Goal: Communication & Community: Answer question/provide support

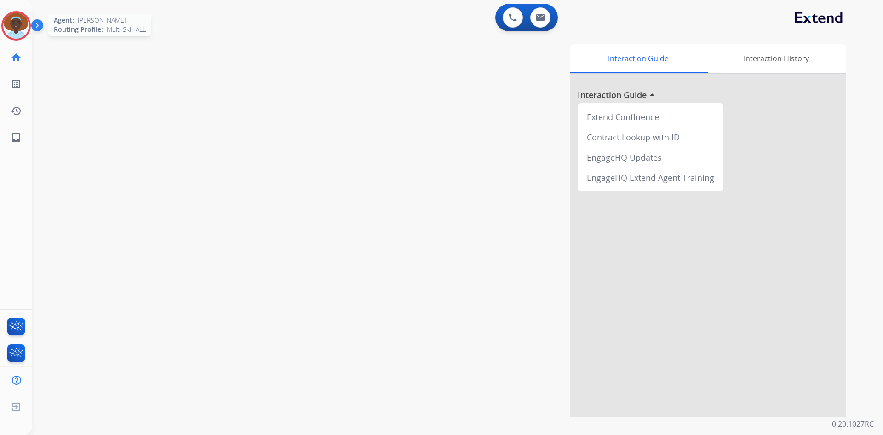
click at [18, 23] on img at bounding box center [16, 26] width 26 height 26
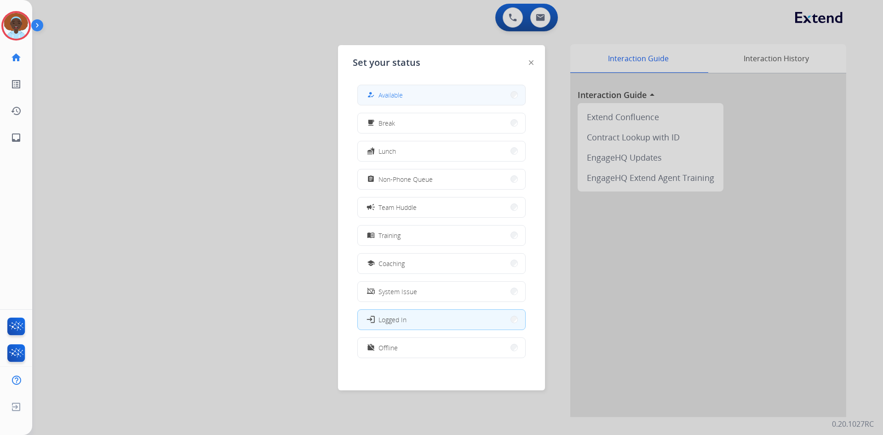
click at [384, 92] on span "Available" at bounding box center [391, 95] width 24 height 10
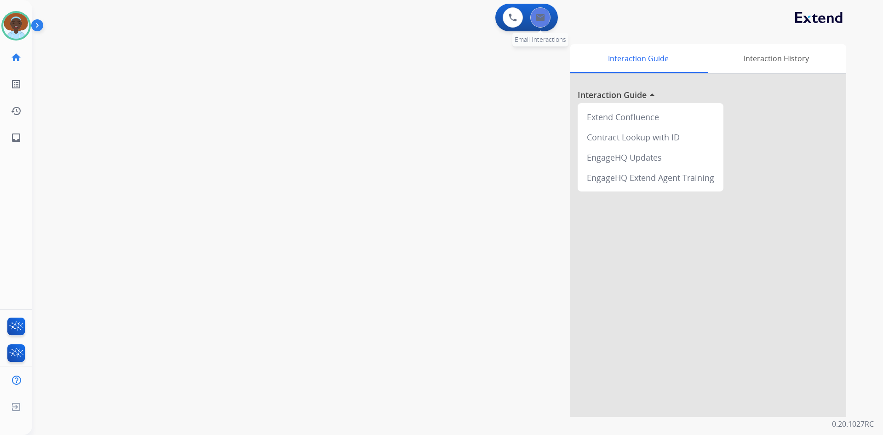
click at [546, 19] on button at bounding box center [541, 17] width 20 height 20
click at [538, 15] on img at bounding box center [540, 17] width 9 height 7
select select "**********"
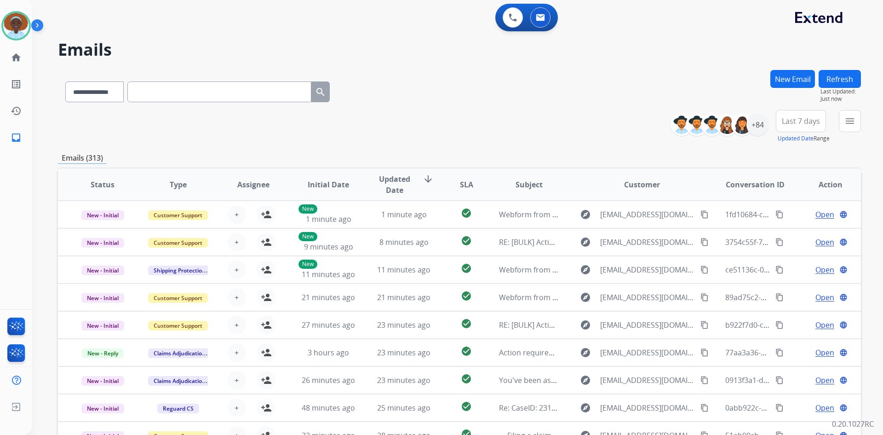
click at [797, 123] on span "Last 7 days" at bounding box center [801, 121] width 38 height 4
click at [787, 234] on div "Last 90 days" at bounding box center [798, 233] width 51 height 14
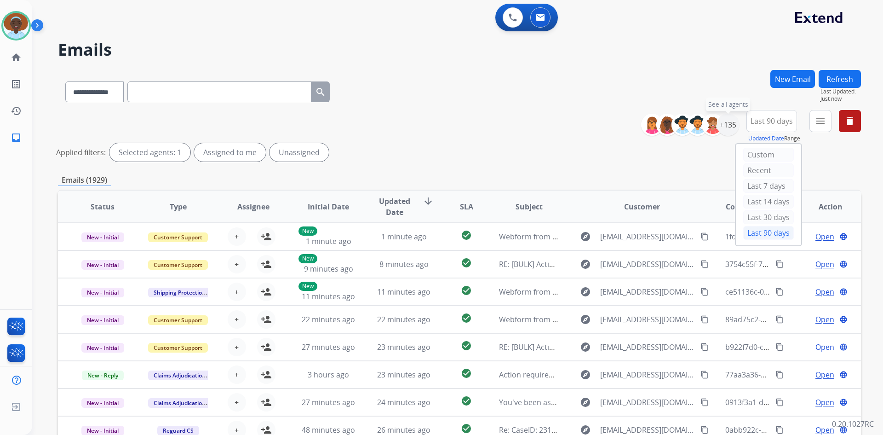
click at [724, 127] on div "+135" at bounding box center [728, 125] width 22 height 22
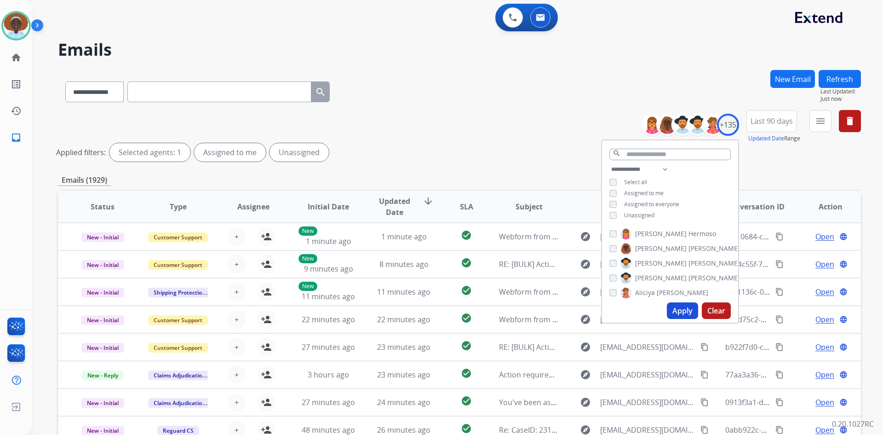
click at [679, 308] on button "Apply" at bounding box center [682, 310] width 31 height 17
click at [677, 308] on button "Apply" at bounding box center [682, 310] width 31 height 17
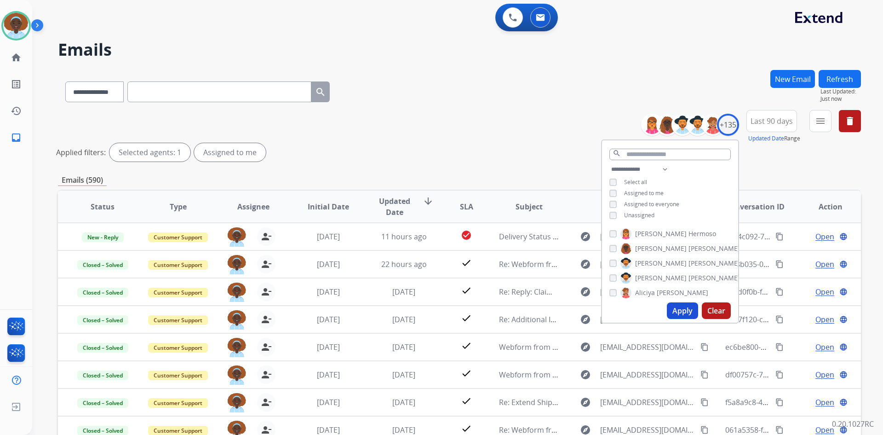
click at [566, 149] on div "Applied filters: Selected agents: 1 Assigned to me" at bounding box center [457, 152] width 803 height 18
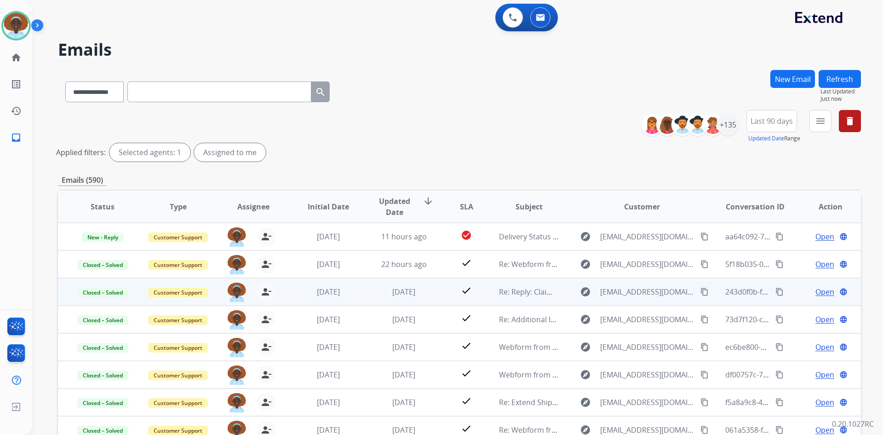
scroll to position [1, 0]
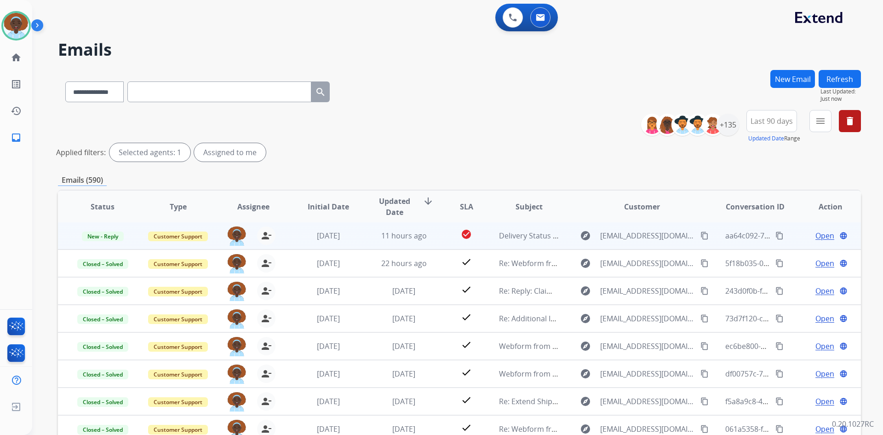
click at [819, 235] on span "Open" at bounding box center [825, 235] width 19 height 11
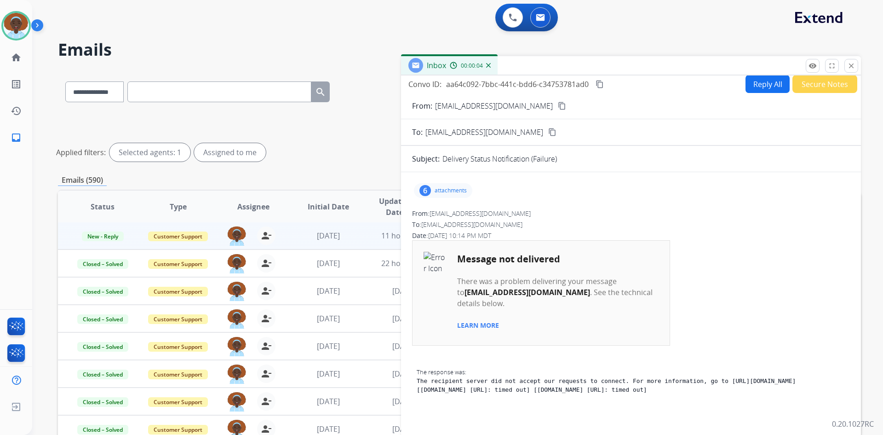
scroll to position [0, 0]
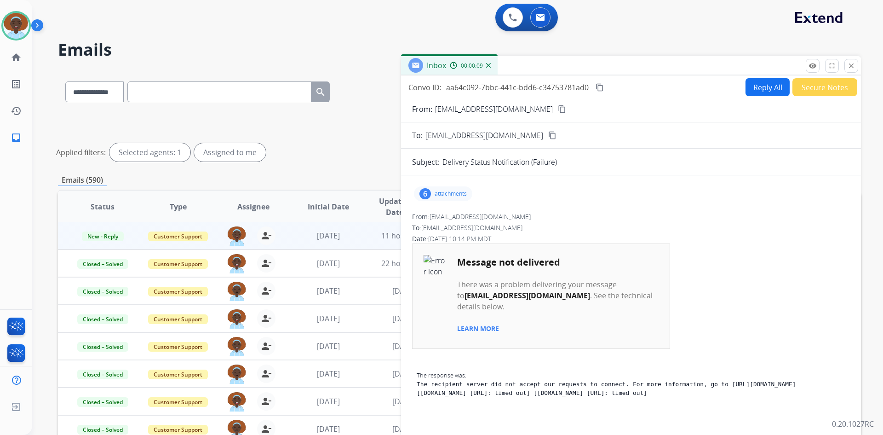
click at [828, 86] on button "Secure Notes" at bounding box center [825, 87] width 65 height 18
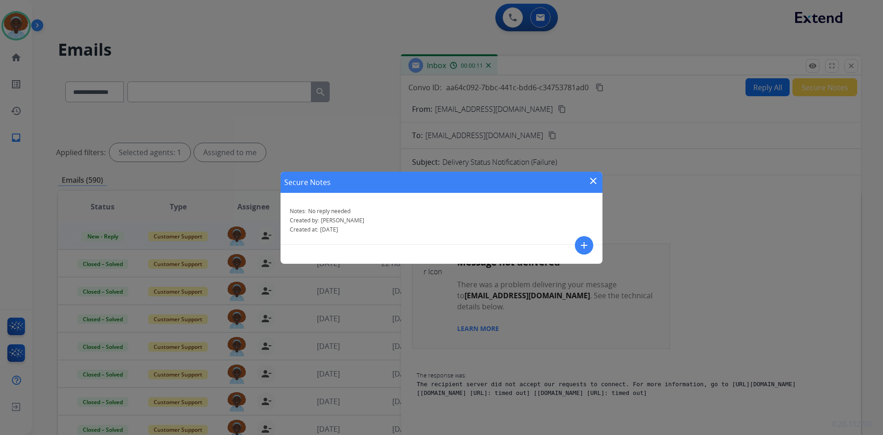
click at [595, 182] on mat-icon "close" at bounding box center [593, 180] width 11 height 11
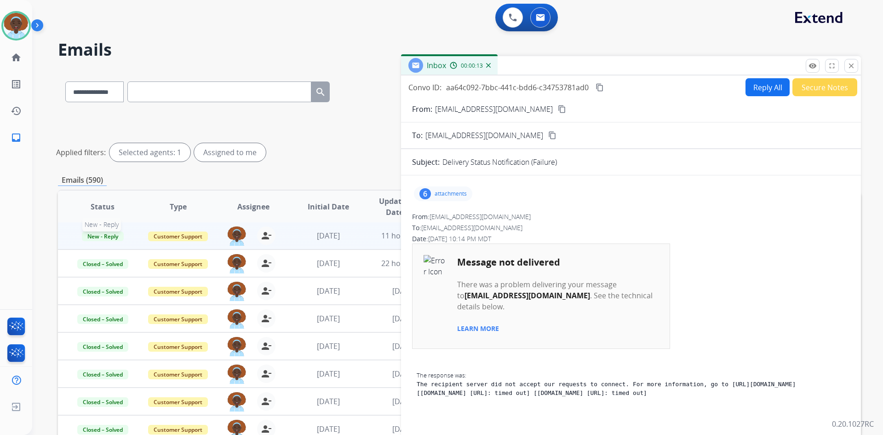
click at [112, 237] on span "New - Reply" at bounding box center [103, 236] width 42 height 10
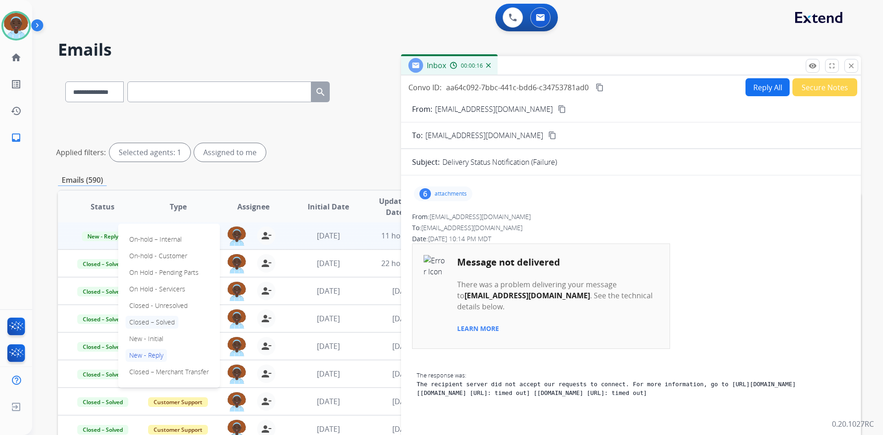
click at [165, 323] on p "Closed – Solved" at bounding box center [152, 322] width 53 height 13
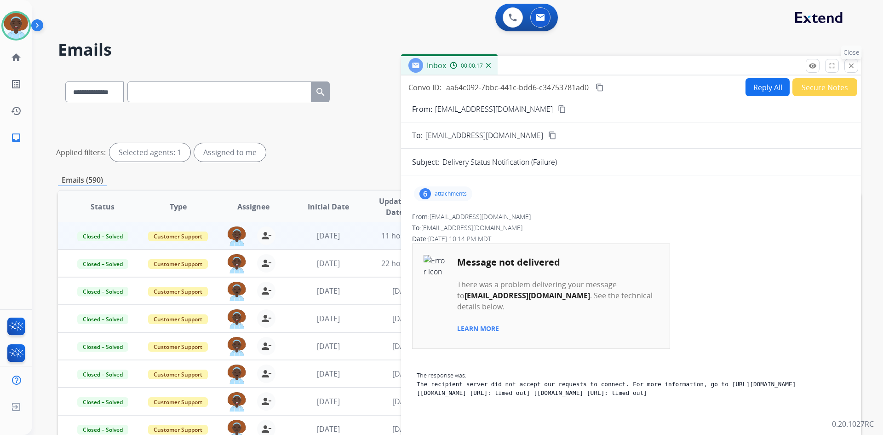
click at [851, 66] on mat-icon "close" at bounding box center [852, 66] width 8 height 8
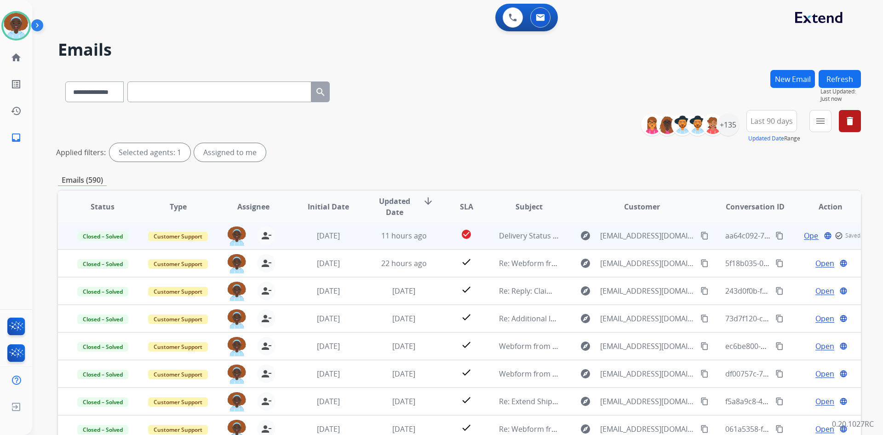
click at [843, 81] on button "Refresh" at bounding box center [840, 79] width 42 height 18
click at [21, 57] on mat-icon "home" at bounding box center [16, 57] width 11 height 11
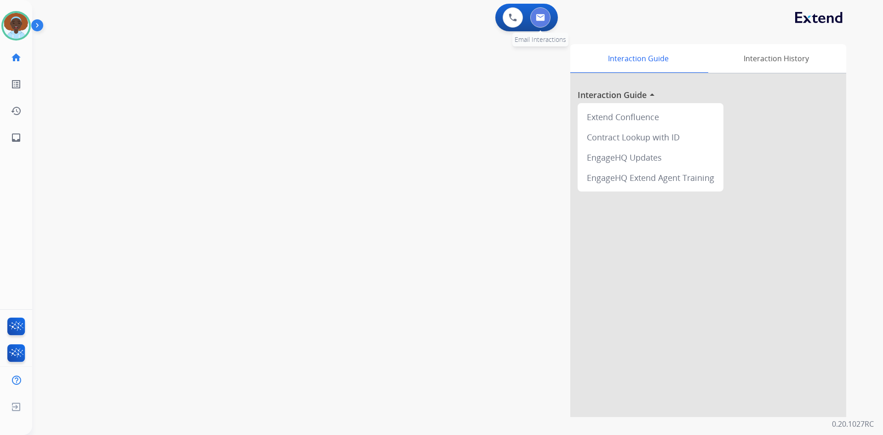
click at [539, 20] on img at bounding box center [540, 17] width 9 height 7
select select "**********"
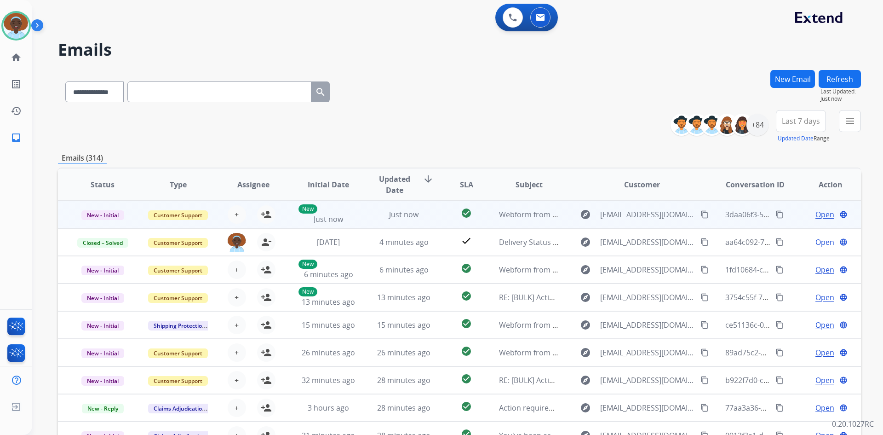
click at [818, 212] on span "Open" at bounding box center [825, 214] width 19 height 11
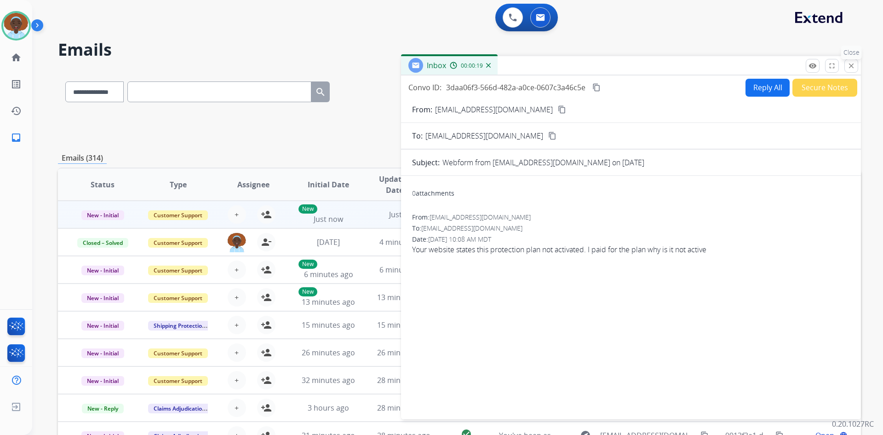
click at [854, 68] on mat-icon "close" at bounding box center [852, 66] width 8 height 8
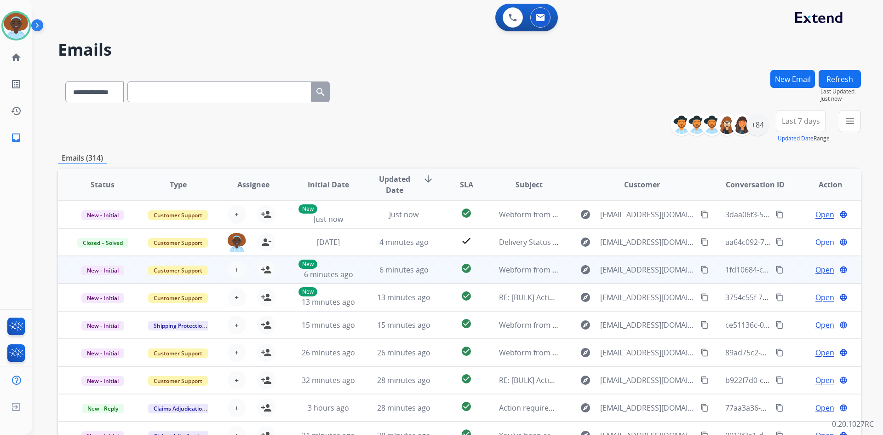
click at [816, 270] on span "Open" at bounding box center [825, 269] width 19 height 11
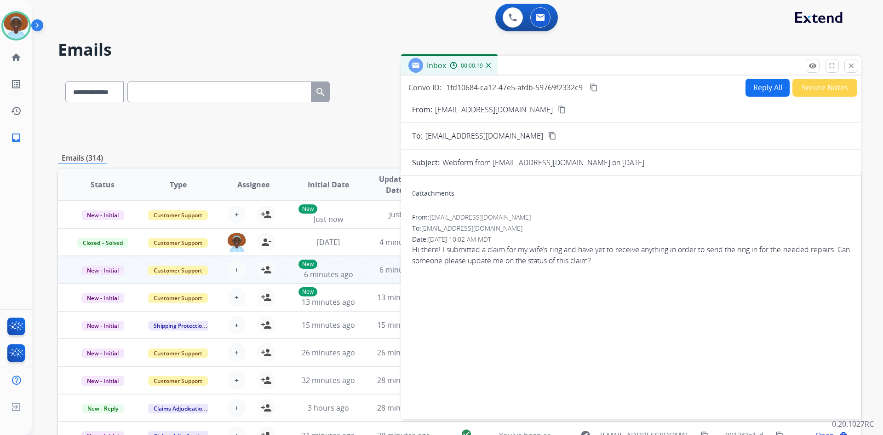
click at [558, 109] on mat-icon "content_copy" at bounding box center [562, 109] width 8 height 8
click at [849, 63] on mat-icon "close" at bounding box center [852, 66] width 8 height 8
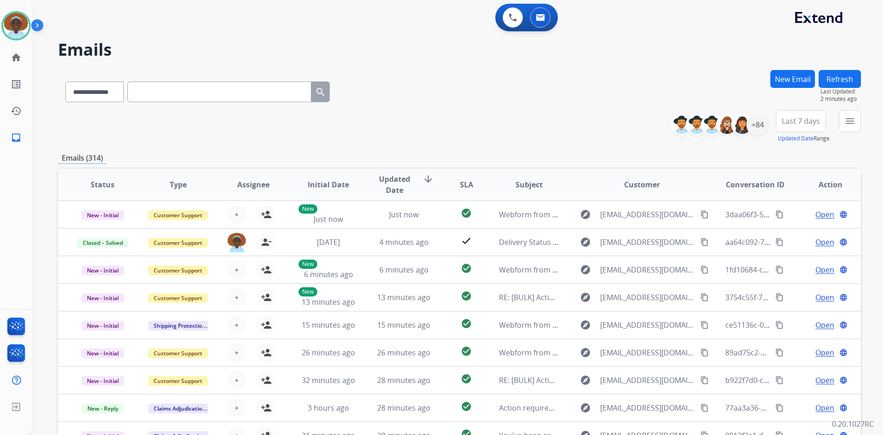
click at [840, 80] on button "Refresh" at bounding box center [840, 79] width 42 height 18
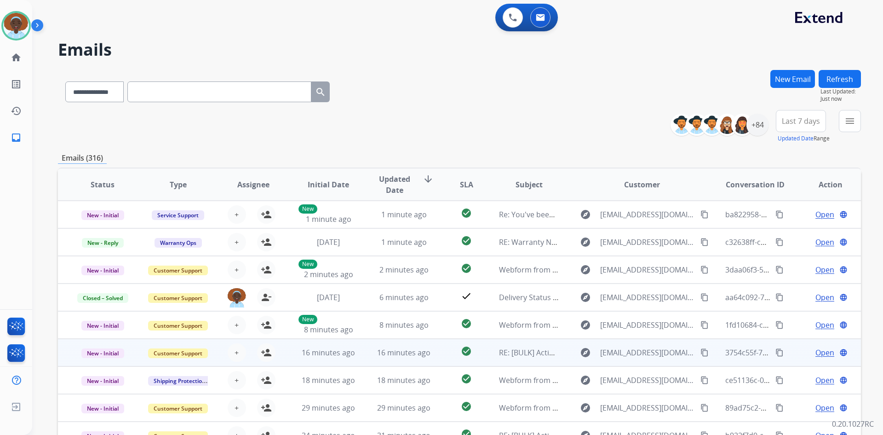
click at [820, 355] on span "Open" at bounding box center [825, 352] width 19 height 11
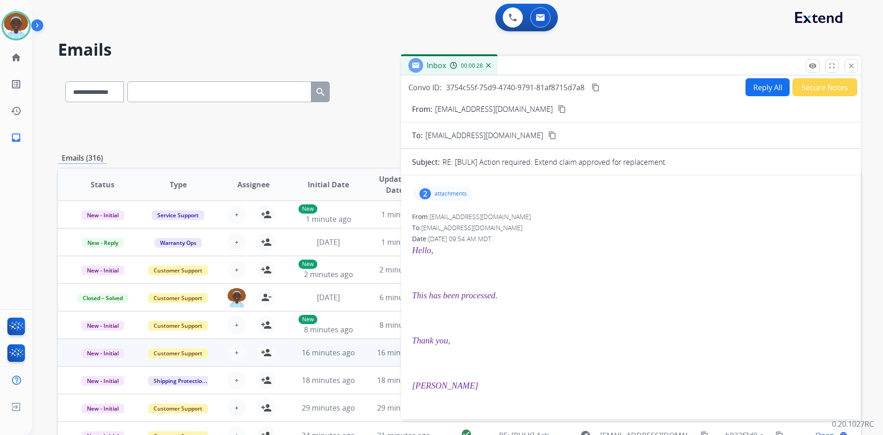
click at [432, 191] on div "2 attachments" at bounding box center [443, 193] width 58 height 15
click at [432, 191] on div "2 attachments image001.png download image003.png download" at bounding box center [443, 193] width 58 height 15
click at [851, 69] on mat-icon "close" at bounding box center [852, 66] width 8 height 8
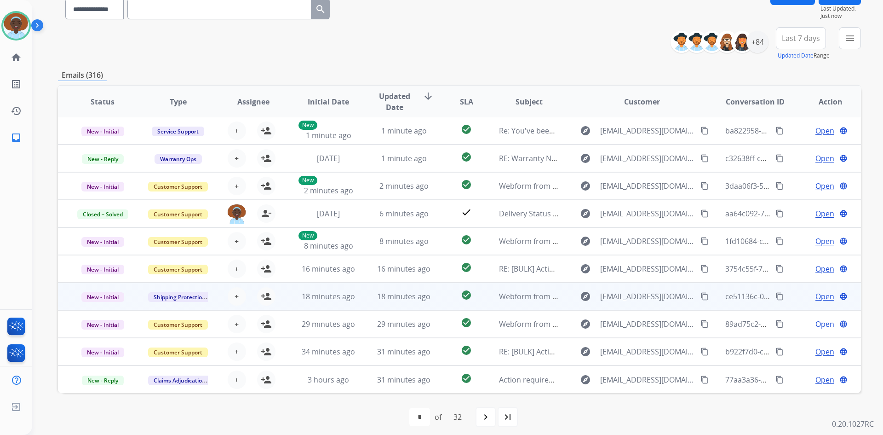
scroll to position [89, 0]
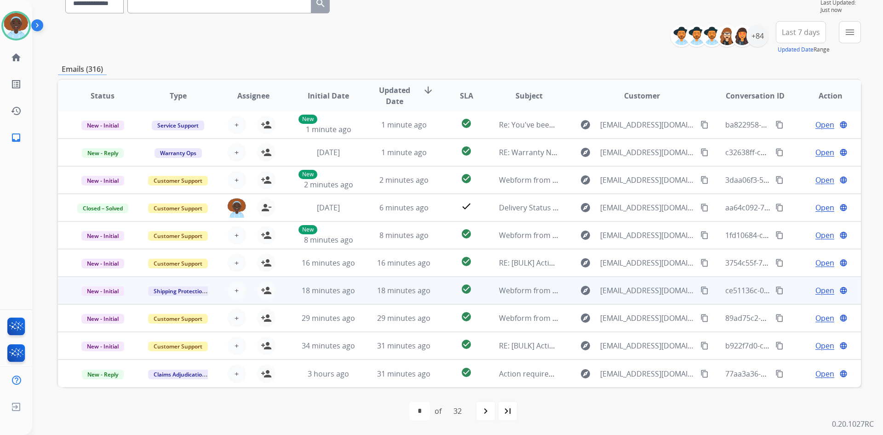
click at [824, 289] on span "Open" at bounding box center [825, 290] width 19 height 11
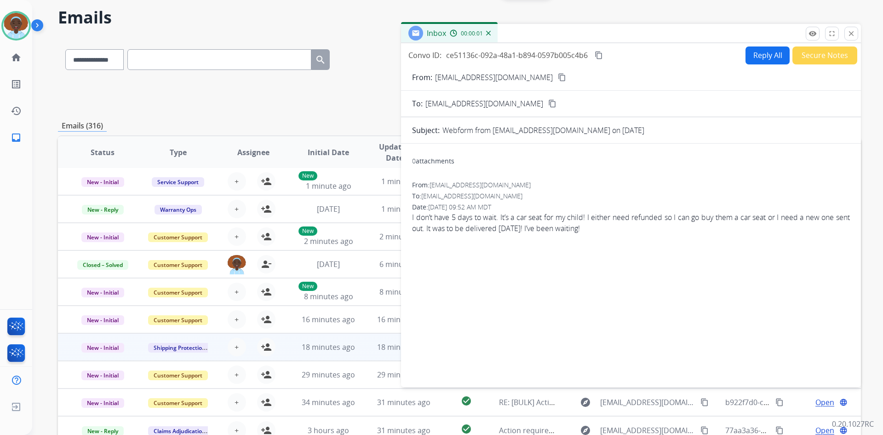
scroll to position [0, 0]
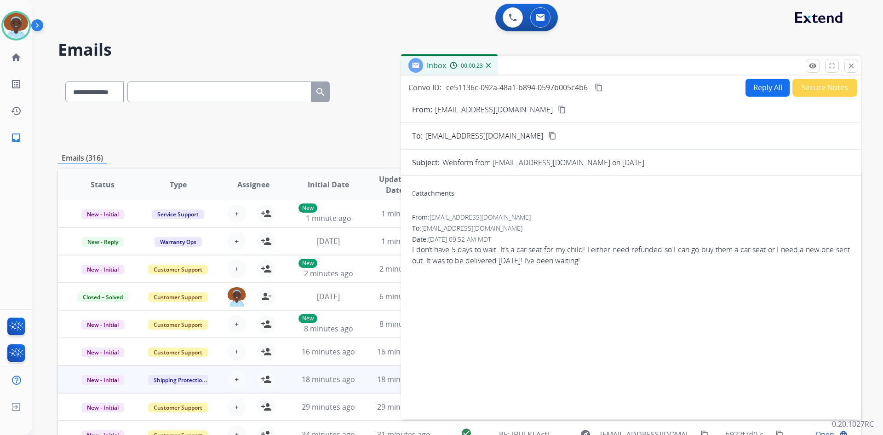
click at [558, 110] on mat-icon "content_copy" at bounding box center [562, 109] width 8 height 8
click at [771, 87] on button "Reply All" at bounding box center [768, 88] width 44 height 18
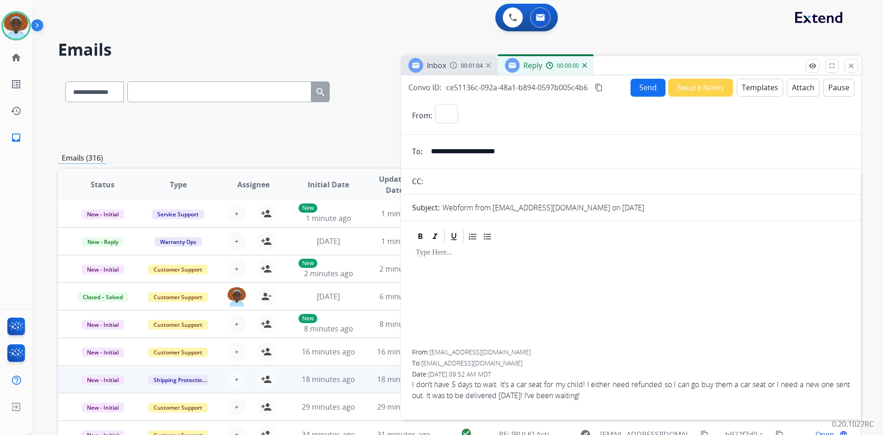
select select "**********"
click at [750, 90] on button "Templates" at bounding box center [760, 88] width 46 height 18
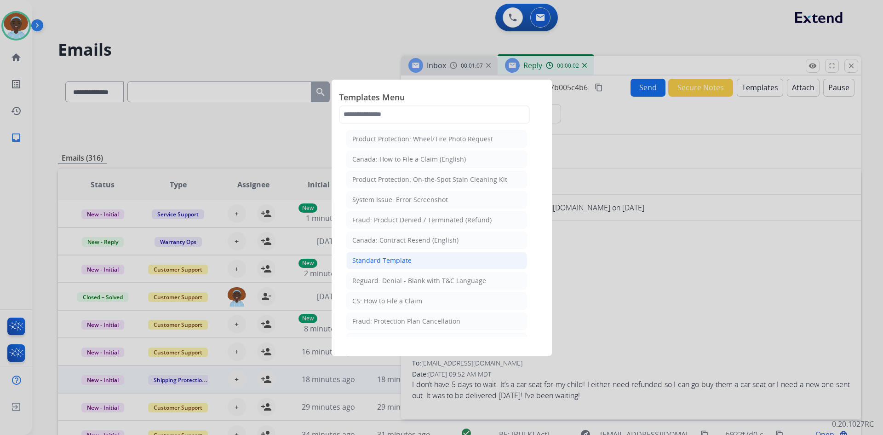
click at [421, 262] on li "Standard Template" at bounding box center [436, 260] width 181 height 17
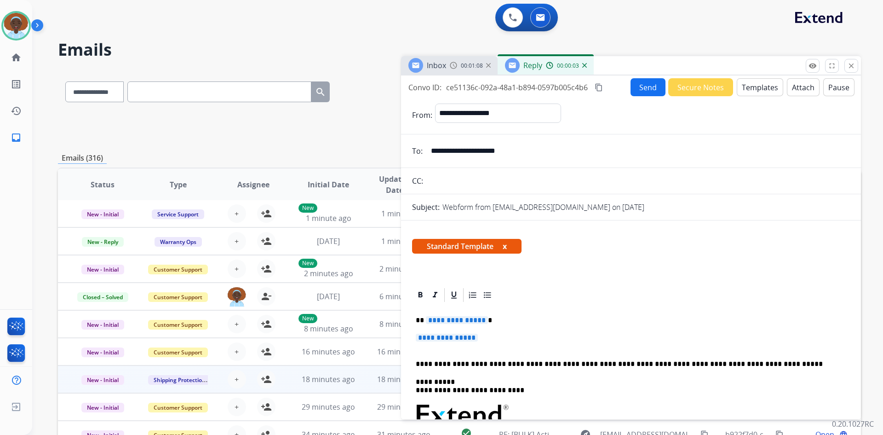
click at [456, 318] on span "**********" at bounding box center [457, 320] width 62 height 8
click at [441, 337] on span "**********" at bounding box center [447, 338] width 62 height 8
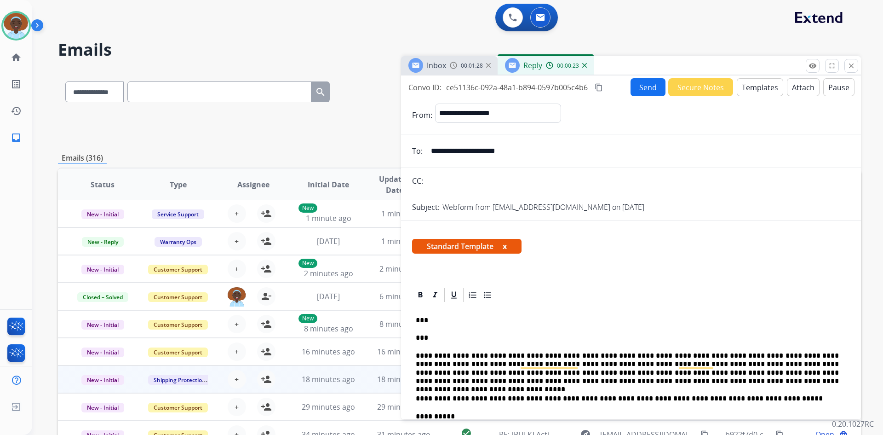
click at [425, 319] on p "***" at bounding box center [627, 320] width 423 height 8
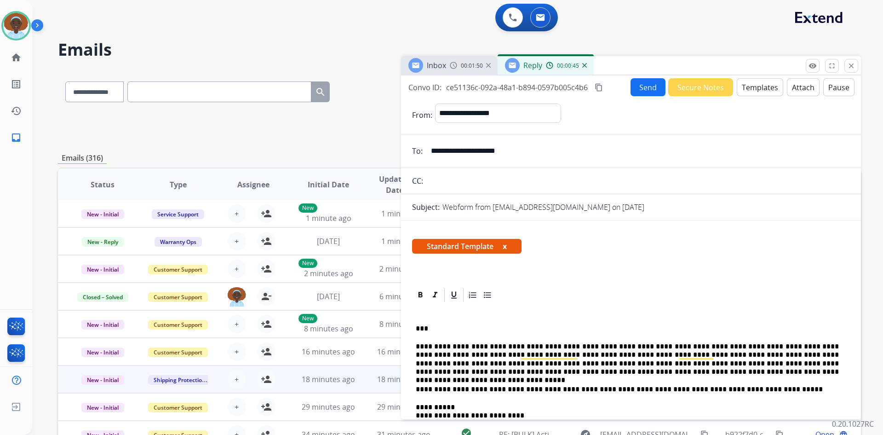
click at [640, 91] on button "Send" at bounding box center [648, 87] width 35 height 18
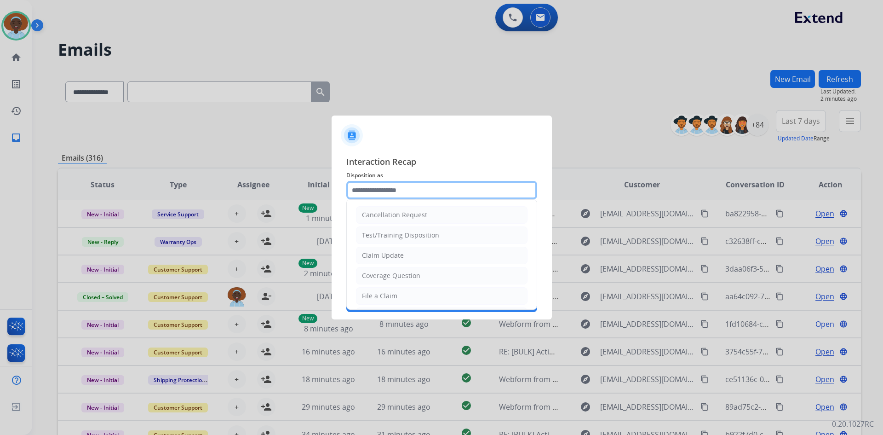
click at [425, 193] on input "text" at bounding box center [441, 190] width 191 height 18
click at [414, 257] on li "Claim Update" at bounding box center [442, 255] width 172 height 17
type input "**********"
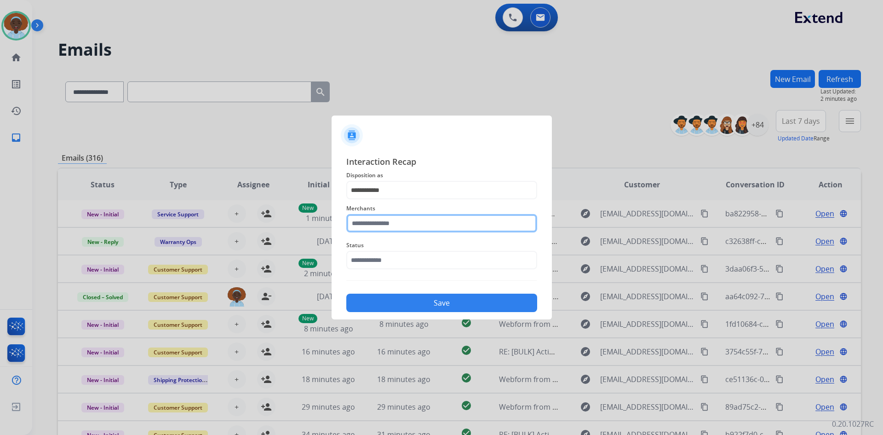
click at [408, 223] on input "text" at bounding box center [441, 223] width 191 height 18
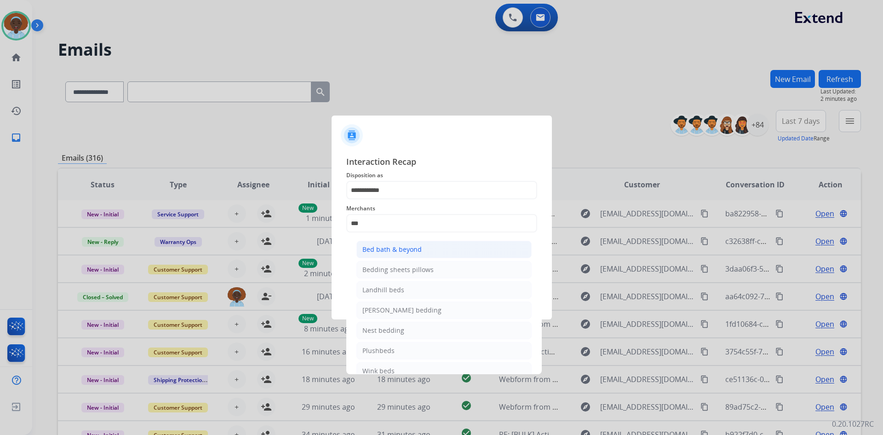
click at [408, 250] on div "Bed bath & beyond" at bounding box center [392, 249] width 59 height 9
type input "**********"
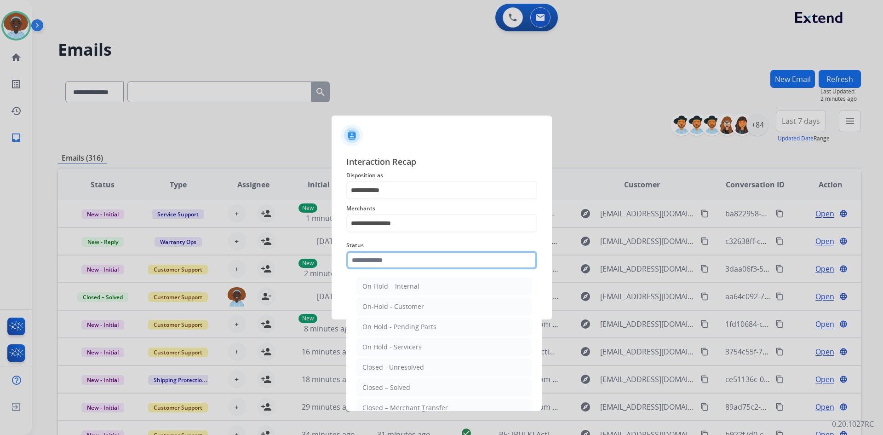
click at [409, 259] on input "text" at bounding box center [441, 260] width 191 height 18
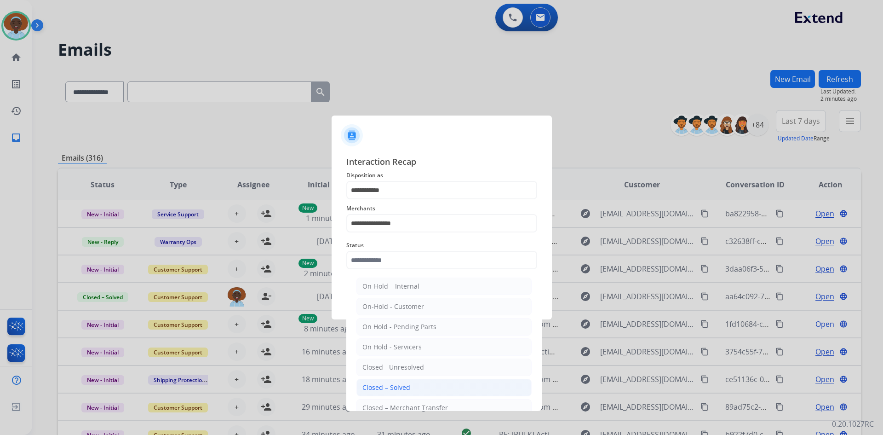
click at [418, 382] on li "Closed – Solved" at bounding box center [444, 387] width 175 height 17
type input "**********"
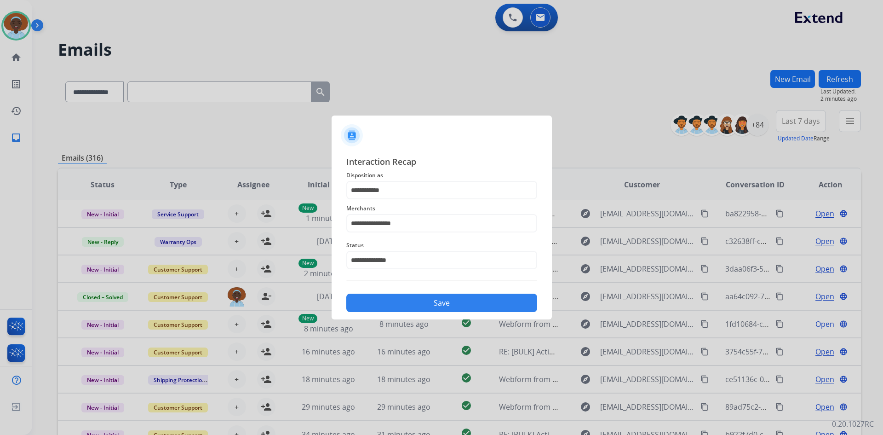
click at [444, 306] on button "Save" at bounding box center [441, 303] width 191 height 18
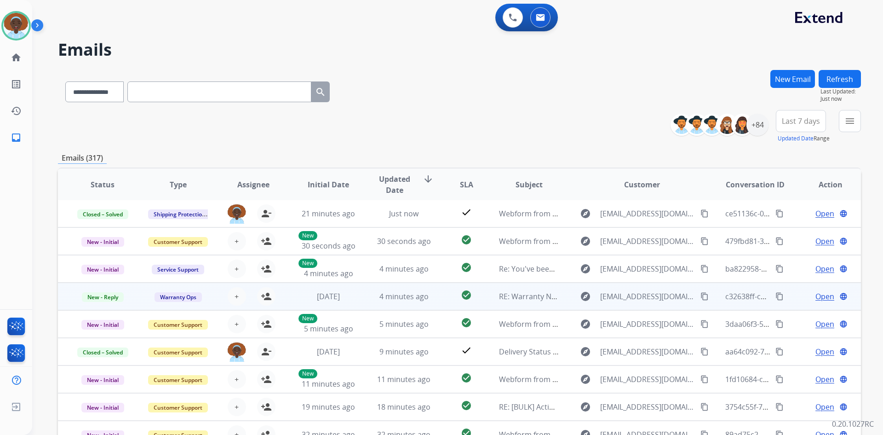
scroll to position [46, 0]
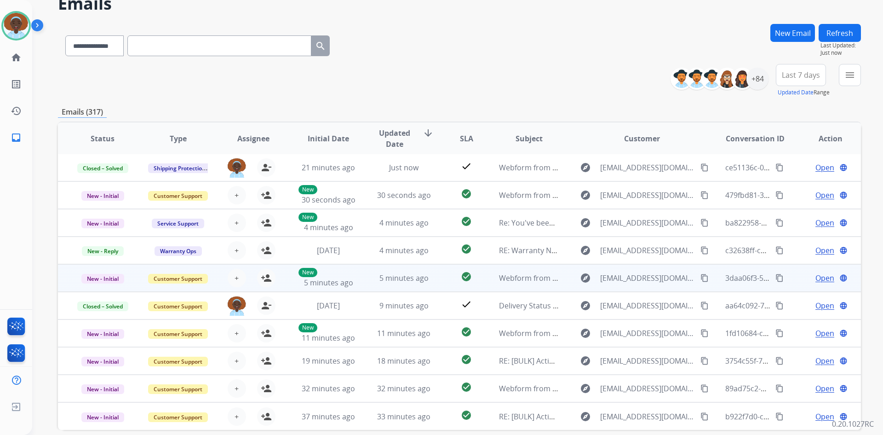
click at [817, 280] on span "Open" at bounding box center [825, 277] width 19 height 11
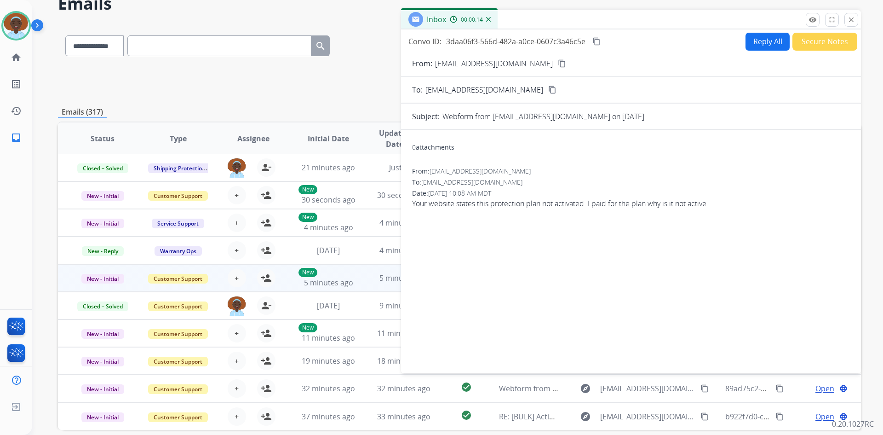
click at [558, 62] on mat-icon "content_copy" at bounding box center [562, 63] width 8 height 8
click at [754, 40] on button "Reply All" at bounding box center [768, 42] width 44 height 18
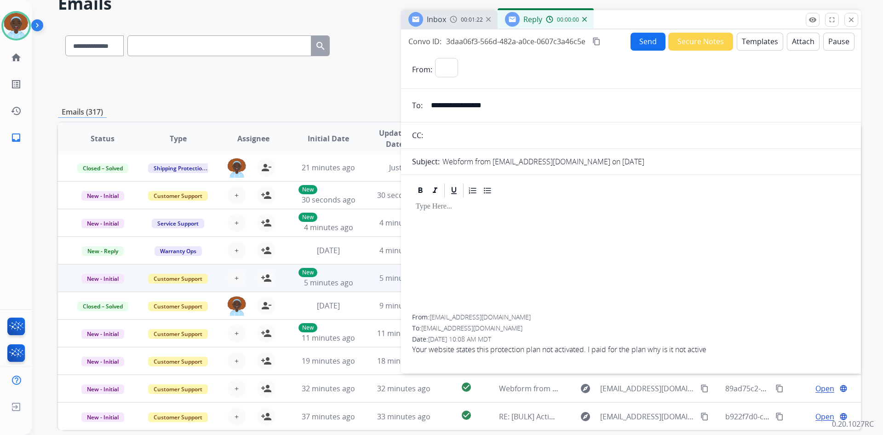
select select "**********"
click at [760, 46] on button "Templates" at bounding box center [760, 42] width 46 height 18
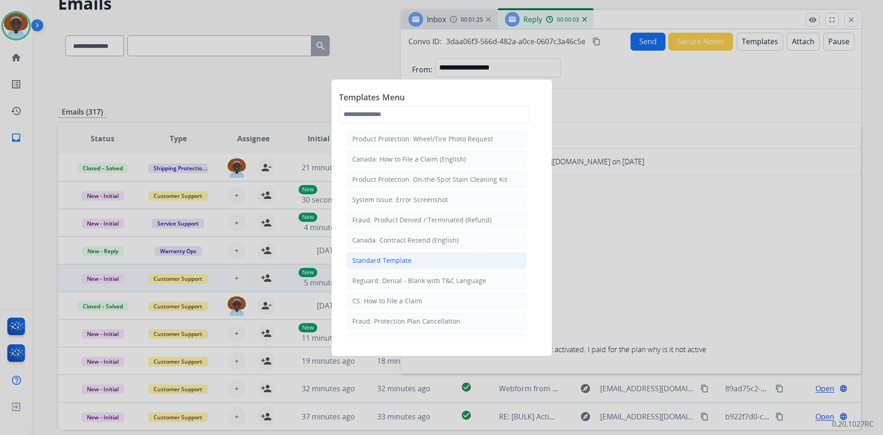
click at [403, 260] on div "Standard Template" at bounding box center [381, 260] width 59 height 9
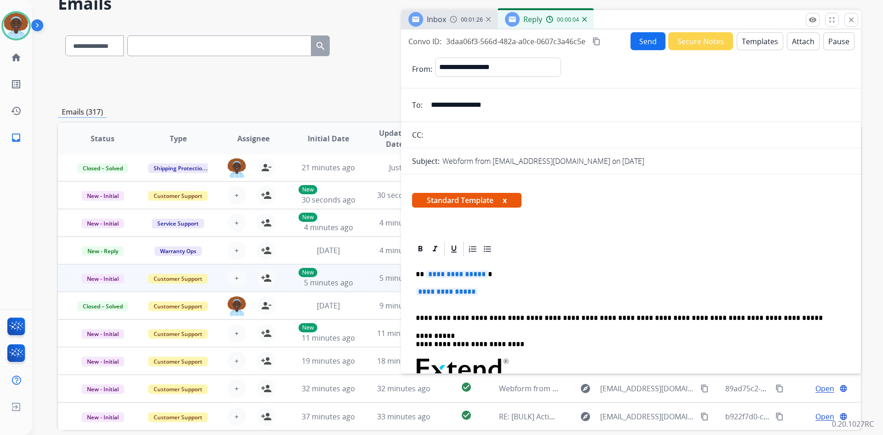
click at [468, 275] on span "**********" at bounding box center [457, 274] width 62 height 8
click at [447, 292] on span "**********" at bounding box center [447, 292] width 62 height 8
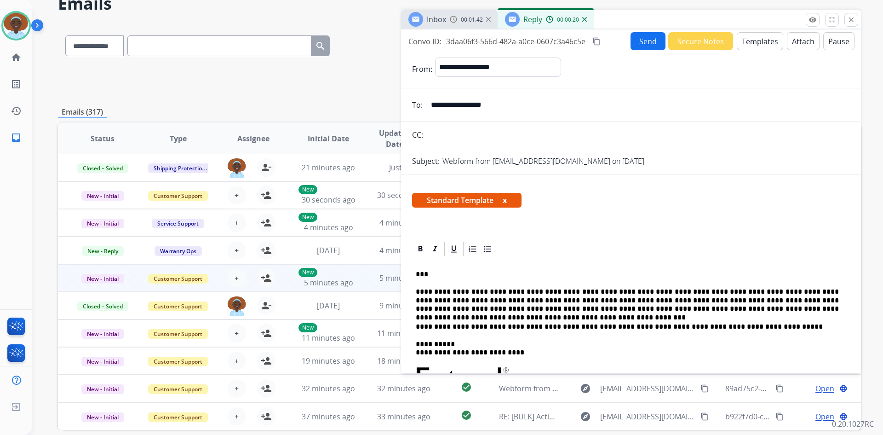
scroll to position [0, 0]
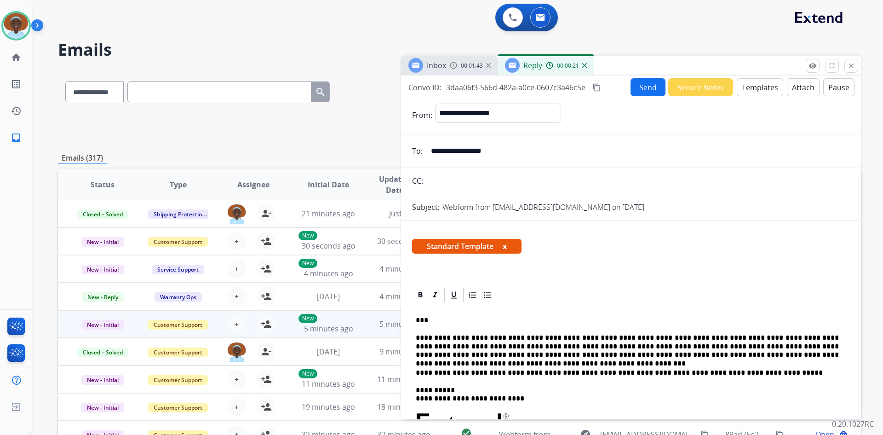
click at [640, 93] on button "Send" at bounding box center [648, 87] width 35 height 18
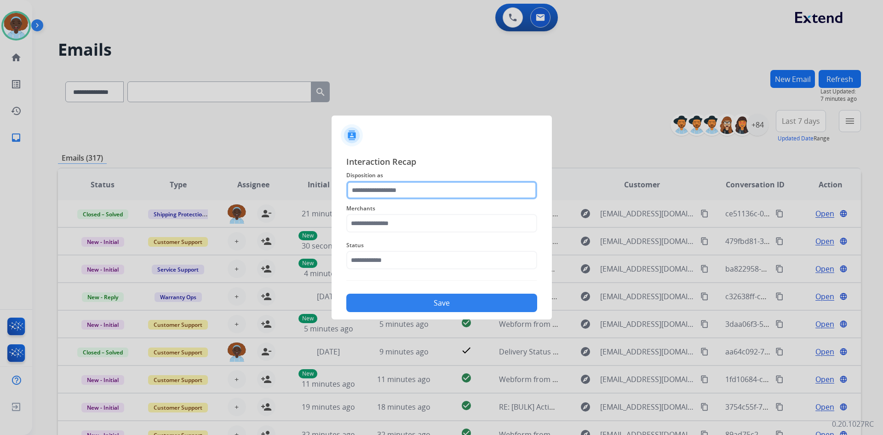
click at [390, 195] on input "text" at bounding box center [441, 190] width 191 height 18
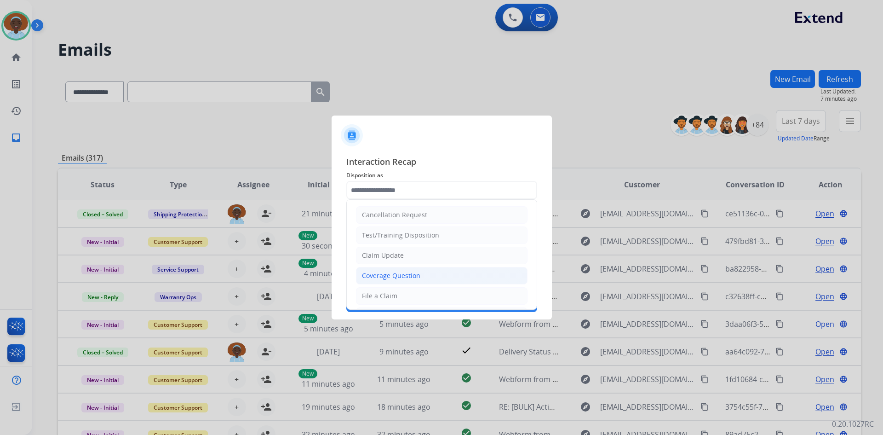
click at [396, 278] on div "Coverage Question" at bounding box center [391, 275] width 58 height 9
type input "**********"
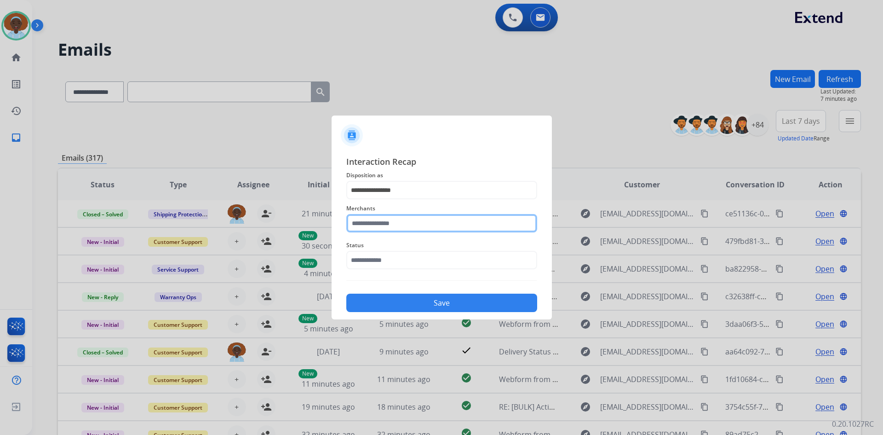
click at [383, 222] on input "text" at bounding box center [441, 223] width 191 height 18
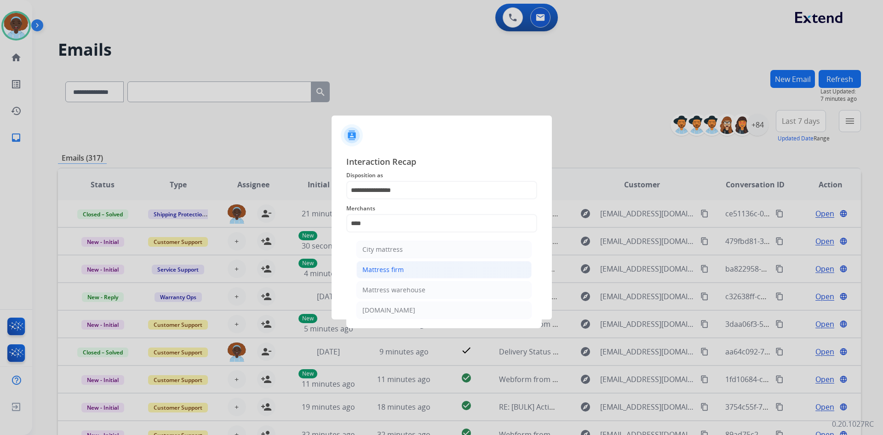
click at [387, 265] on div "Mattress firm" at bounding box center [383, 269] width 41 height 9
type input "**********"
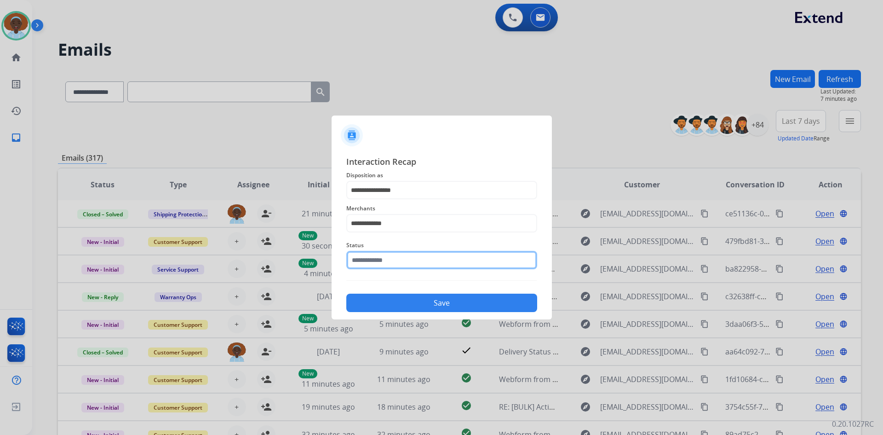
click at [390, 262] on input "text" at bounding box center [441, 260] width 191 height 18
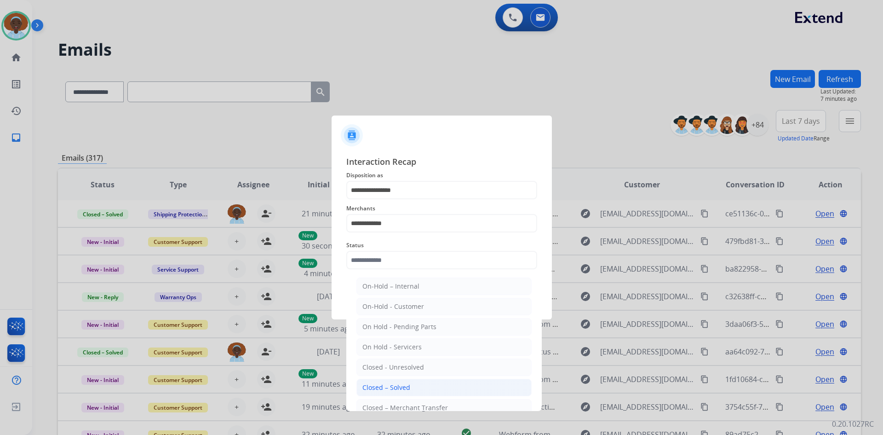
click at [399, 386] on div "Closed – Solved" at bounding box center [387, 387] width 48 height 9
type input "**********"
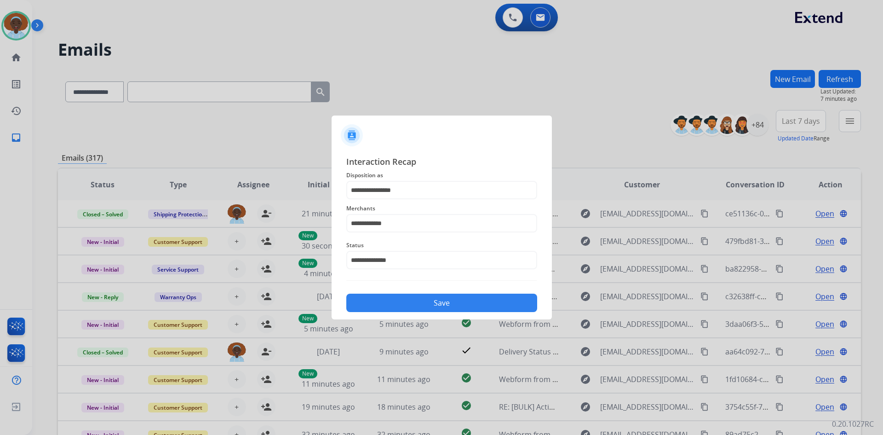
click at [426, 305] on button "Save" at bounding box center [441, 303] width 191 height 18
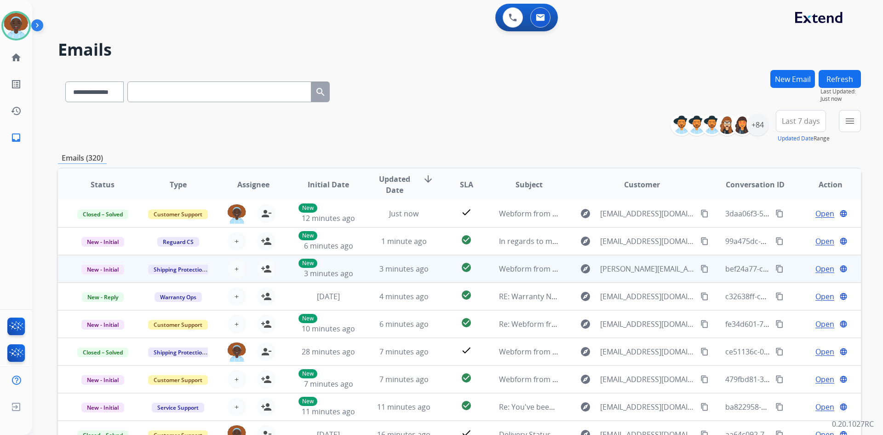
click at [816, 271] on span "Open" at bounding box center [825, 268] width 19 height 11
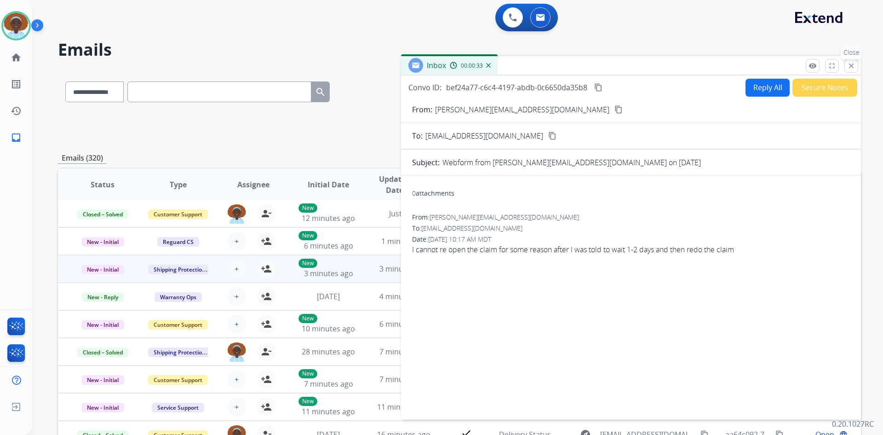
click at [852, 69] on mat-icon "close" at bounding box center [852, 66] width 8 height 8
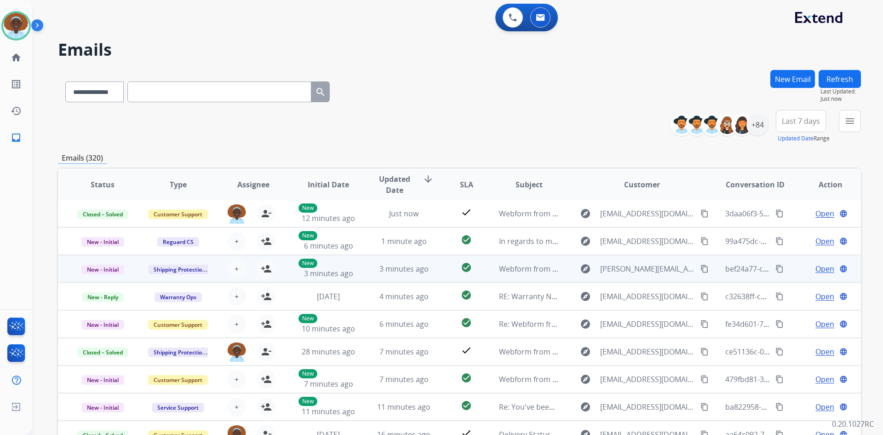
click at [816, 270] on span "Open" at bounding box center [825, 268] width 19 height 11
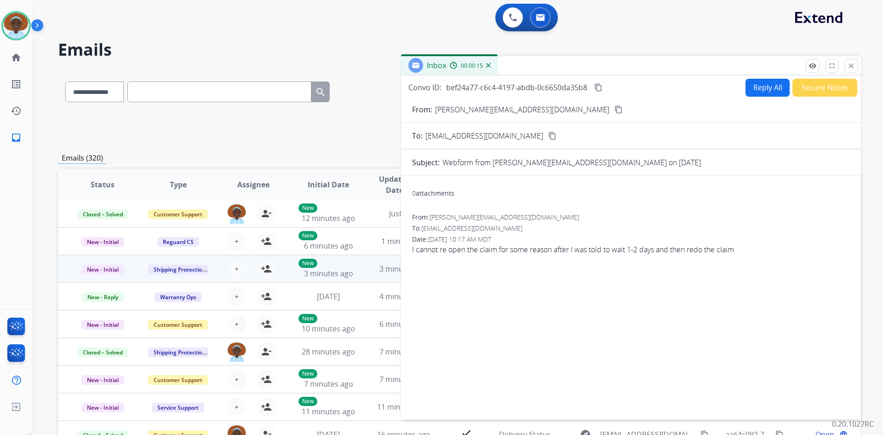
click at [615, 110] on mat-icon "content_copy" at bounding box center [619, 109] width 8 height 8
click at [765, 91] on button "Reply All" at bounding box center [768, 88] width 44 height 18
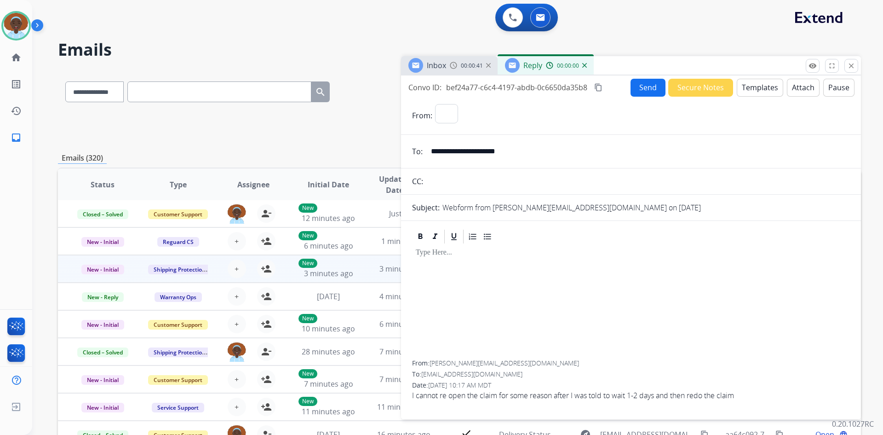
select select "**********"
click at [765, 91] on button "Templates" at bounding box center [760, 88] width 46 height 18
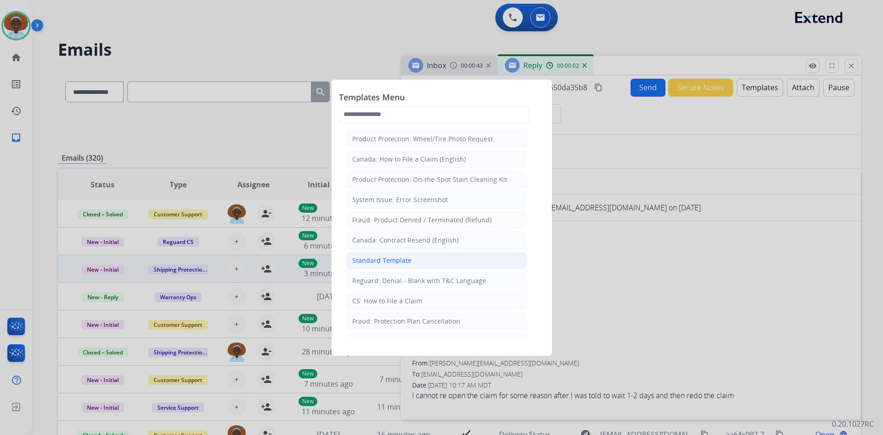
click at [408, 260] on div "Standard Template" at bounding box center [381, 260] width 59 height 9
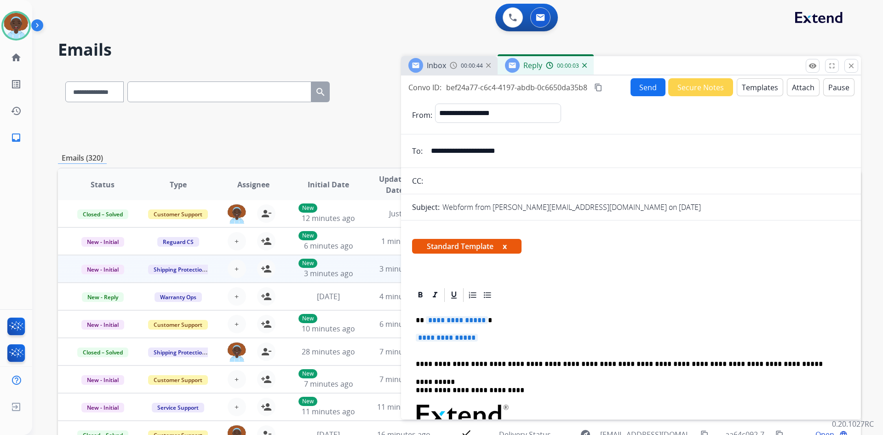
click at [459, 321] on span "**********" at bounding box center [457, 320] width 62 height 8
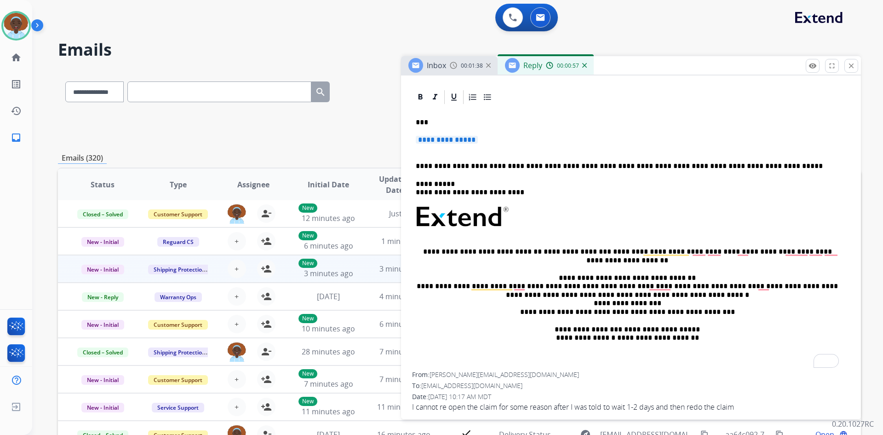
scroll to position [205, 0]
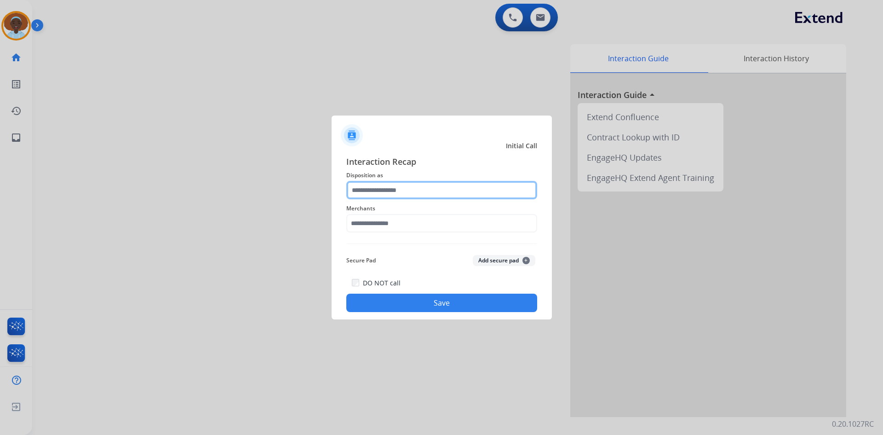
click at [412, 186] on input "text" at bounding box center [441, 190] width 191 height 18
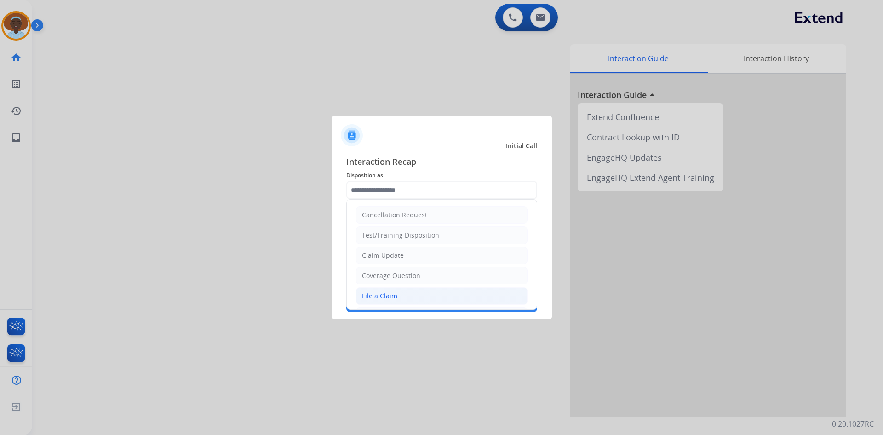
click at [400, 291] on li "File a Claim" at bounding box center [442, 295] width 172 height 17
type input "**********"
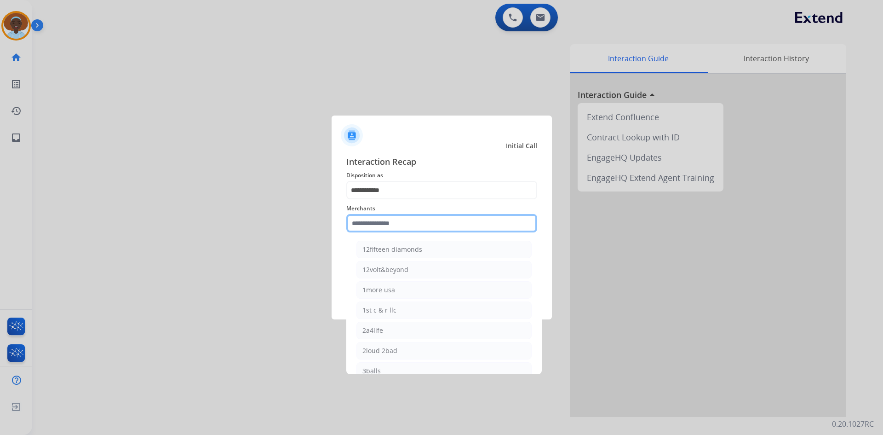
click at [405, 221] on input "text" at bounding box center [441, 223] width 191 height 18
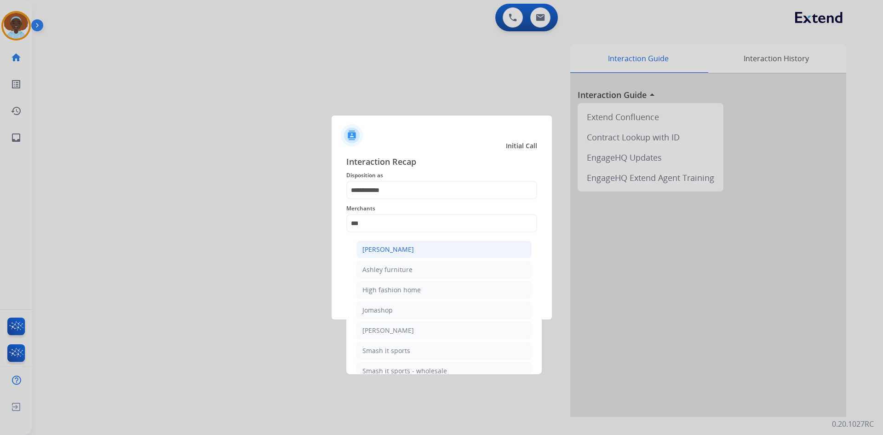
click at [416, 251] on li "[PERSON_NAME]" at bounding box center [444, 249] width 175 height 17
type input "**********"
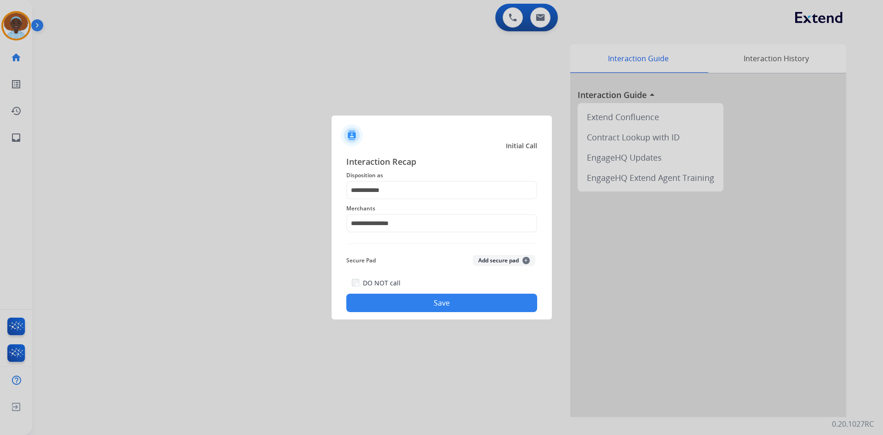
click at [439, 305] on button "Save" at bounding box center [441, 303] width 191 height 18
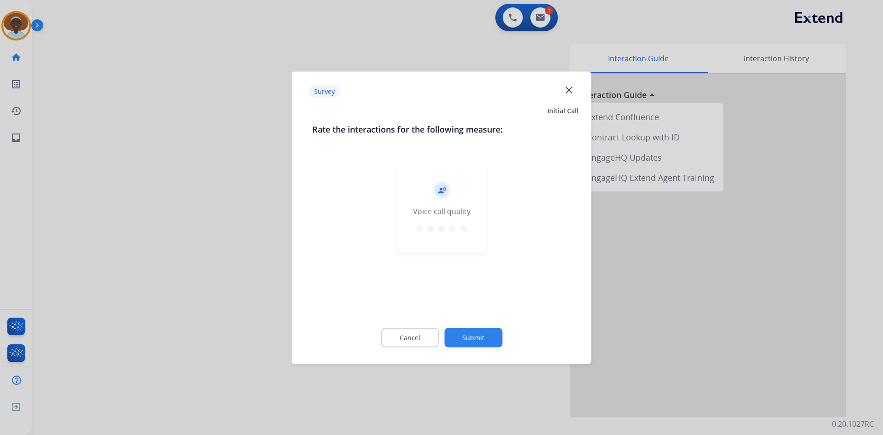
click at [464, 228] on mat-icon "star" at bounding box center [463, 228] width 11 height 11
click at [479, 338] on button "Submit" at bounding box center [474, 337] width 58 height 19
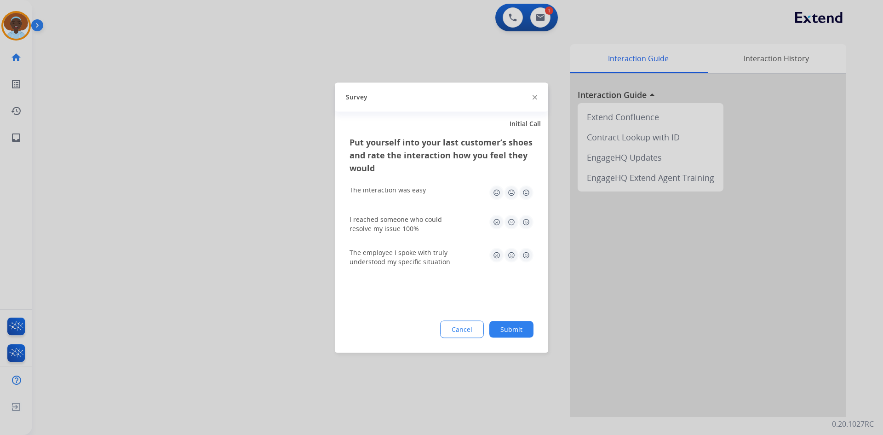
drag, startPoint x: 525, startPoint y: 257, endPoint x: 524, endPoint y: 243, distance: 13.8
click at [525, 257] on img at bounding box center [526, 255] width 15 height 15
click at [526, 189] on img at bounding box center [526, 192] width 15 height 15
drag, startPoint x: 525, startPoint y: 221, endPoint x: 530, endPoint y: 237, distance: 16.7
click at [525, 221] on img at bounding box center [526, 221] width 15 height 15
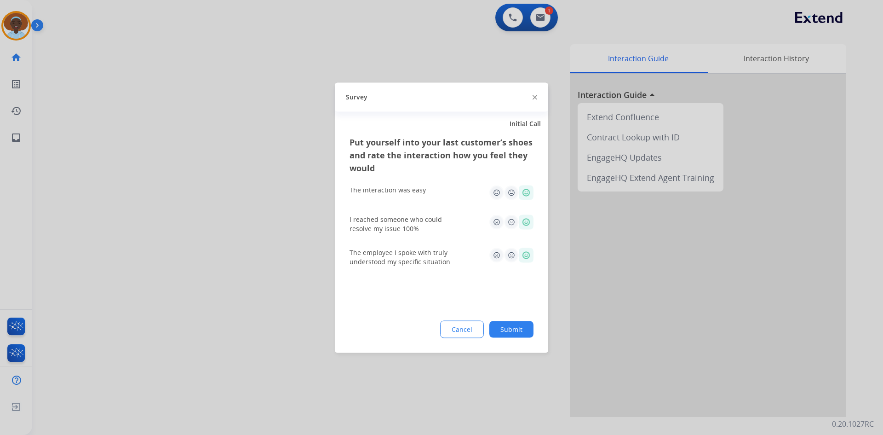
click at [519, 328] on button "Submit" at bounding box center [512, 329] width 44 height 17
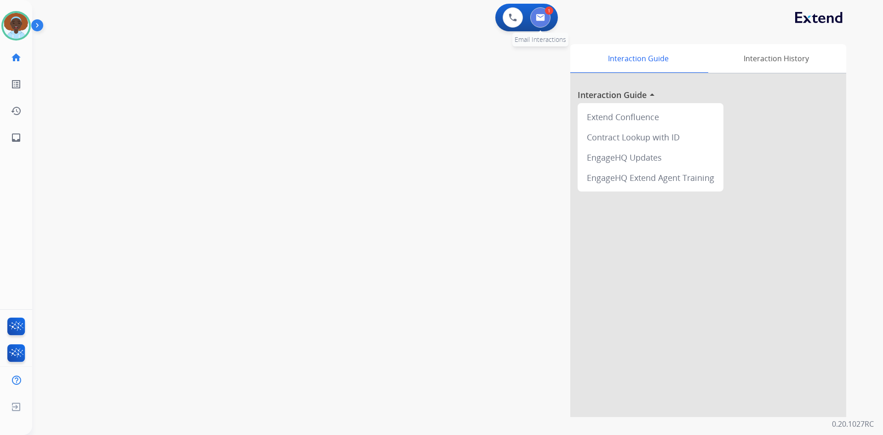
click at [541, 23] on button at bounding box center [541, 17] width 20 height 20
select select "**********"
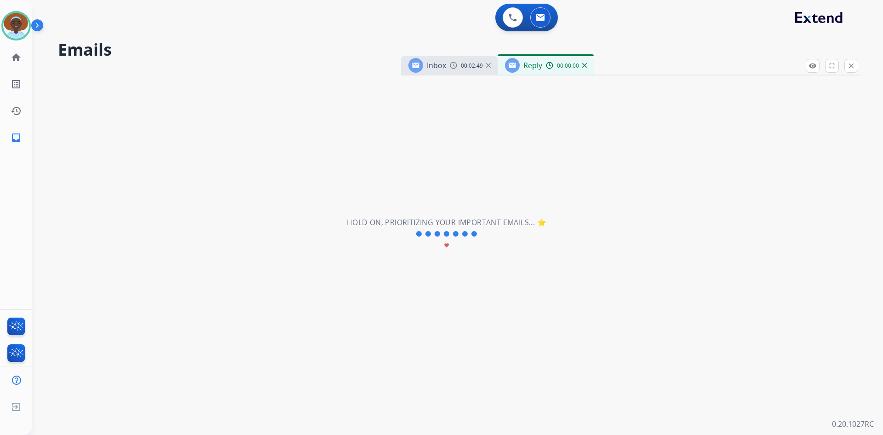
select select "**********"
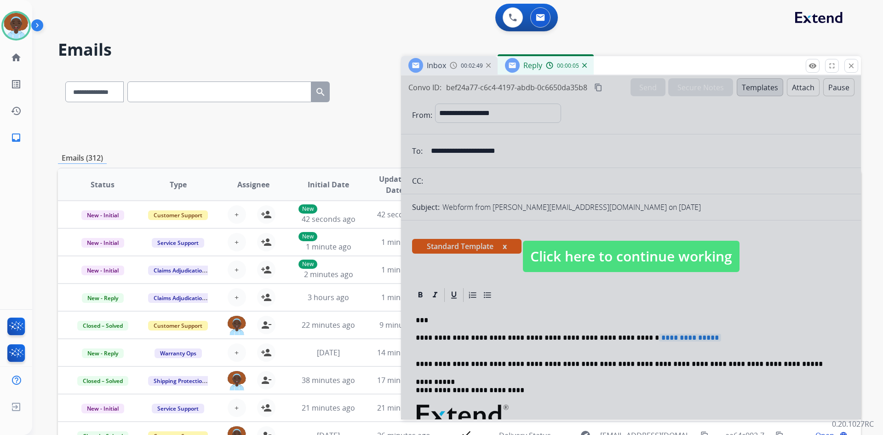
scroll to position [46, 0]
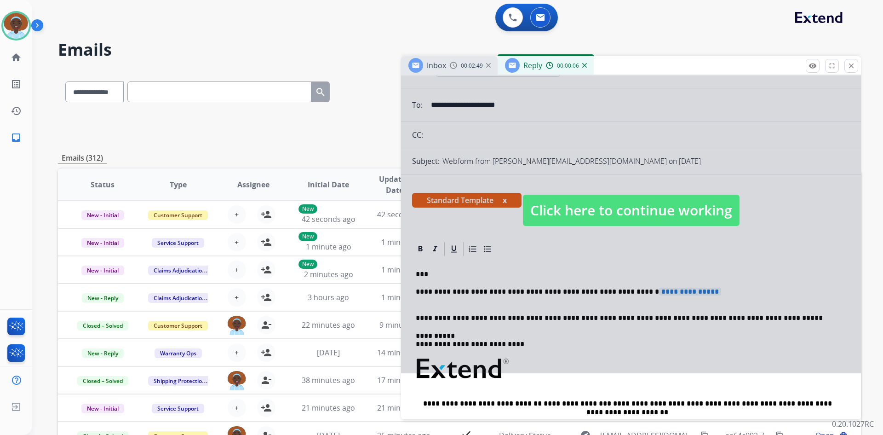
click at [606, 214] on span "Click here to continue working" at bounding box center [631, 210] width 217 height 31
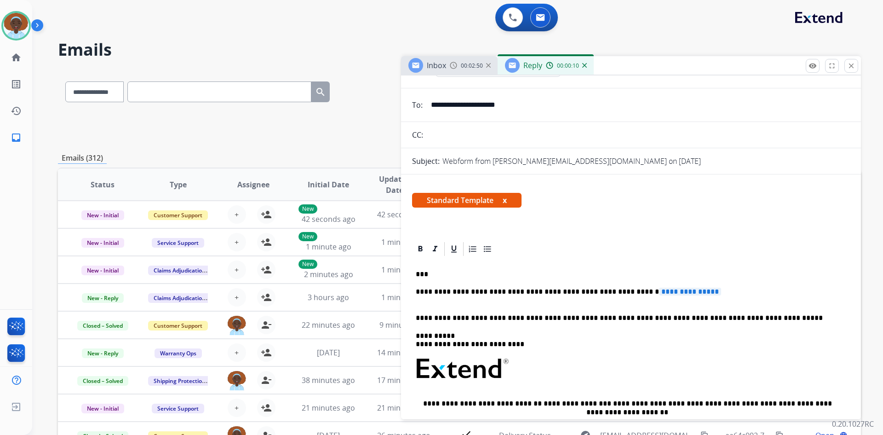
click at [659, 290] on span "**********" at bounding box center [690, 292] width 62 height 8
click at [630, 292] on p "**********" at bounding box center [627, 296] width 423 height 17
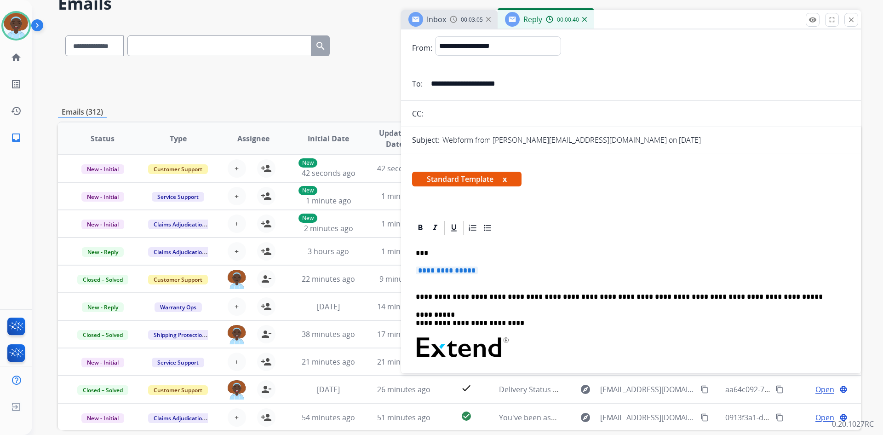
scroll to position [0, 0]
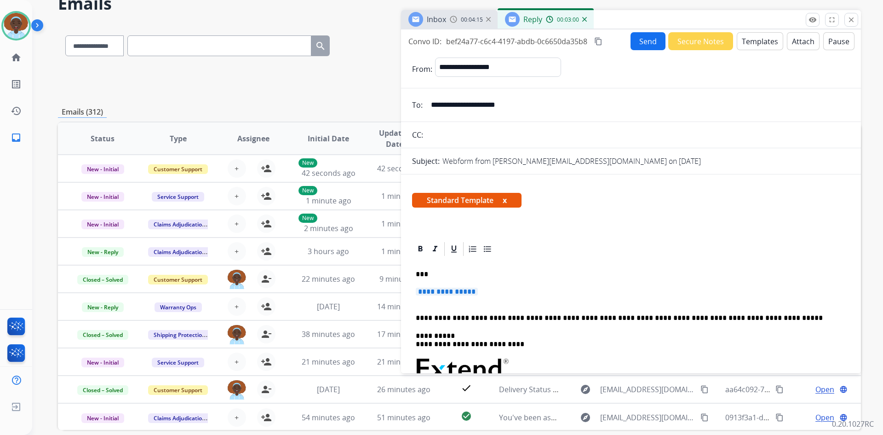
click at [469, 293] on span "**********" at bounding box center [447, 292] width 62 height 8
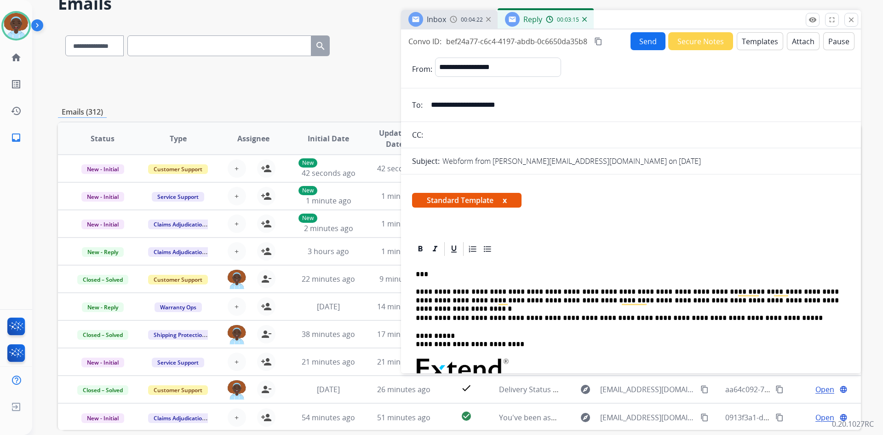
drag, startPoint x: 520, startPoint y: 105, endPoint x: 431, endPoint y: 102, distance: 89.3
click at [431, 102] on input "**********" at bounding box center [638, 105] width 425 height 18
click at [646, 42] on button "Send" at bounding box center [648, 41] width 35 height 18
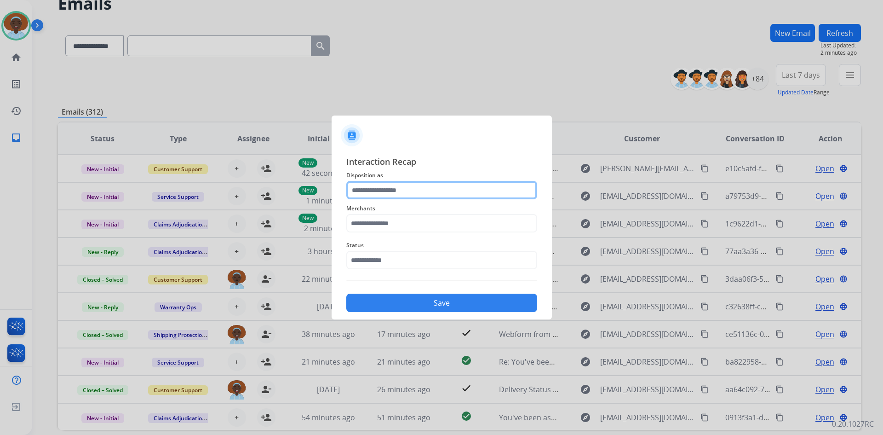
click at [391, 192] on input "text" at bounding box center [441, 190] width 191 height 18
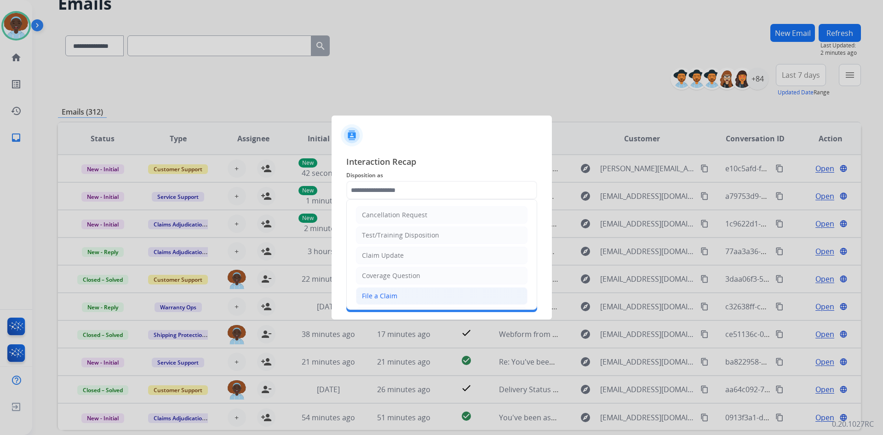
click at [396, 297] on li "File a Claim" at bounding box center [442, 295] width 172 height 17
type input "**********"
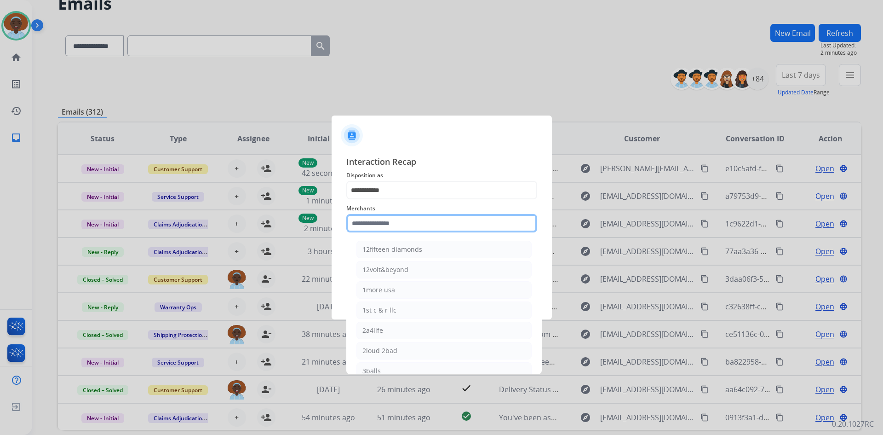
click at [399, 220] on input "text" at bounding box center [441, 223] width 191 height 18
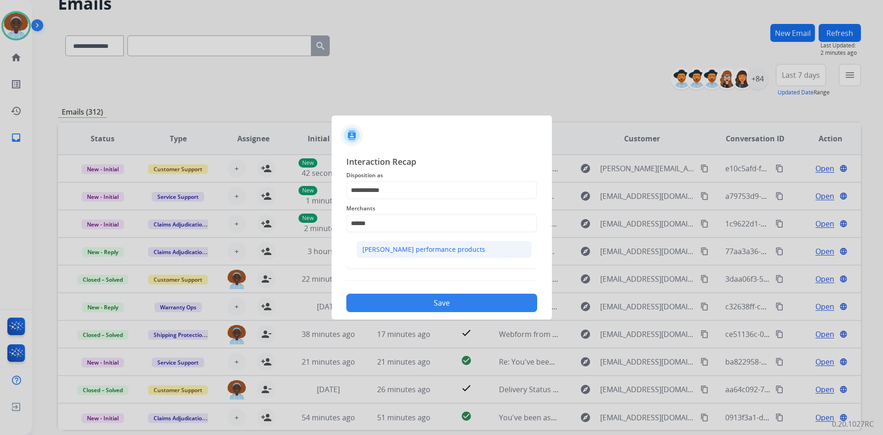
click at [406, 250] on div "[PERSON_NAME] performance products" at bounding box center [424, 249] width 123 height 9
type input "**********"
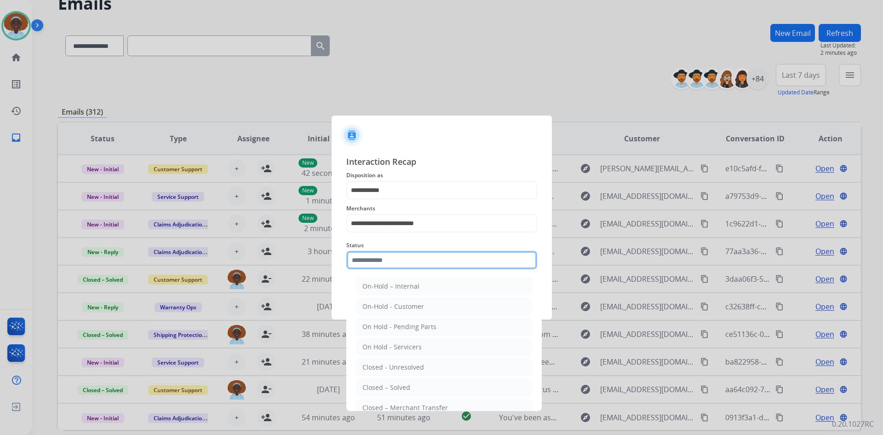
click at [407, 256] on input "text" at bounding box center [441, 260] width 191 height 18
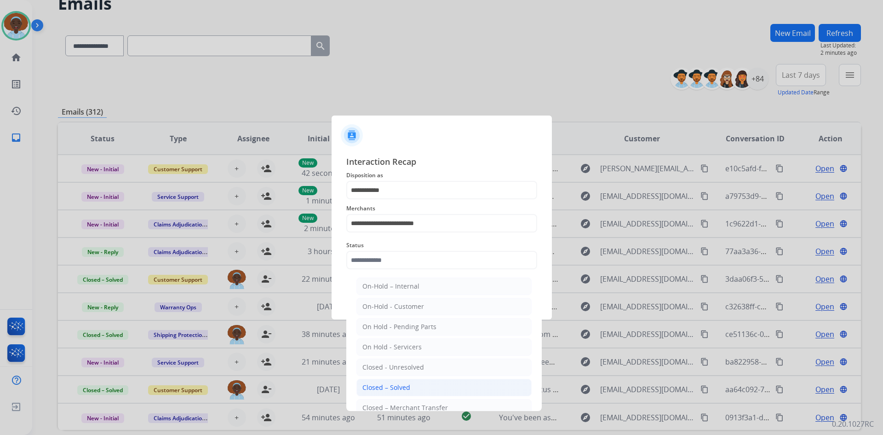
click at [417, 386] on li "Closed – Solved" at bounding box center [444, 387] width 175 height 17
type input "**********"
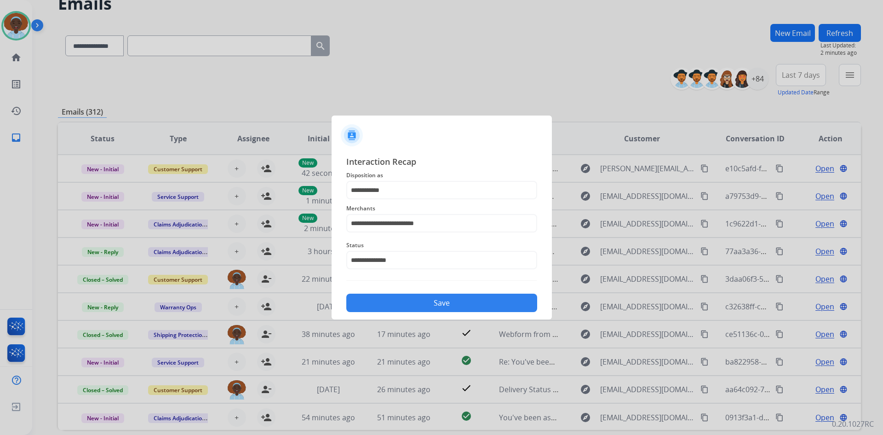
click at [450, 302] on button "Save" at bounding box center [441, 303] width 191 height 18
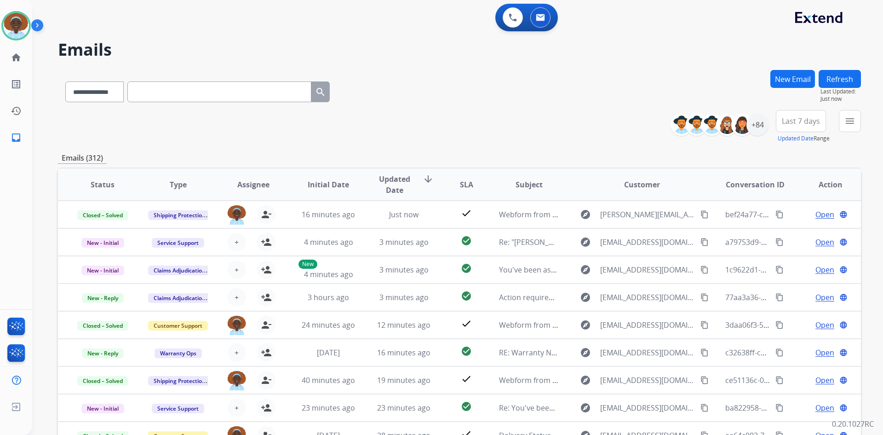
click at [833, 81] on button "Refresh" at bounding box center [840, 79] width 42 height 18
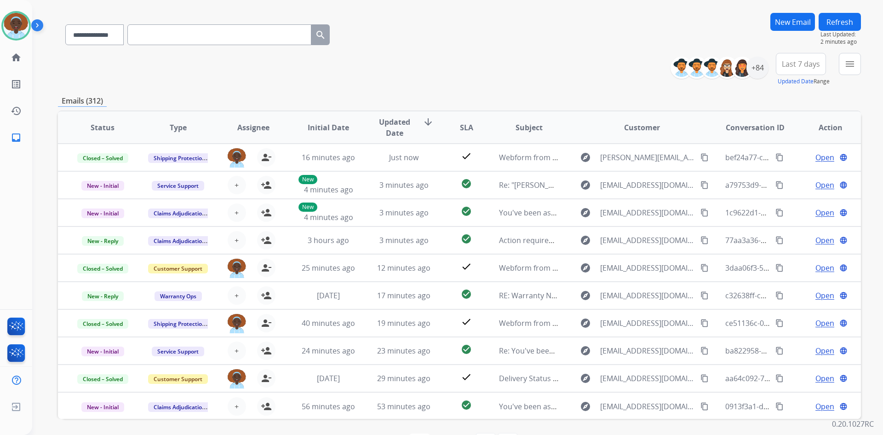
scroll to position [43, 0]
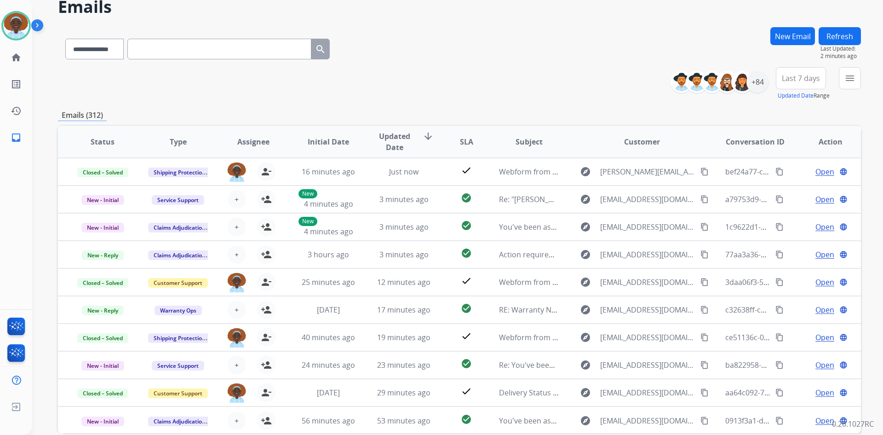
click at [836, 40] on button "Refresh" at bounding box center [840, 36] width 42 height 18
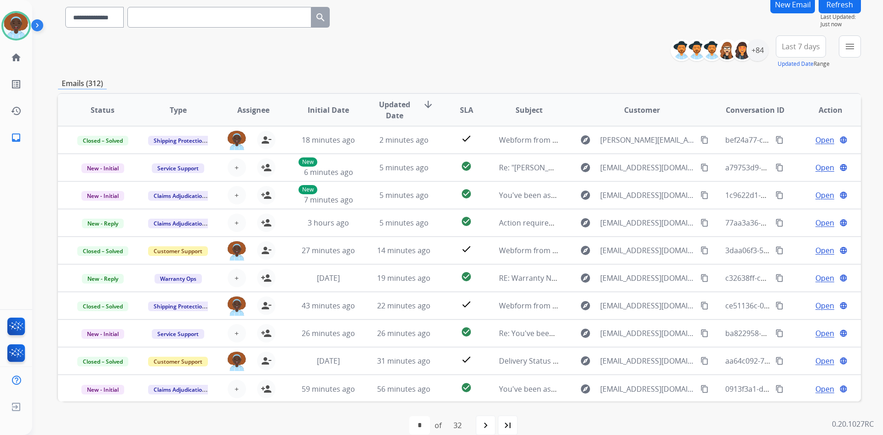
scroll to position [89, 0]
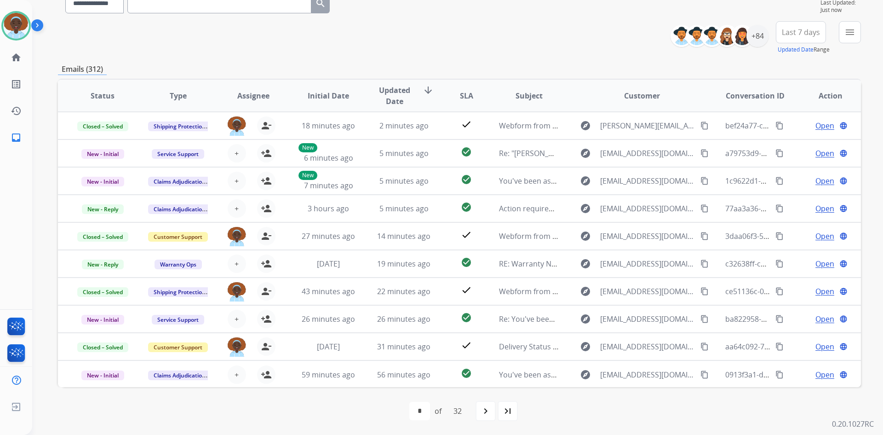
click at [801, 33] on span "Last 7 days" at bounding box center [801, 32] width 38 height 4
click at [785, 142] on div "Last 90 days" at bounding box center [798, 144] width 51 height 14
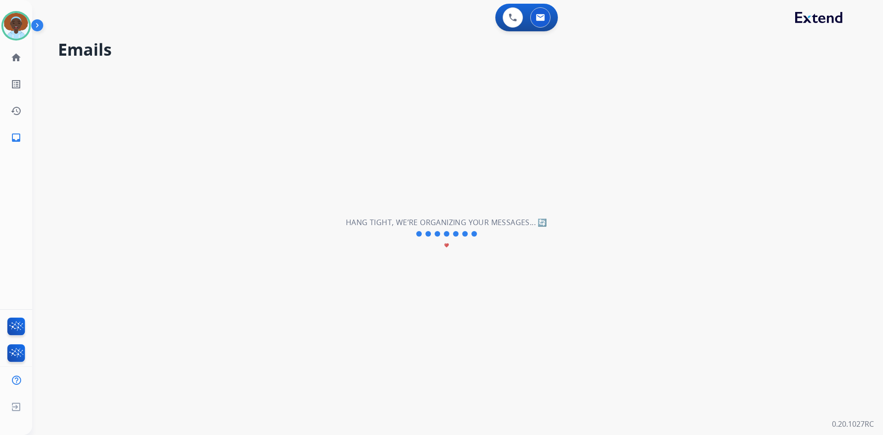
scroll to position [0, 0]
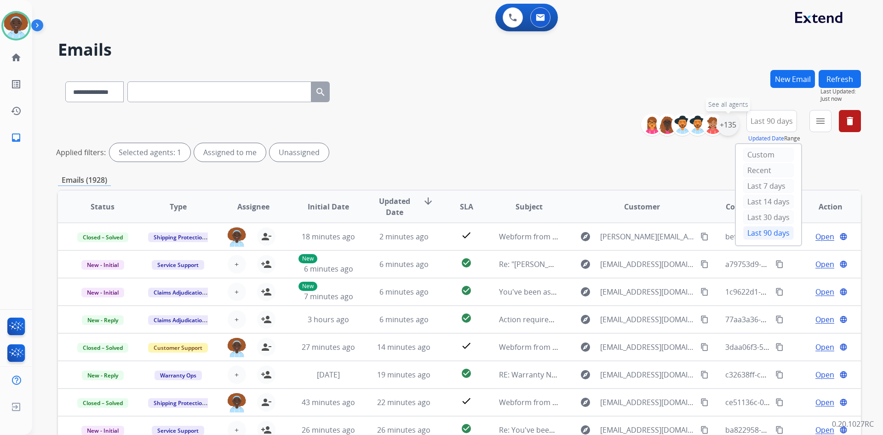
click at [726, 127] on div "+135" at bounding box center [728, 125] width 22 height 22
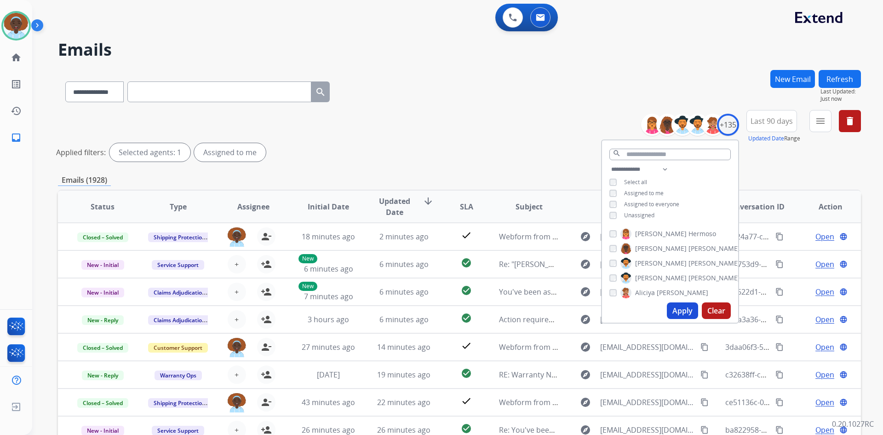
click at [681, 312] on button "Apply" at bounding box center [682, 310] width 31 height 17
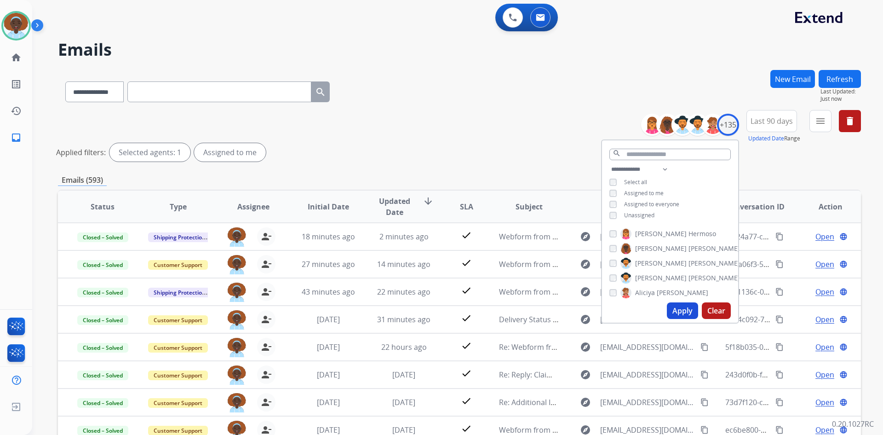
click at [517, 134] on div "**********" at bounding box center [459, 137] width 803 height 55
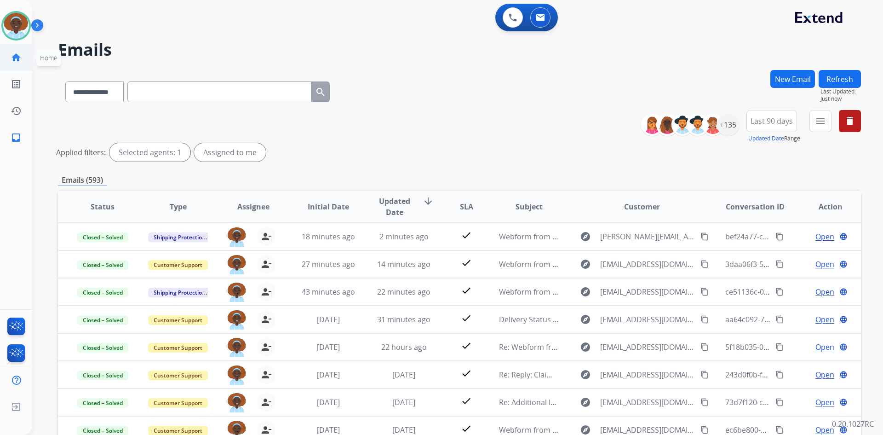
click at [19, 56] on mat-icon "home" at bounding box center [16, 57] width 11 height 11
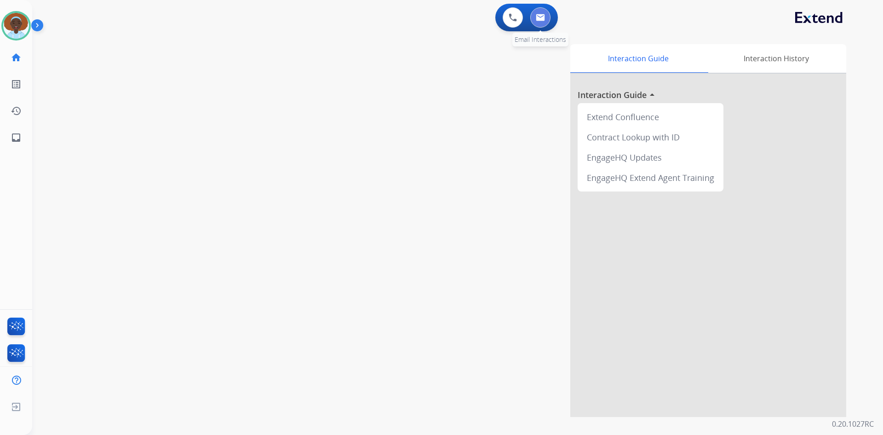
click at [543, 17] on img at bounding box center [540, 17] width 9 height 7
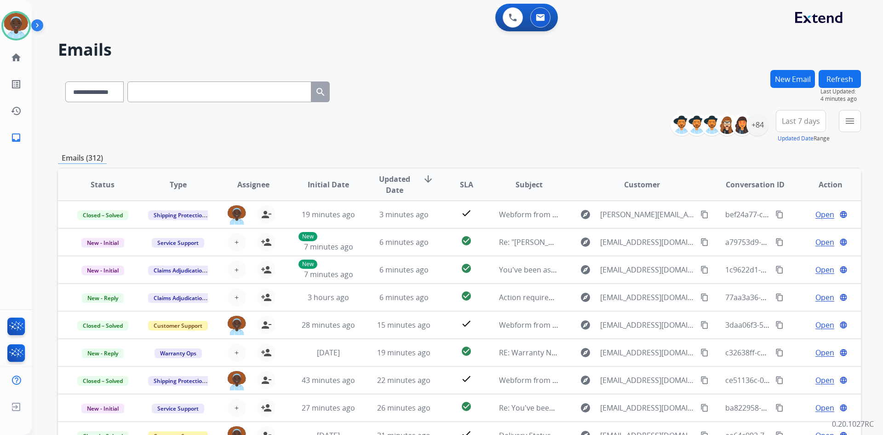
click at [842, 79] on button "Refresh" at bounding box center [840, 79] width 42 height 18
click at [837, 74] on button "Refresh" at bounding box center [840, 79] width 42 height 18
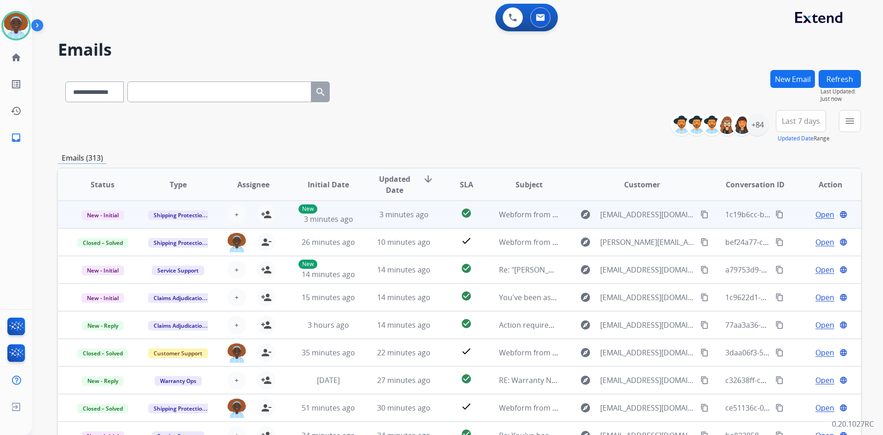
click at [821, 213] on span "Open" at bounding box center [825, 214] width 19 height 11
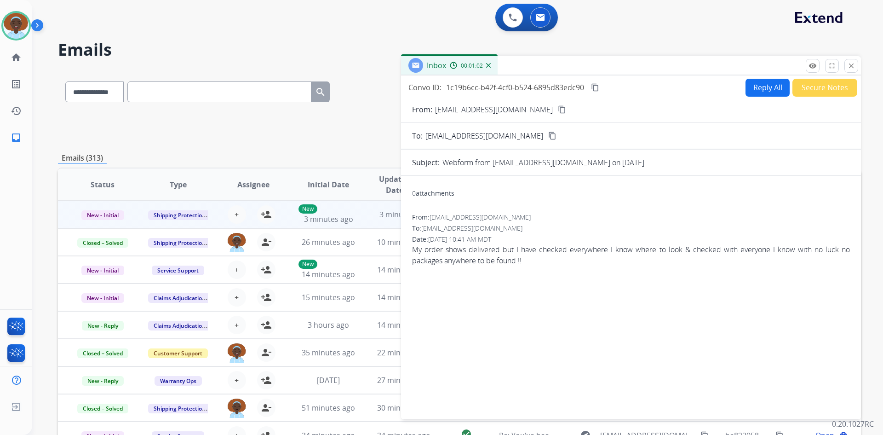
click at [558, 110] on mat-icon "content_copy" at bounding box center [562, 109] width 8 height 8
click at [760, 86] on button "Reply All" at bounding box center [768, 88] width 44 height 18
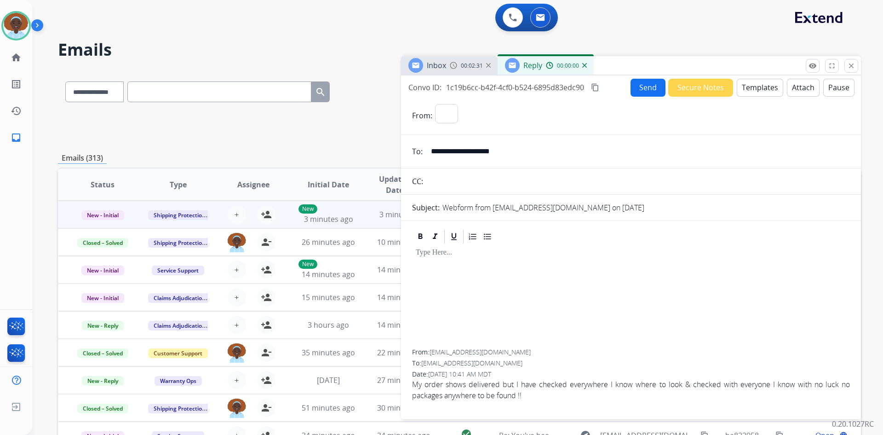
select select "**********"
click at [753, 87] on button "Templates" at bounding box center [760, 88] width 46 height 18
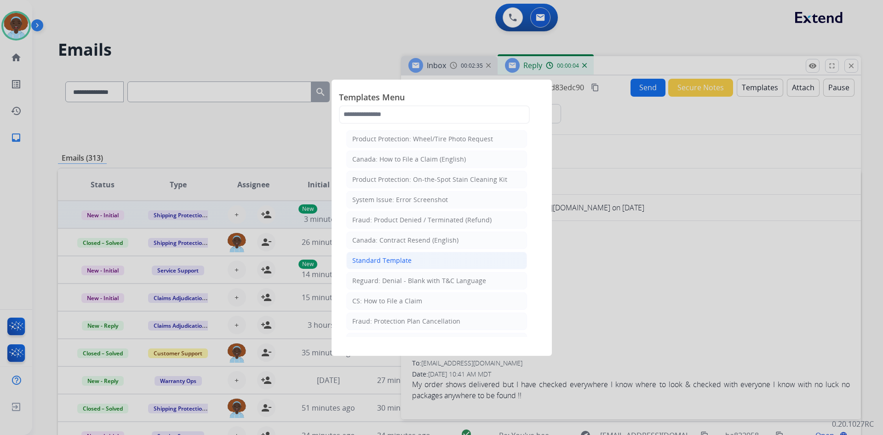
click at [398, 260] on div "Standard Template" at bounding box center [381, 260] width 59 height 9
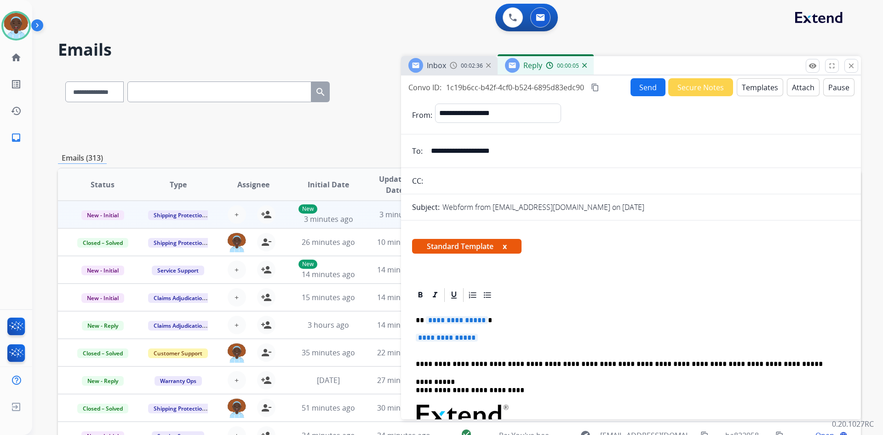
click at [455, 321] on span "**********" at bounding box center [457, 320] width 62 height 8
click at [465, 339] on span "**********" at bounding box center [447, 338] width 62 height 8
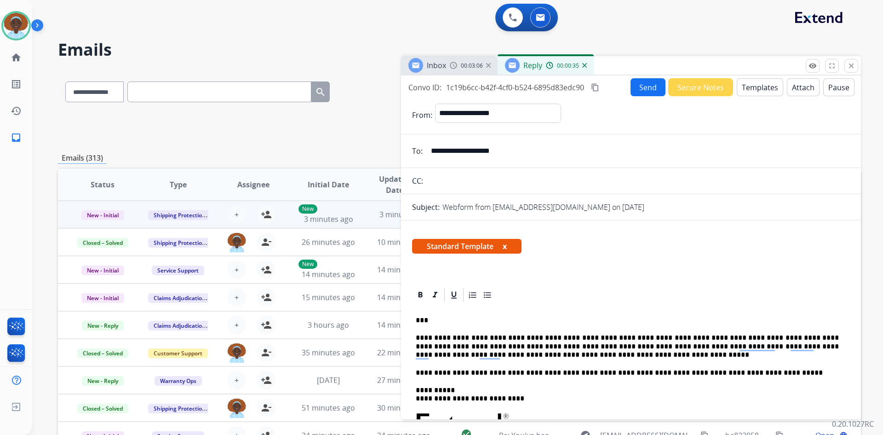
click at [647, 91] on button "Send" at bounding box center [648, 87] width 35 height 18
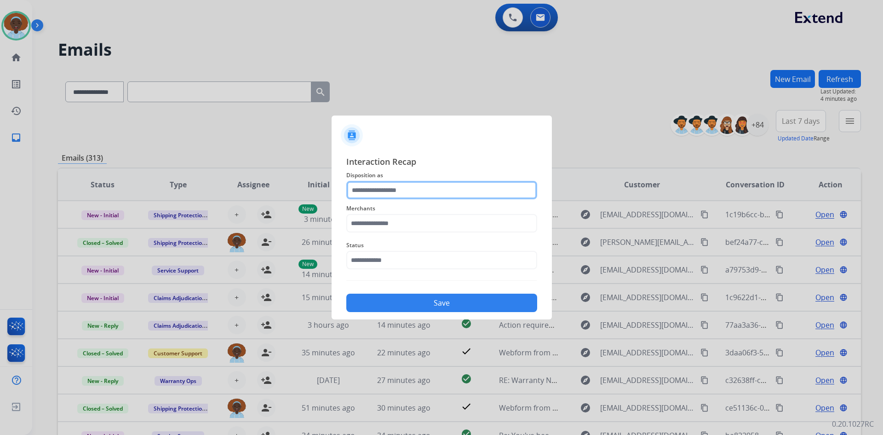
click at [398, 191] on input "text" at bounding box center [441, 190] width 191 height 18
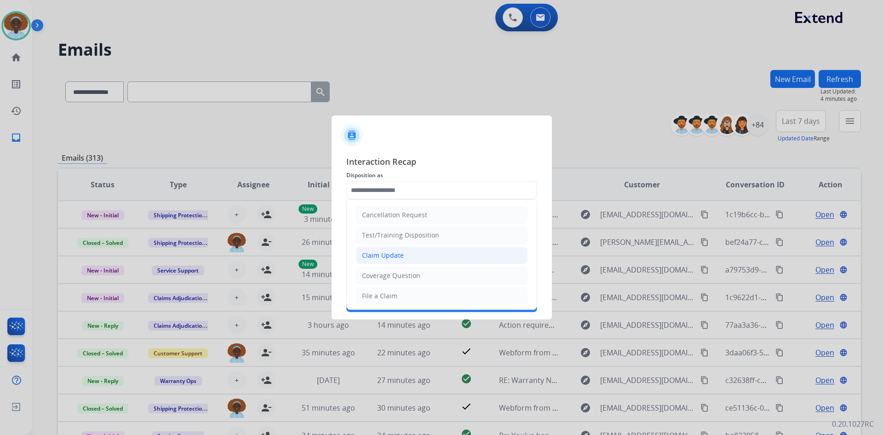
click at [405, 257] on li "Claim Update" at bounding box center [442, 255] width 172 height 17
type input "**********"
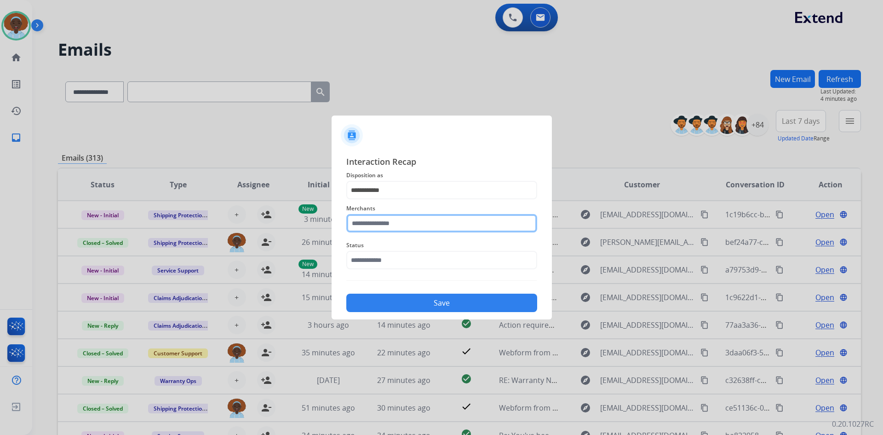
click at [391, 225] on input "text" at bounding box center [441, 223] width 191 height 18
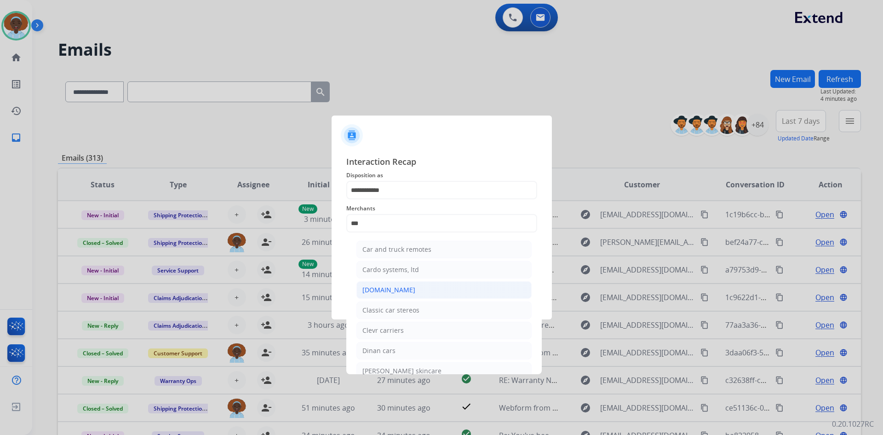
click at [404, 290] on li "[DOMAIN_NAME]" at bounding box center [444, 289] width 175 height 17
type input "**********"
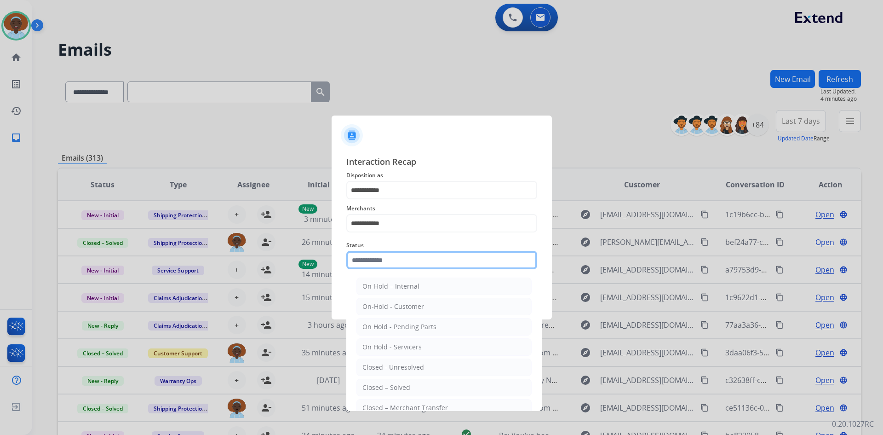
click at [404, 260] on input "text" at bounding box center [441, 260] width 191 height 18
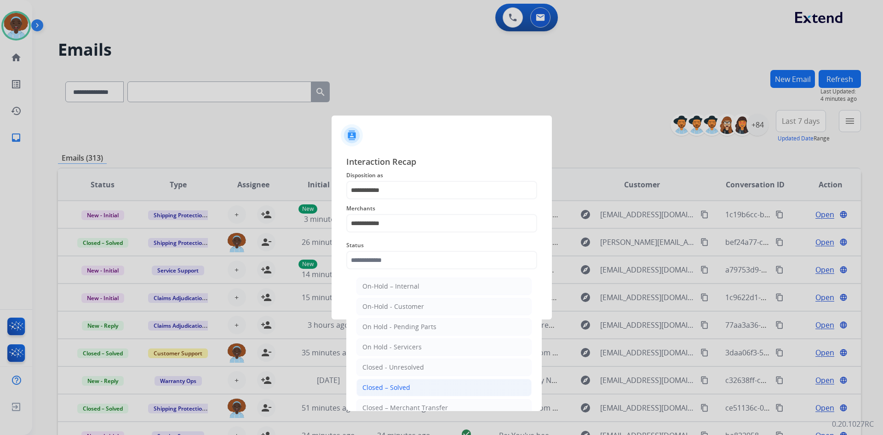
click at [404, 388] on div "Closed – Solved" at bounding box center [387, 387] width 48 height 9
type input "**********"
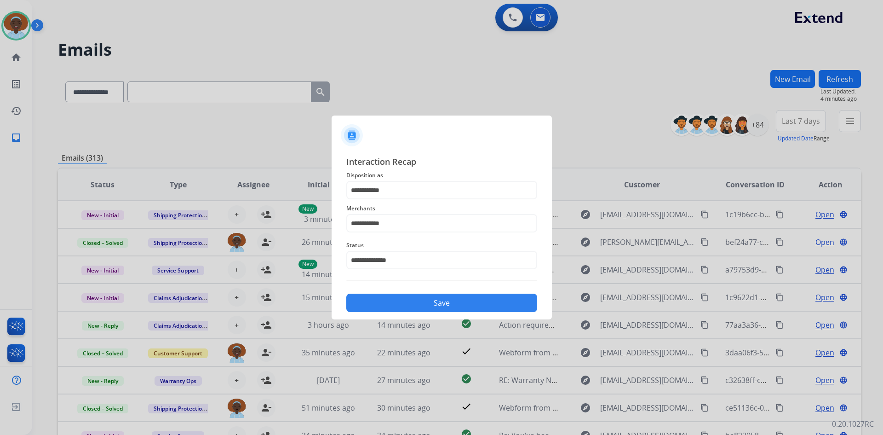
click at [418, 300] on button "Save" at bounding box center [441, 303] width 191 height 18
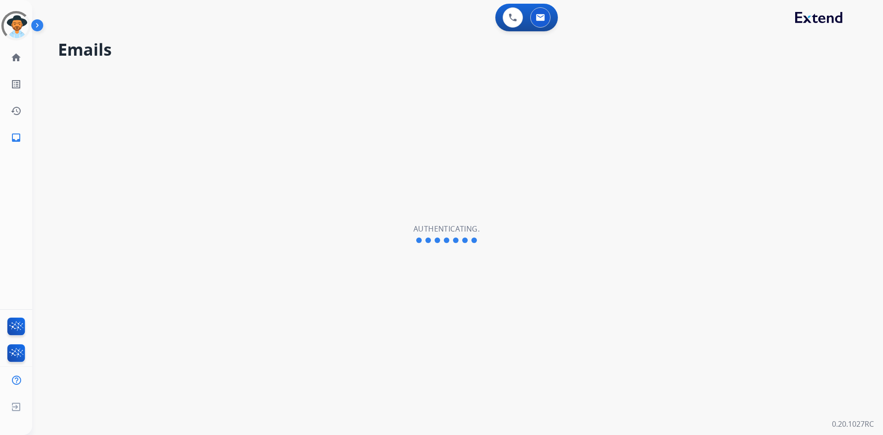
select select "**********"
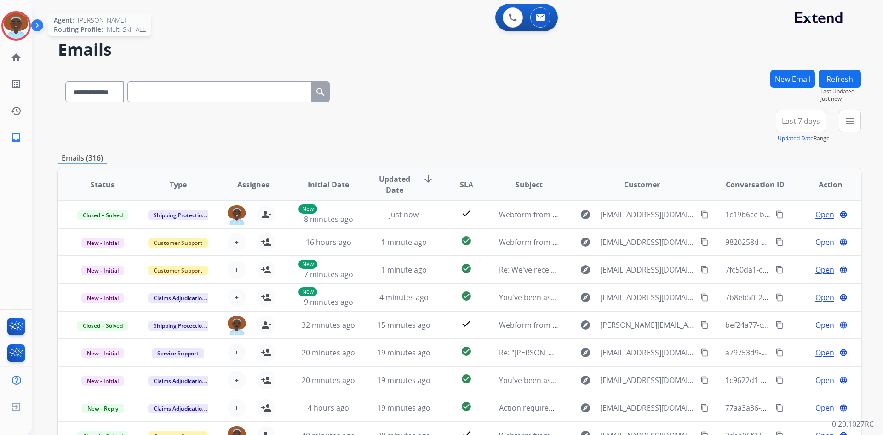
click at [17, 26] on img at bounding box center [16, 26] width 26 height 26
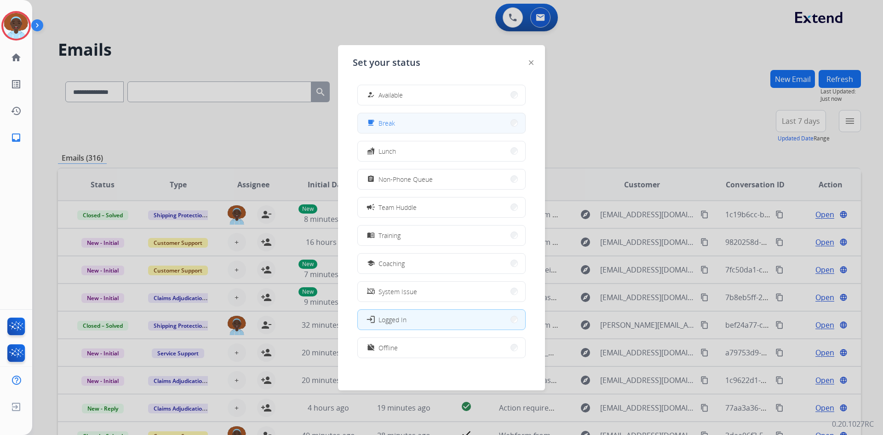
click at [449, 123] on button "free_breakfast Break" at bounding box center [441, 123] width 167 height 20
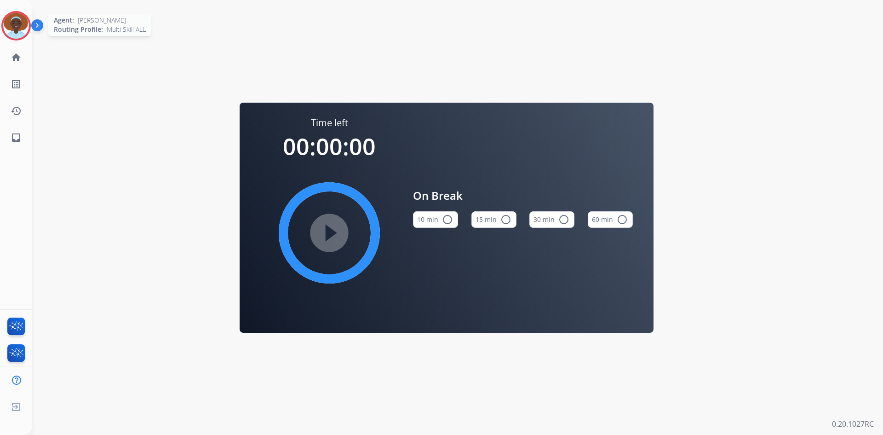
click at [12, 23] on img at bounding box center [16, 26] width 26 height 26
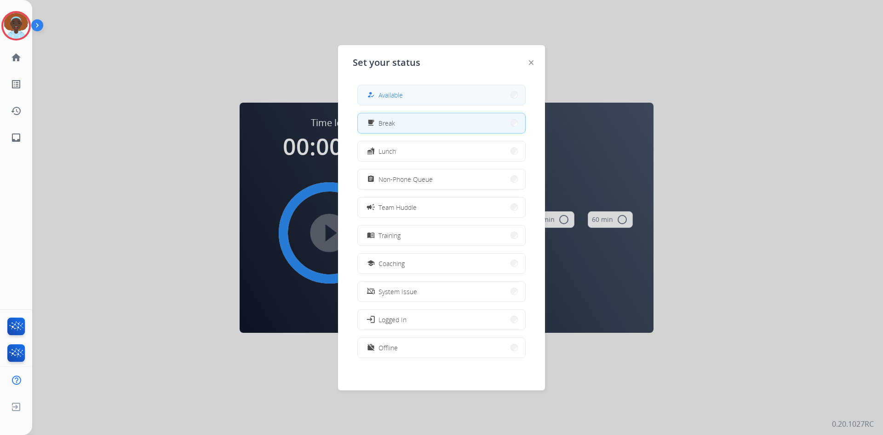
click at [402, 99] on span "Available" at bounding box center [391, 95] width 24 height 10
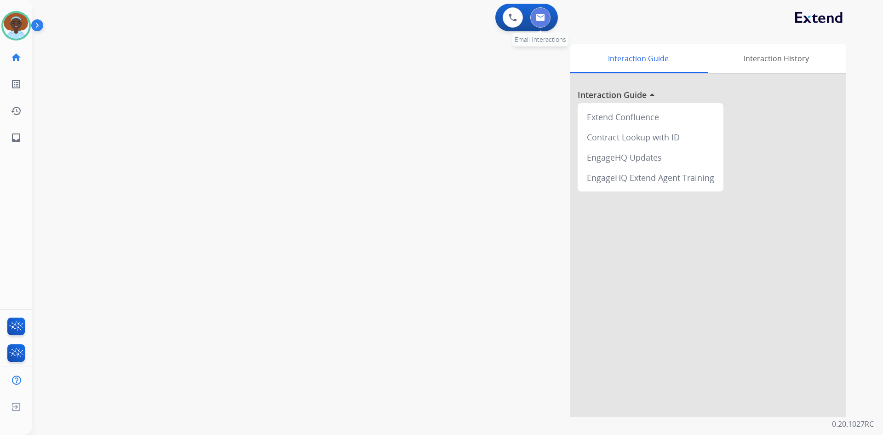
click at [539, 15] on img at bounding box center [540, 17] width 9 height 7
select select "**********"
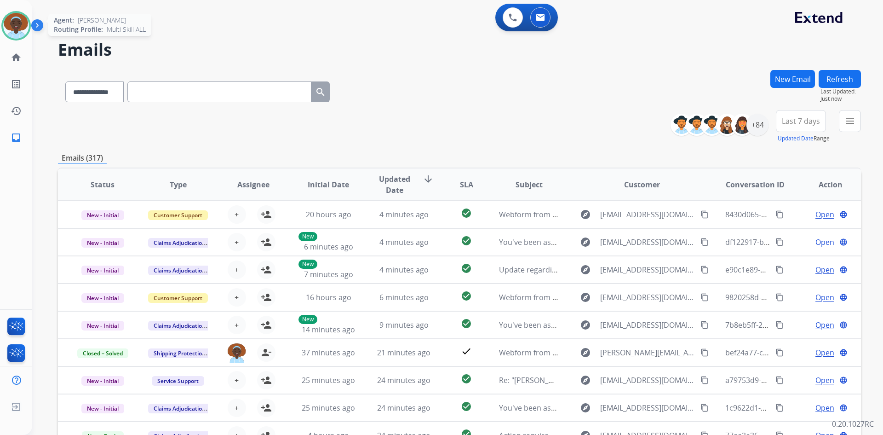
click at [12, 24] on img at bounding box center [16, 26] width 26 height 26
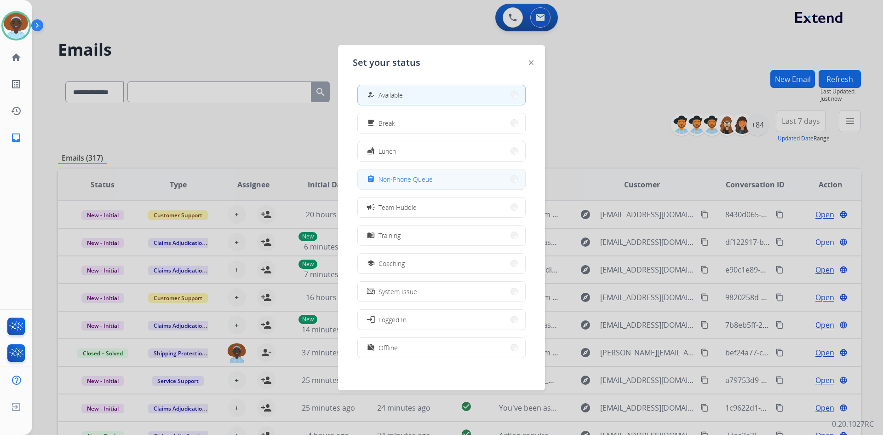
click at [427, 182] on span "Non-Phone Queue" at bounding box center [406, 179] width 54 height 10
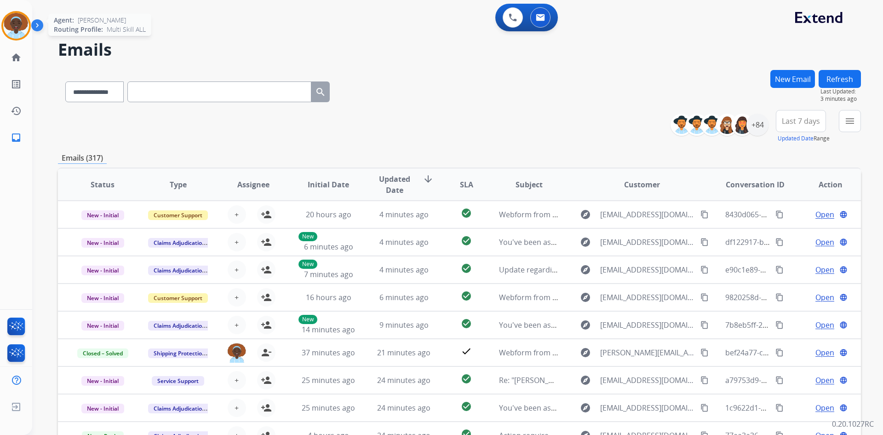
drag, startPoint x: 6, startPoint y: 20, endPoint x: 16, endPoint y: 20, distance: 9.2
click at [6, 21] on img at bounding box center [16, 26] width 26 height 26
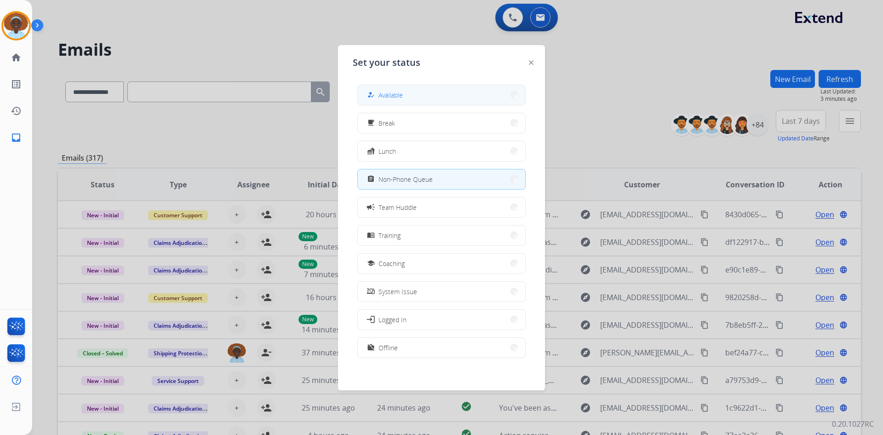
click at [390, 89] on button "how_to_reg Available" at bounding box center [441, 95] width 167 height 20
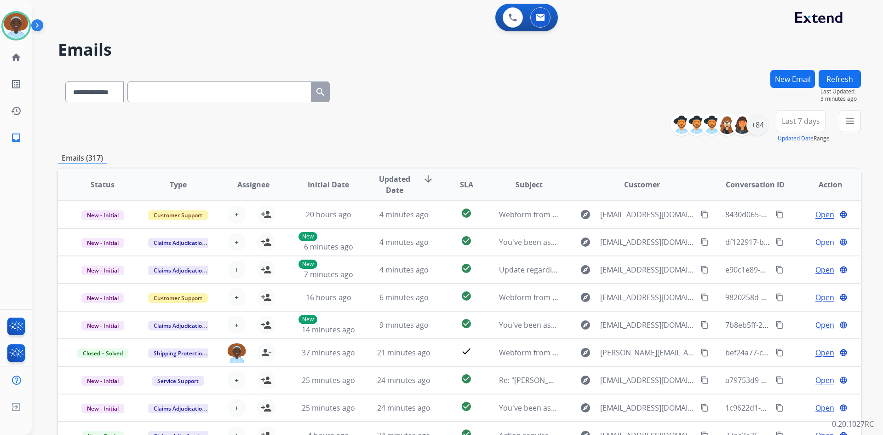
click at [837, 80] on button "Refresh" at bounding box center [840, 79] width 42 height 18
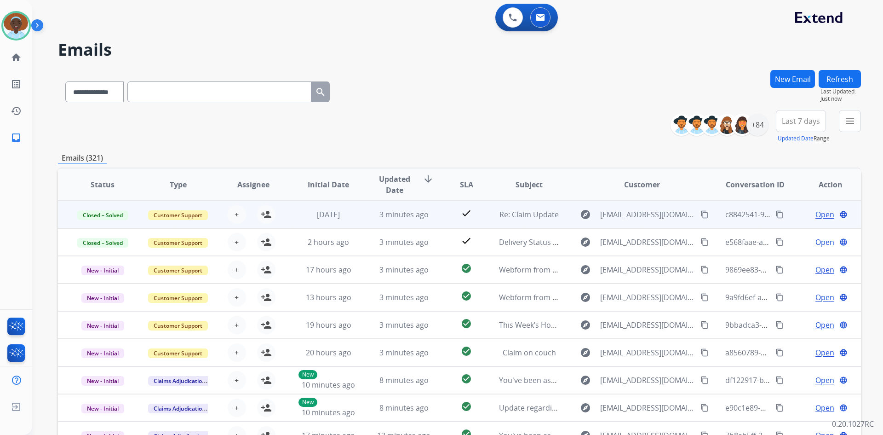
click at [816, 215] on span "Open" at bounding box center [825, 214] width 19 height 11
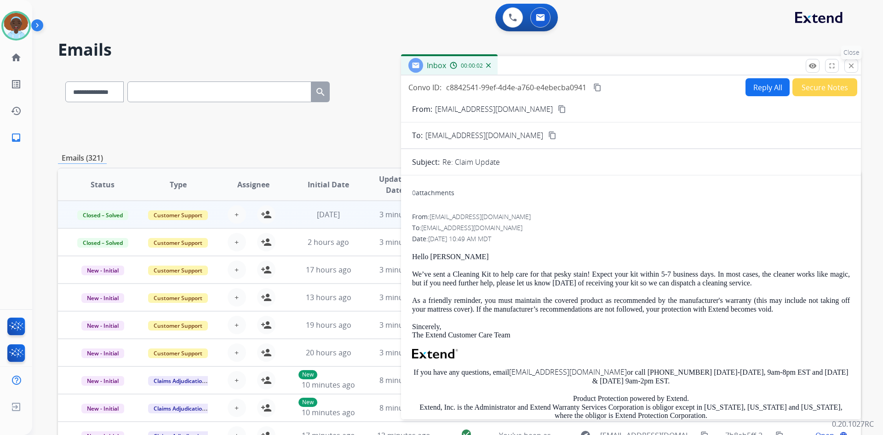
click at [853, 70] on button "close Close" at bounding box center [852, 66] width 14 height 14
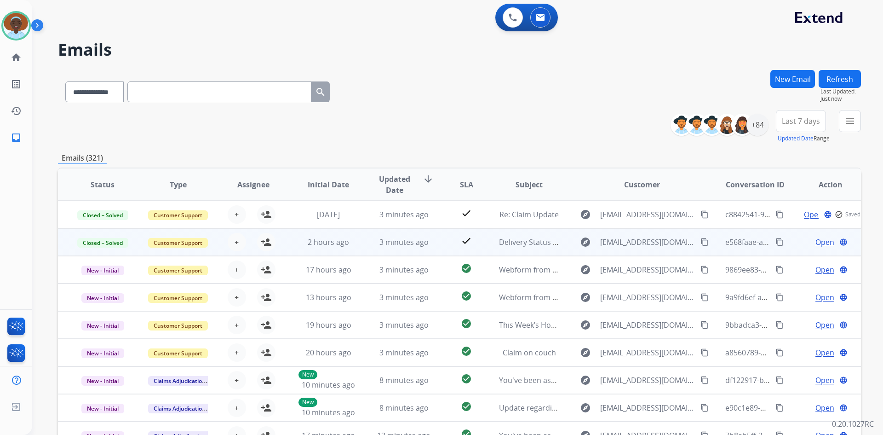
click at [820, 242] on span "Open" at bounding box center [825, 242] width 19 height 11
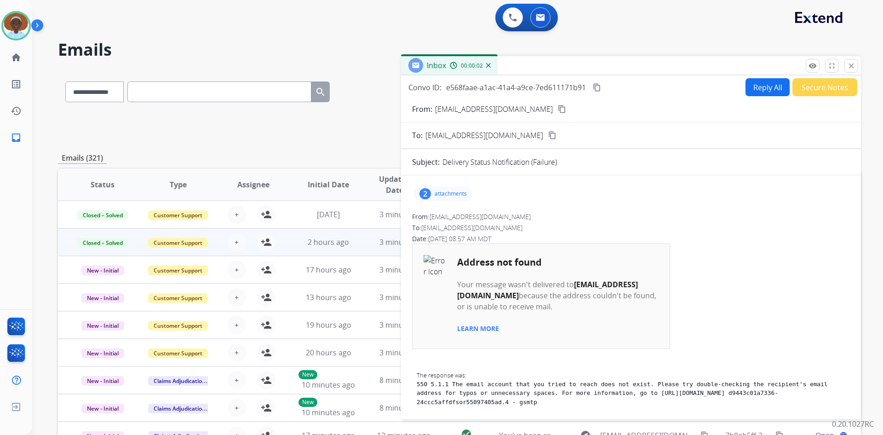
drag, startPoint x: 849, startPoint y: 67, endPoint x: 849, endPoint y: 98, distance: 30.8
click at [849, 68] on mat-icon "close" at bounding box center [852, 66] width 8 height 8
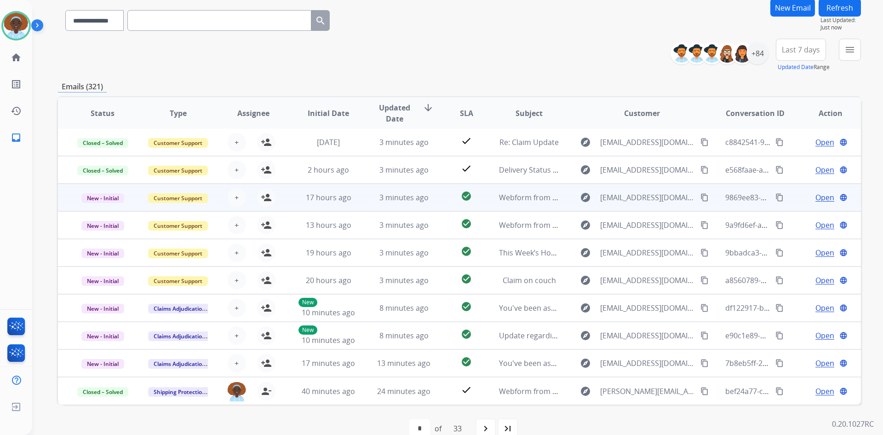
scroll to position [89, 0]
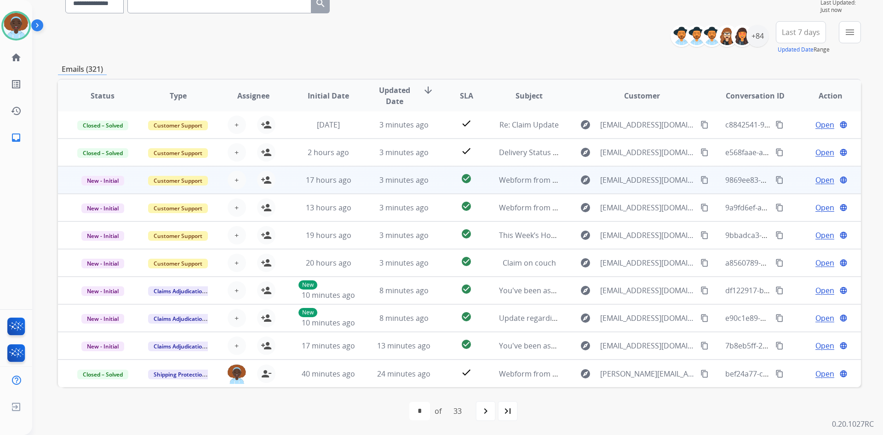
click at [816, 179] on span "Open" at bounding box center [825, 179] width 19 height 11
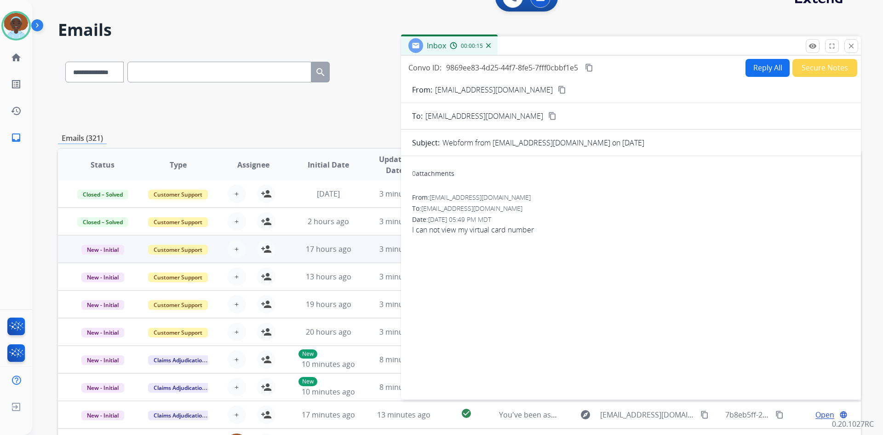
scroll to position [0, 0]
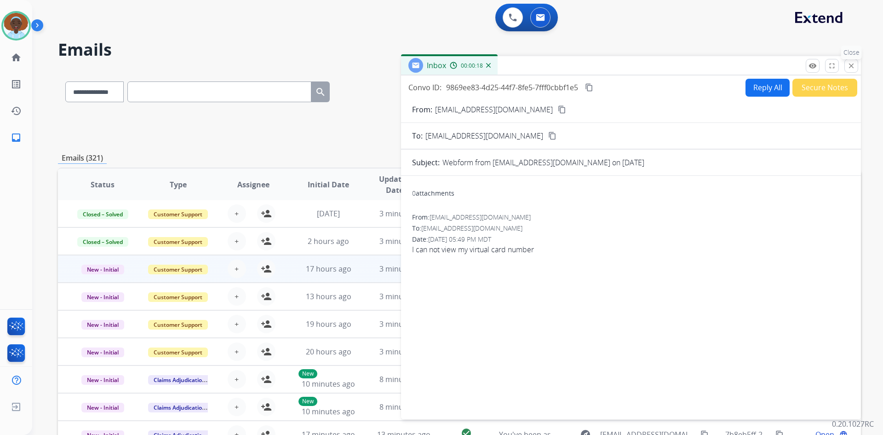
click at [851, 66] on mat-icon "close" at bounding box center [852, 66] width 8 height 8
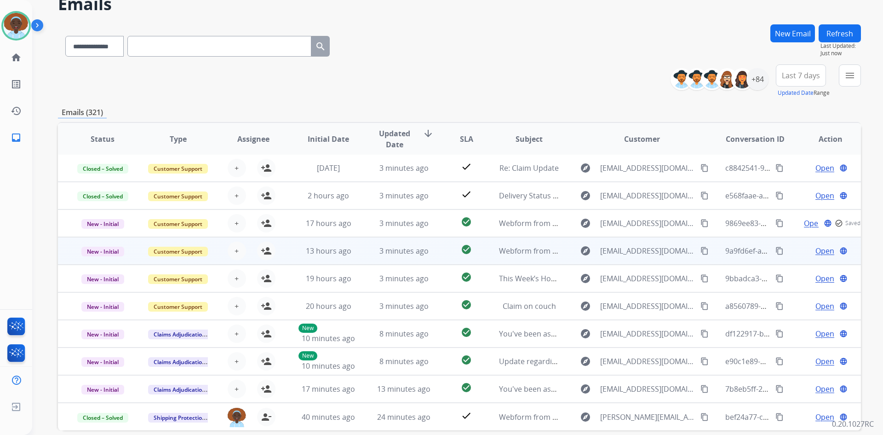
scroll to position [89, 0]
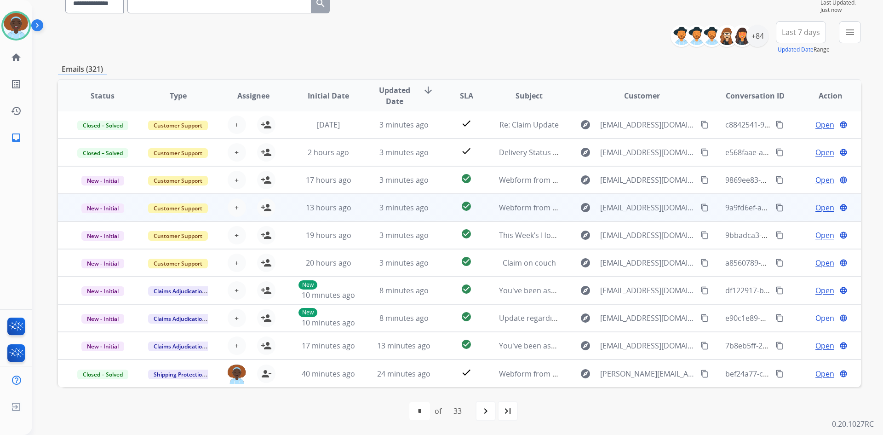
click at [820, 206] on span "Open" at bounding box center [825, 207] width 19 height 11
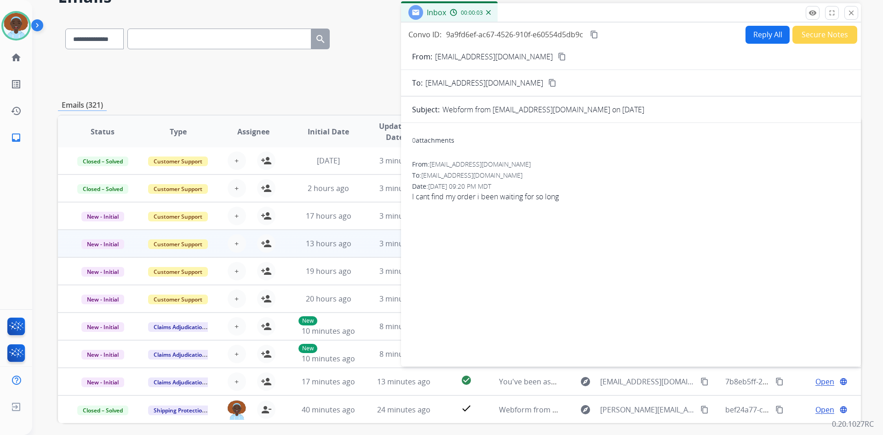
scroll to position [43, 0]
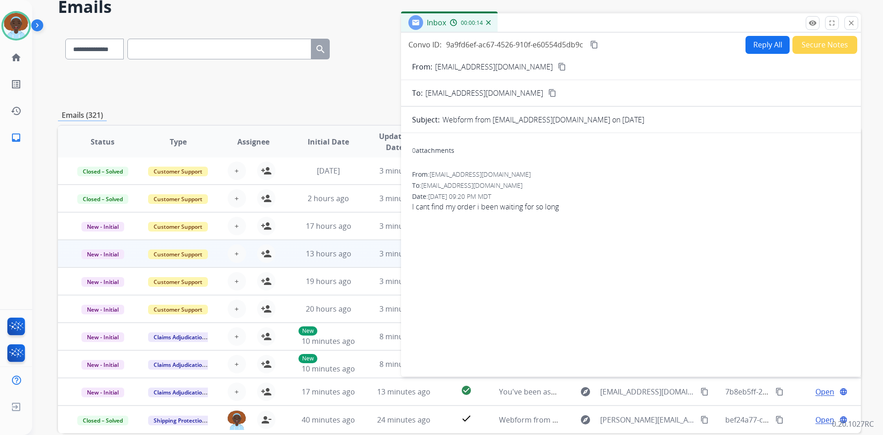
click at [558, 64] on mat-icon "content_copy" at bounding box center [562, 67] width 8 height 8
click at [763, 48] on button "Reply All" at bounding box center [768, 45] width 44 height 18
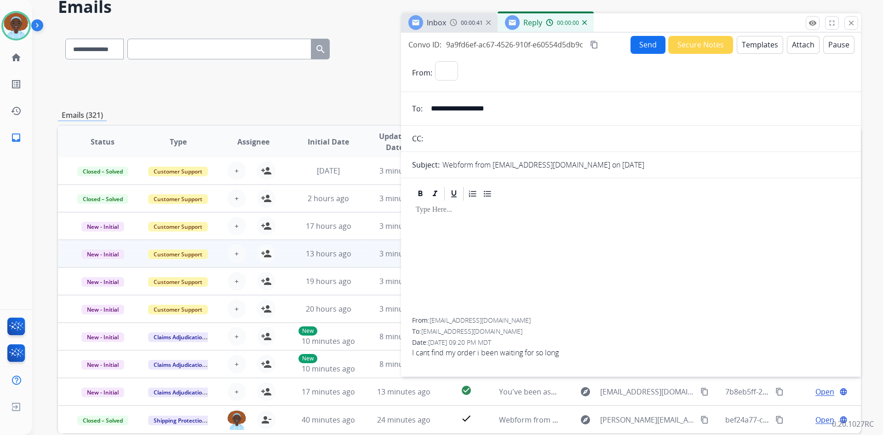
select select "**********"
click at [757, 49] on button "Templates" at bounding box center [760, 45] width 46 height 18
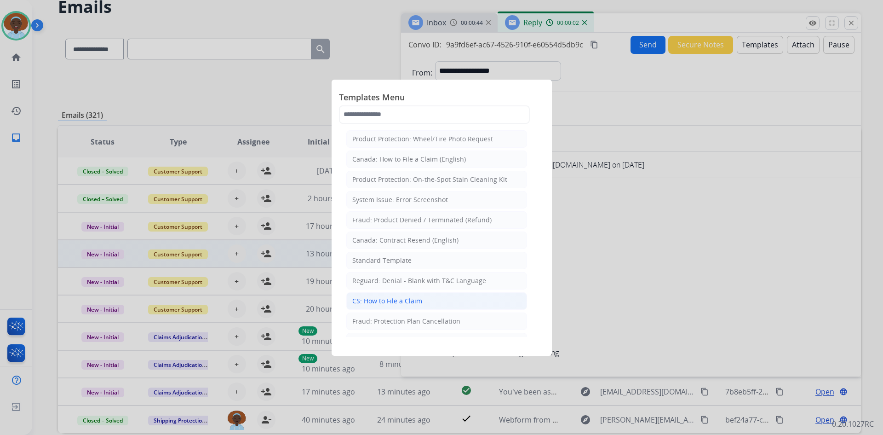
click at [440, 300] on li "CS: How to File a Claim" at bounding box center [436, 300] width 181 height 17
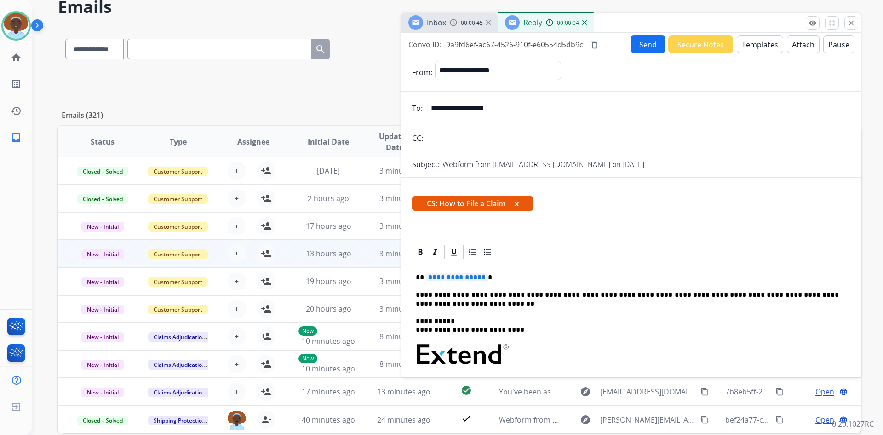
click at [472, 279] on span "**********" at bounding box center [457, 277] width 62 height 8
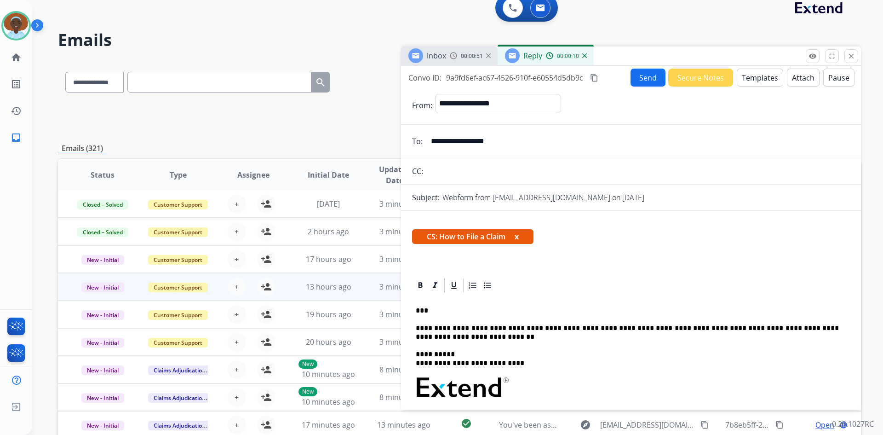
scroll to position [0, 0]
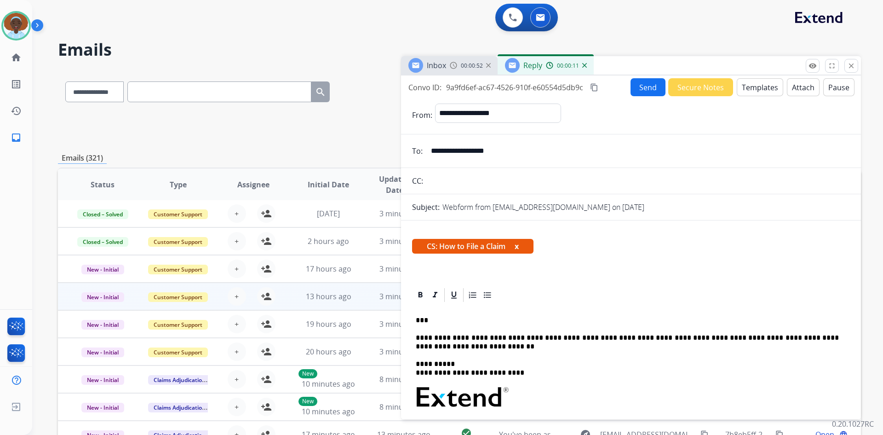
click at [642, 88] on button "Send" at bounding box center [648, 87] width 35 height 18
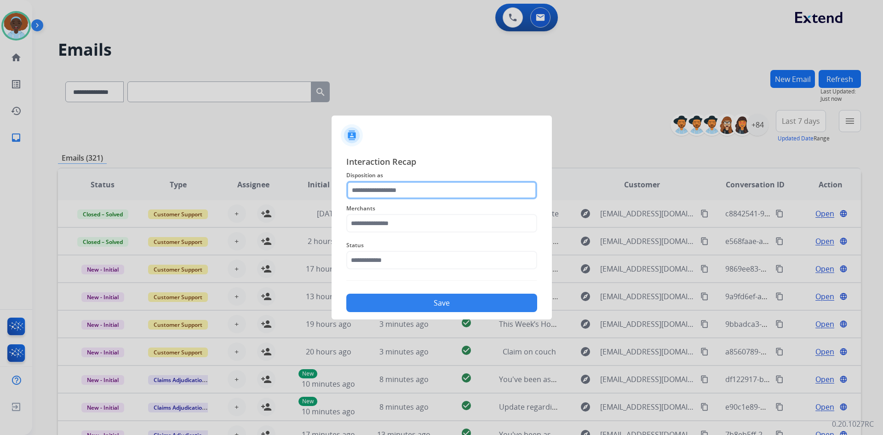
click at [416, 185] on input "text" at bounding box center [441, 190] width 191 height 18
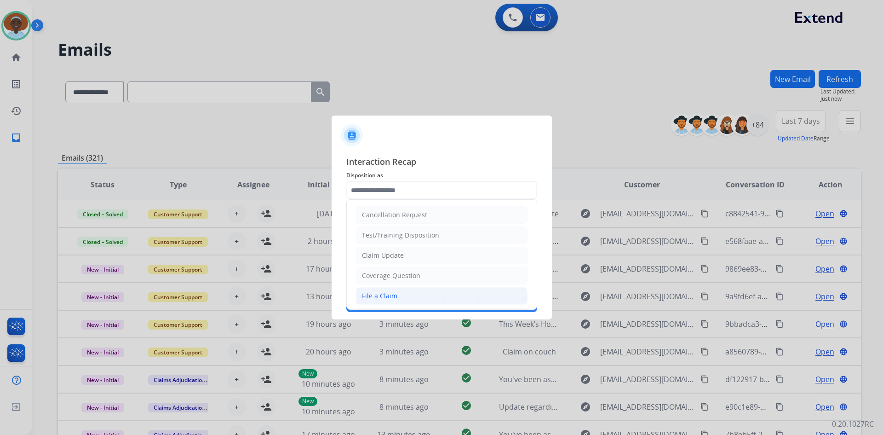
click at [421, 291] on li "File a Claim" at bounding box center [442, 295] width 172 height 17
type input "**********"
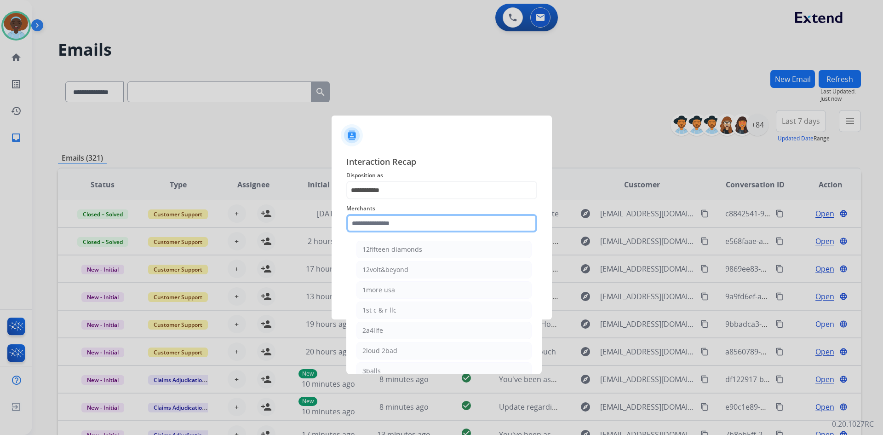
click at [409, 225] on input "text" at bounding box center [441, 223] width 191 height 18
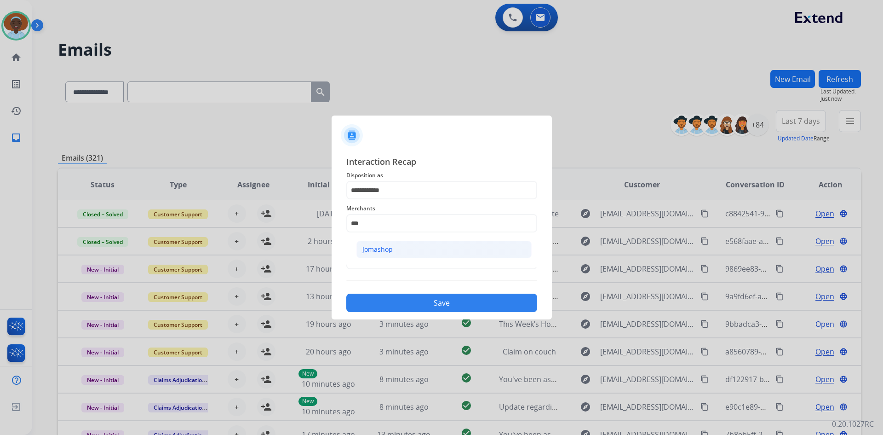
click at [404, 255] on li "Jomashop" at bounding box center [444, 249] width 175 height 17
type input "********"
click at [401, 261] on input "text" at bounding box center [441, 260] width 191 height 18
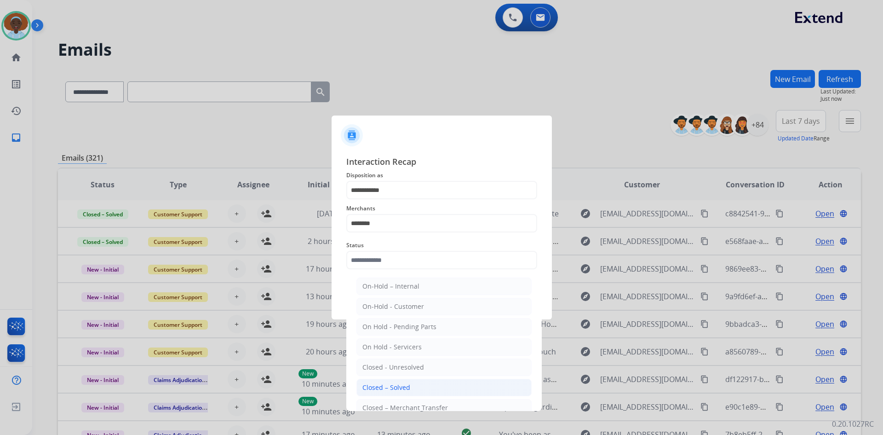
click at [409, 390] on div "Closed – Solved" at bounding box center [387, 387] width 48 height 9
type input "**********"
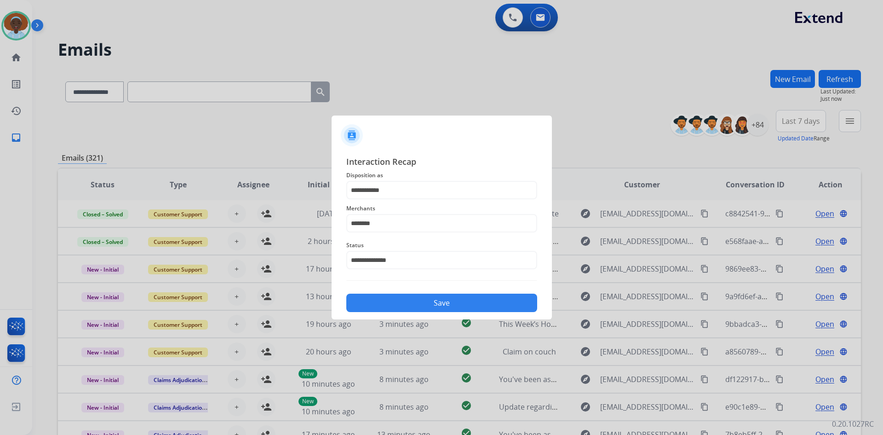
click at [421, 302] on button "Save" at bounding box center [441, 303] width 191 height 18
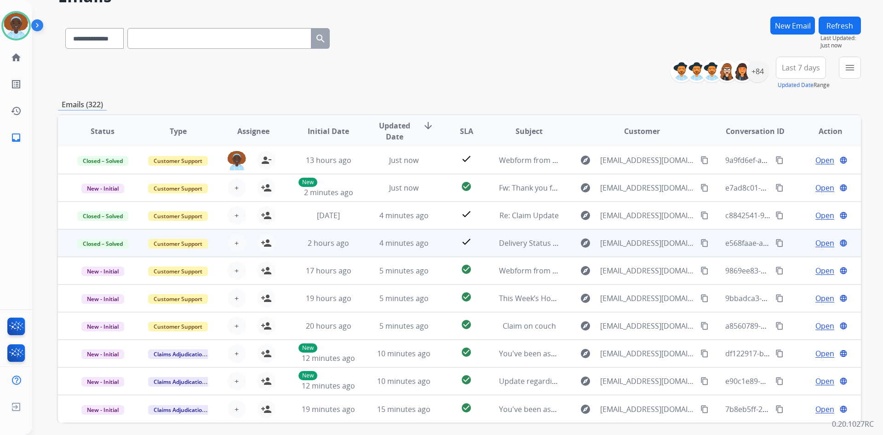
scroll to position [43, 0]
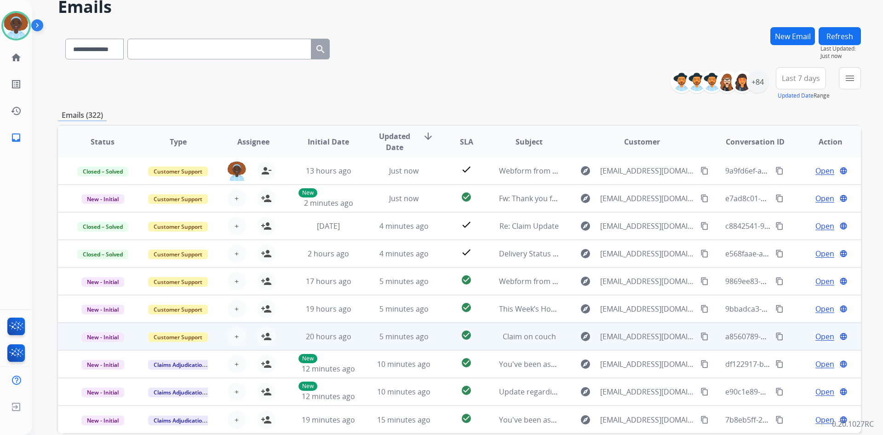
click at [820, 334] on span "Open" at bounding box center [825, 336] width 19 height 11
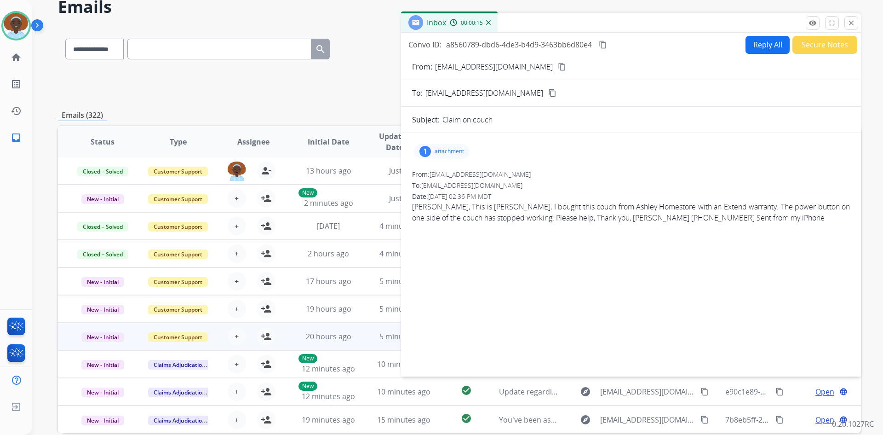
click at [433, 151] on div "1 attachment" at bounding box center [442, 151] width 56 height 15
click at [426, 152] on div "1" at bounding box center [426, 151] width 12 height 11
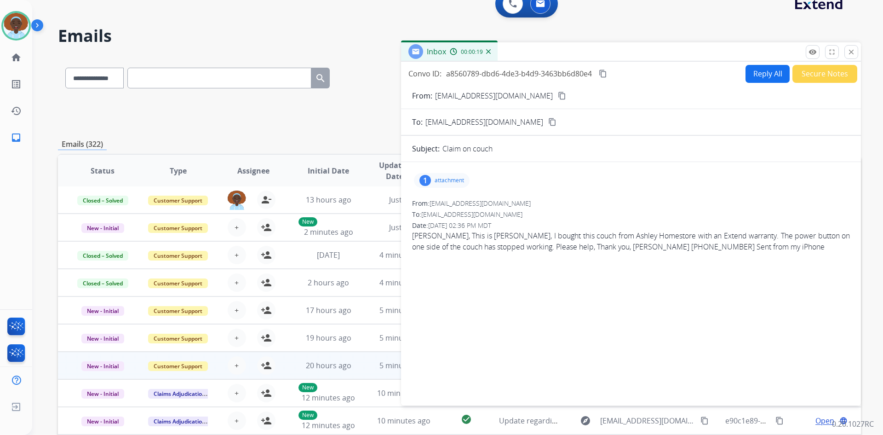
scroll to position [0, 0]
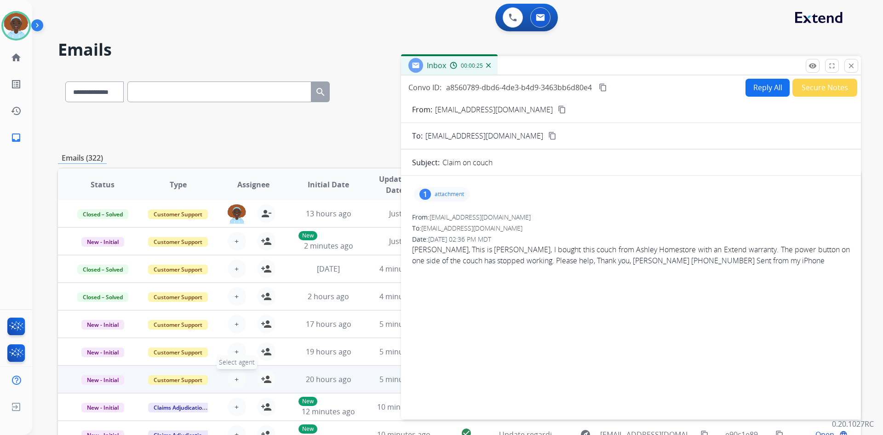
click at [235, 380] on span "+" at bounding box center [237, 379] width 4 height 11
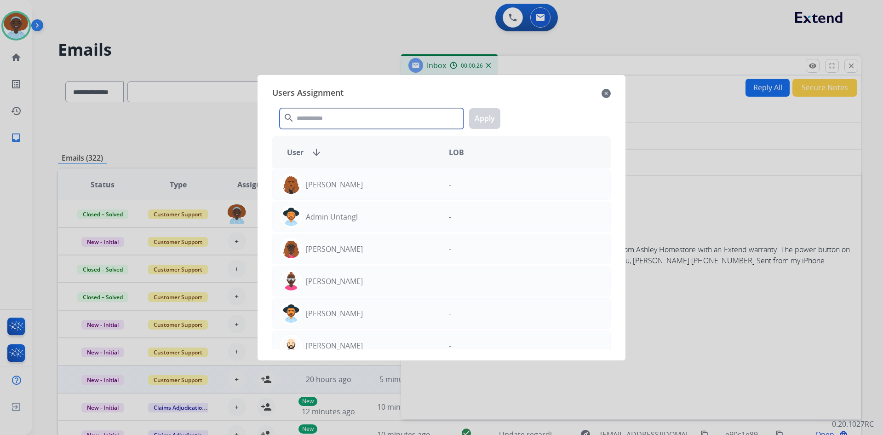
click at [366, 112] on input "text" at bounding box center [372, 118] width 184 height 21
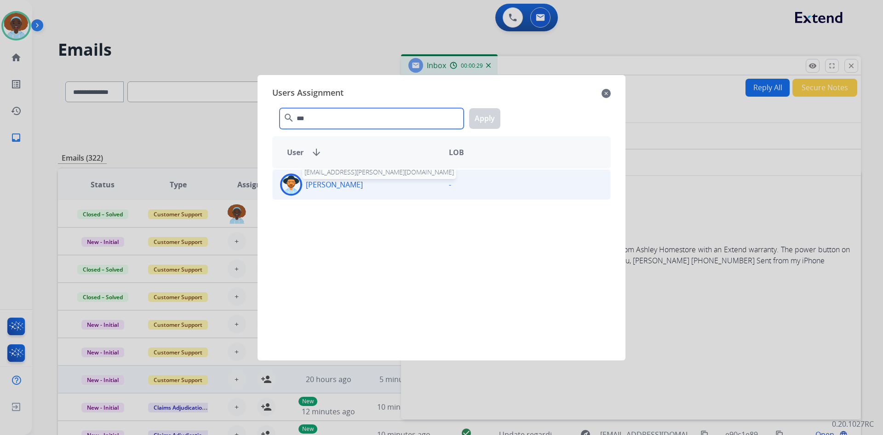
type input "***"
click at [362, 188] on p "[PERSON_NAME]" at bounding box center [334, 184] width 57 height 11
click at [476, 118] on button "Apply" at bounding box center [484, 118] width 31 height 21
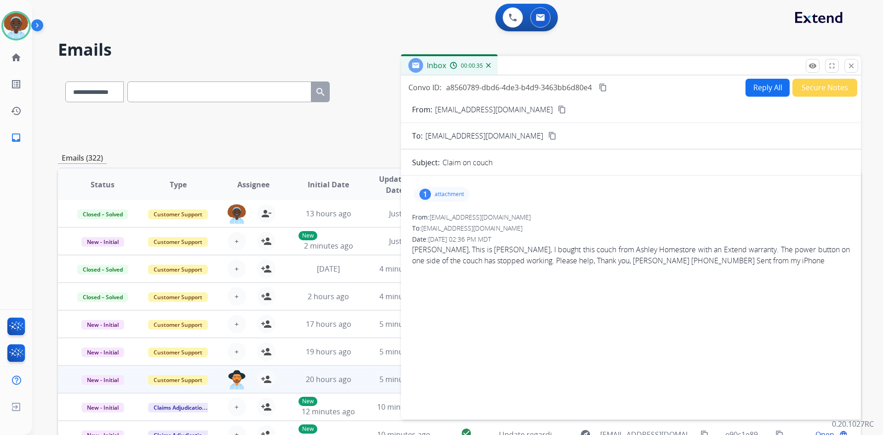
click at [849, 66] on mat-icon "close" at bounding box center [852, 66] width 8 height 8
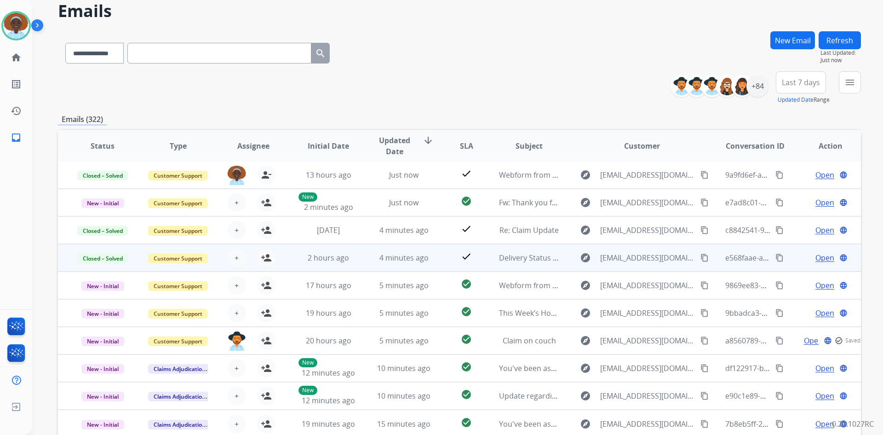
scroll to position [89, 0]
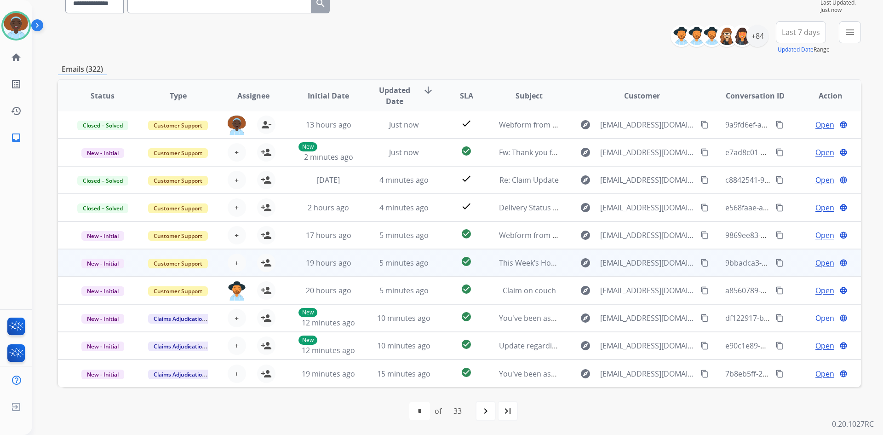
click at [822, 263] on span "Open" at bounding box center [825, 262] width 19 height 11
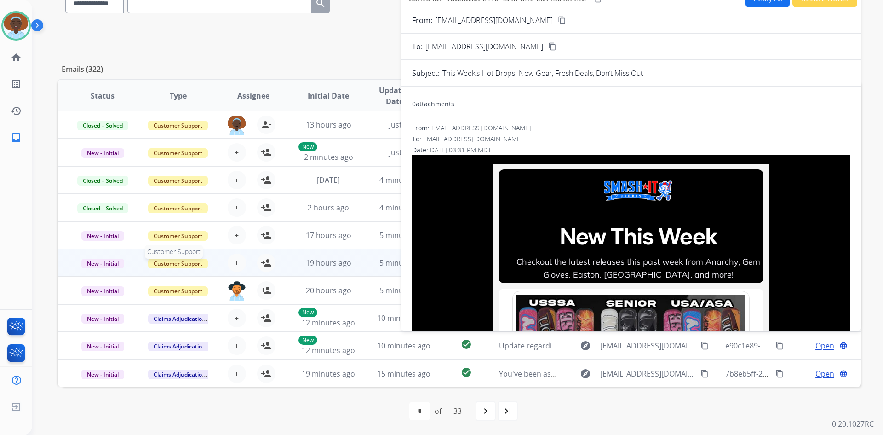
click at [173, 266] on span "Customer Support" at bounding box center [178, 264] width 60 height 10
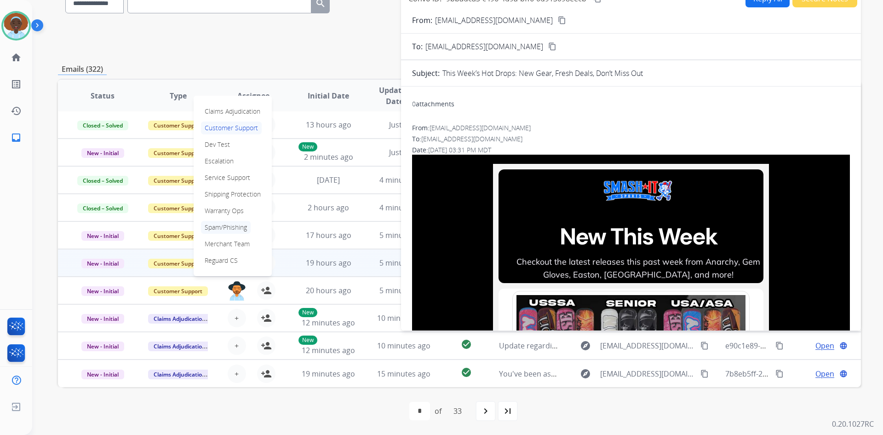
click at [236, 224] on p "Spam/Phishing" at bounding box center [226, 227] width 50 height 13
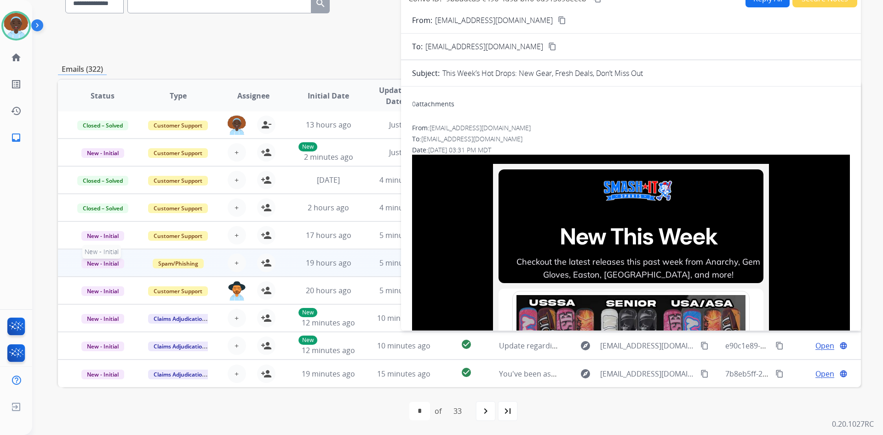
click at [112, 265] on span "New - Initial" at bounding box center [102, 264] width 43 height 10
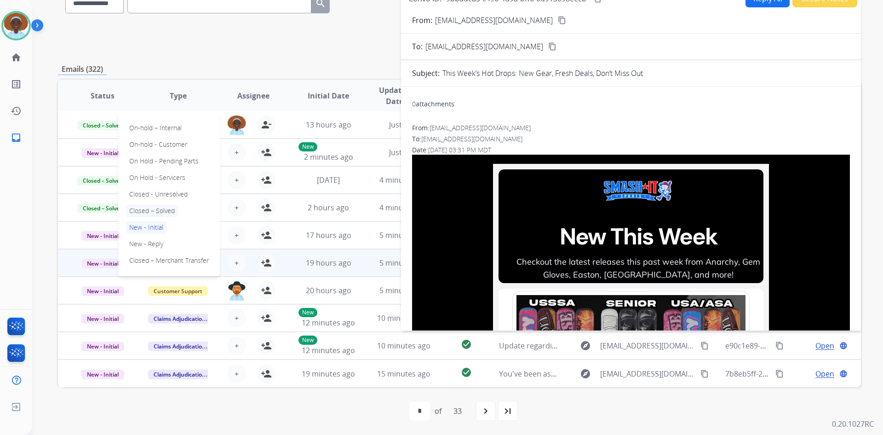
click at [161, 210] on p "Closed – Solved" at bounding box center [152, 210] width 53 height 13
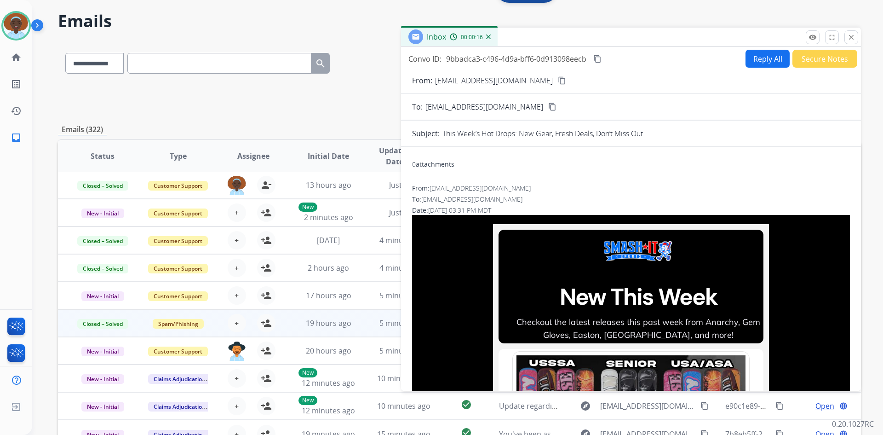
scroll to position [0, 0]
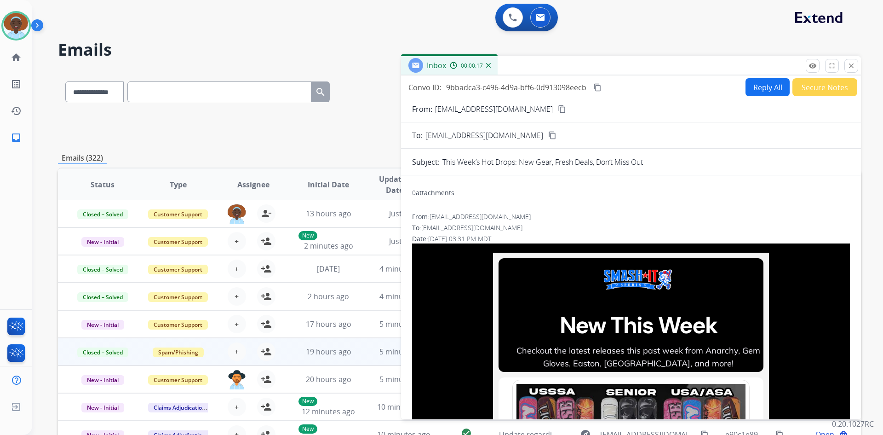
click at [854, 67] on mat-icon "close" at bounding box center [852, 66] width 8 height 8
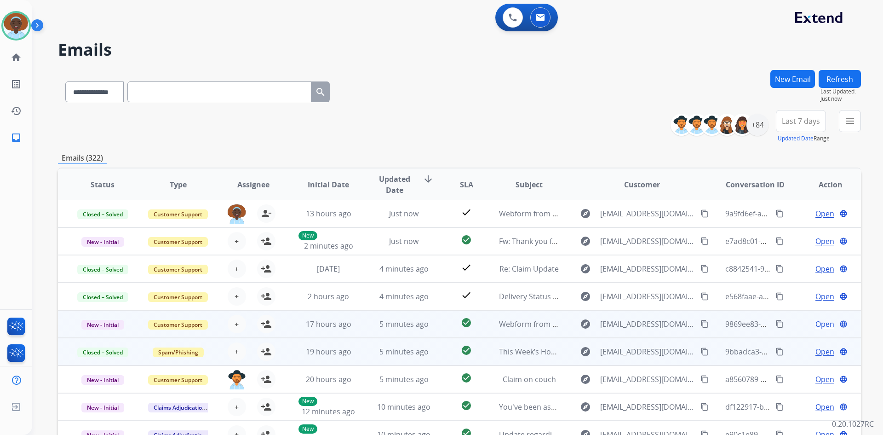
click at [819, 321] on span "Open" at bounding box center [825, 323] width 19 height 11
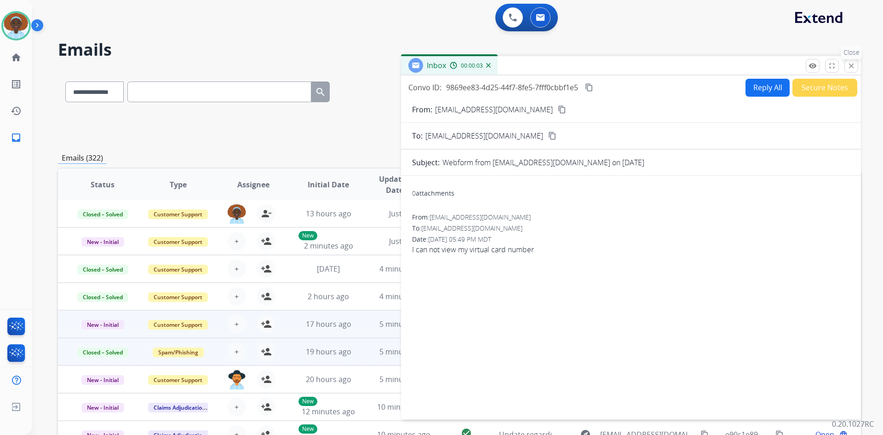
click at [847, 66] on button "close Close" at bounding box center [852, 66] width 14 height 14
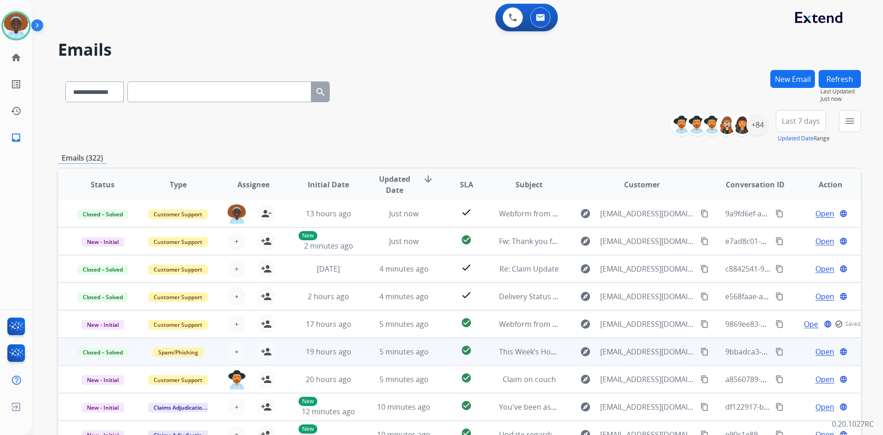
click at [836, 85] on button "Refresh" at bounding box center [840, 79] width 42 height 18
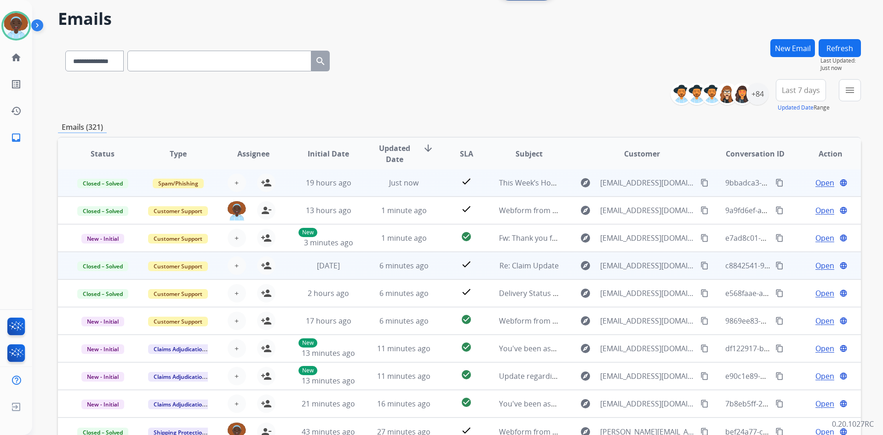
scroll to position [46, 0]
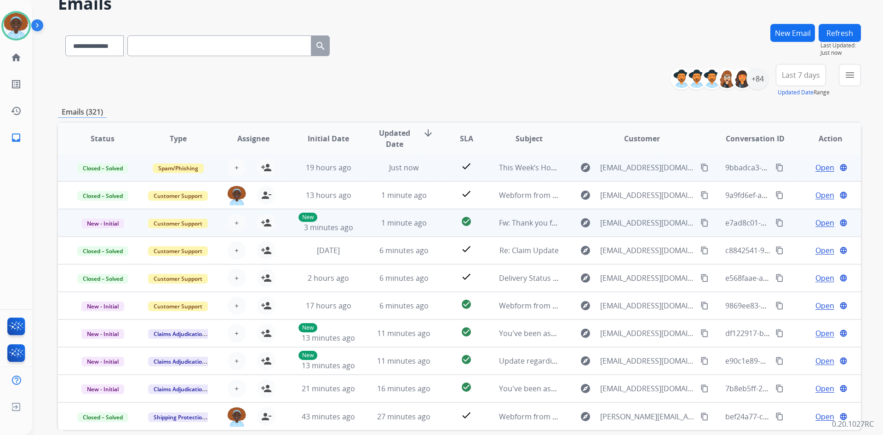
click at [816, 219] on span "Open" at bounding box center [825, 222] width 19 height 11
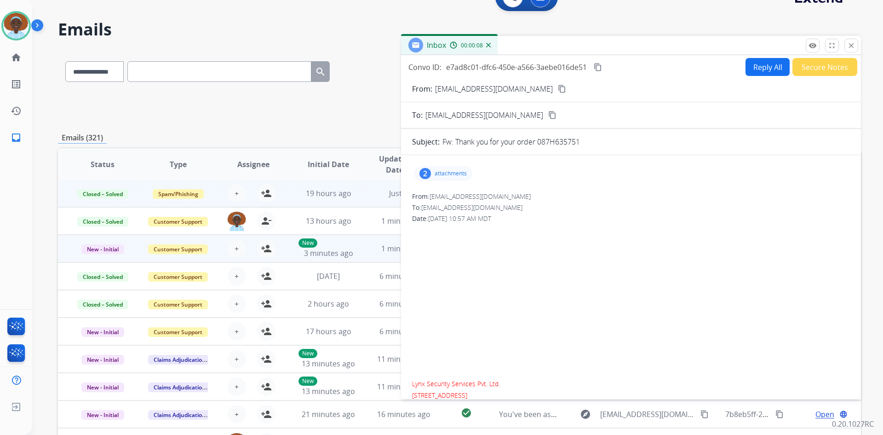
scroll to position [0, 0]
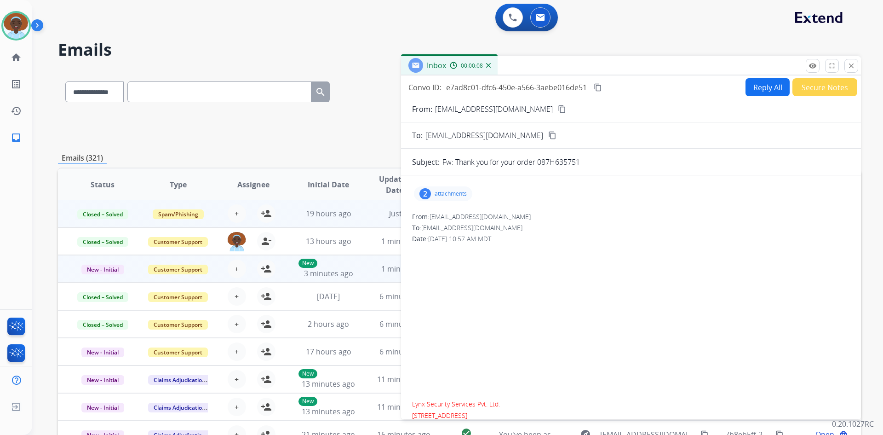
click at [427, 195] on div "2" at bounding box center [426, 193] width 12 height 11
click at [423, 189] on div "2" at bounding box center [426, 193] width 12 height 11
click at [432, 190] on div "2 attachments -1860328371.jpeg download SALES_ORDER.pdf download" at bounding box center [443, 193] width 58 height 15
click at [820, 88] on button "Secure Notes" at bounding box center [825, 87] width 65 height 18
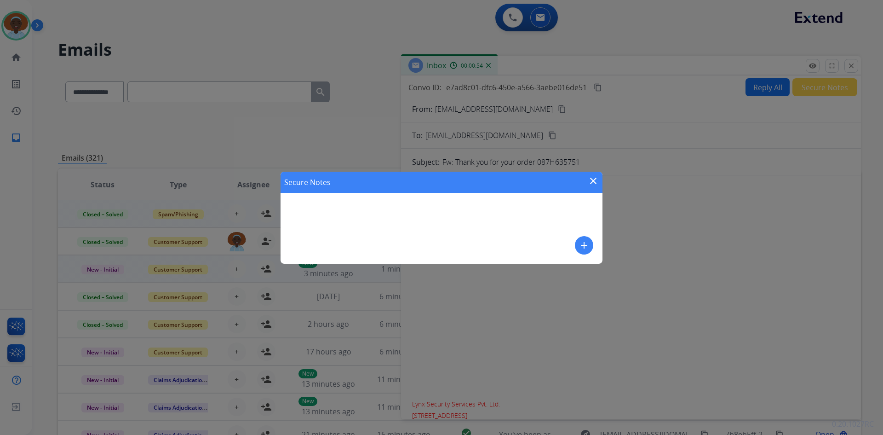
click at [583, 240] on mat-icon "add" at bounding box center [584, 245] width 11 height 11
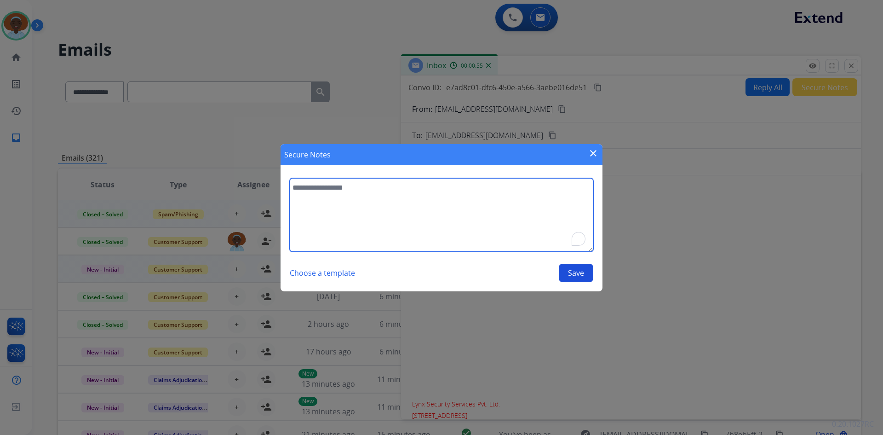
click at [317, 183] on textarea "To enrich screen reader interactions, please activate Accessibility in Grammarl…" at bounding box center [442, 215] width 304 height 74
type textarea "**********"
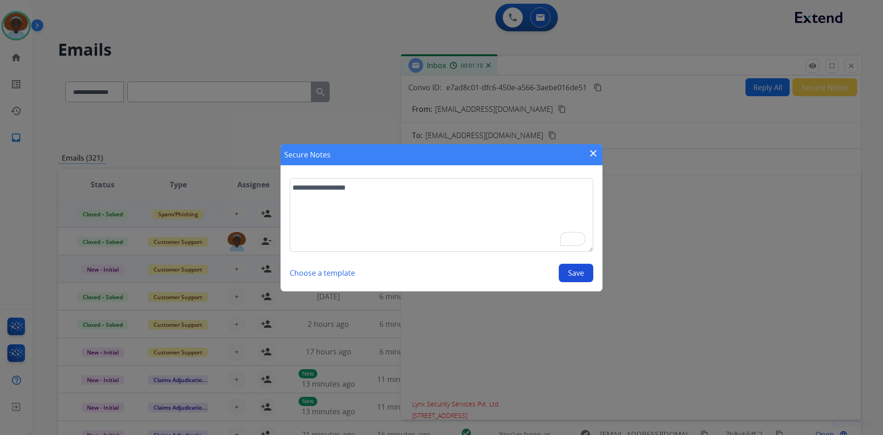
click at [574, 274] on button "Save" at bounding box center [576, 273] width 35 height 18
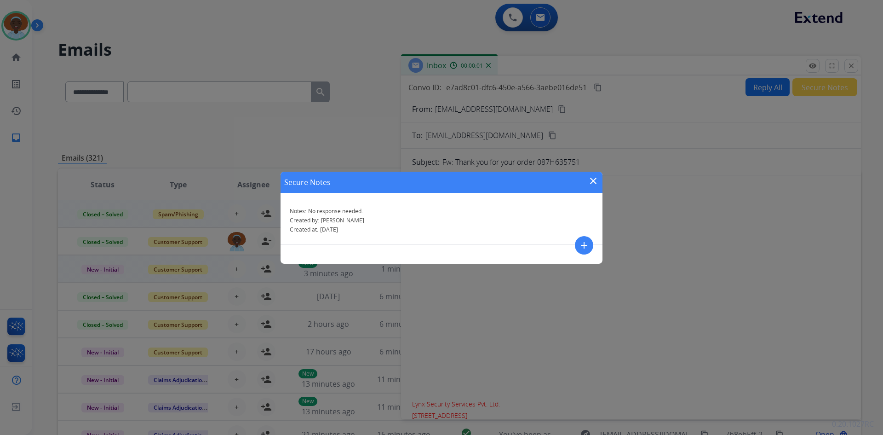
click at [593, 179] on mat-icon "close" at bounding box center [593, 180] width 11 height 11
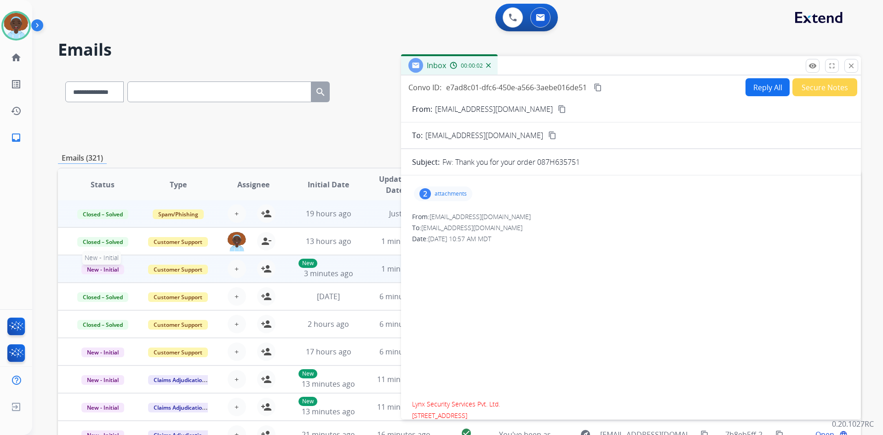
click at [98, 271] on span "New - Initial" at bounding box center [102, 270] width 43 height 10
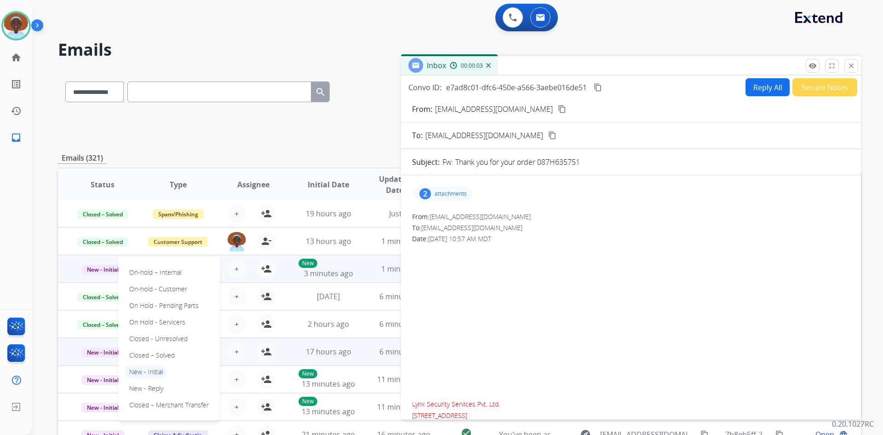
click at [150, 356] on p "Closed – Solved" at bounding box center [152, 355] width 53 height 13
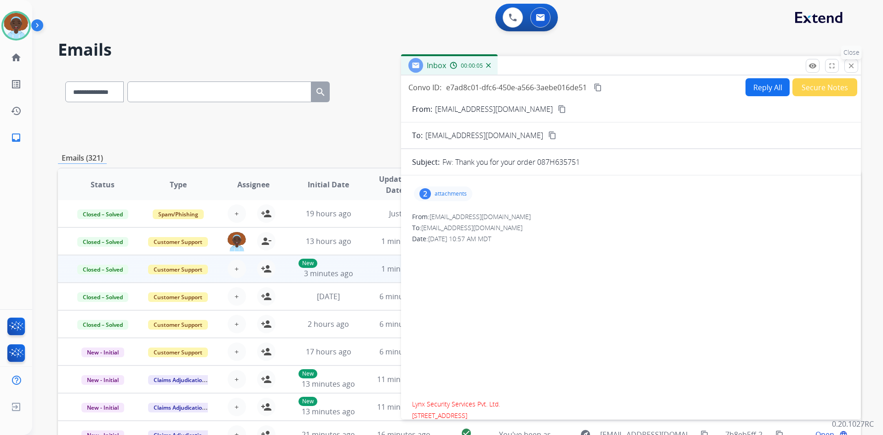
click at [852, 70] on button "close Close" at bounding box center [852, 66] width 14 height 14
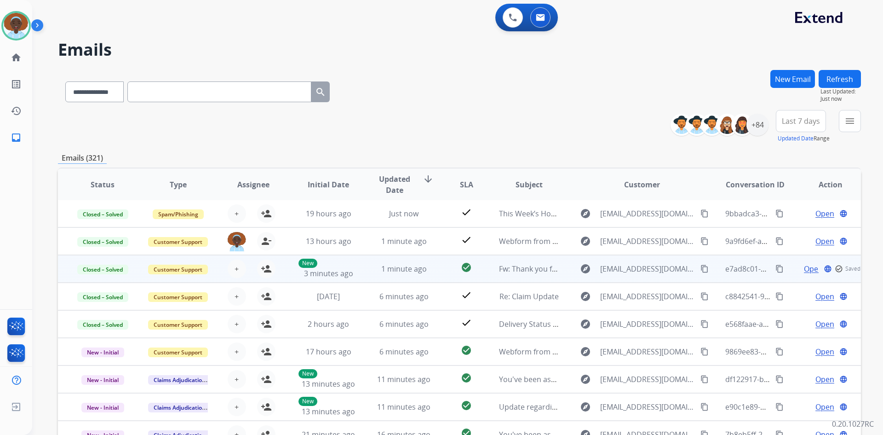
click at [843, 77] on button "Refresh" at bounding box center [840, 79] width 42 height 18
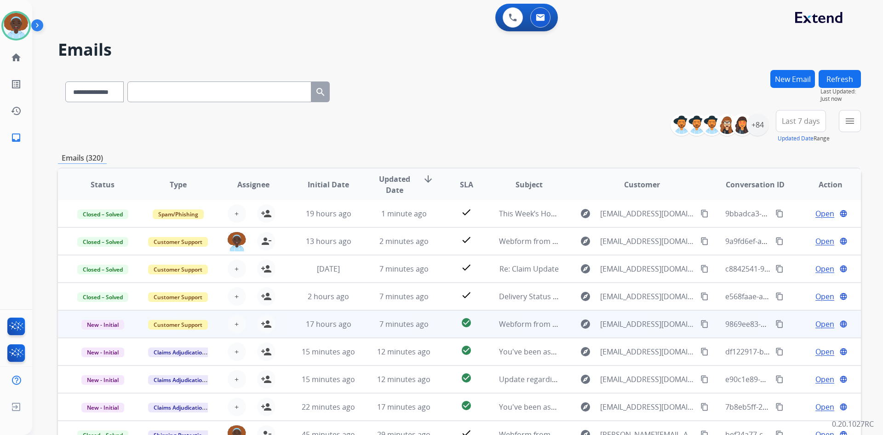
click at [816, 324] on span "Open" at bounding box center [825, 323] width 19 height 11
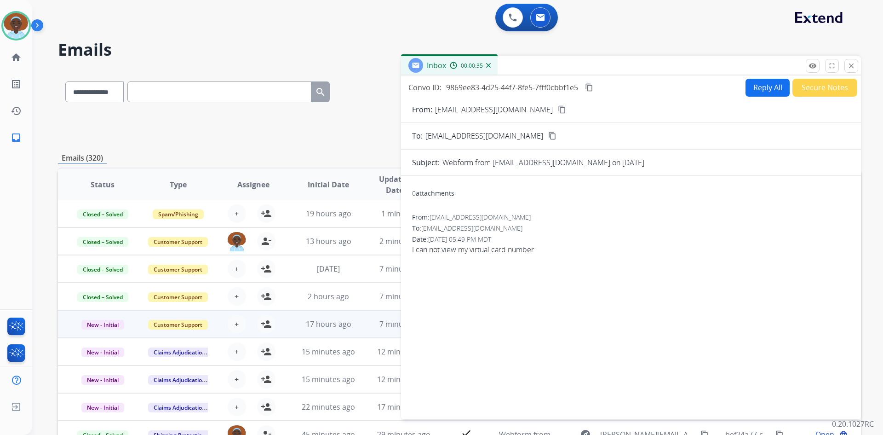
click at [760, 86] on button "Reply All" at bounding box center [768, 88] width 44 height 18
select select "**********"
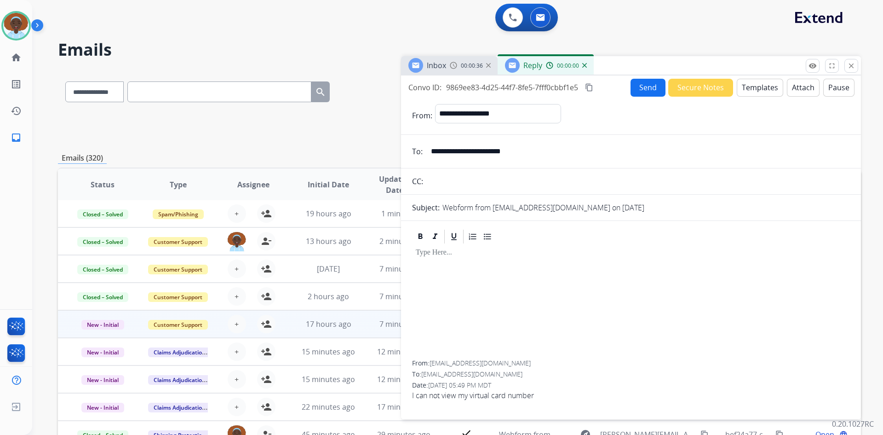
click at [755, 87] on button "Templates" at bounding box center [760, 88] width 46 height 18
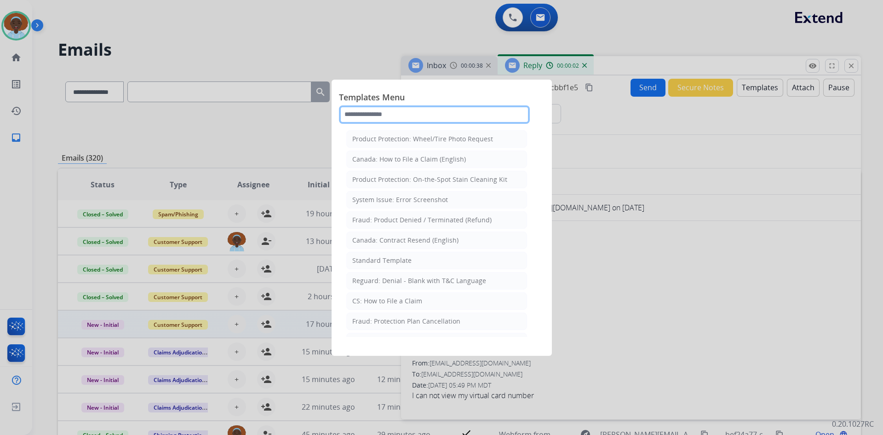
click at [410, 110] on input "text" at bounding box center [434, 114] width 191 height 18
type input "*"
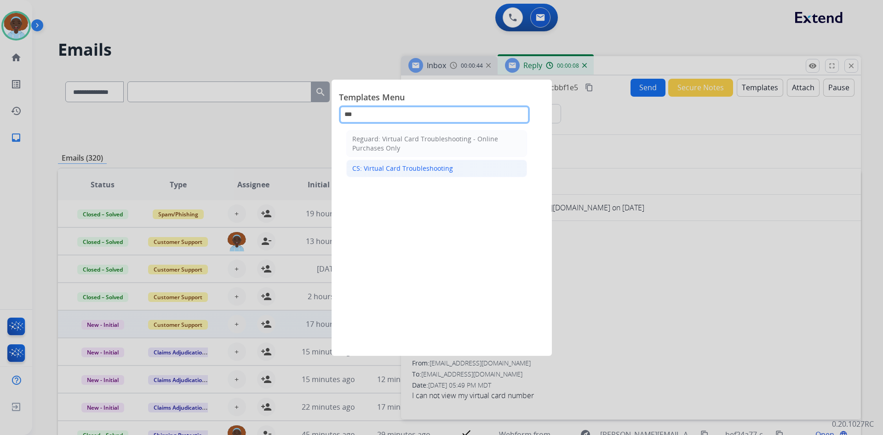
type input "***"
click at [421, 167] on div "CS: Virtual Card Troubleshooting" at bounding box center [402, 168] width 101 height 9
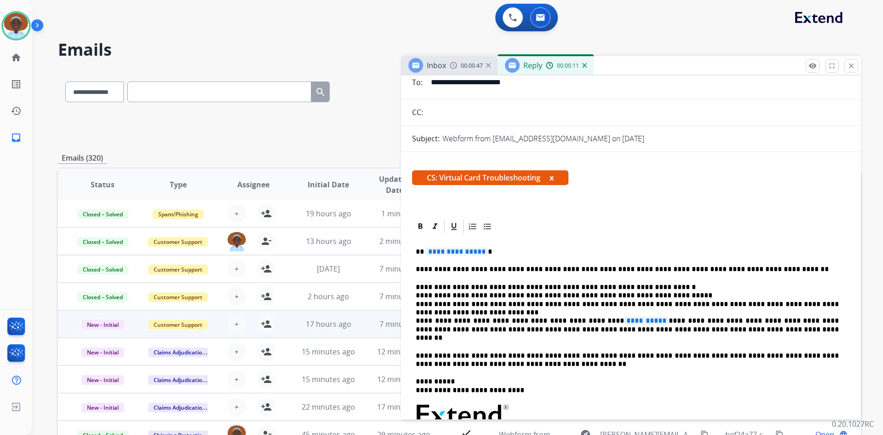
scroll to position [92, 0]
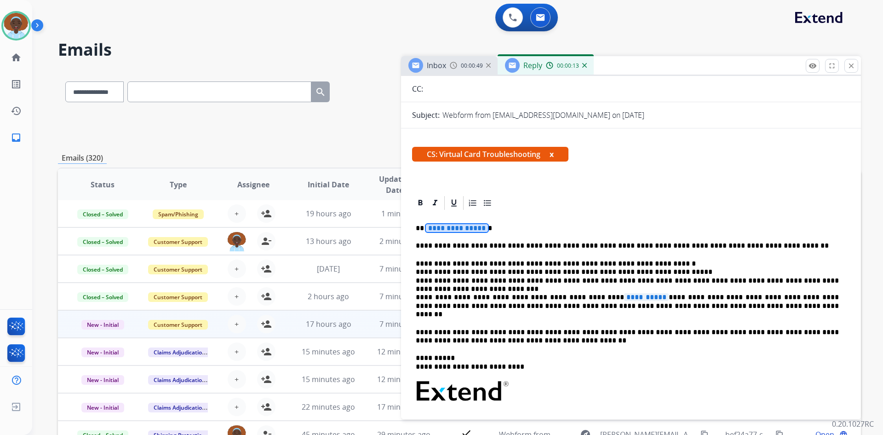
click at [455, 228] on span "**********" at bounding box center [457, 228] width 62 height 8
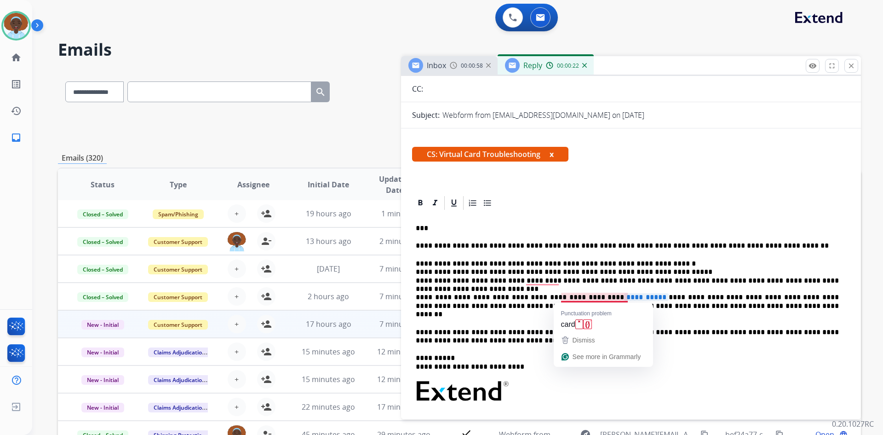
click at [628, 295] on p "**********" at bounding box center [627, 289] width 423 height 59
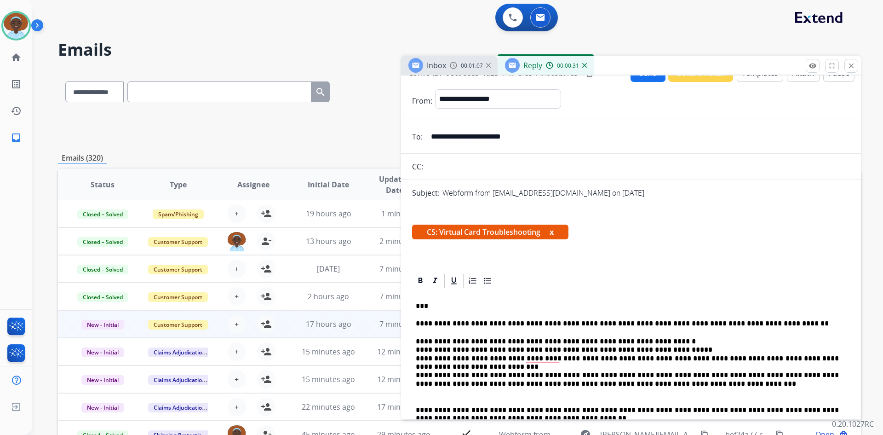
scroll to position [0, 0]
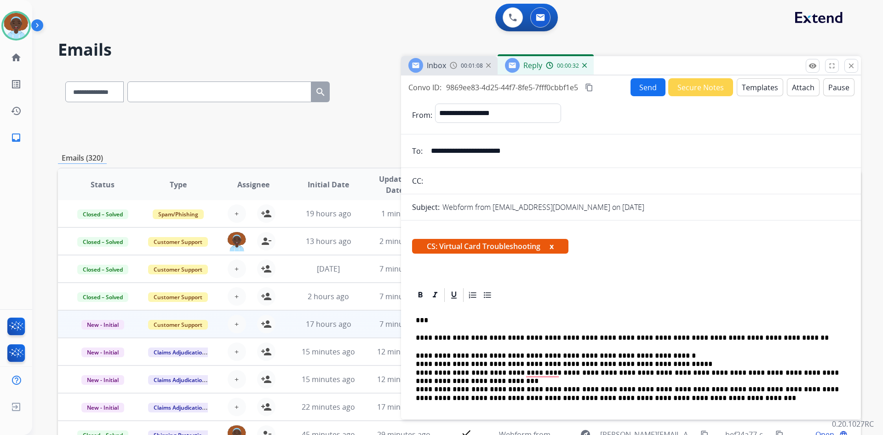
click at [641, 87] on button "Send" at bounding box center [648, 87] width 35 height 18
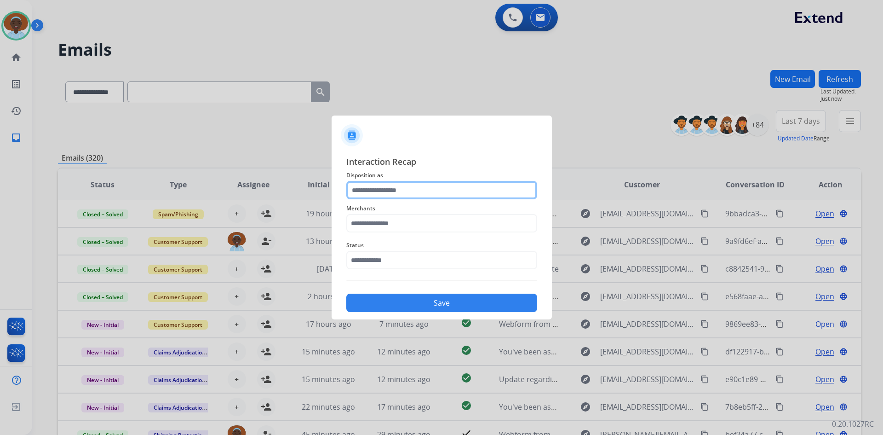
click at [400, 187] on input "text" at bounding box center [441, 190] width 191 height 18
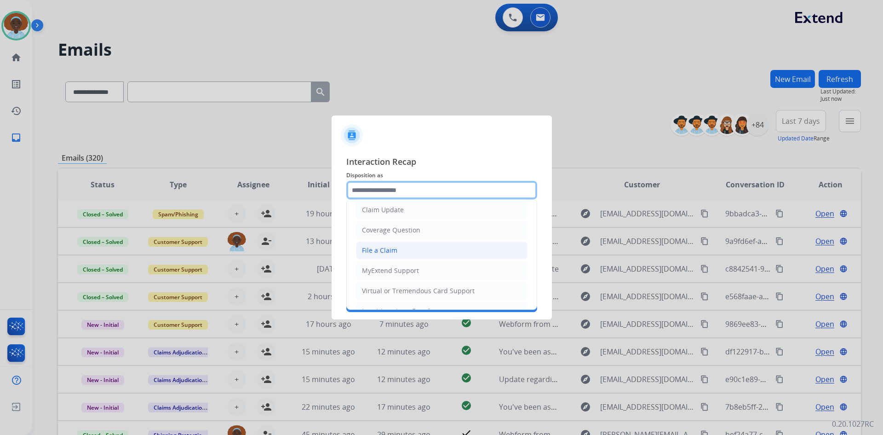
scroll to position [46, 0]
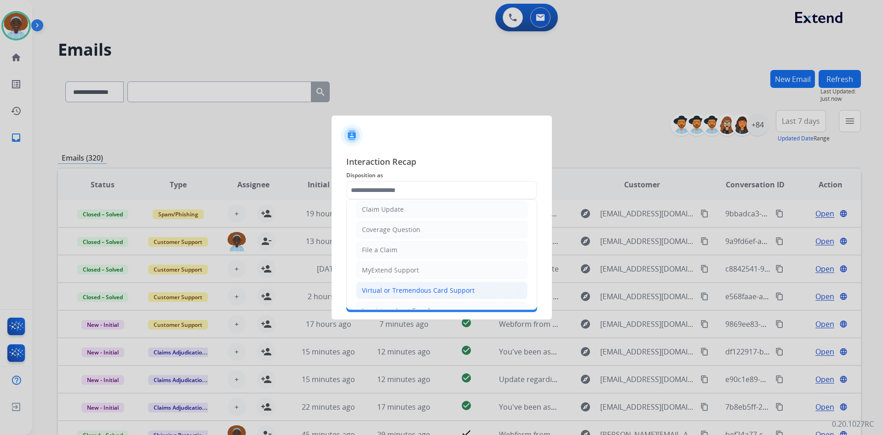
click at [410, 291] on div "Virtual or Tremendous Card Support" at bounding box center [418, 290] width 113 height 9
type input "**********"
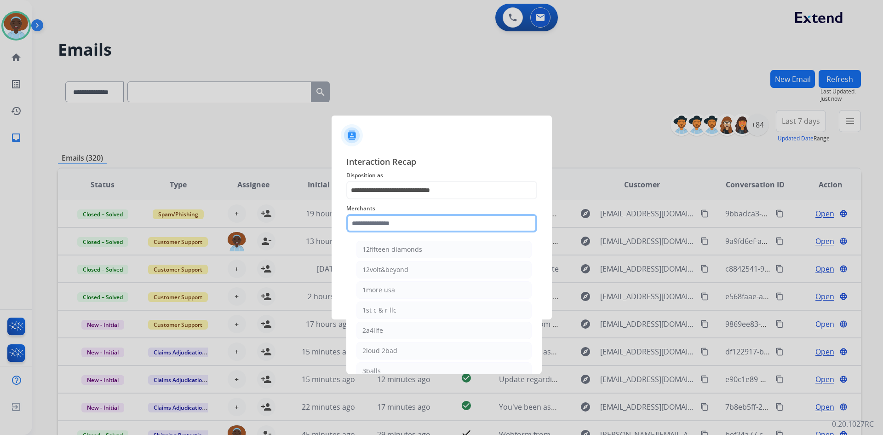
click at [401, 221] on input "text" at bounding box center [441, 223] width 191 height 18
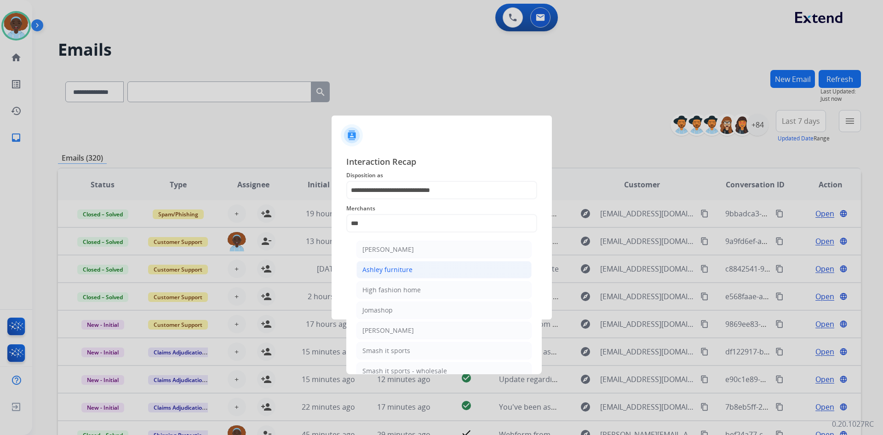
click at [404, 268] on div "Ashley furniture" at bounding box center [388, 269] width 50 height 9
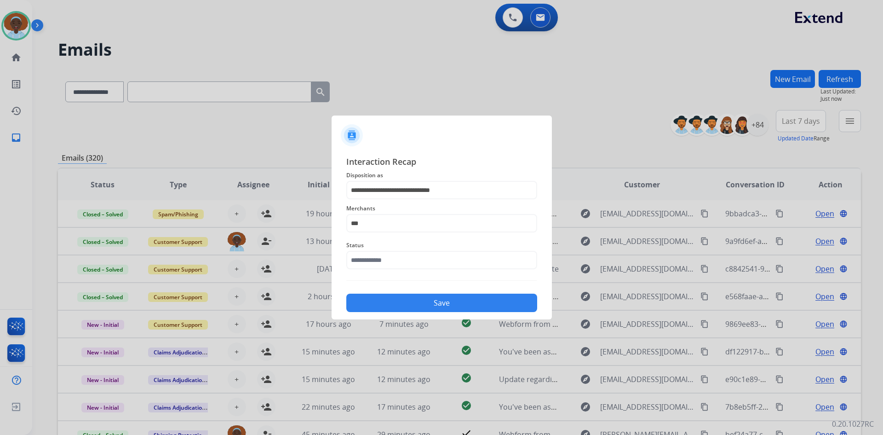
type input "**********"
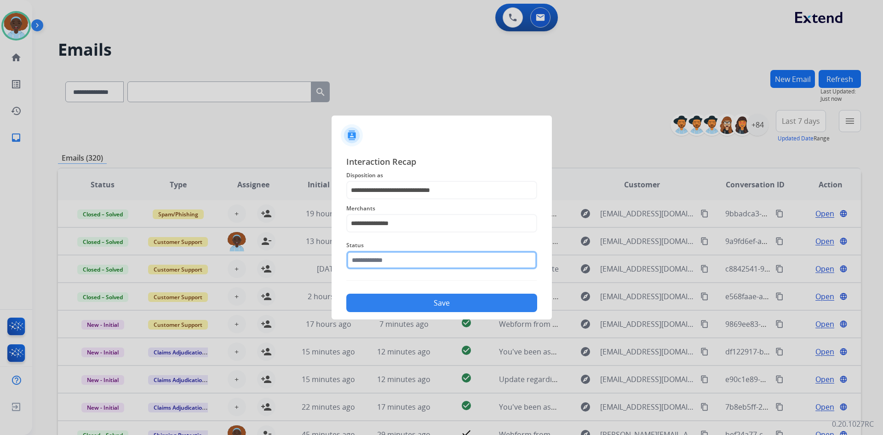
click at [413, 255] on input "text" at bounding box center [441, 260] width 191 height 18
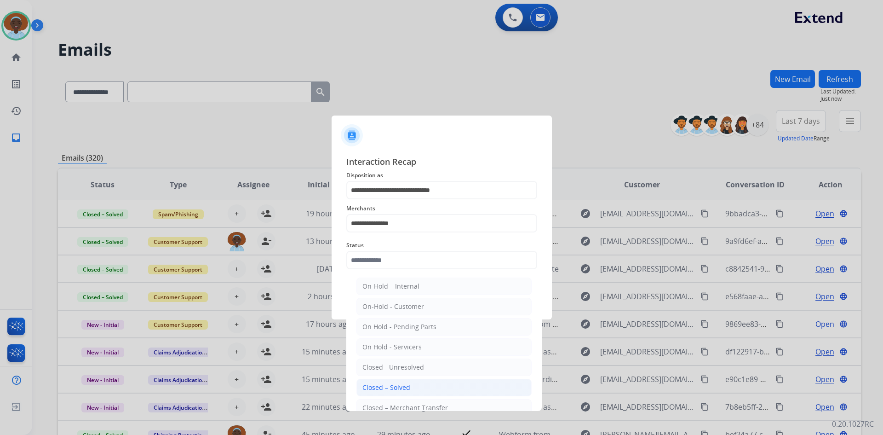
click at [412, 383] on li "Closed – Solved" at bounding box center [444, 387] width 175 height 17
type input "**********"
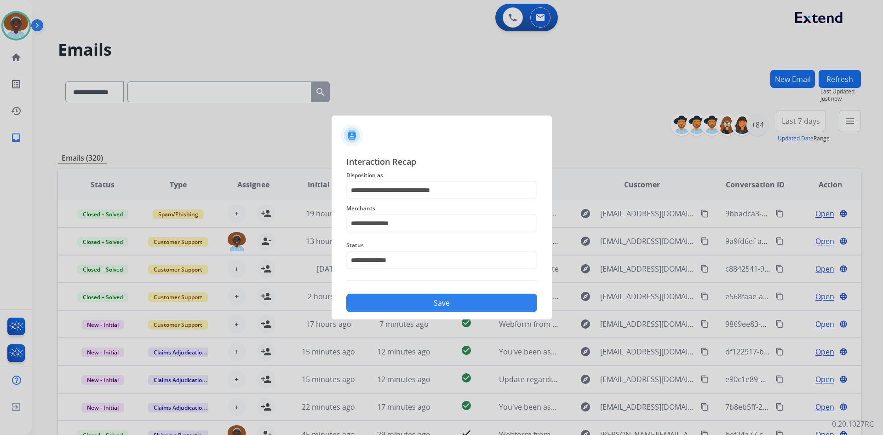
click at [461, 302] on button "Save" at bounding box center [441, 303] width 191 height 18
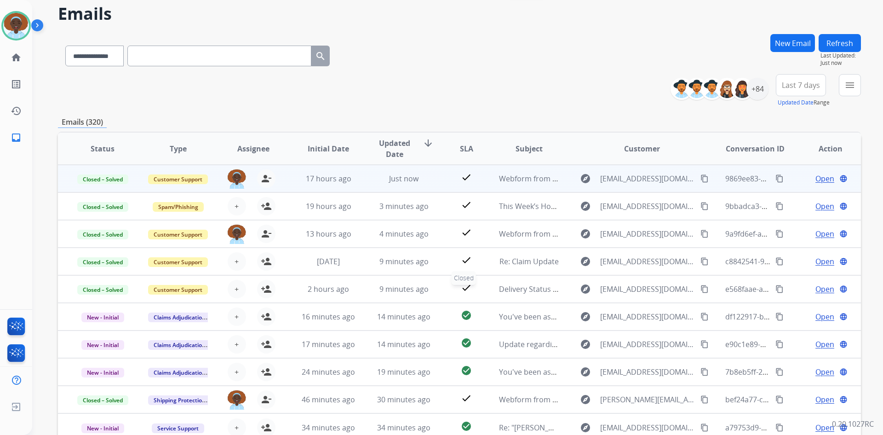
scroll to position [0, 0]
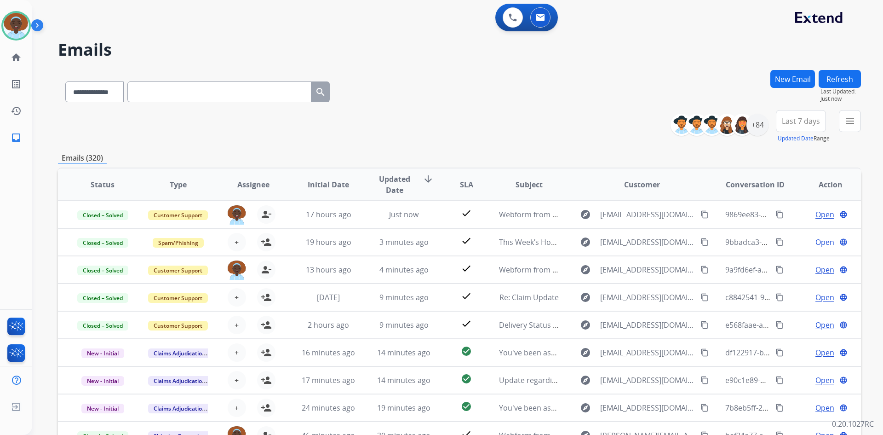
click at [799, 123] on span "Last 7 days" at bounding box center [801, 121] width 38 height 4
click at [777, 234] on div "Last 90 days" at bounding box center [798, 233] width 51 height 14
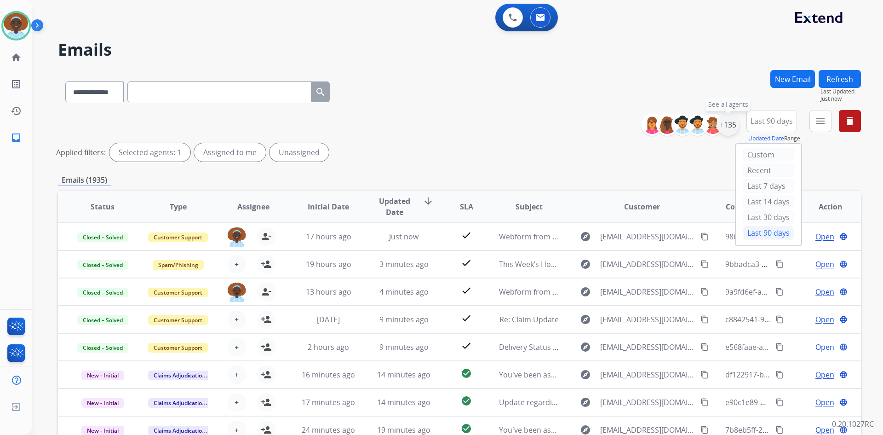
click at [727, 124] on div "+135" at bounding box center [728, 125] width 22 height 22
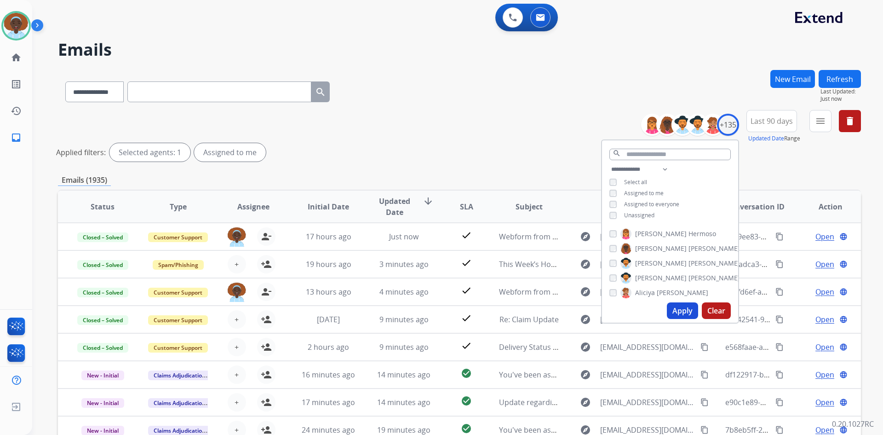
click at [674, 316] on button "Apply" at bounding box center [682, 310] width 31 height 17
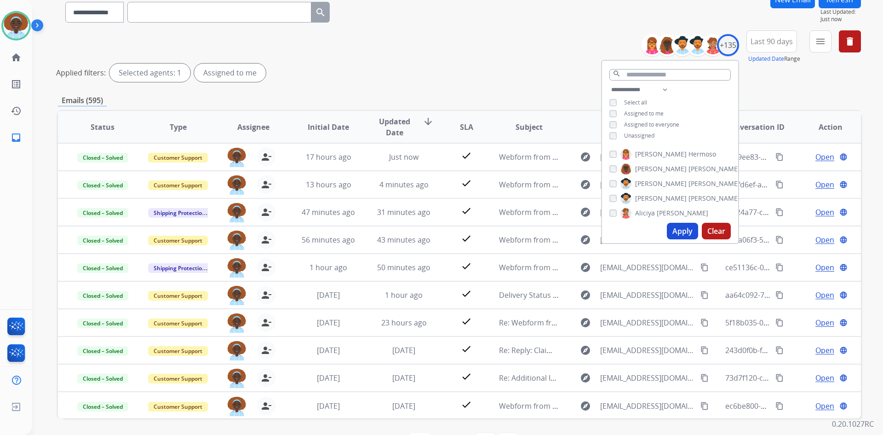
scroll to position [111, 0]
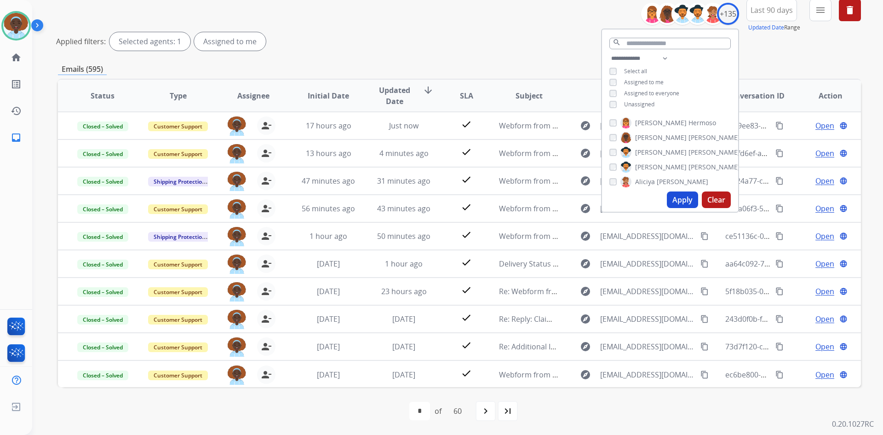
click at [474, 37] on div "Applied filters: Selected agents: 1 Assigned to me" at bounding box center [457, 41] width 803 height 18
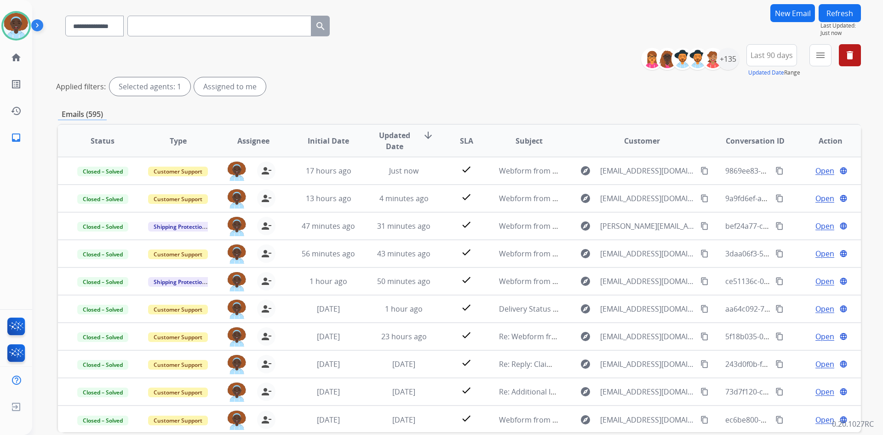
scroll to position [0, 0]
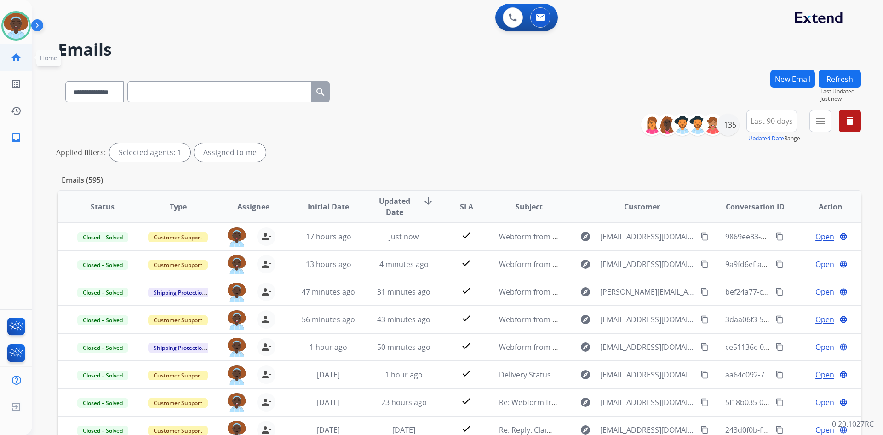
click at [15, 58] on mat-icon "home" at bounding box center [16, 57] width 11 height 11
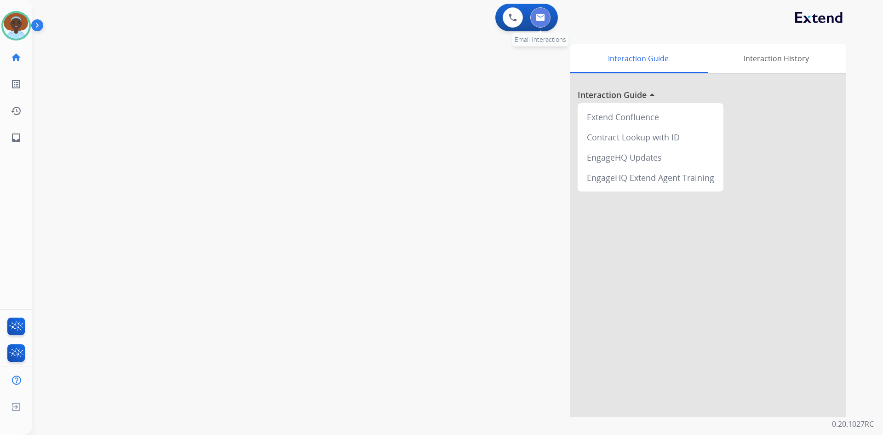
click at [545, 19] on img at bounding box center [540, 17] width 9 height 7
select select "**********"
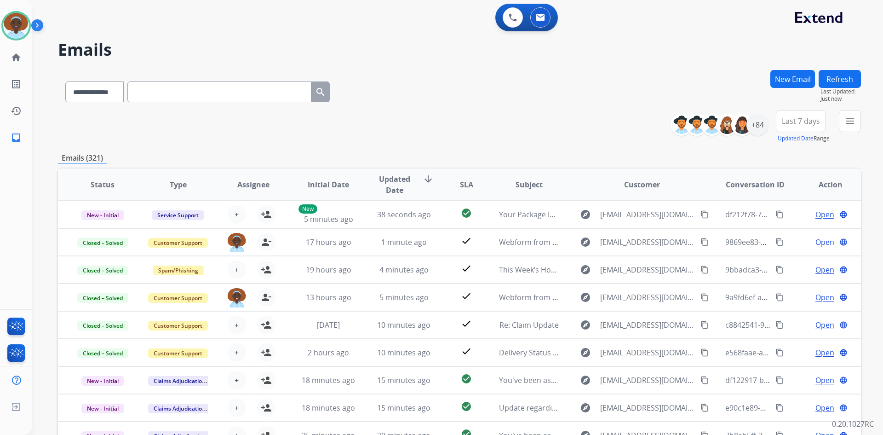
click at [844, 81] on button "Refresh" at bounding box center [840, 79] width 42 height 18
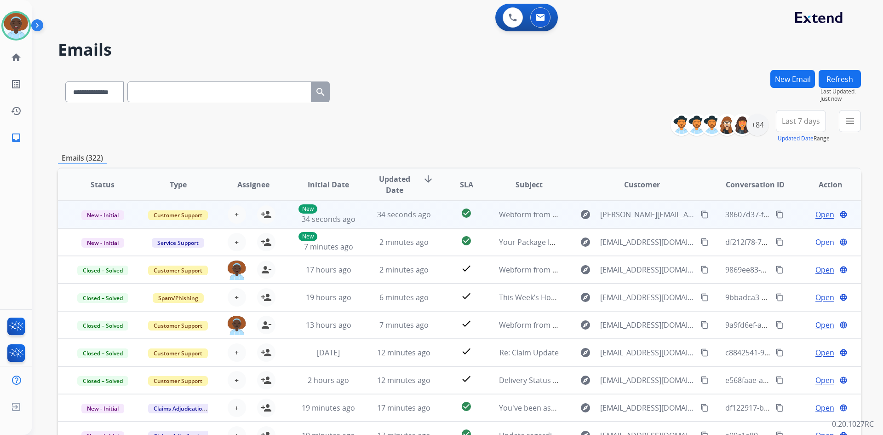
click at [818, 213] on span "Open" at bounding box center [825, 214] width 19 height 11
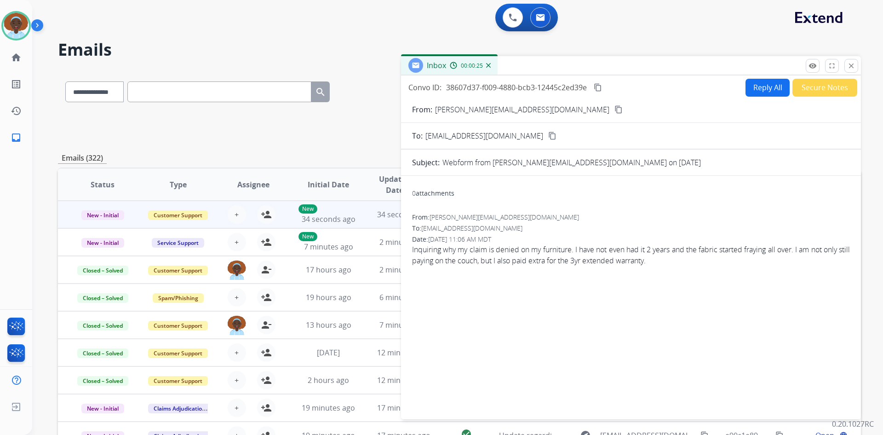
click at [615, 108] on mat-icon "content_copy" at bounding box center [619, 109] width 8 height 8
click at [756, 90] on button "Reply All" at bounding box center [768, 88] width 44 height 18
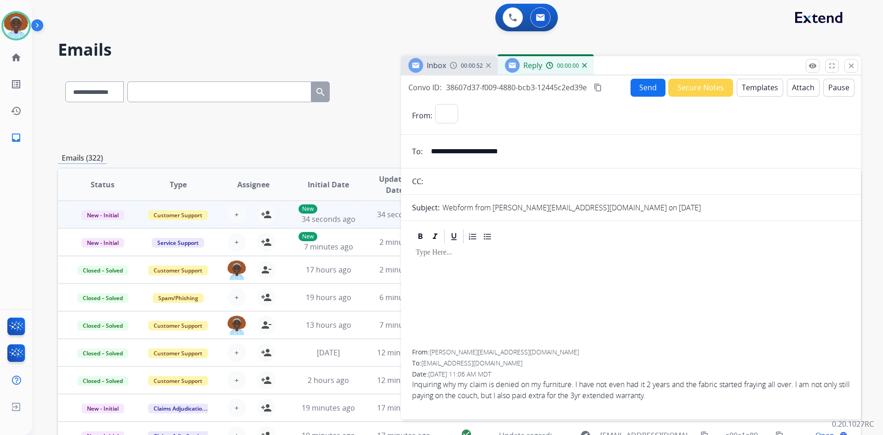
select select "**********"
click at [763, 91] on button "Templates" at bounding box center [760, 88] width 46 height 18
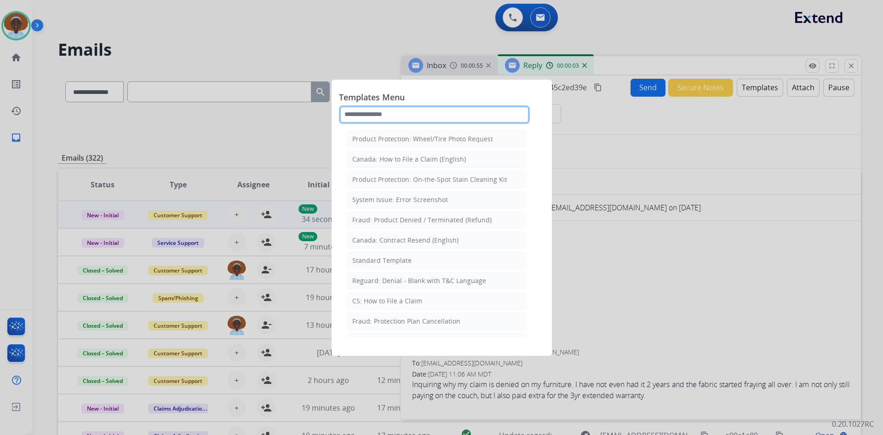
click at [407, 117] on input "text" at bounding box center [434, 114] width 191 height 18
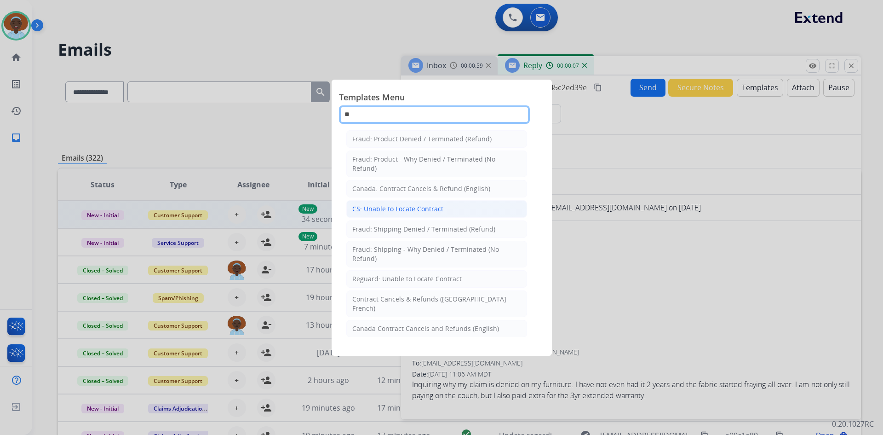
type input "**"
click at [426, 208] on div "CS: Unable to Locate Contract" at bounding box center [397, 208] width 91 height 9
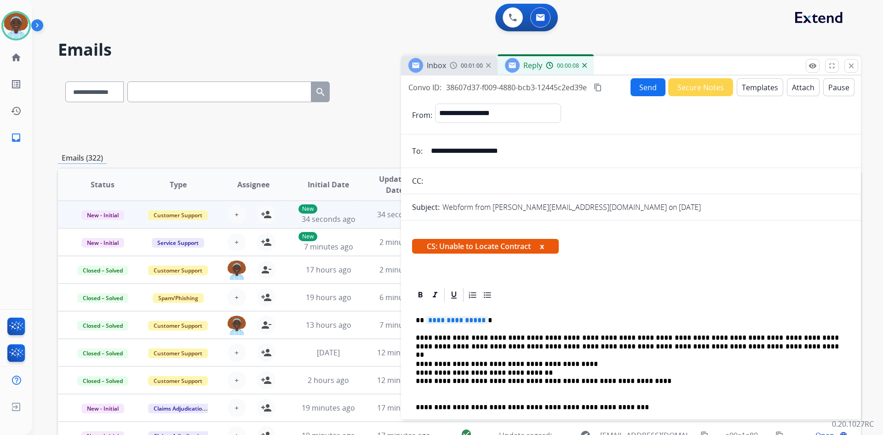
click at [461, 321] on span "**********" at bounding box center [457, 320] width 62 height 8
click at [645, 89] on button "Send" at bounding box center [648, 87] width 35 height 18
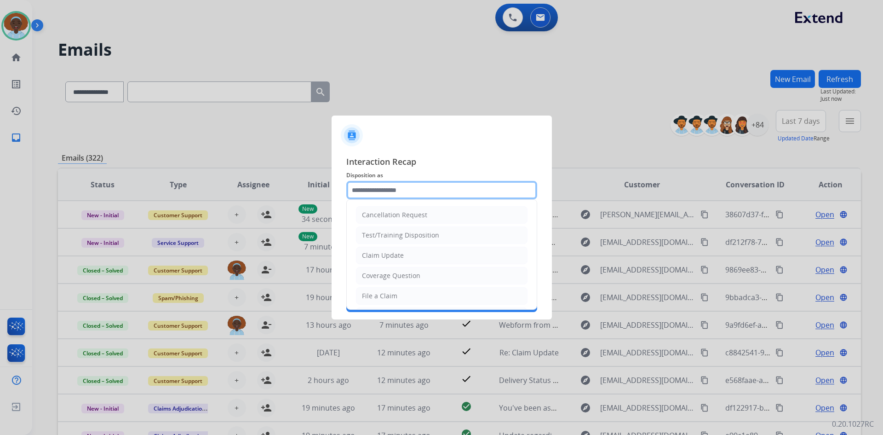
click at [375, 183] on input "text" at bounding box center [441, 190] width 191 height 18
click at [413, 255] on li "Claim Update" at bounding box center [442, 255] width 172 height 17
type input "**********"
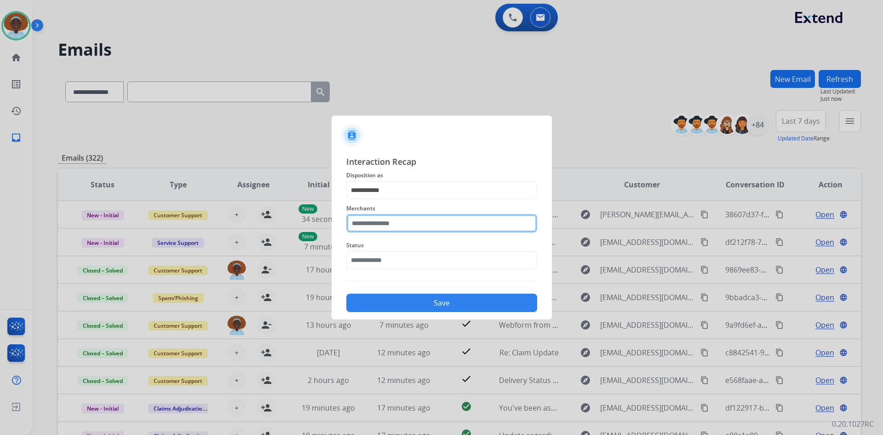
click at [404, 221] on input "text" at bounding box center [441, 223] width 191 height 18
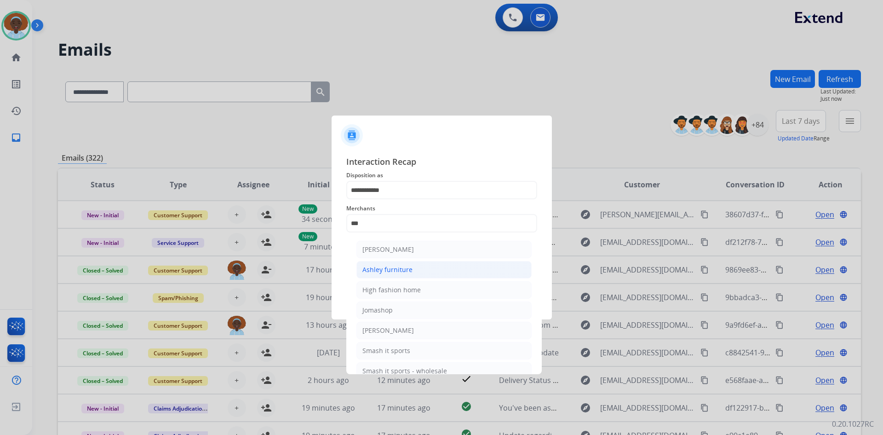
click at [410, 271] on div "Ashley furniture" at bounding box center [388, 269] width 50 height 9
type input "**********"
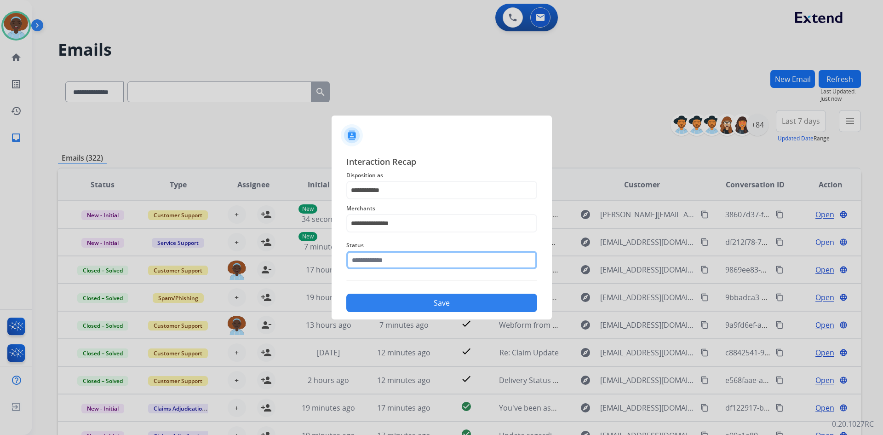
click at [408, 261] on input "text" at bounding box center [441, 260] width 191 height 18
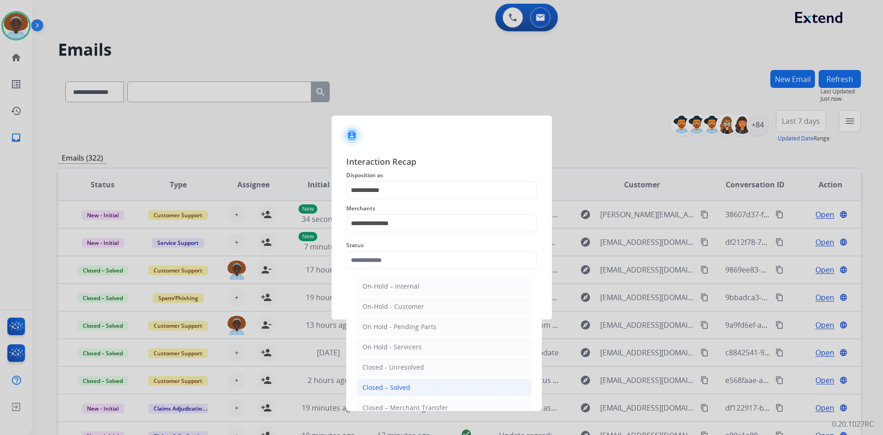
click at [415, 387] on li "Closed – Solved" at bounding box center [444, 387] width 175 height 17
type input "**********"
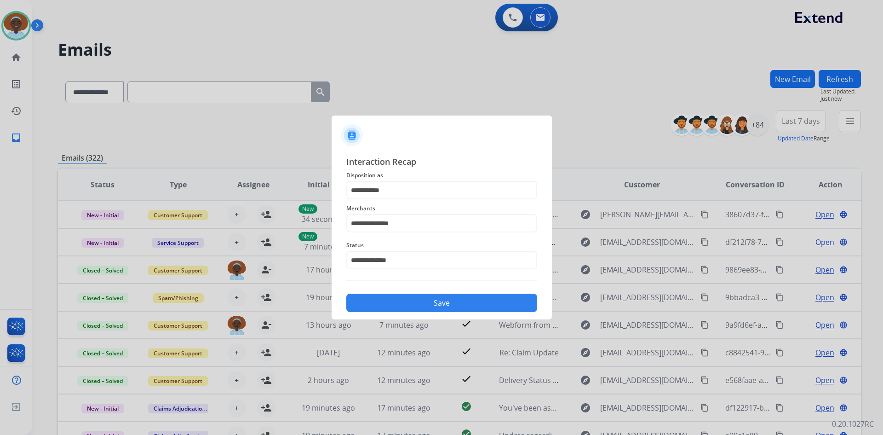
click at [437, 305] on button "Save" at bounding box center [441, 303] width 191 height 18
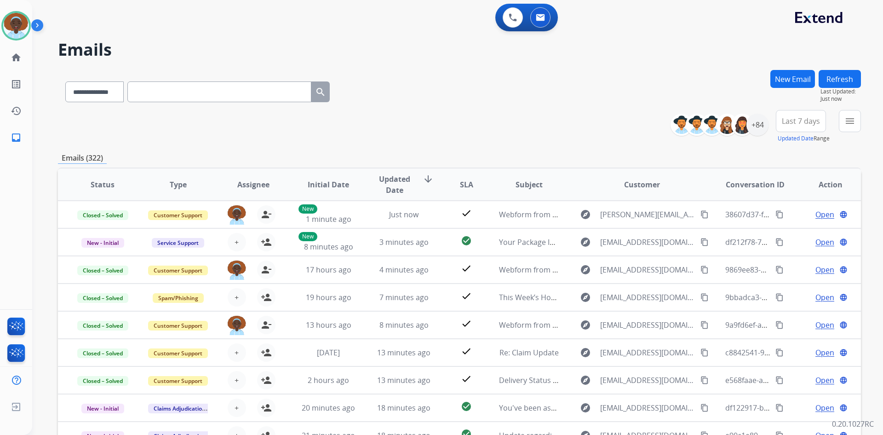
click at [833, 76] on button "Refresh" at bounding box center [840, 79] width 42 height 18
click at [839, 81] on button "Refresh" at bounding box center [840, 79] width 42 height 18
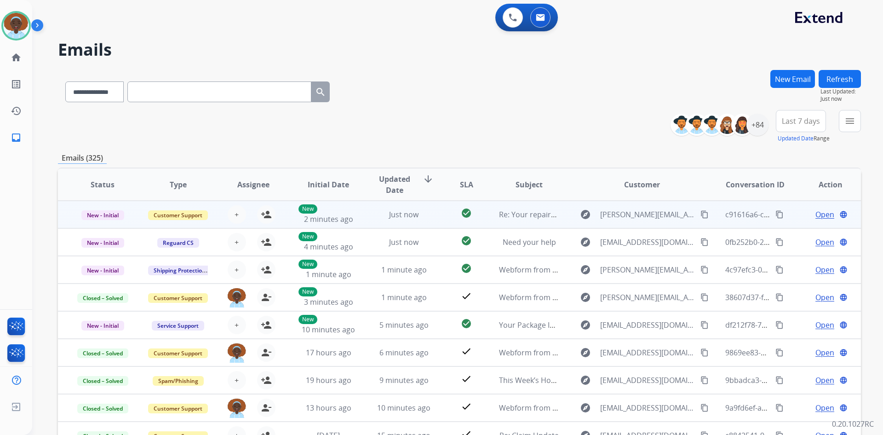
click at [817, 213] on span "Open" at bounding box center [825, 214] width 19 height 11
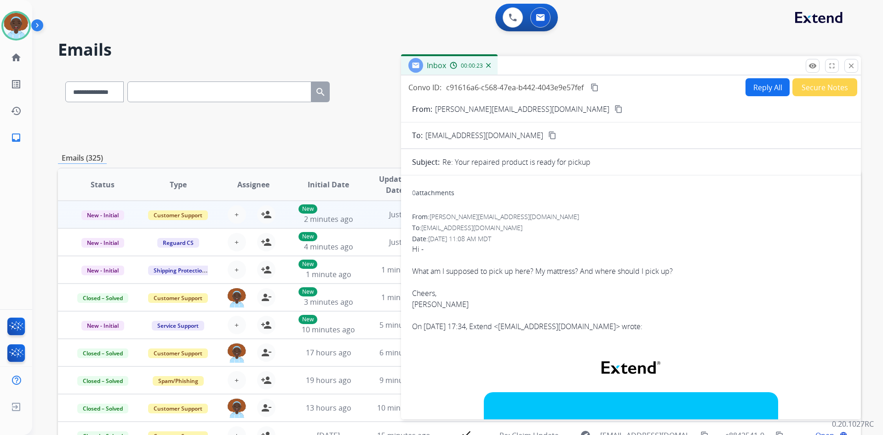
click at [853, 69] on mat-icon "close" at bounding box center [852, 66] width 8 height 8
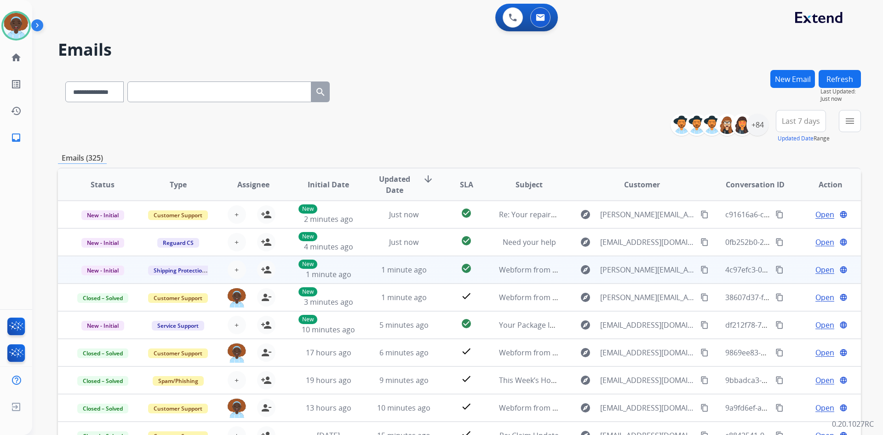
click at [816, 271] on span "Open" at bounding box center [825, 269] width 19 height 11
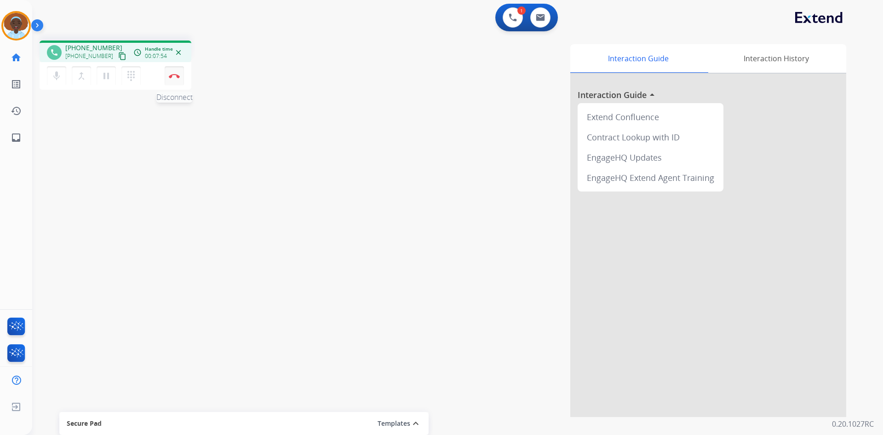
click at [170, 73] on button "Disconnect" at bounding box center [174, 75] width 19 height 19
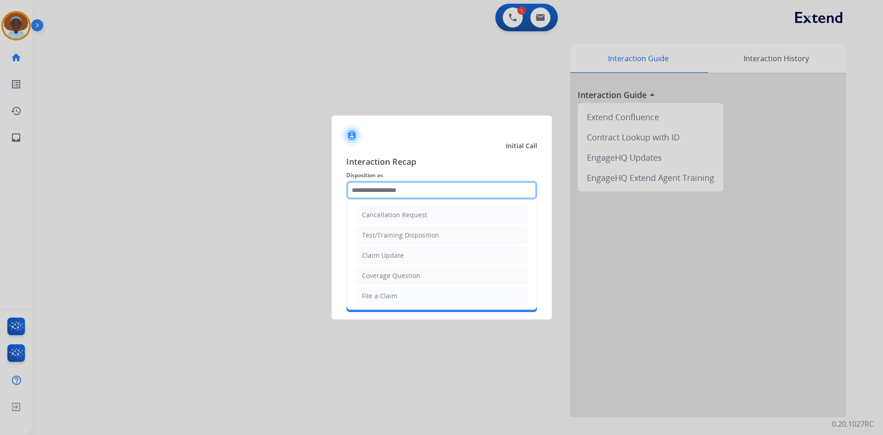
click at [439, 191] on input "text" at bounding box center [441, 190] width 191 height 18
type input "*"
click at [407, 296] on li "File a Claim" at bounding box center [442, 295] width 172 height 17
type input "**********"
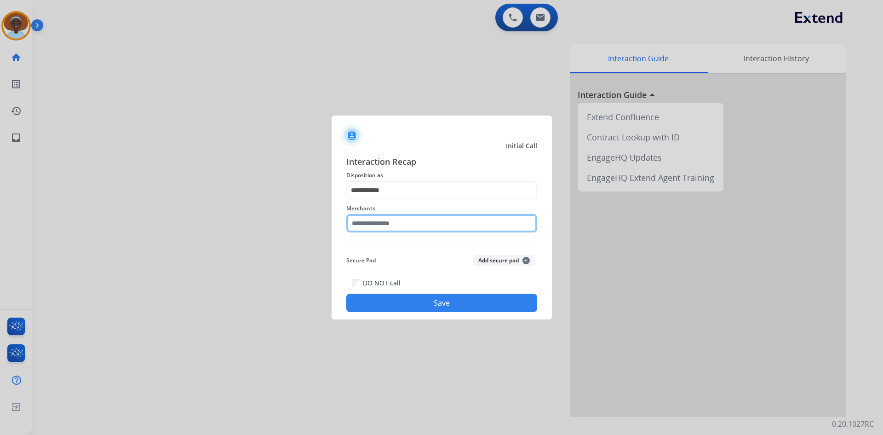
click at [402, 224] on input "text" at bounding box center [441, 223] width 191 height 18
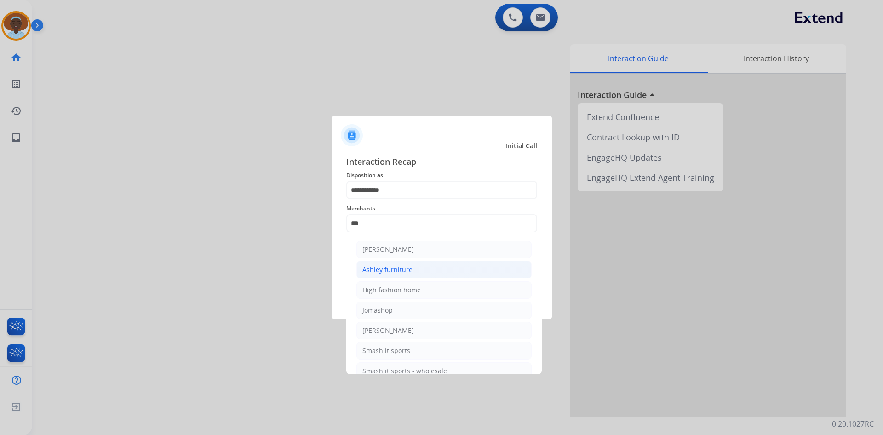
click at [404, 271] on div "Ashley furniture" at bounding box center [388, 269] width 50 height 9
type input "**********"
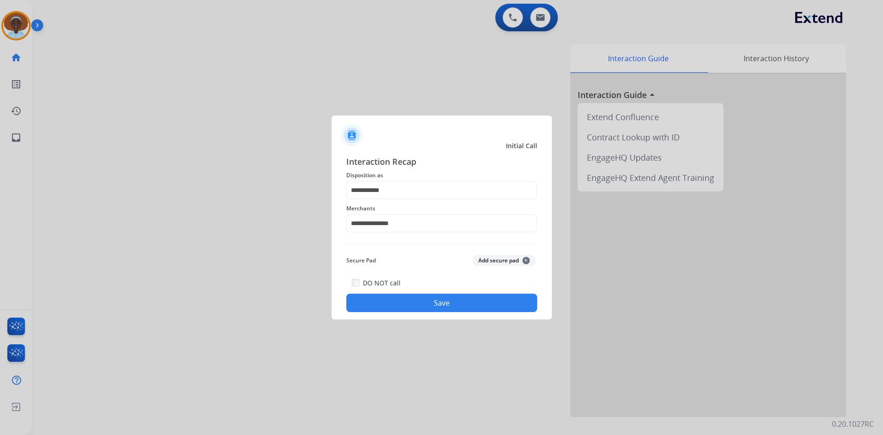
click at [420, 302] on button "Save" at bounding box center [441, 303] width 191 height 18
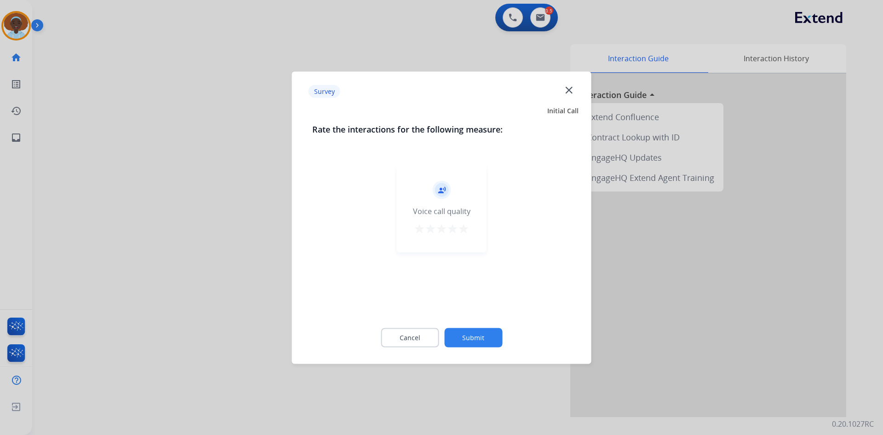
click at [460, 231] on mat-icon "star" at bounding box center [463, 228] width 11 height 11
click at [478, 337] on button "Submit" at bounding box center [474, 337] width 58 height 19
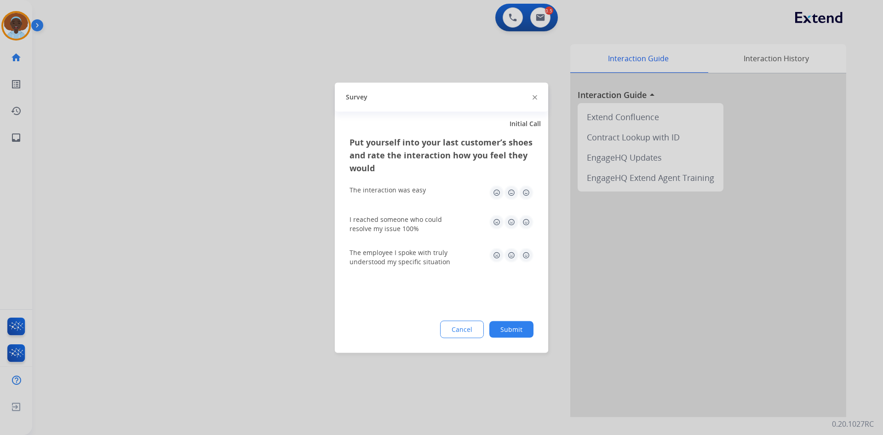
drag, startPoint x: 526, startPoint y: 251, endPoint x: 526, endPoint y: 223, distance: 28.1
click at [526, 250] on img at bounding box center [526, 255] width 15 height 15
drag, startPoint x: 526, startPoint y: 219, endPoint x: 525, endPoint y: 201, distance: 17.5
click at [526, 218] on img at bounding box center [526, 221] width 15 height 15
click at [526, 190] on img at bounding box center [526, 192] width 15 height 15
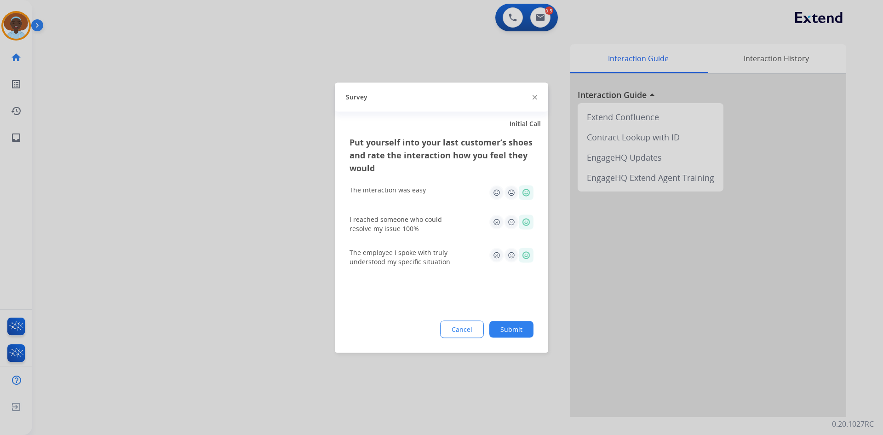
click at [504, 325] on button "Submit" at bounding box center [512, 329] width 44 height 17
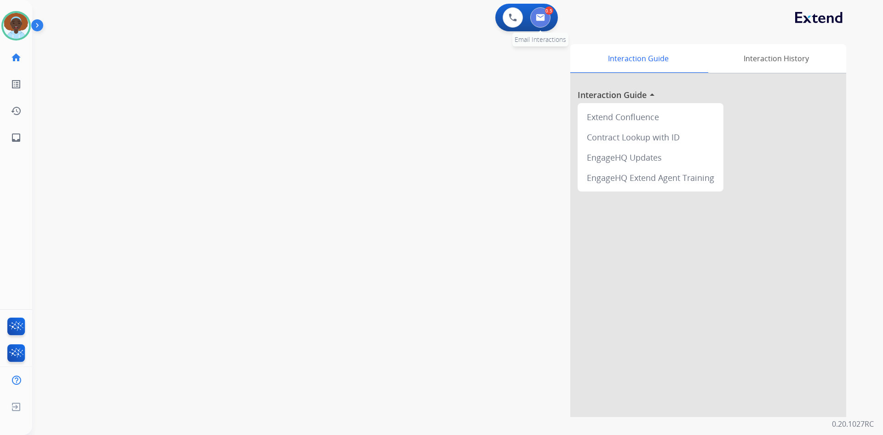
click at [543, 15] on img at bounding box center [540, 17] width 9 height 7
select select "**********"
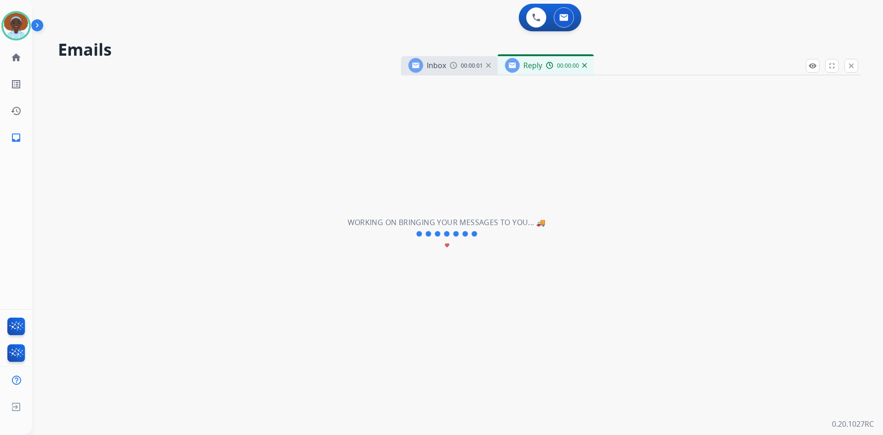
select select "**********"
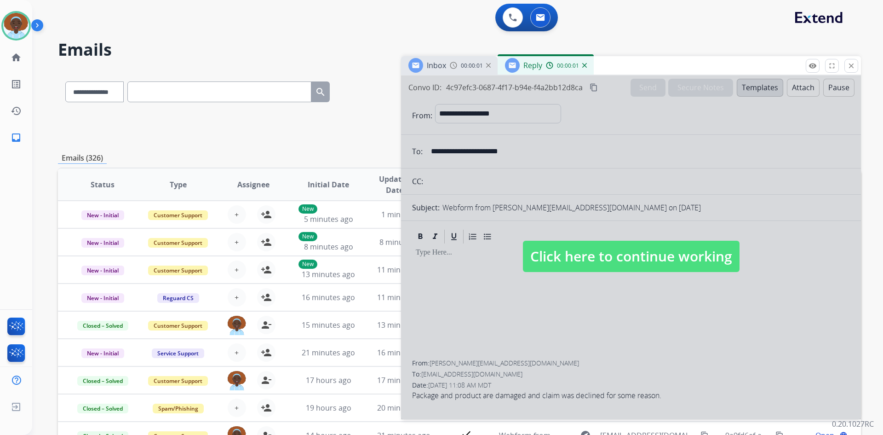
click at [566, 272] on div at bounding box center [631, 247] width 460 height 344
select select
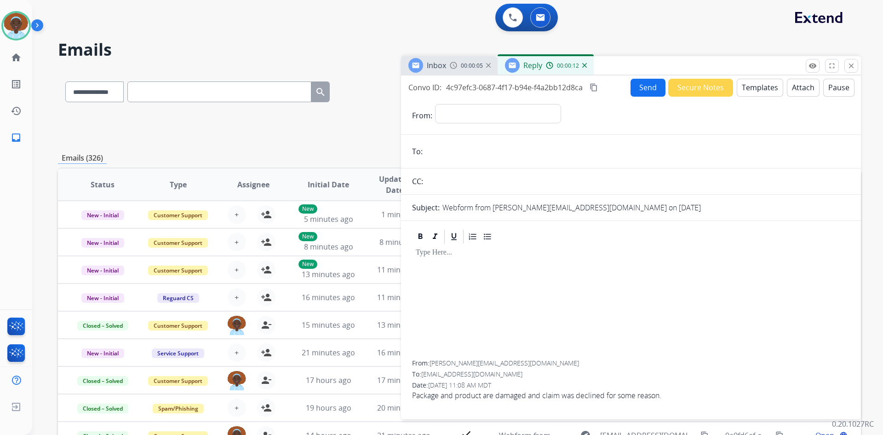
click at [584, 66] on img at bounding box center [585, 65] width 5 height 5
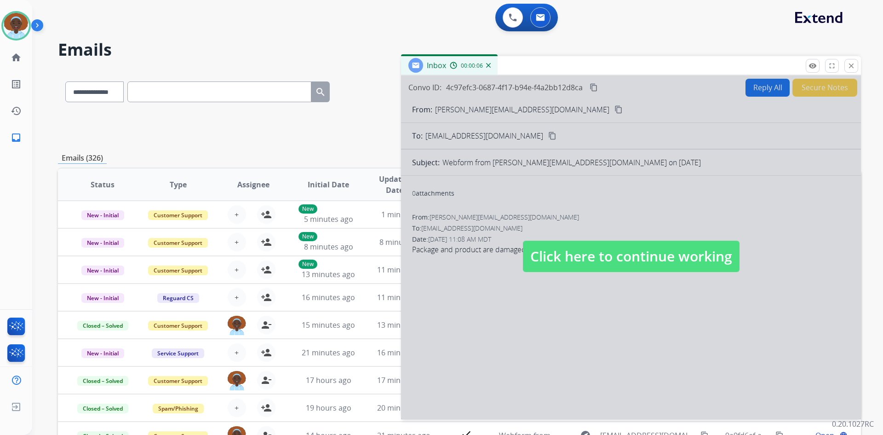
click at [583, 251] on span "Click here to continue working" at bounding box center [631, 256] width 217 height 31
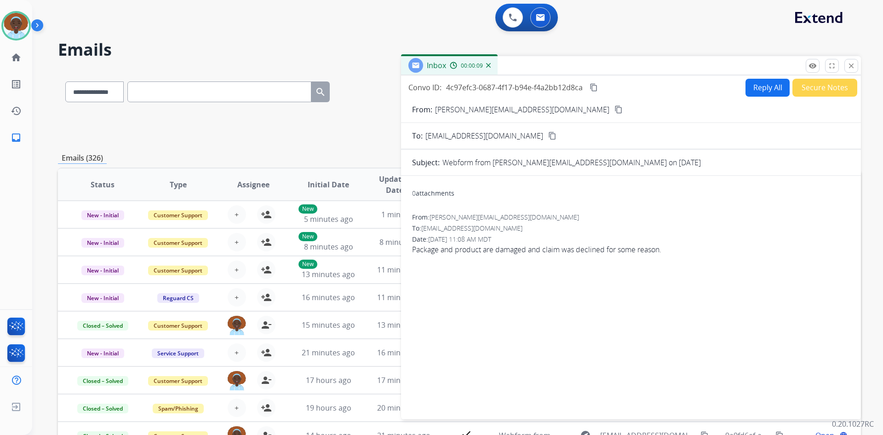
click at [488, 66] on img at bounding box center [488, 65] width 5 height 5
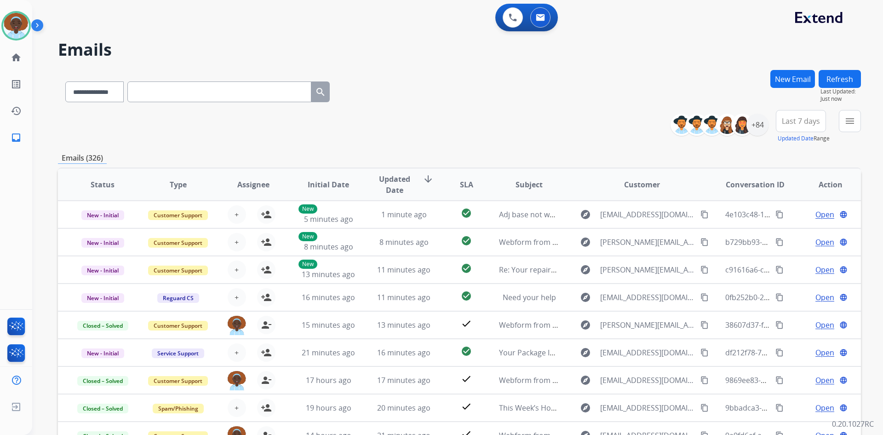
click at [803, 76] on button "New Email" at bounding box center [793, 79] width 45 height 18
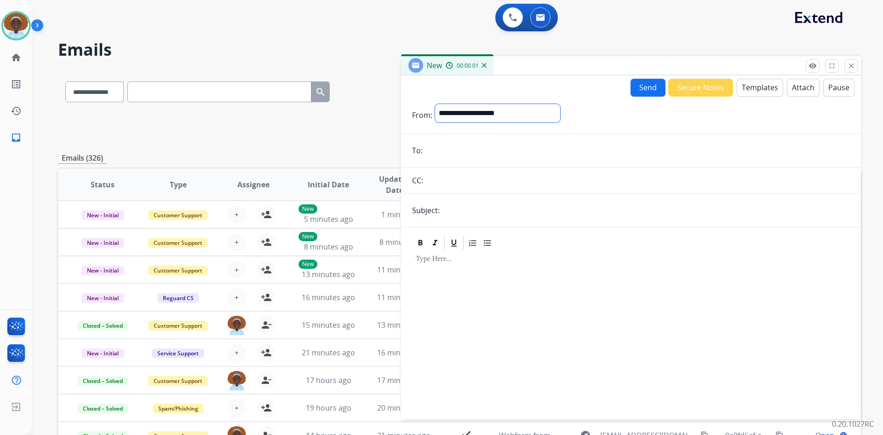
click at [501, 110] on select "**********" at bounding box center [497, 113] width 125 height 18
select select "**********"
click at [435, 104] on select "**********" at bounding box center [497, 113] width 125 height 18
click at [442, 151] on input "email" at bounding box center [638, 151] width 425 height 18
paste input "**********"
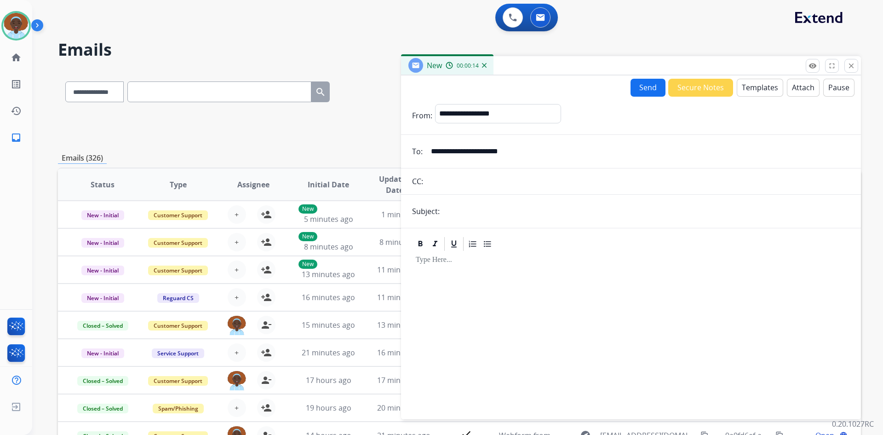
type input "**********"
click at [472, 209] on input "text" at bounding box center [647, 211] width 408 height 18
type input "**********"
click at [795, 88] on button "Attach" at bounding box center [803, 88] width 33 height 18
click at [758, 92] on button "Templates" at bounding box center [760, 88] width 46 height 18
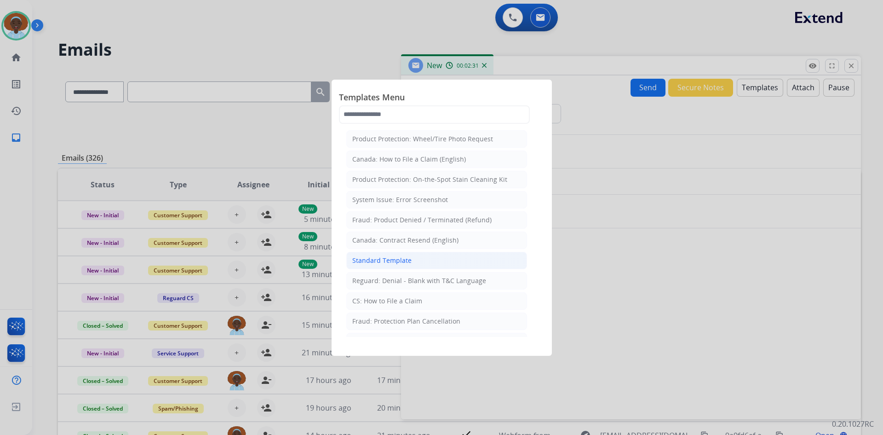
click at [410, 264] on li "Standard Template" at bounding box center [436, 260] width 181 height 17
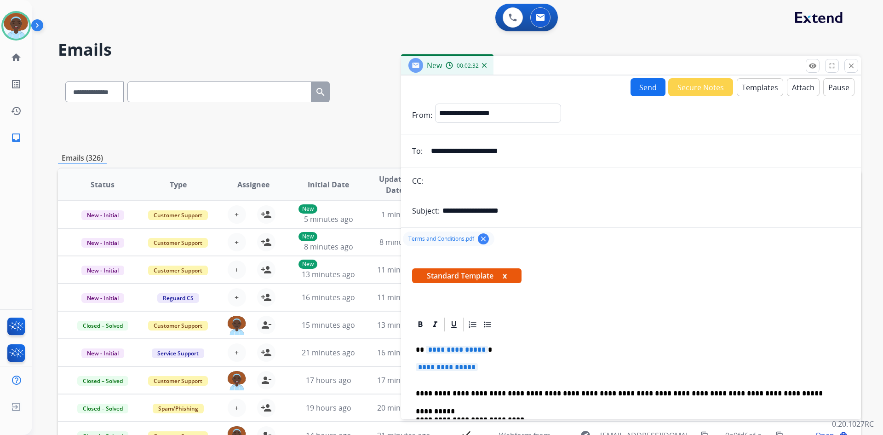
click at [463, 351] on span "**********" at bounding box center [457, 350] width 62 height 8
click at [441, 366] on span "**********" at bounding box center [447, 367] width 62 height 8
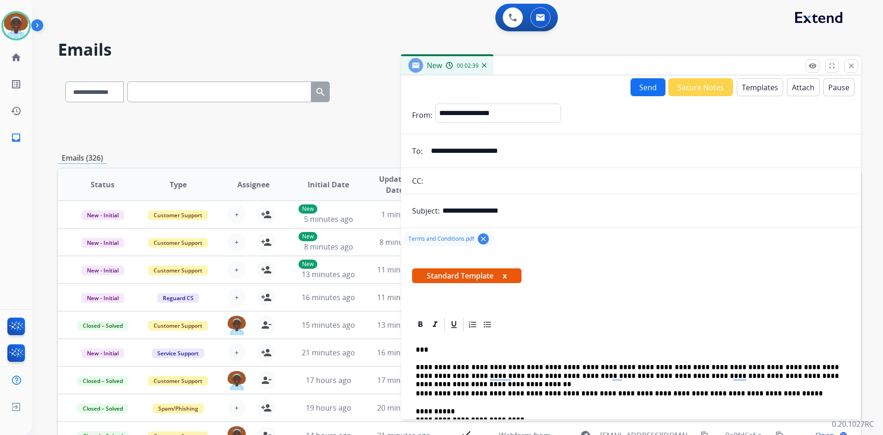
click at [650, 89] on button "Send" at bounding box center [648, 87] width 35 height 18
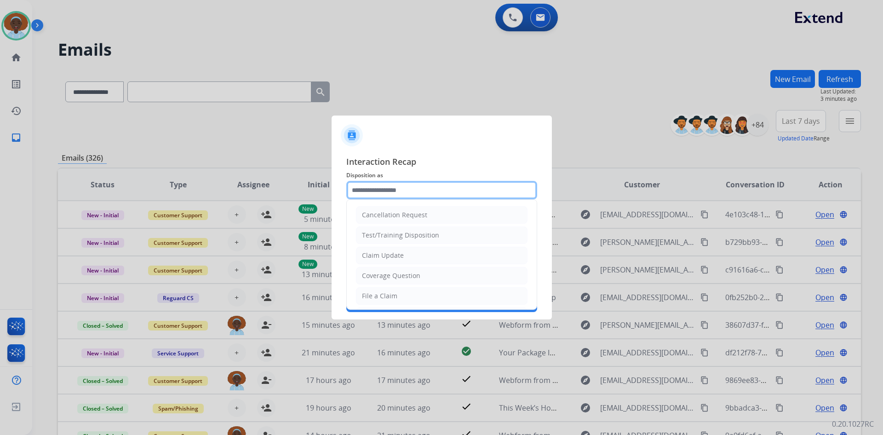
click at [390, 186] on input "text" at bounding box center [441, 190] width 191 height 18
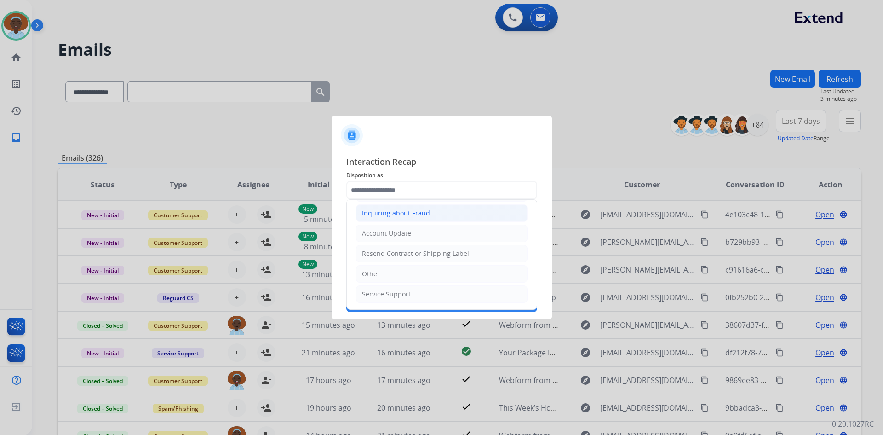
click at [405, 270] on li "Other" at bounding box center [442, 273] width 172 height 17
type input "*****"
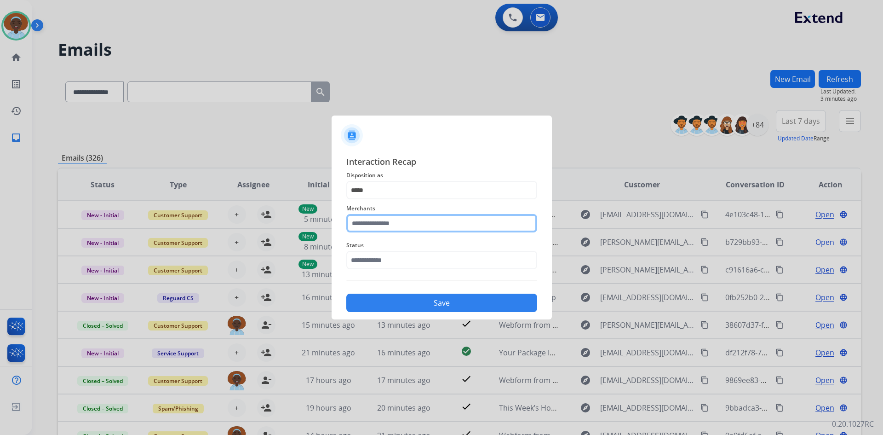
click at [397, 224] on input "text" at bounding box center [441, 223] width 191 height 18
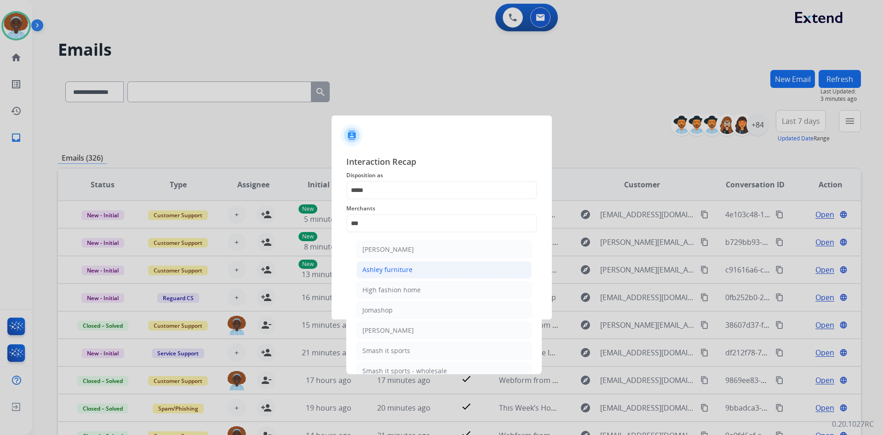
click at [398, 266] on div "Ashley furniture" at bounding box center [388, 269] width 50 height 9
type input "**********"
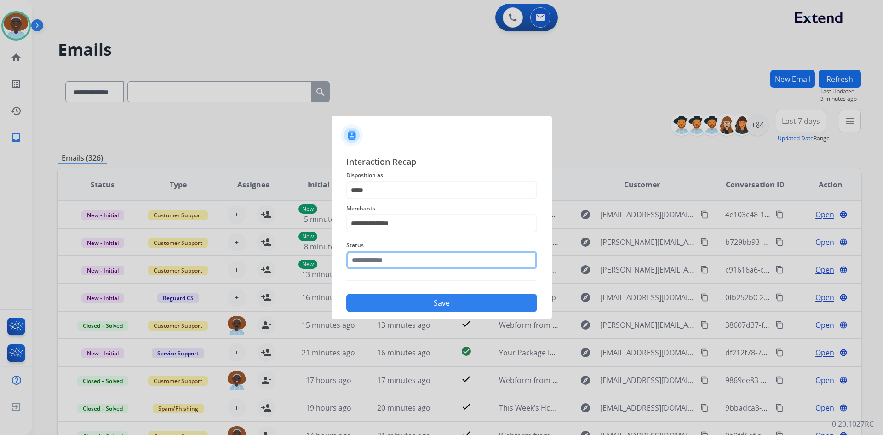
click at [405, 257] on input "text" at bounding box center [441, 260] width 191 height 18
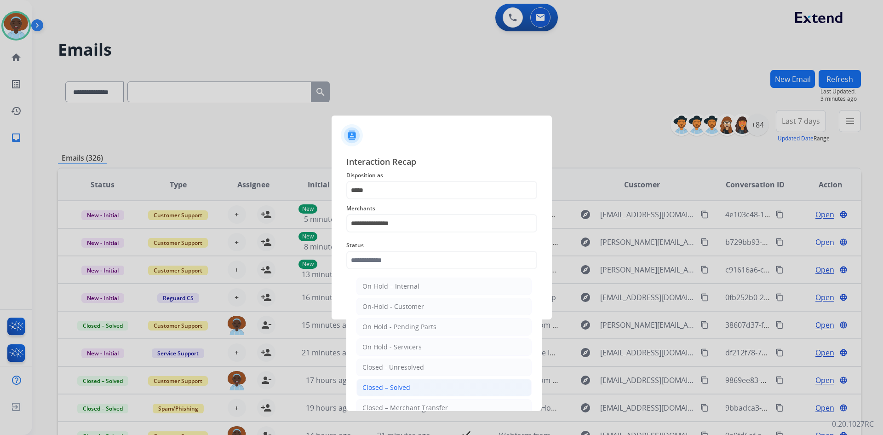
click at [414, 387] on li "Closed – Solved" at bounding box center [444, 387] width 175 height 17
type input "**********"
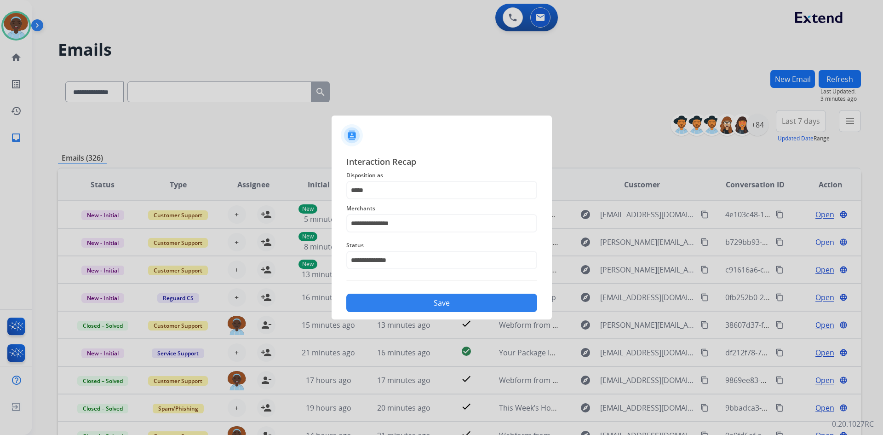
click at [430, 296] on button "Save" at bounding box center [441, 303] width 191 height 18
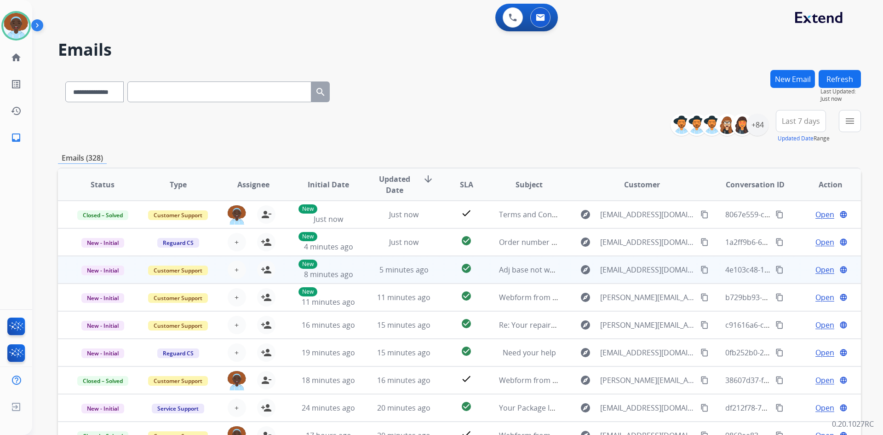
click at [816, 272] on span "Open" at bounding box center [825, 269] width 19 height 11
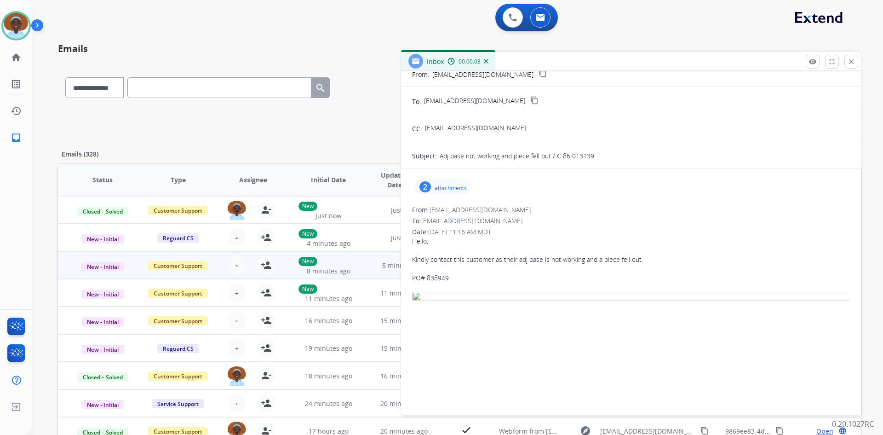
scroll to position [0, 0]
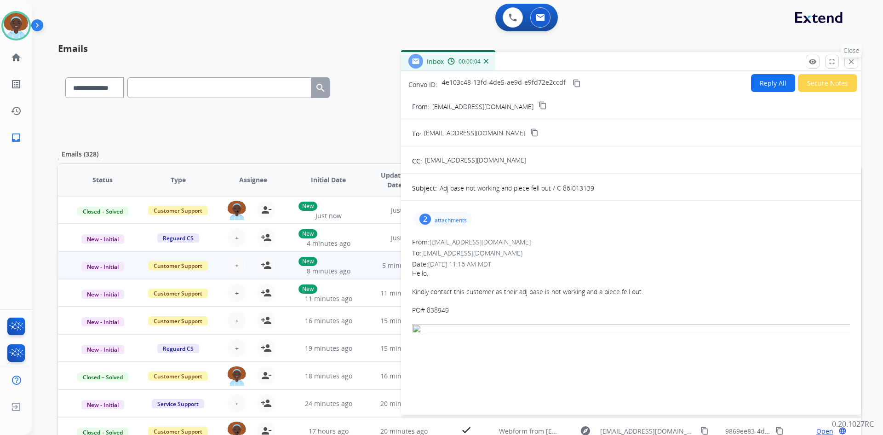
click at [853, 61] on mat-icon "close" at bounding box center [852, 62] width 8 height 8
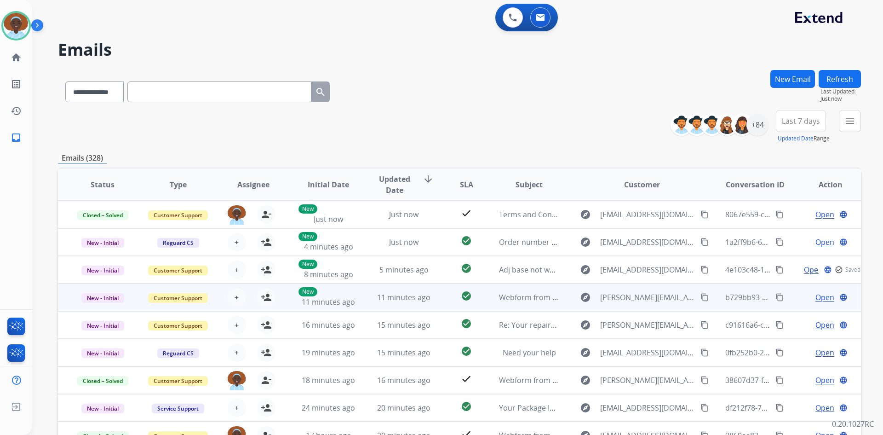
click at [825, 298] on span "Open" at bounding box center [825, 297] width 19 height 11
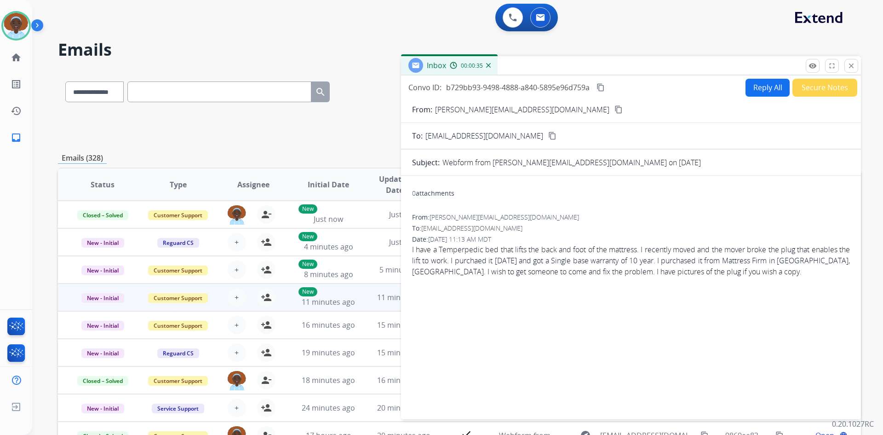
click at [615, 109] on mat-icon "content_copy" at bounding box center [619, 109] width 8 height 8
click at [17, 23] on img at bounding box center [16, 26] width 26 height 26
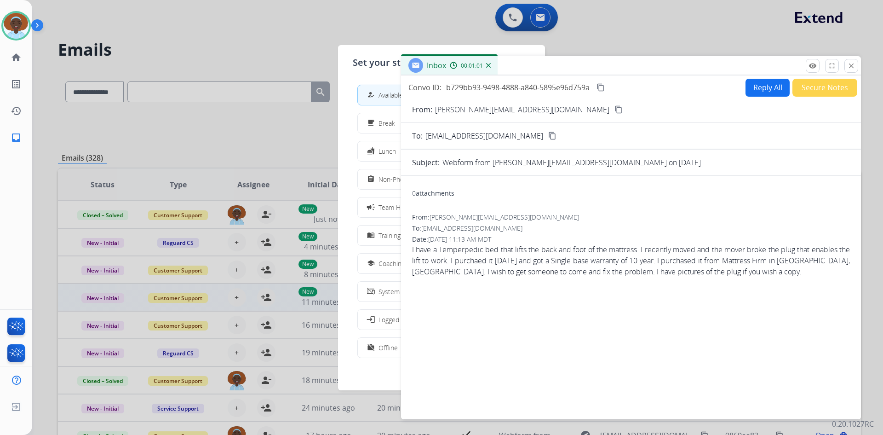
click at [385, 180] on span "Non-Phone Queue" at bounding box center [406, 179] width 54 height 10
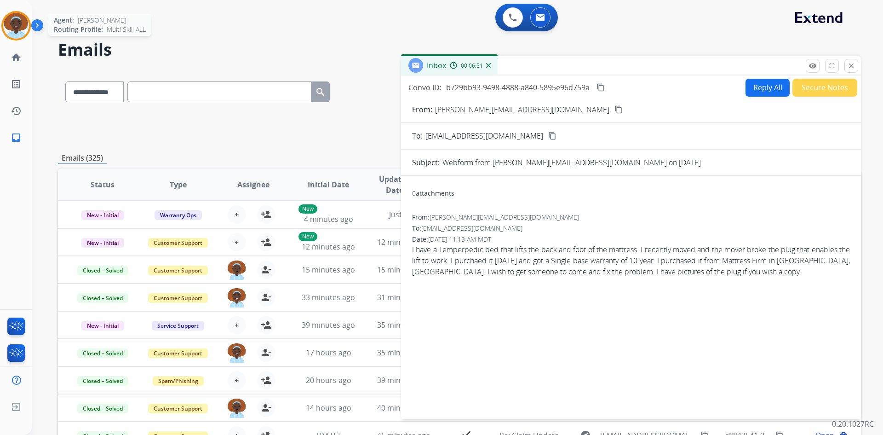
click at [15, 21] on img at bounding box center [16, 26] width 26 height 26
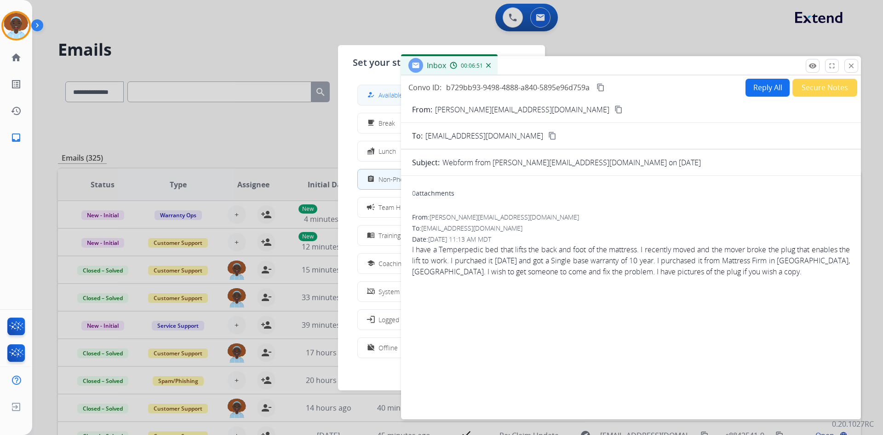
click at [376, 88] on button "how_to_reg Available" at bounding box center [441, 95] width 167 height 20
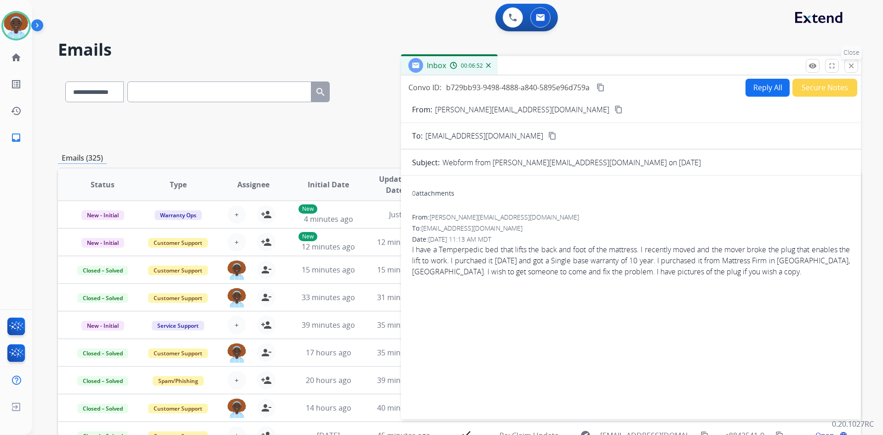
click at [850, 66] on mat-icon "close" at bounding box center [852, 66] width 8 height 8
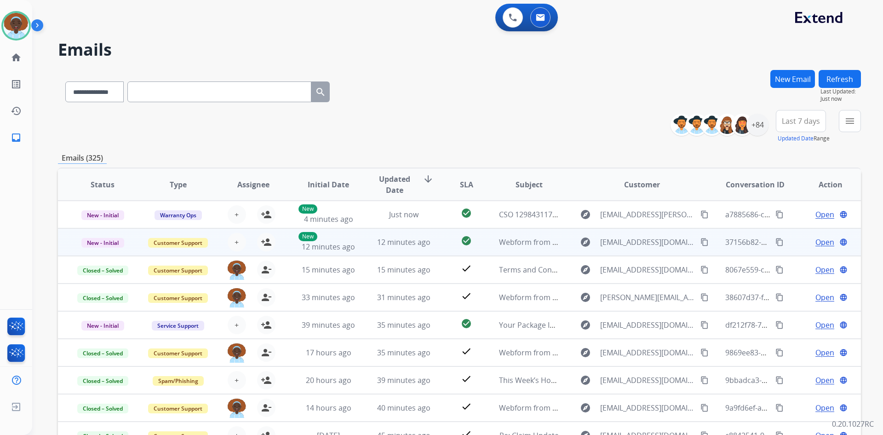
click at [816, 242] on span "Open" at bounding box center [825, 242] width 19 height 11
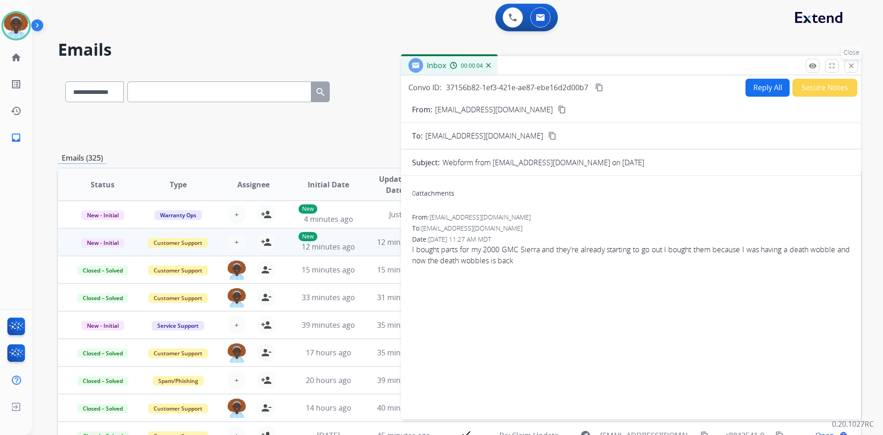
click at [849, 69] on mat-icon "close" at bounding box center [852, 66] width 8 height 8
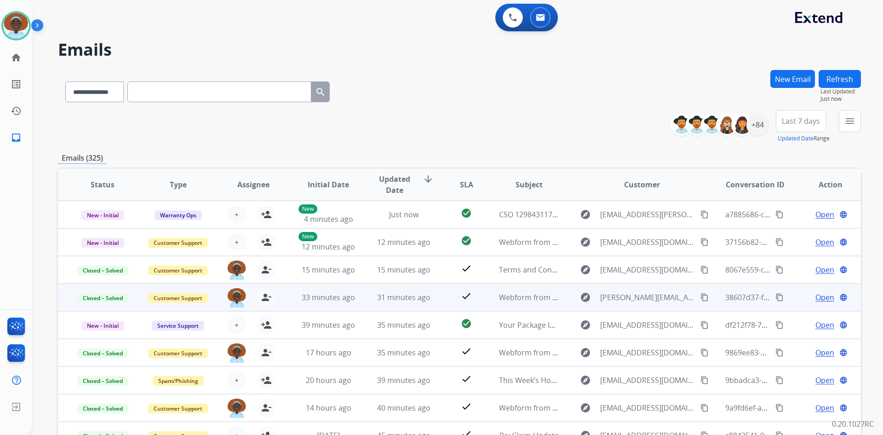
click at [823, 297] on span "Open" at bounding box center [825, 297] width 19 height 11
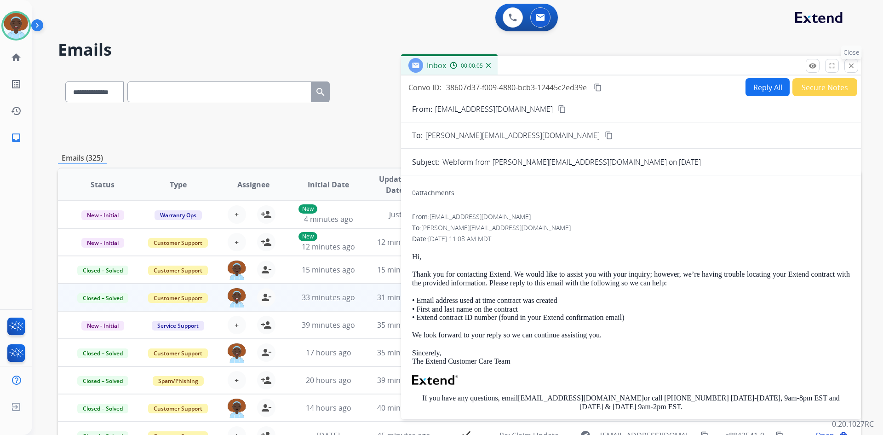
click at [850, 66] on mat-icon "close" at bounding box center [852, 66] width 8 height 8
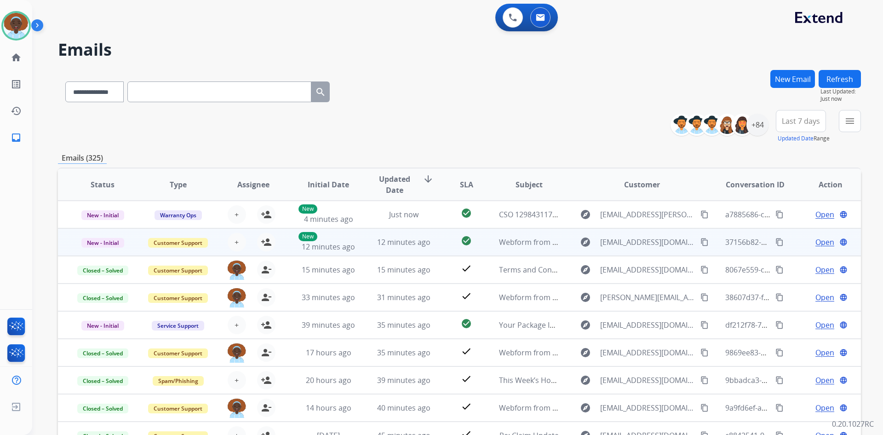
click at [816, 241] on span "Open" at bounding box center [825, 242] width 19 height 11
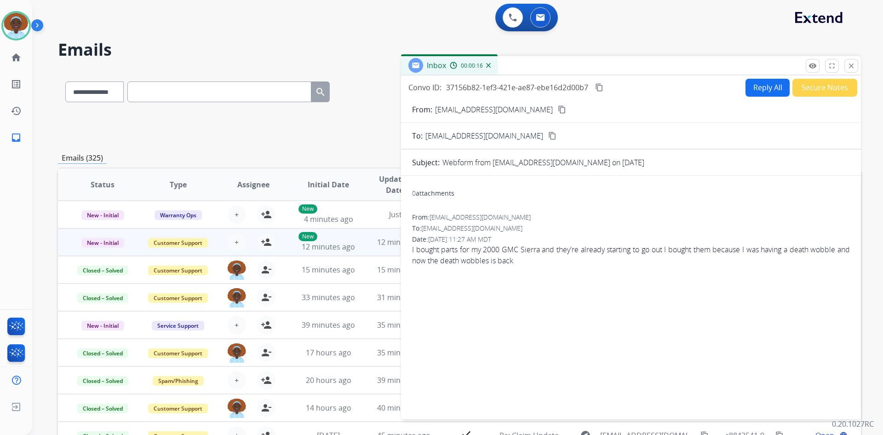
click at [558, 109] on mat-icon "content_copy" at bounding box center [562, 109] width 8 height 8
click at [768, 88] on button "Reply All" at bounding box center [768, 88] width 44 height 18
select select "**********"
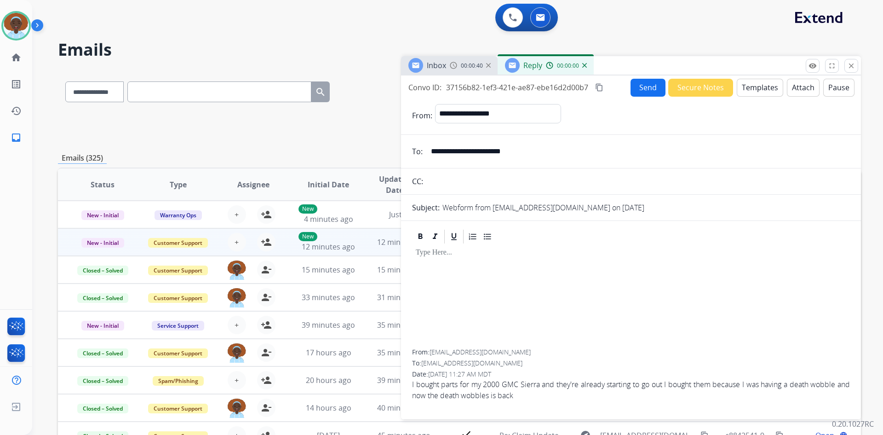
click at [762, 90] on button "Templates" at bounding box center [760, 88] width 46 height 18
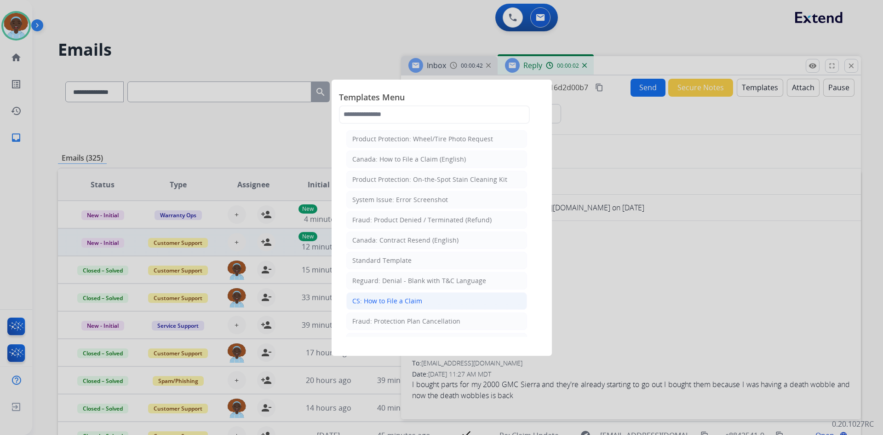
click at [391, 304] on div "CS: How to File a Claim" at bounding box center [387, 300] width 70 height 9
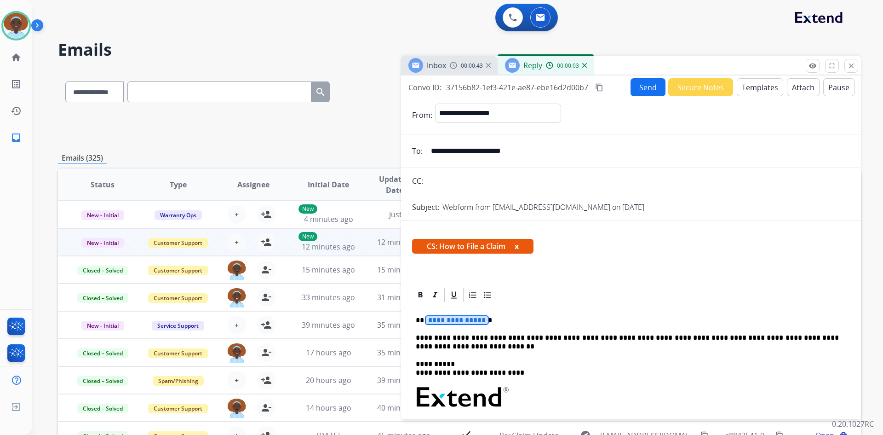
click at [468, 322] on span "**********" at bounding box center [457, 320] width 62 height 8
click at [644, 87] on button "Send" at bounding box center [648, 87] width 35 height 18
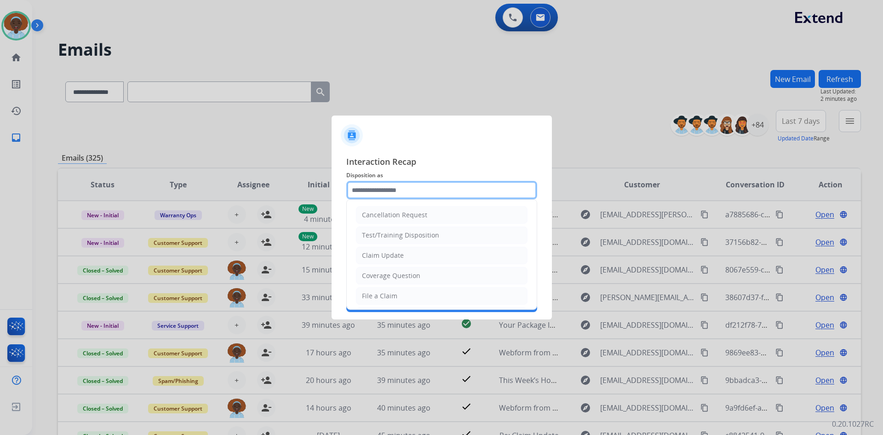
click at [388, 185] on input "text" at bounding box center [441, 190] width 191 height 18
click at [397, 293] on li "File a Claim" at bounding box center [442, 295] width 172 height 17
type input "**********"
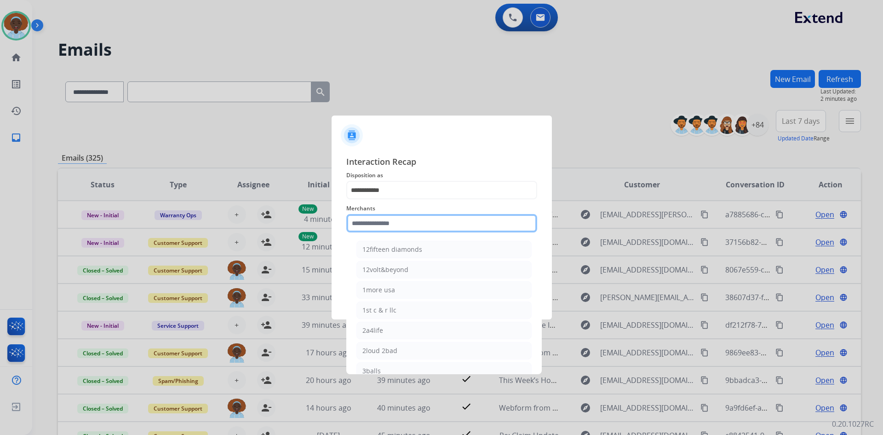
click at [404, 225] on input "text" at bounding box center [441, 223] width 191 height 18
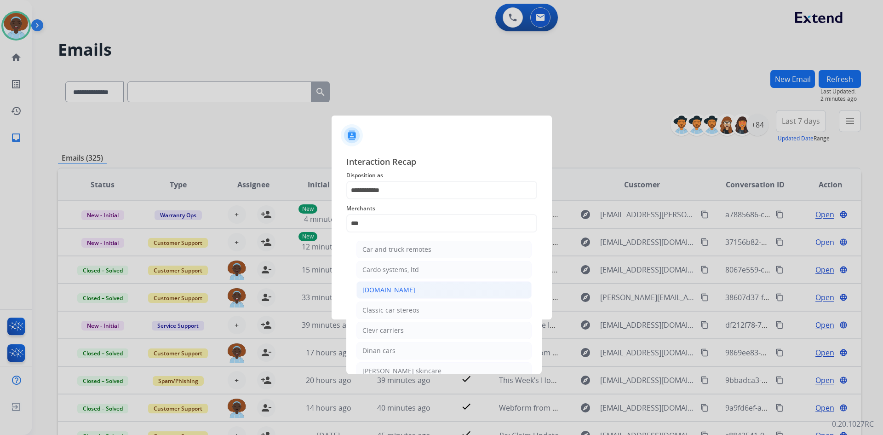
click at [405, 291] on li "[DOMAIN_NAME]" at bounding box center [444, 289] width 175 height 17
type input "**********"
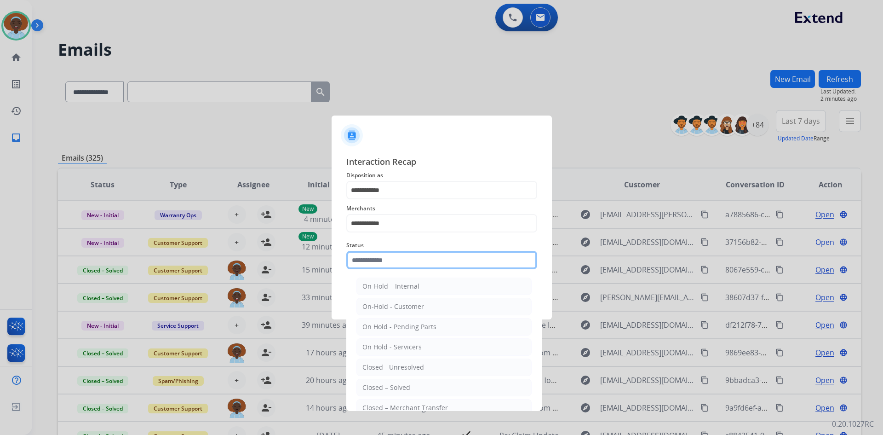
click at [406, 260] on input "text" at bounding box center [441, 260] width 191 height 18
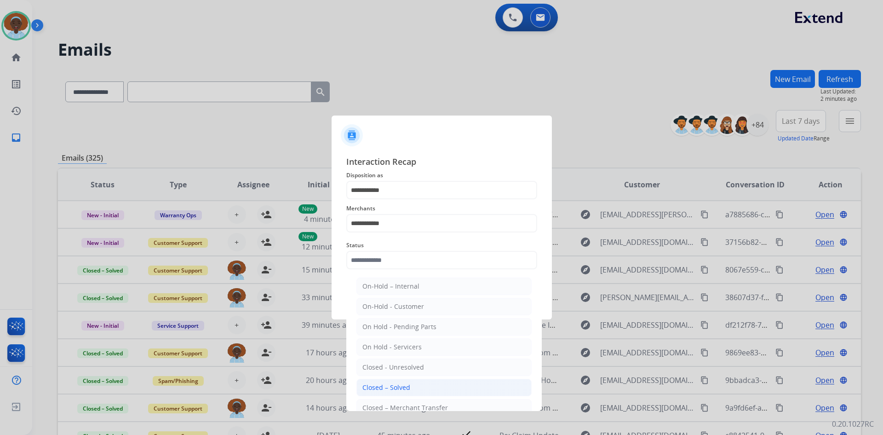
click at [421, 383] on li "Closed – Solved" at bounding box center [444, 387] width 175 height 17
type input "**********"
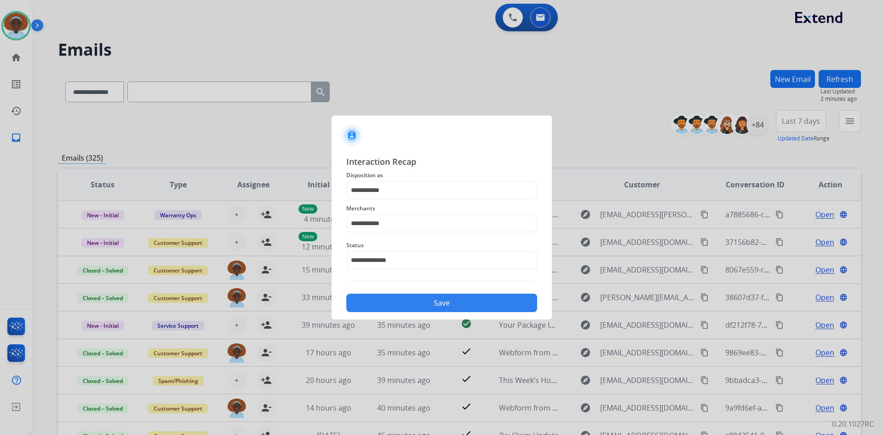
click at [431, 302] on button "Save" at bounding box center [441, 303] width 191 height 18
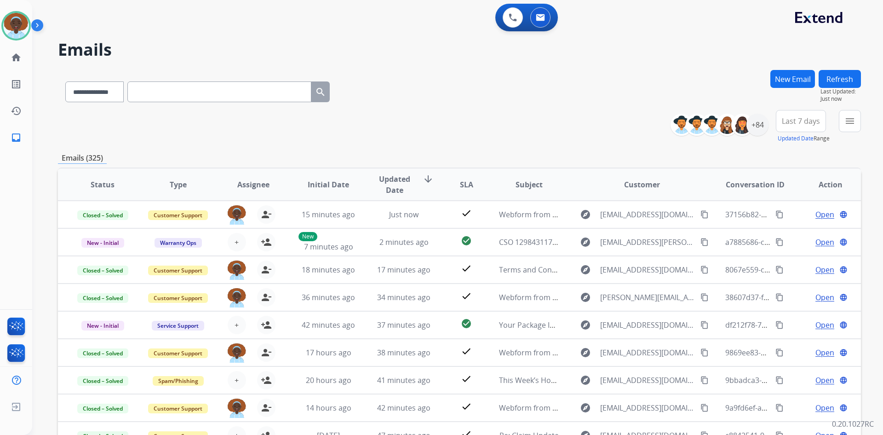
select select "**********"
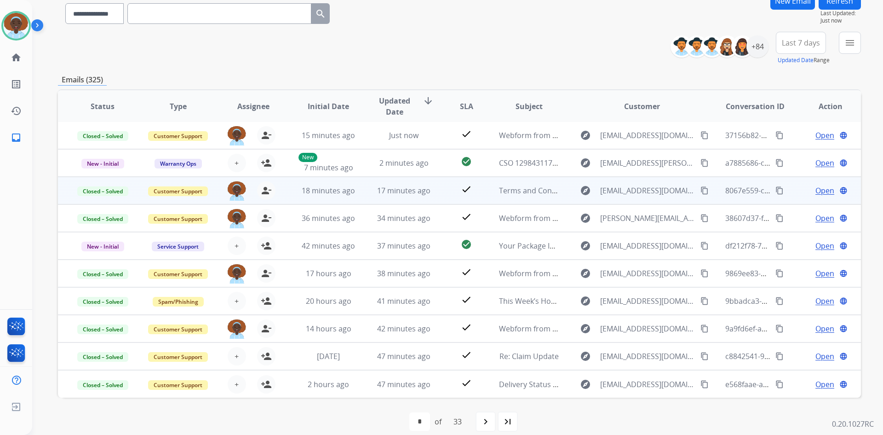
scroll to position [89, 0]
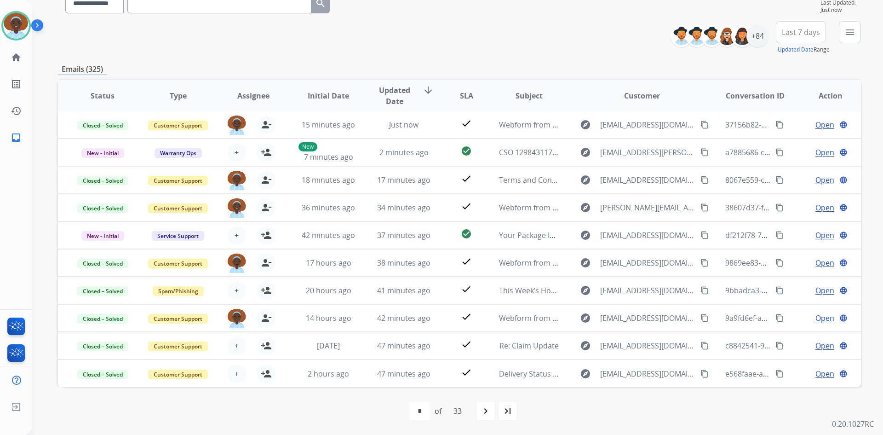
click at [806, 31] on span "Last 7 days" at bounding box center [801, 32] width 38 height 4
click at [794, 146] on div "Last 90 days" at bounding box center [798, 144] width 51 height 14
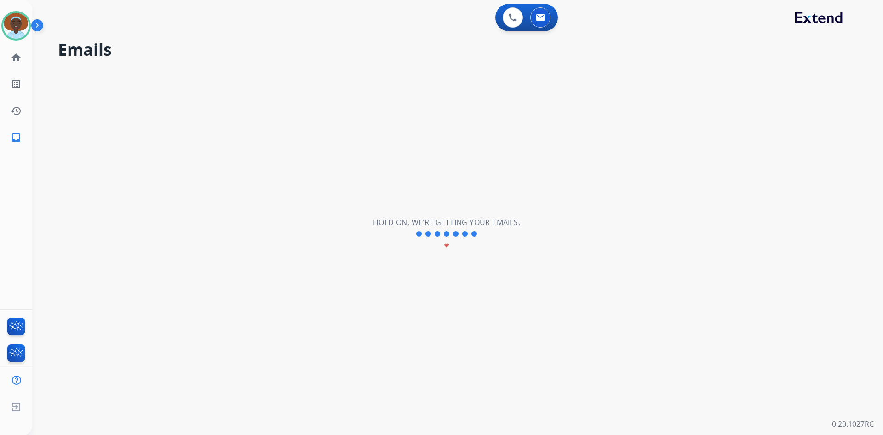
scroll to position [0, 0]
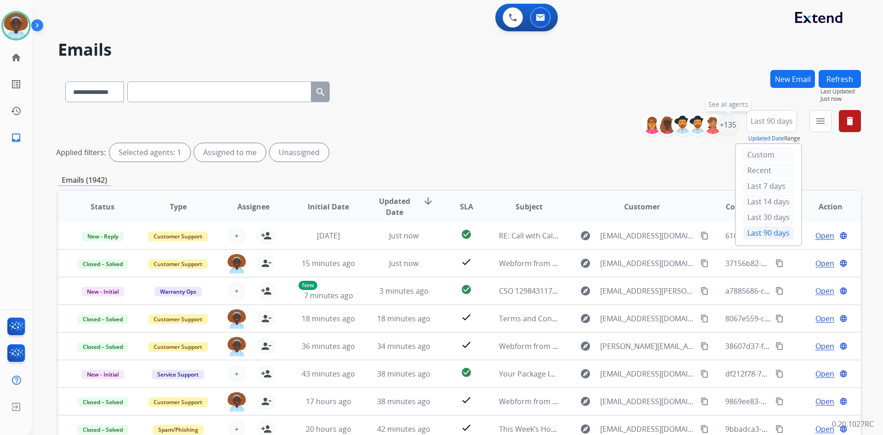
click at [725, 128] on div "+135" at bounding box center [728, 125] width 22 height 22
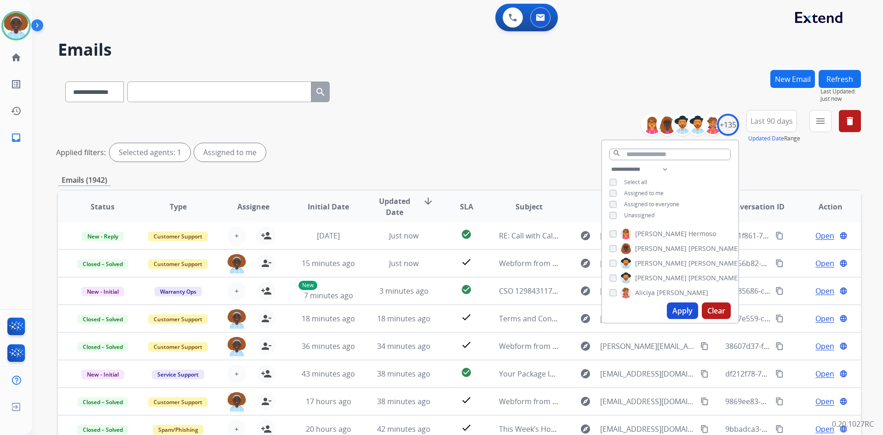
click at [671, 310] on button "Apply" at bounding box center [682, 310] width 31 height 17
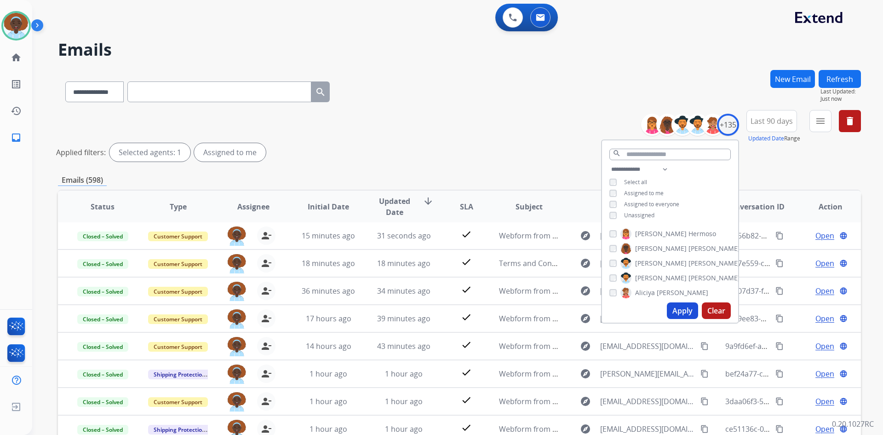
scroll to position [111, 0]
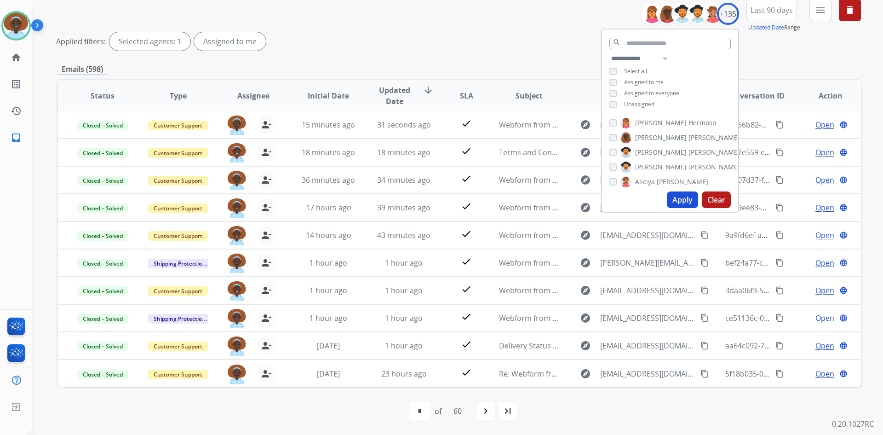
click at [510, 35] on div "Applied filters: Selected agents: 1 Assigned to me" at bounding box center [457, 41] width 803 height 18
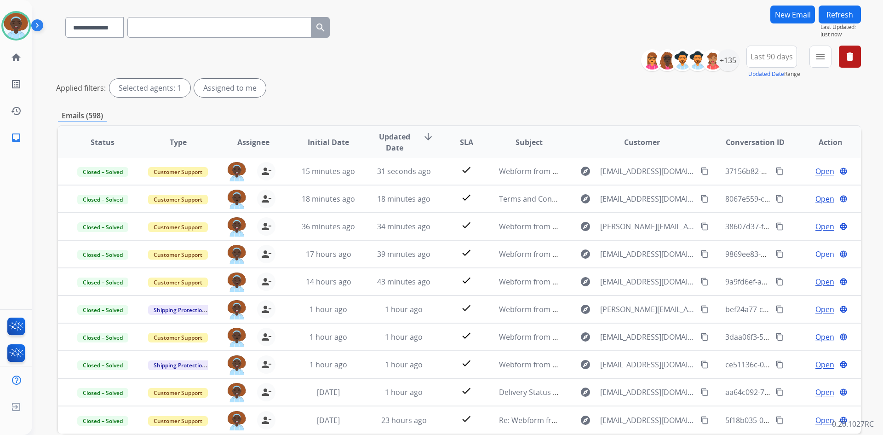
scroll to position [0, 0]
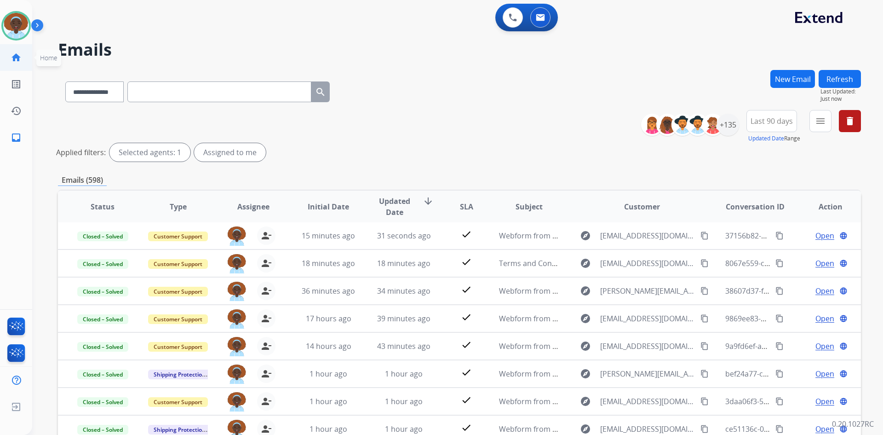
click at [11, 58] on mat-icon "home" at bounding box center [16, 57] width 11 height 11
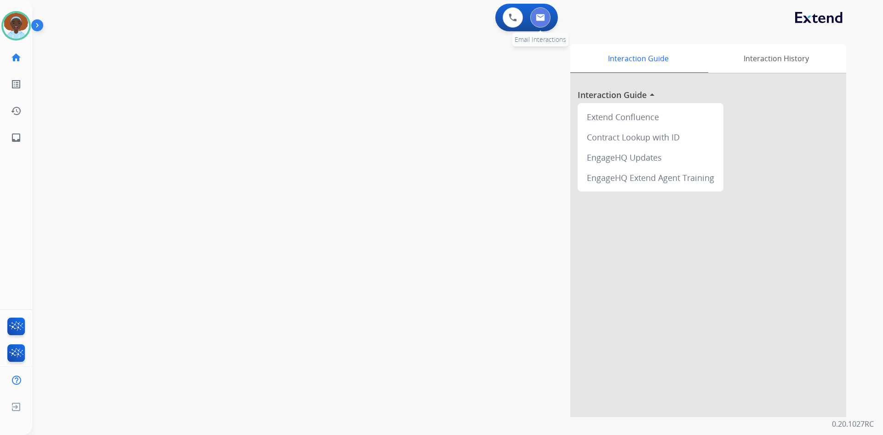
click at [544, 19] on img at bounding box center [540, 17] width 9 height 7
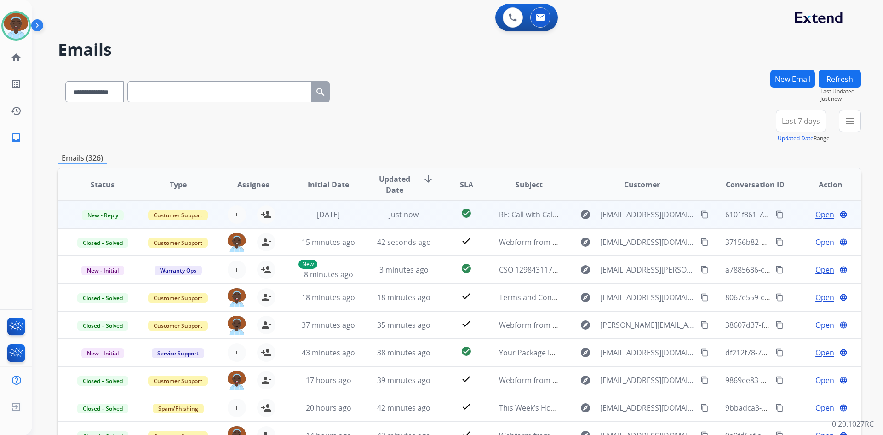
click at [816, 212] on span "Open" at bounding box center [825, 214] width 19 height 11
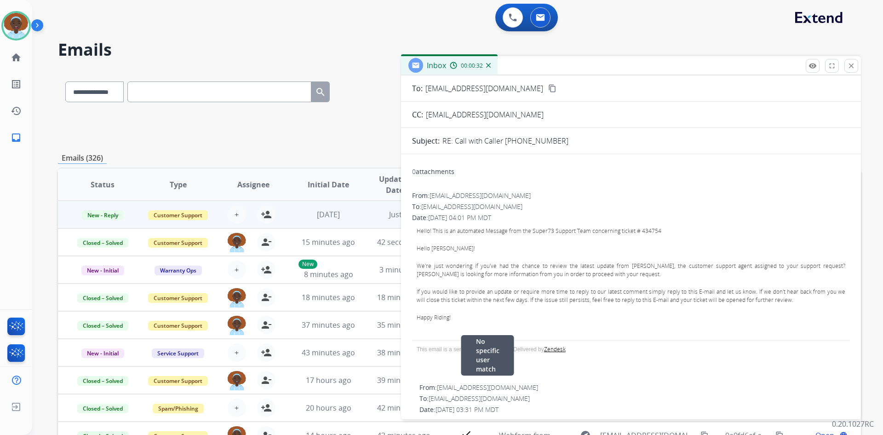
scroll to position [46, 0]
click at [851, 65] on mat-icon "close" at bounding box center [852, 66] width 8 height 8
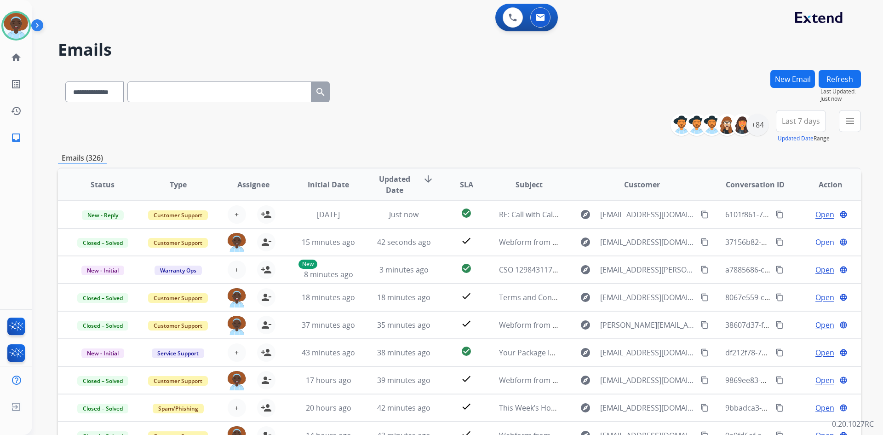
click at [833, 78] on button "Refresh" at bounding box center [840, 79] width 42 height 18
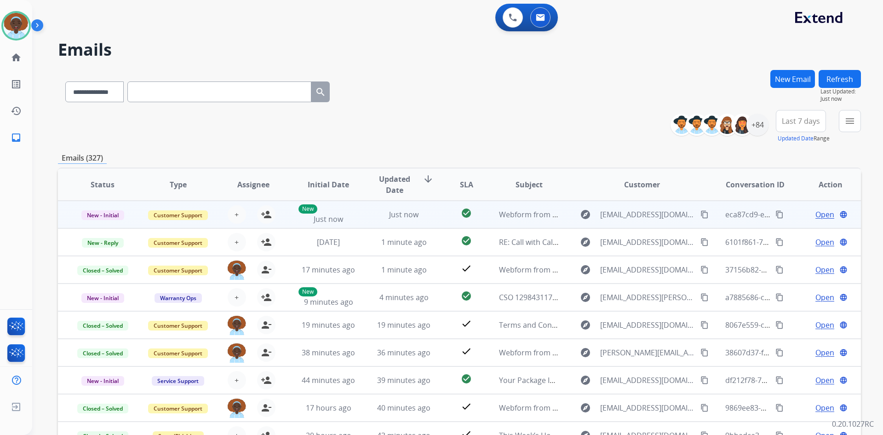
click at [816, 212] on span "Open" at bounding box center [825, 214] width 19 height 11
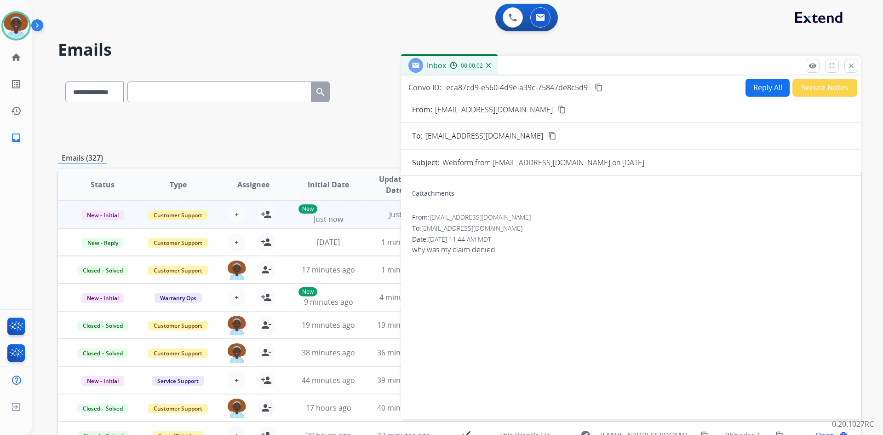
click at [558, 110] on mat-icon "content_copy" at bounding box center [562, 109] width 8 height 8
click at [762, 86] on button "Reply All" at bounding box center [768, 88] width 44 height 18
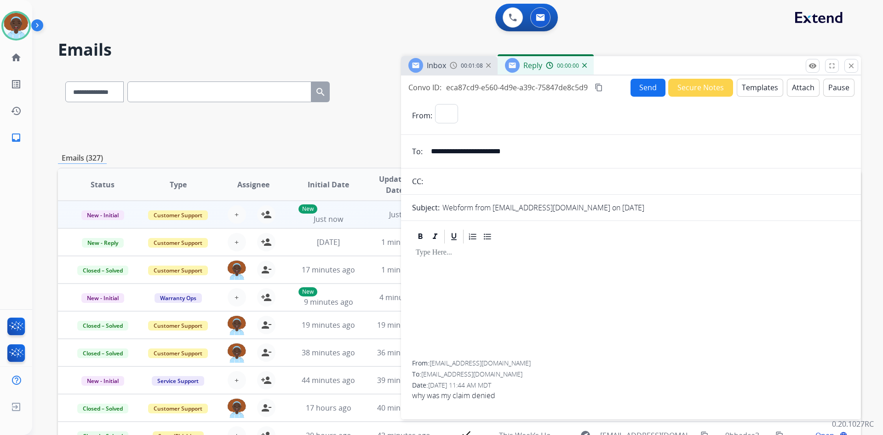
select select "**********"
click at [762, 86] on button "Templates" at bounding box center [760, 88] width 46 height 18
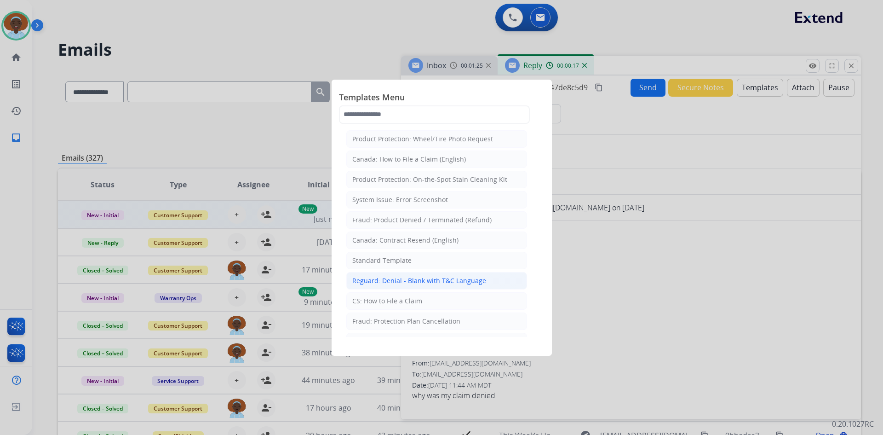
click at [457, 281] on div "Reguard: Denial - Blank with T&C Language" at bounding box center [419, 280] width 134 height 9
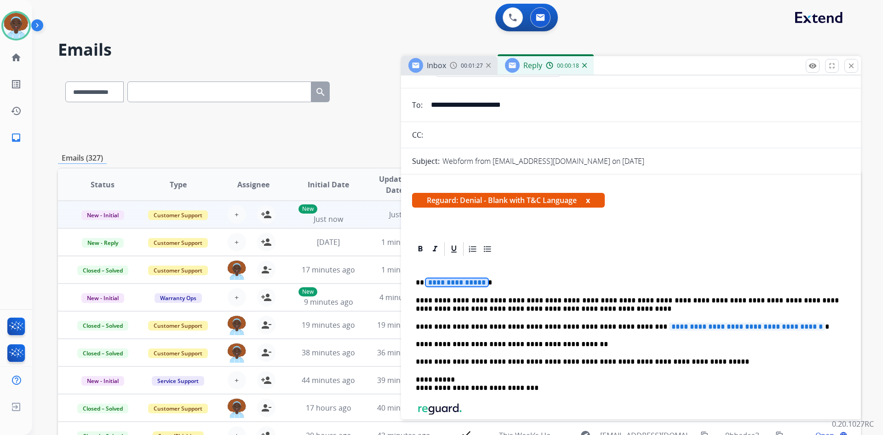
click at [455, 281] on span "**********" at bounding box center [457, 282] width 62 height 8
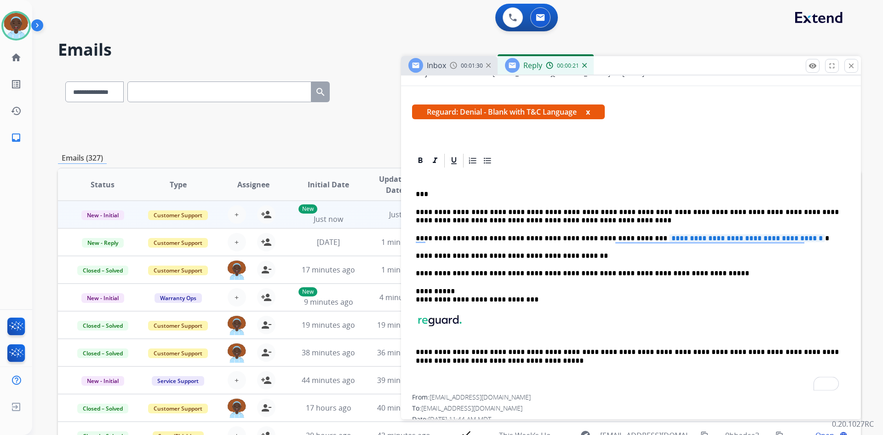
scroll to position [138, 0]
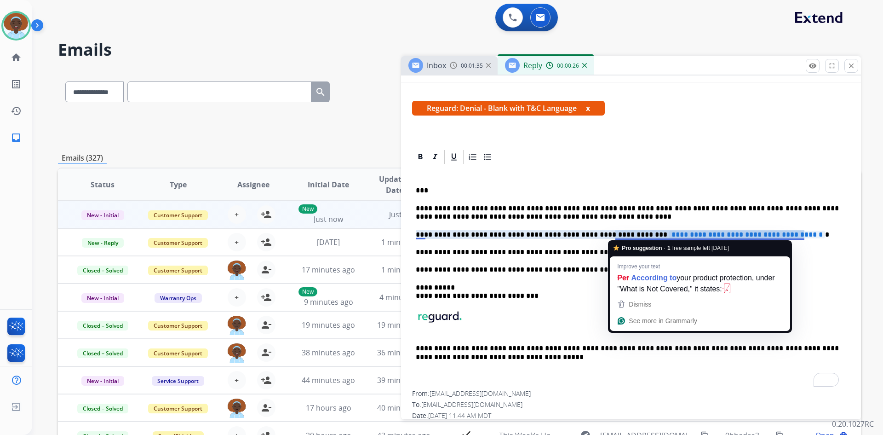
click at [670, 236] on span "**********" at bounding box center [748, 235] width 156 height 8
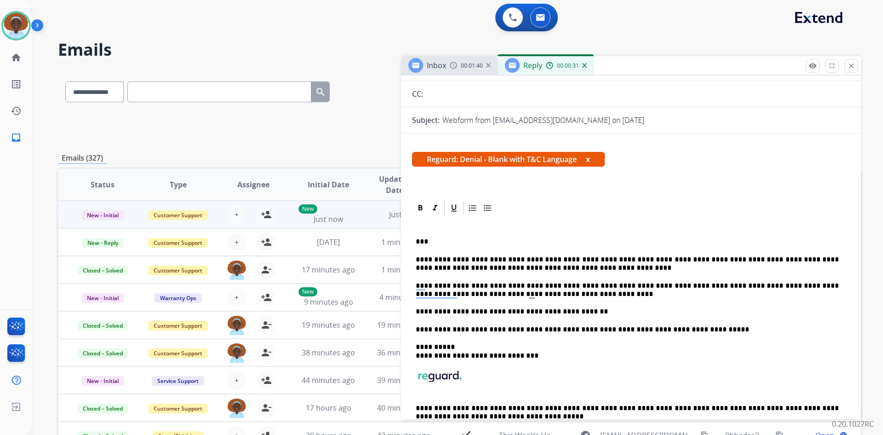
scroll to position [0, 0]
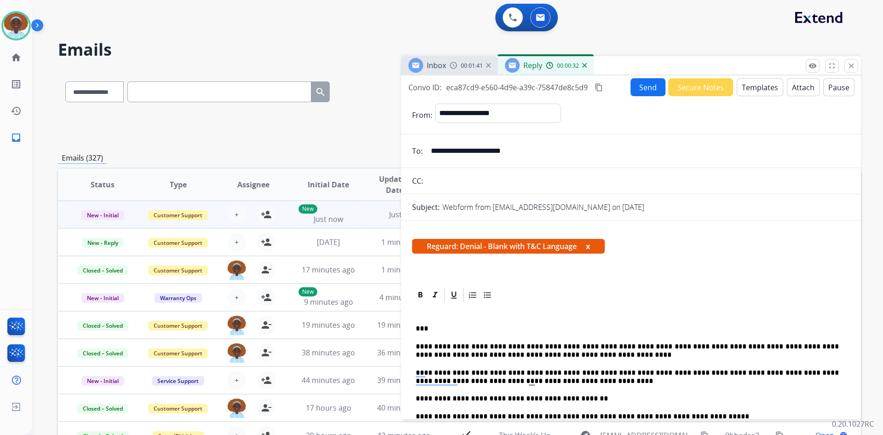
click at [640, 91] on button "Send" at bounding box center [648, 87] width 35 height 18
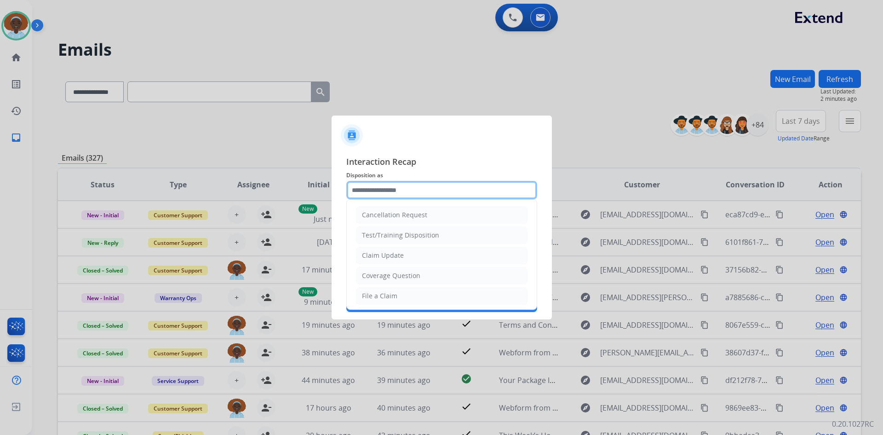
click at [400, 191] on input "text" at bounding box center [441, 190] width 191 height 18
click at [414, 260] on li "Claim Update" at bounding box center [442, 255] width 172 height 17
type input "**********"
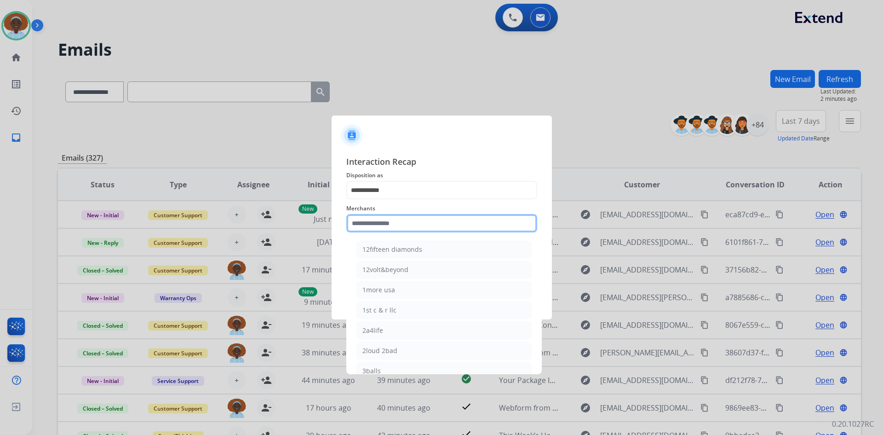
click at [408, 226] on input "text" at bounding box center [441, 223] width 191 height 18
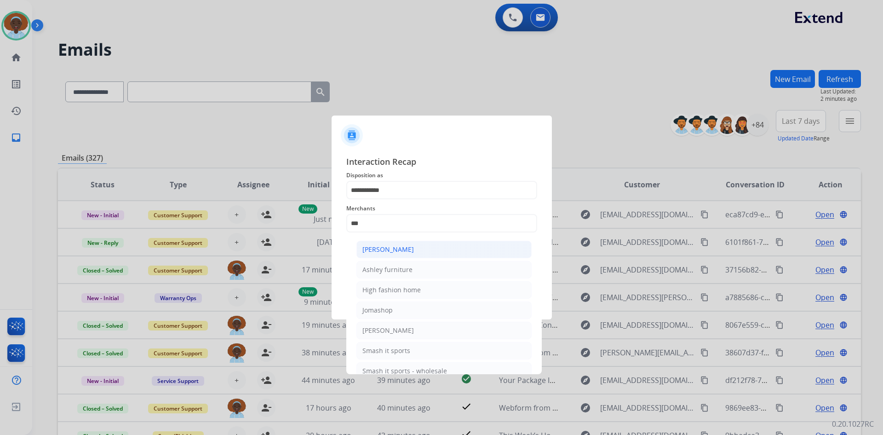
click at [412, 251] on div "[PERSON_NAME]" at bounding box center [389, 249] width 52 height 9
type input "**********"
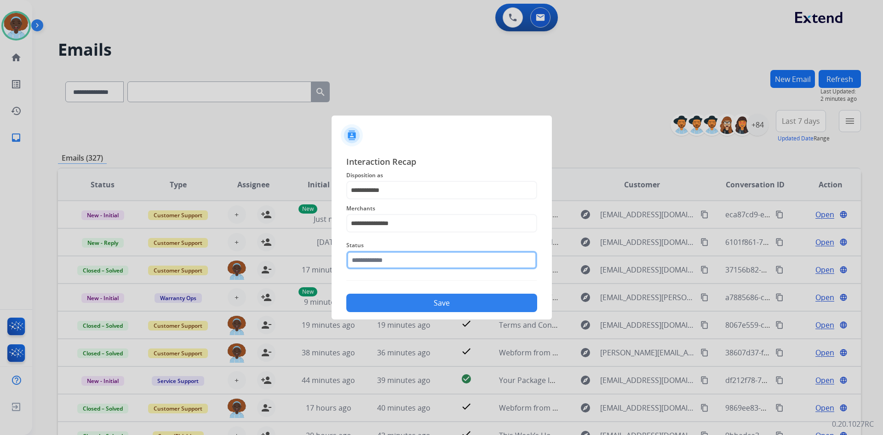
click at [413, 257] on input "text" at bounding box center [441, 260] width 191 height 18
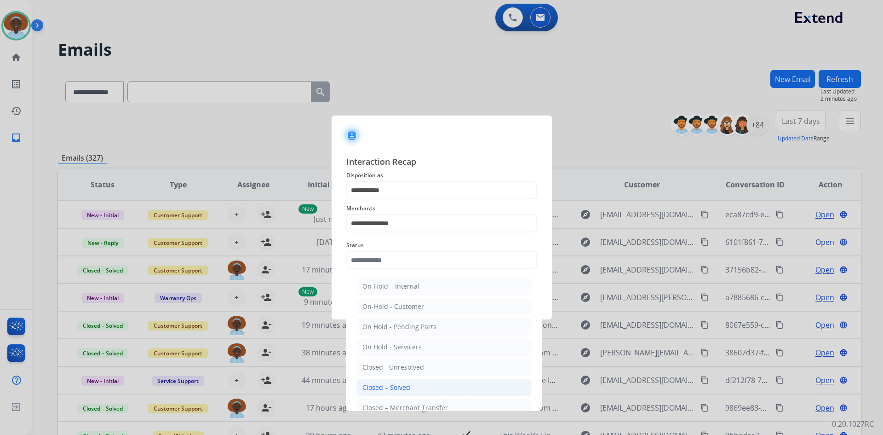
click at [421, 387] on li "Closed – Solved" at bounding box center [444, 387] width 175 height 17
type input "**********"
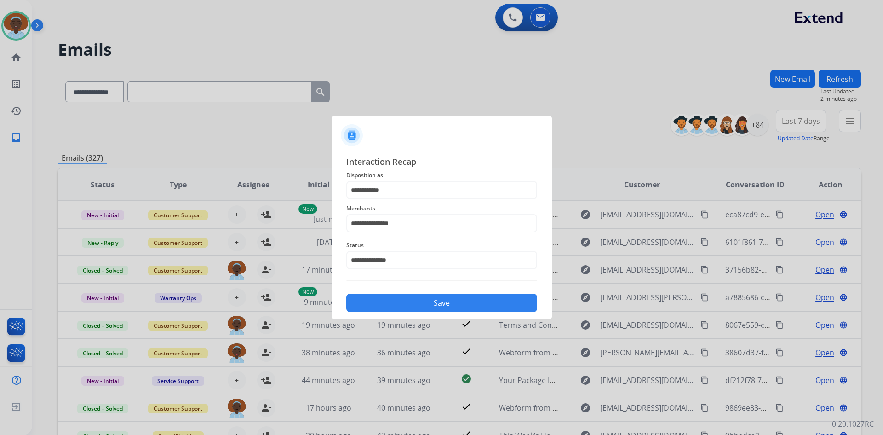
click at [429, 301] on button "Save" at bounding box center [441, 303] width 191 height 18
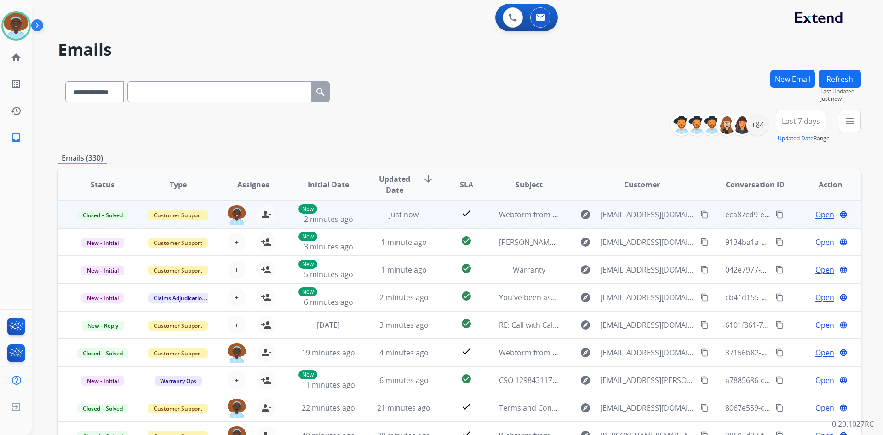
click at [816, 219] on span "Open" at bounding box center [825, 214] width 19 height 11
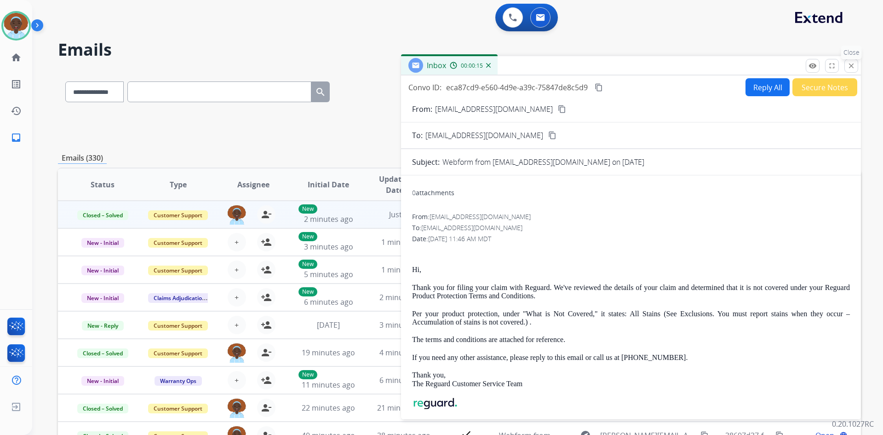
click at [851, 68] on mat-icon "close" at bounding box center [852, 66] width 8 height 8
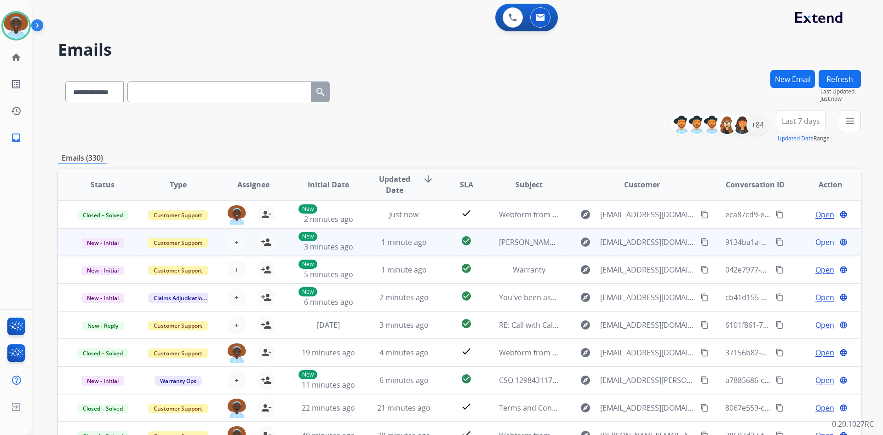
click at [817, 242] on span "Open" at bounding box center [825, 242] width 19 height 11
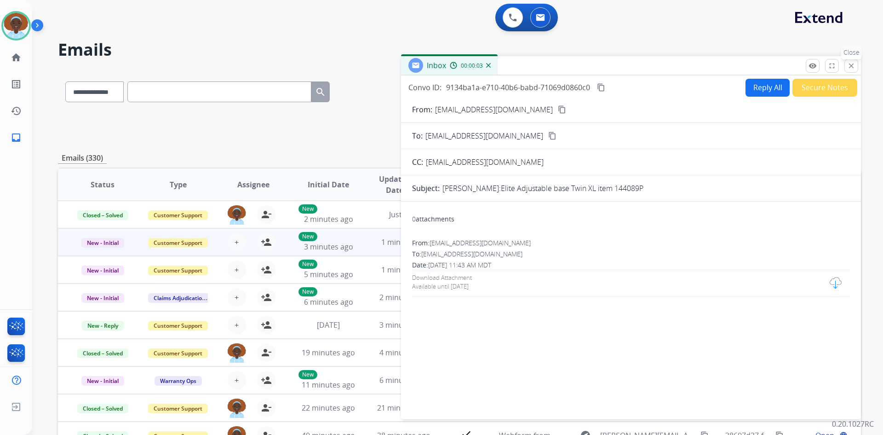
click at [854, 66] on mat-icon "close" at bounding box center [852, 66] width 8 height 8
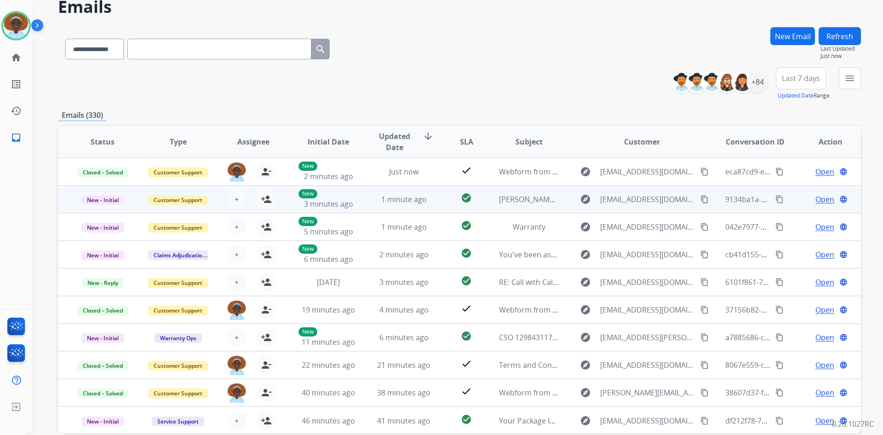
click at [820, 202] on span "Open" at bounding box center [825, 199] width 19 height 11
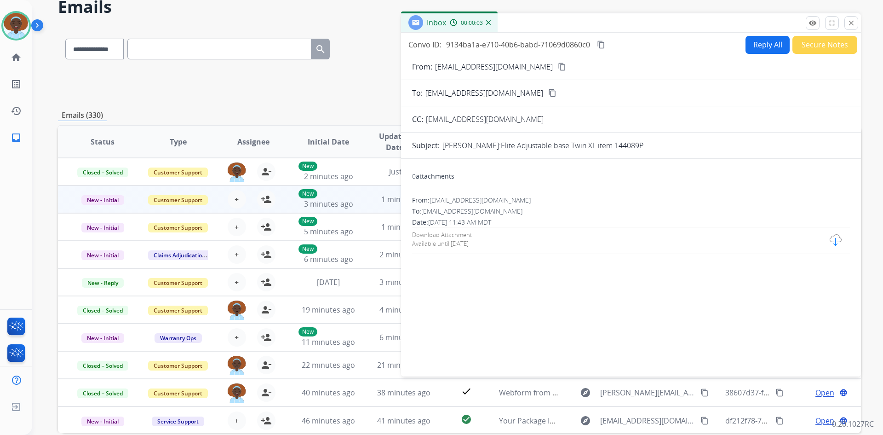
click at [826, 48] on button "Secure Notes" at bounding box center [825, 45] width 65 height 18
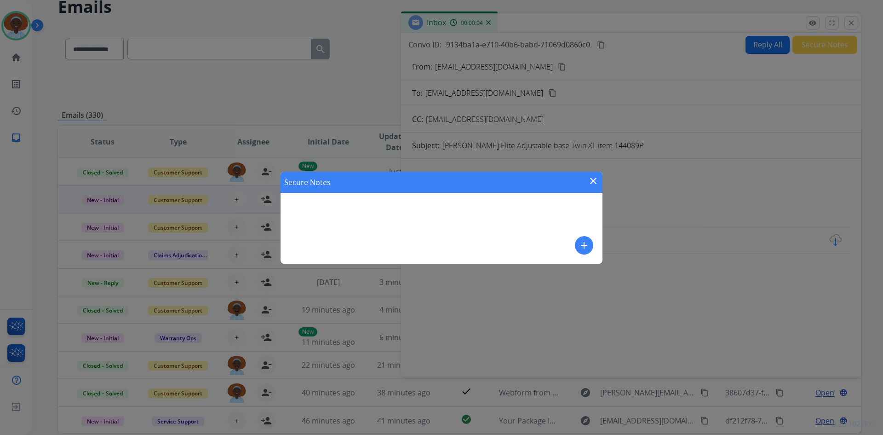
click at [582, 247] on mat-icon "add" at bounding box center [584, 245] width 11 height 11
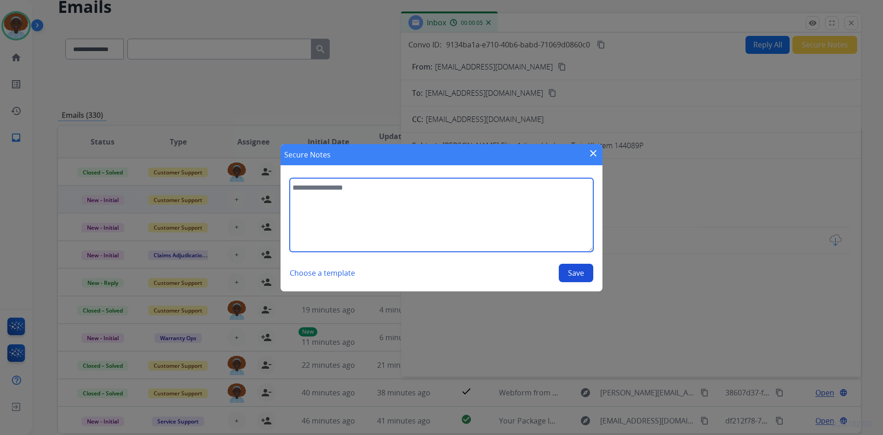
click at [375, 192] on textarea at bounding box center [442, 215] width 304 height 74
type textarea "**********"
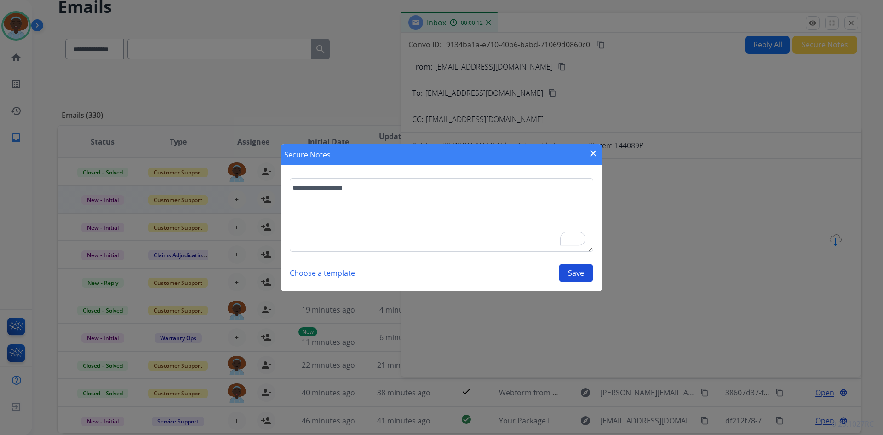
click at [572, 269] on button "Save" at bounding box center [576, 273] width 35 height 18
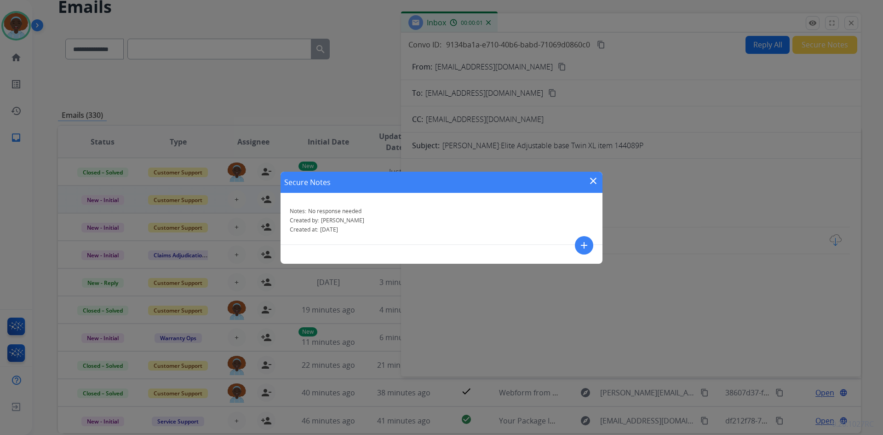
click at [592, 178] on mat-icon "close" at bounding box center [593, 180] width 11 height 11
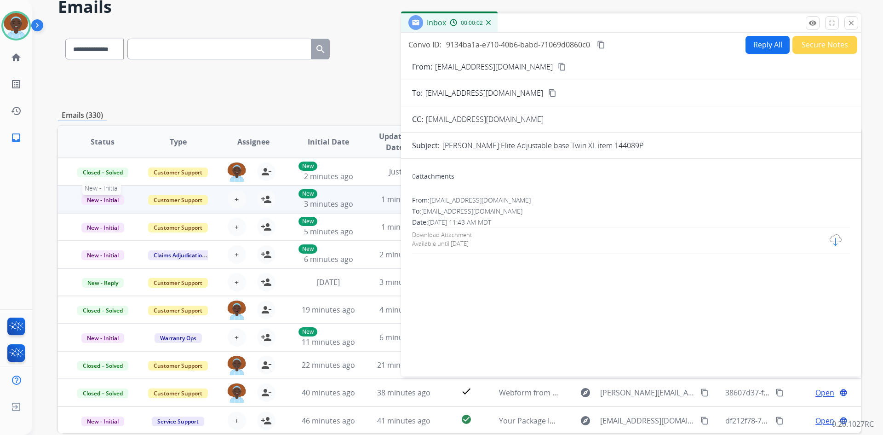
click at [101, 198] on span "New - Initial" at bounding box center [102, 200] width 43 height 10
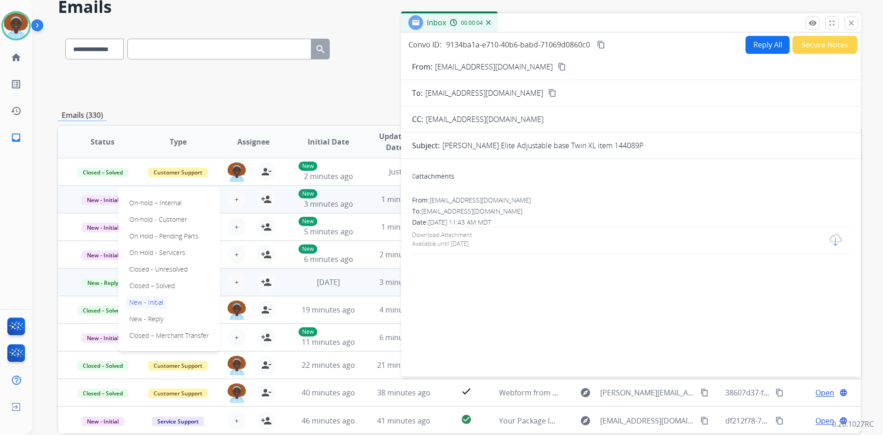
click at [147, 285] on p "Closed – Solved" at bounding box center [152, 285] width 53 height 13
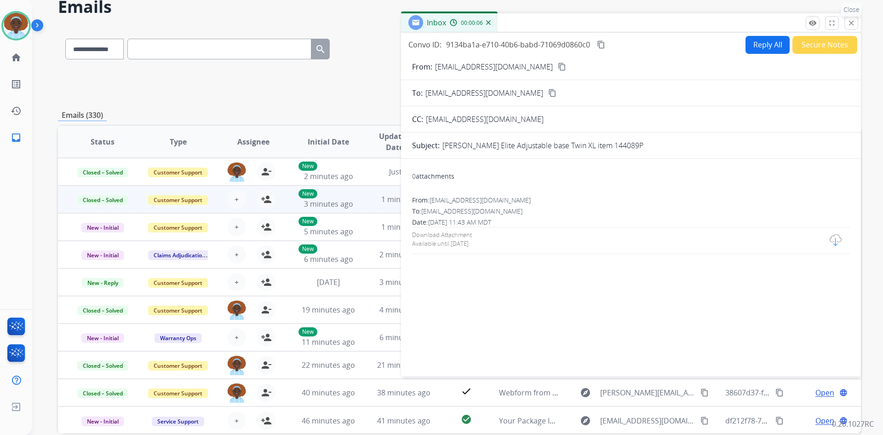
click at [852, 21] on mat-icon "close" at bounding box center [852, 23] width 8 height 8
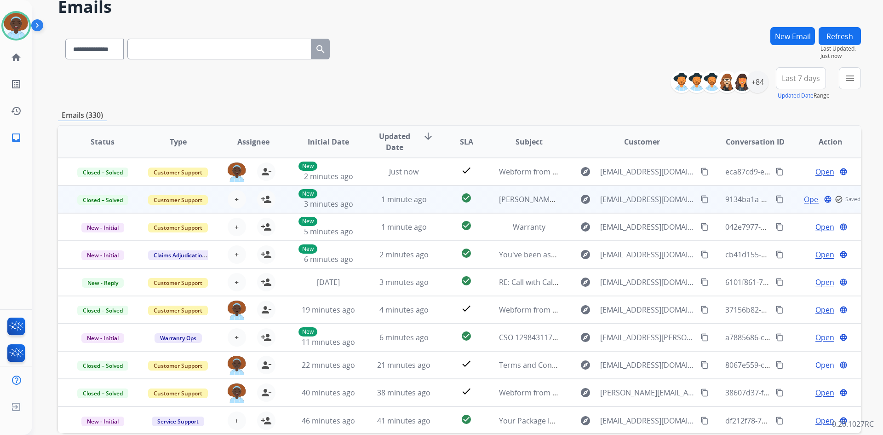
click at [834, 34] on button "Refresh" at bounding box center [840, 36] width 42 height 18
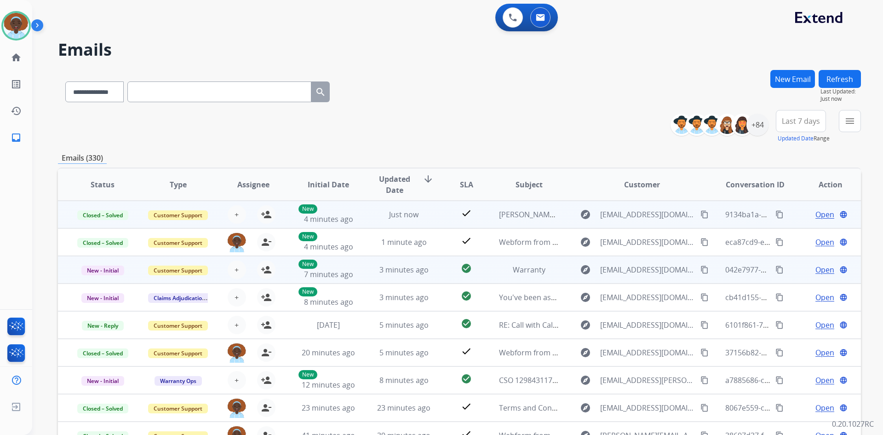
click at [819, 270] on span "Open" at bounding box center [825, 269] width 19 height 11
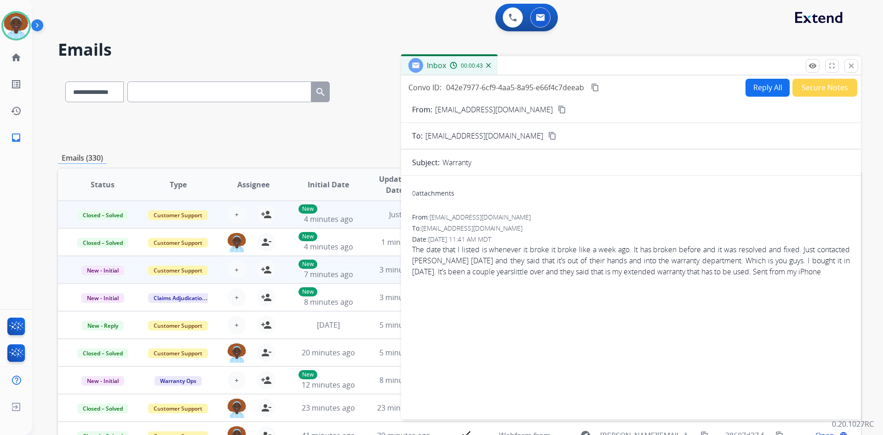
click at [558, 108] on mat-icon "content_copy" at bounding box center [562, 109] width 8 height 8
click at [852, 62] on mat-icon "close" at bounding box center [852, 66] width 8 height 8
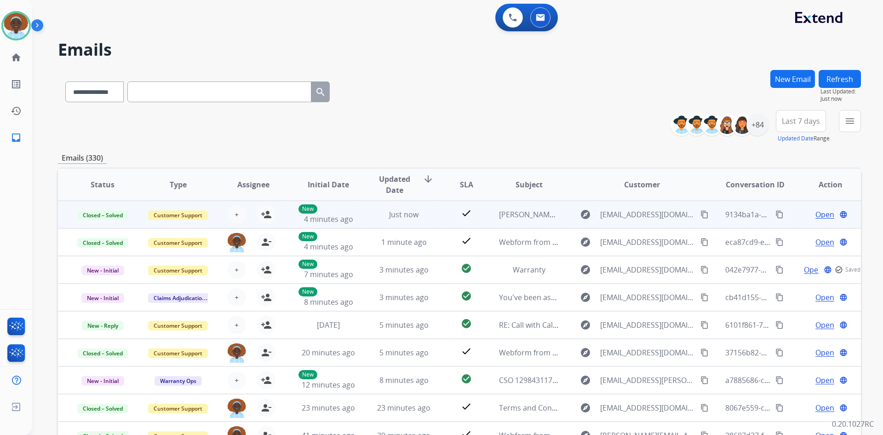
click at [823, 214] on span "Open" at bounding box center [825, 214] width 19 height 11
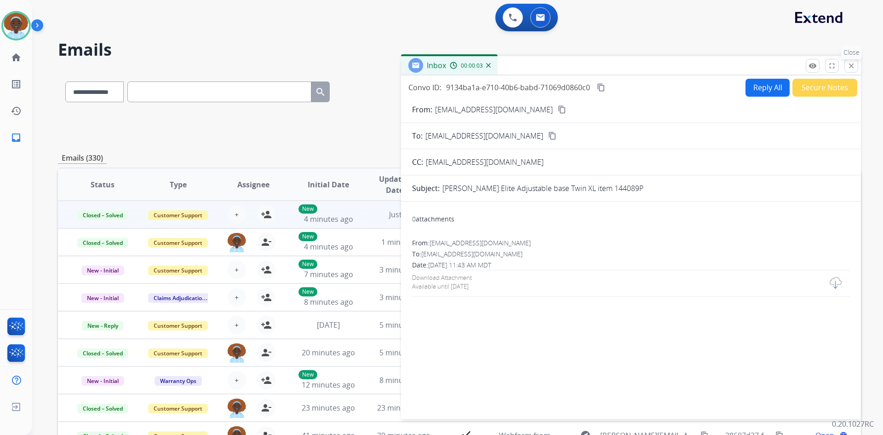
click at [851, 68] on mat-icon "close" at bounding box center [852, 66] width 8 height 8
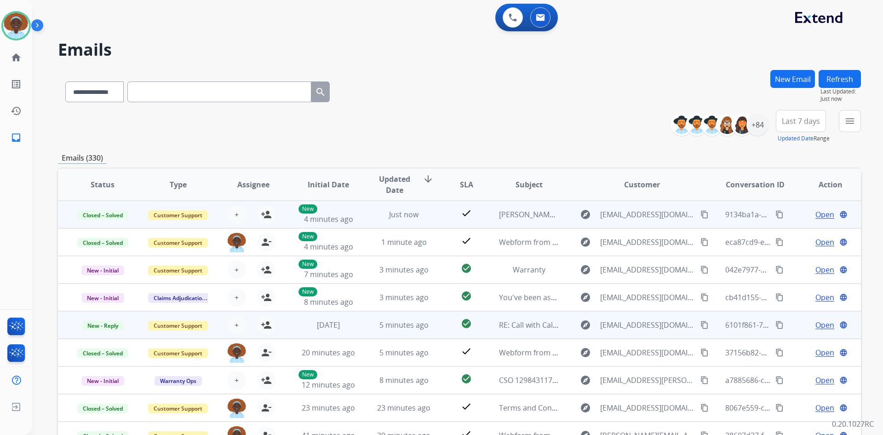
click at [821, 327] on span "Open" at bounding box center [825, 324] width 19 height 11
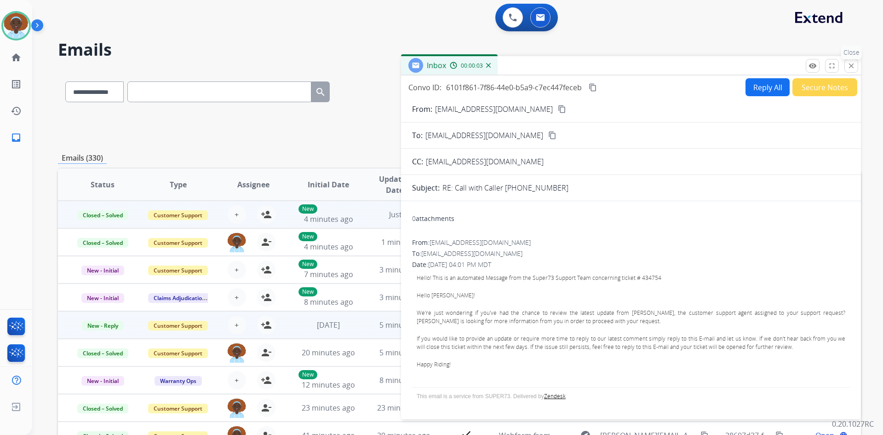
click at [852, 64] on mat-icon "close" at bounding box center [852, 66] width 8 height 8
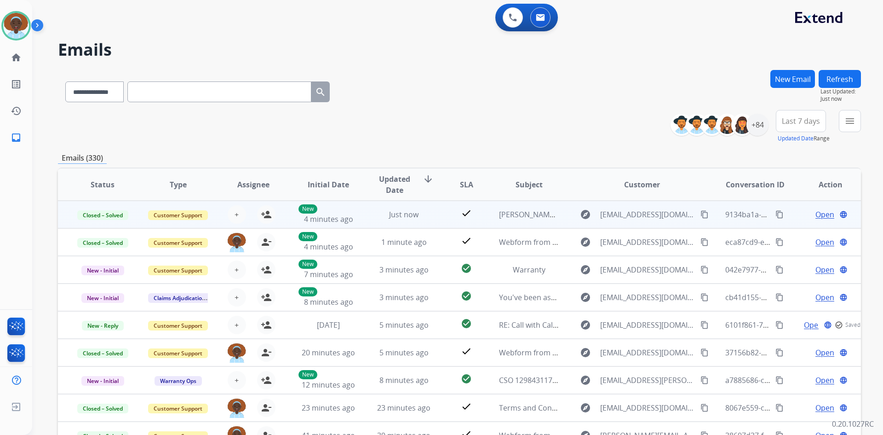
click at [843, 71] on button "Refresh" at bounding box center [840, 79] width 42 height 18
click at [801, 122] on span "Last 7 days" at bounding box center [801, 121] width 38 height 4
click at [784, 235] on div "Last 90 days" at bounding box center [798, 233] width 51 height 14
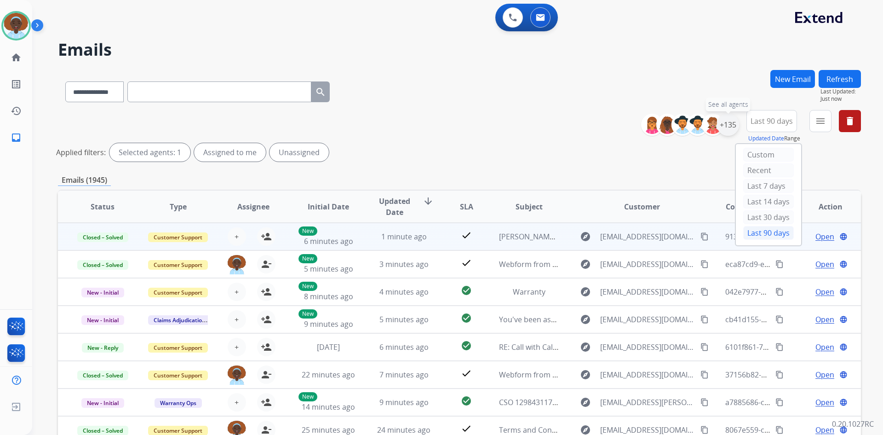
click at [727, 127] on div "+135" at bounding box center [728, 125] width 22 height 22
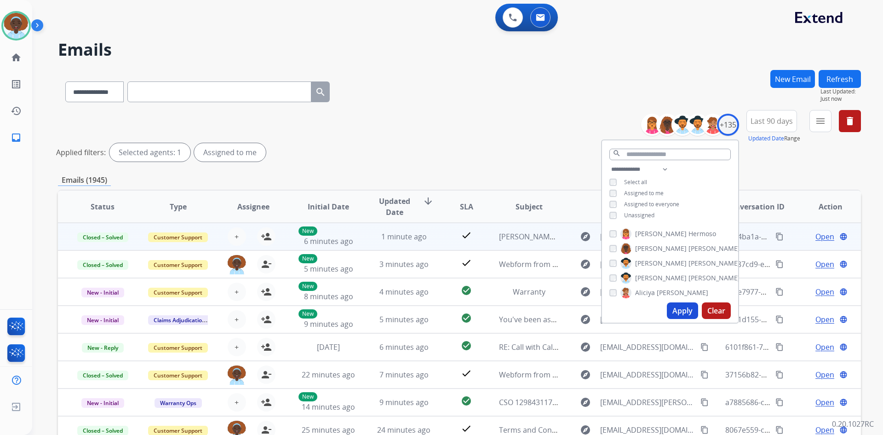
click at [673, 306] on button "Apply" at bounding box center [682, 310] width 31 height 17
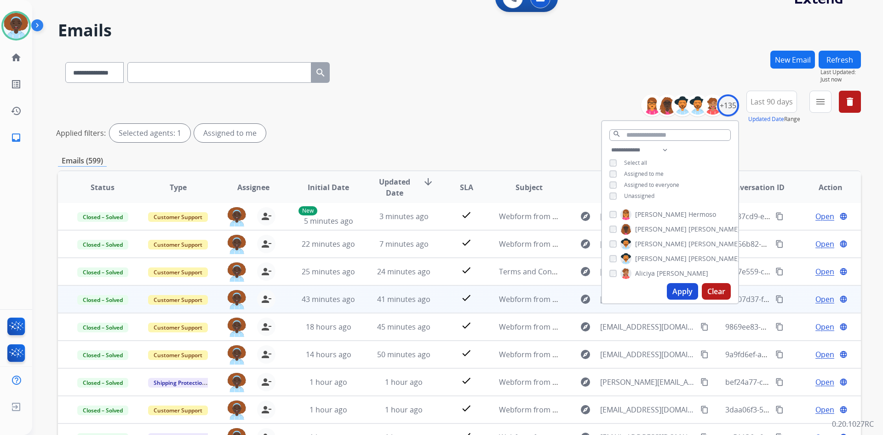
scroll to position [111, 0]
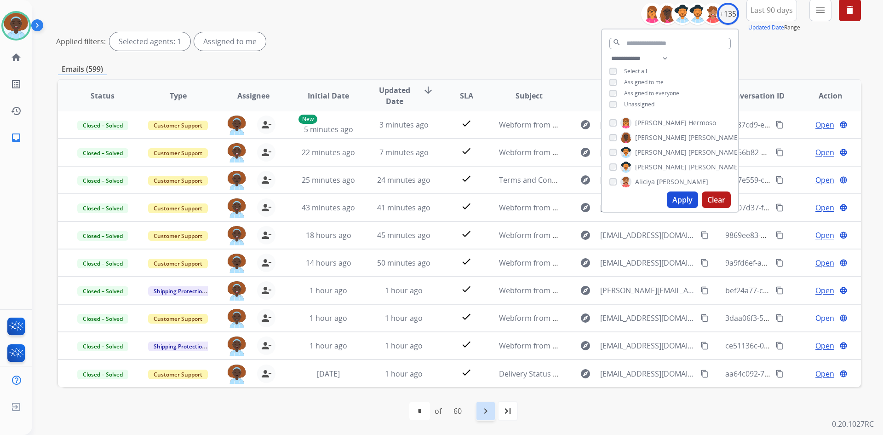
click at [489, 411] on mat-icon "navigate_next" at bounding box center [485, 410] width 11 height 11
select select "*"
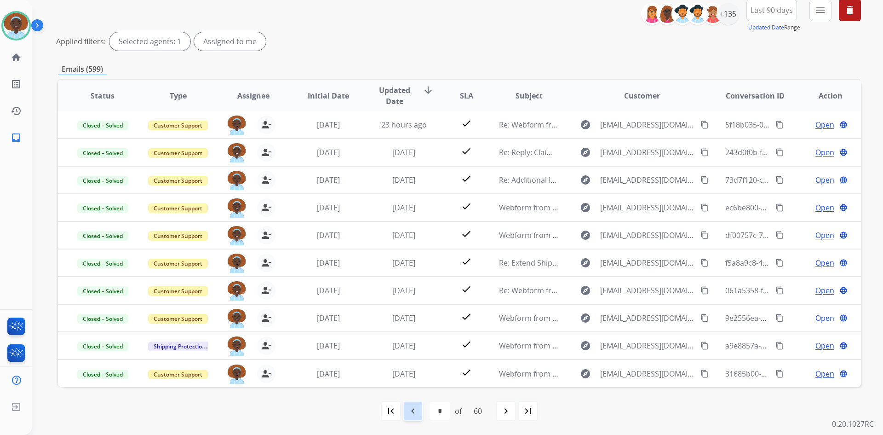
click at [413, 409] on mat-icon "navigate_before" at bounding box center [413, 410] width 11 height 11
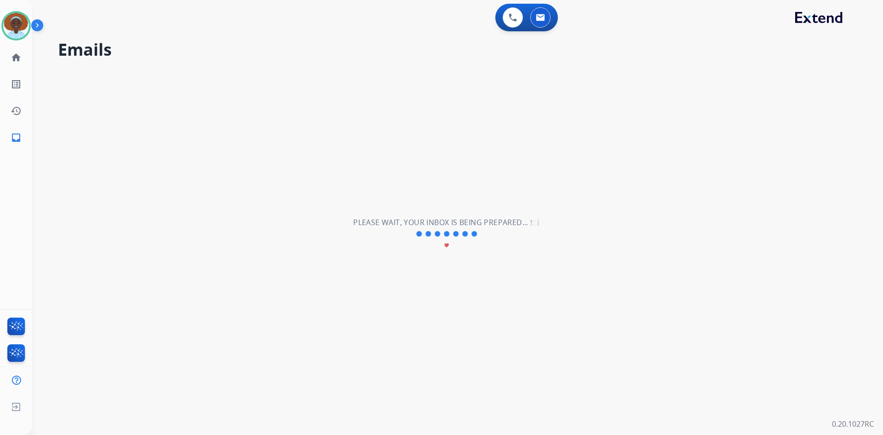
scroll to position [0, 0]
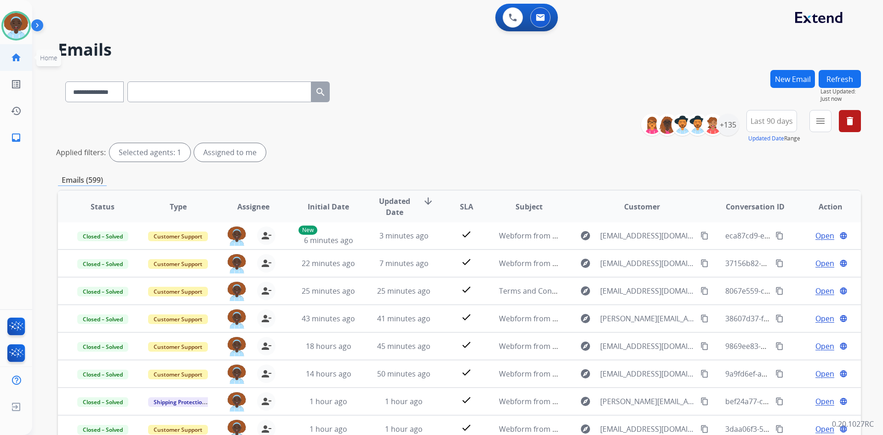
click at [20, 56] on mat-icon "home" at bounding box center [16, 57] width 11 height 11
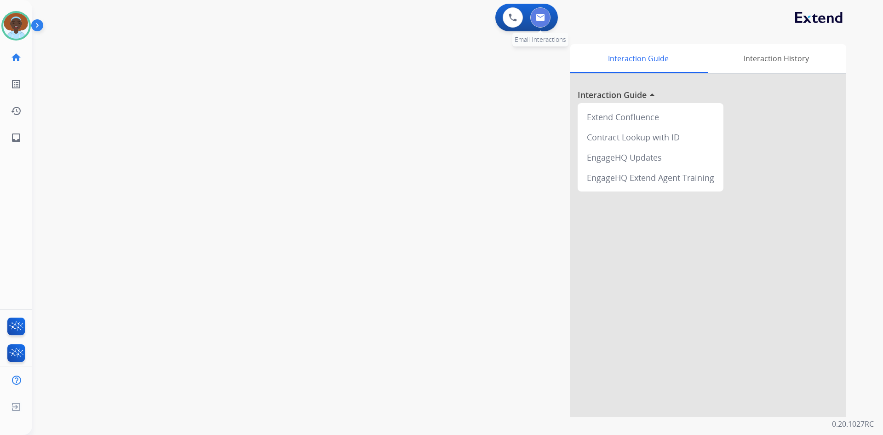
click at [542, 18] on img at bounding box center [540, 17] width 9 height 7
select select "**********"
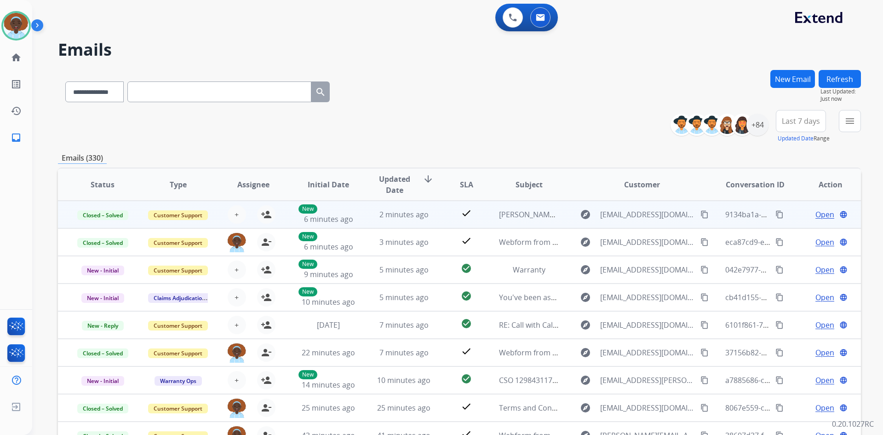
click at [816, 215] on span "Open" at bounding box center [825, 214] width 19 height 11
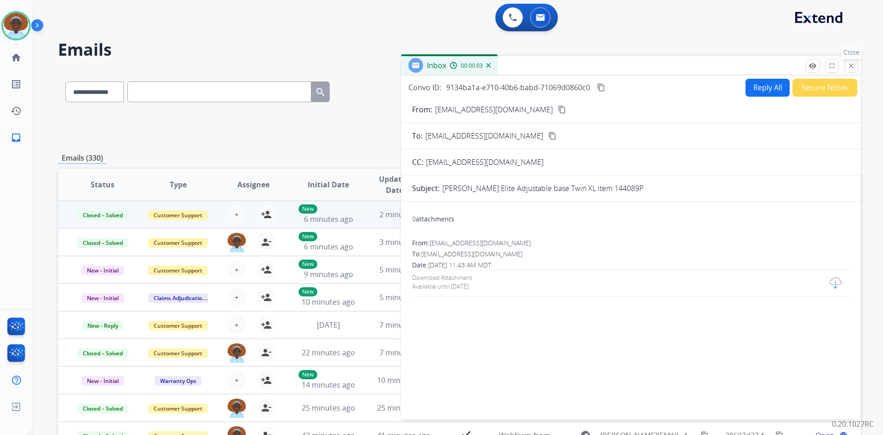
click at [850, 65] on mat-icon "close" at bounding box center [852, 66] width 8 height 8
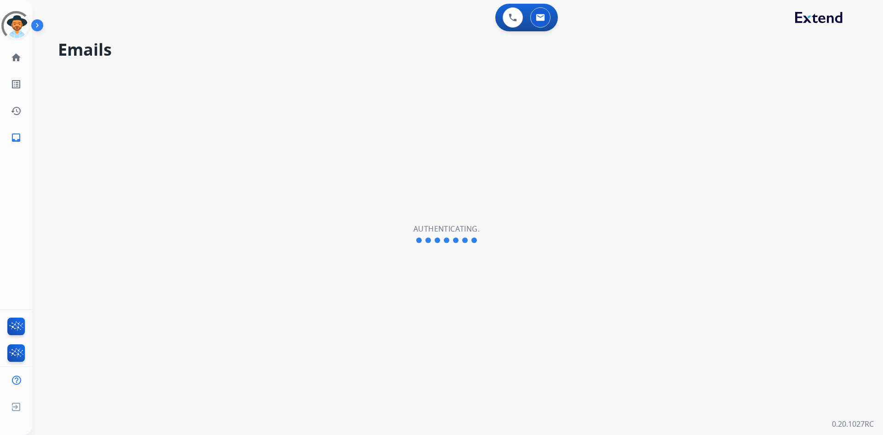
select select "**********"
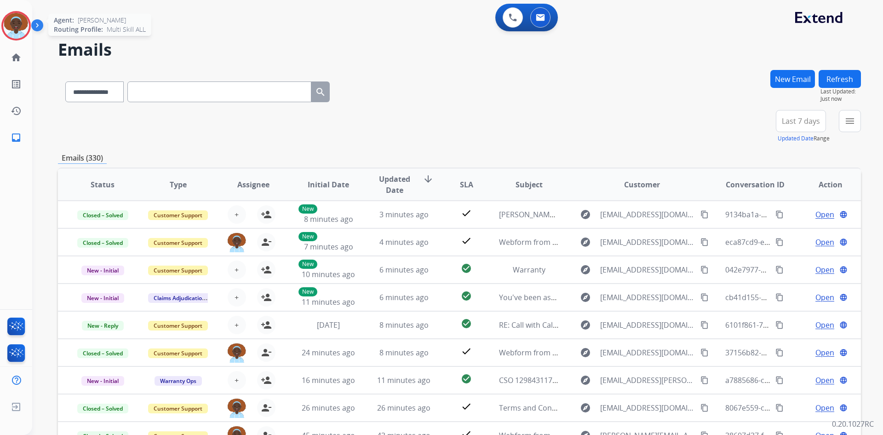
click at [13, 24] on img at bounding box center [16, 26] width 26 height 26
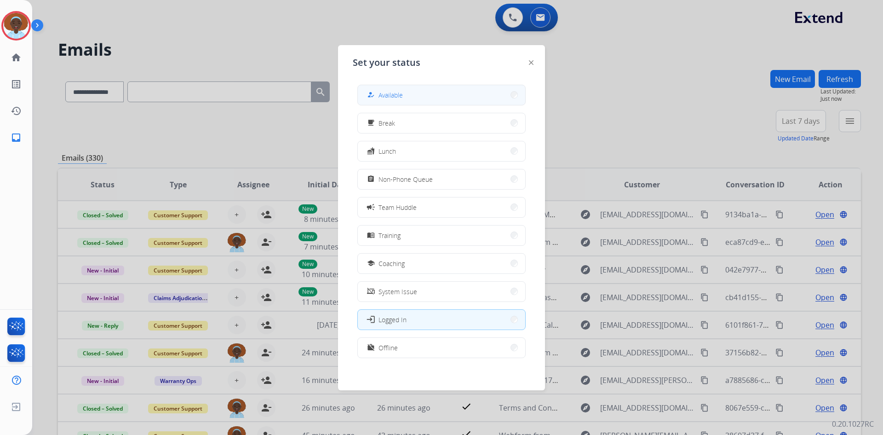
click at [403, 99] on span "Available" at bounding box center [391, 95] width 24 height 10
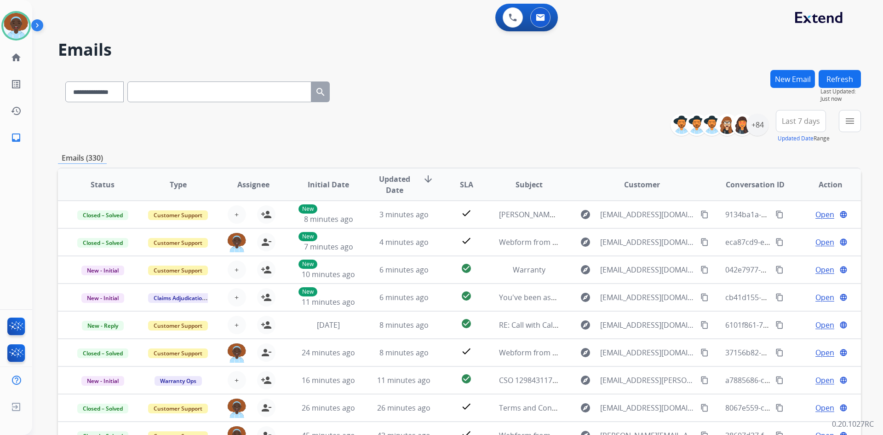
click at [836, 78] on button "Refresh" at bounding box center [840, 79] width 42 height 18
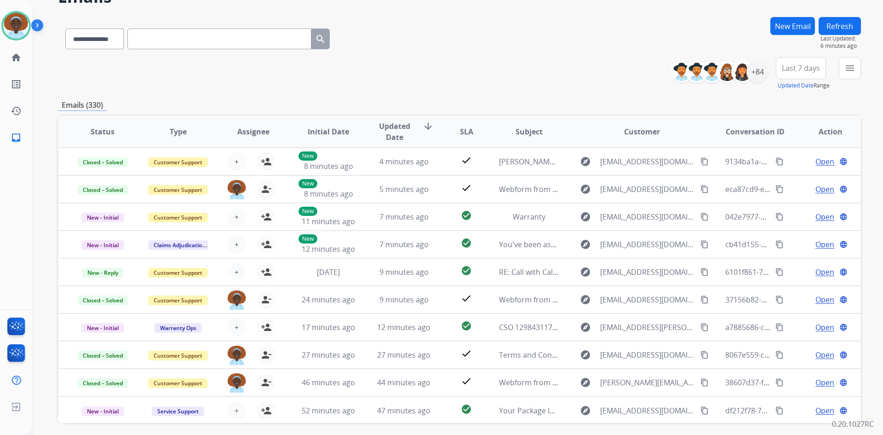
scroll to position [43, 0]
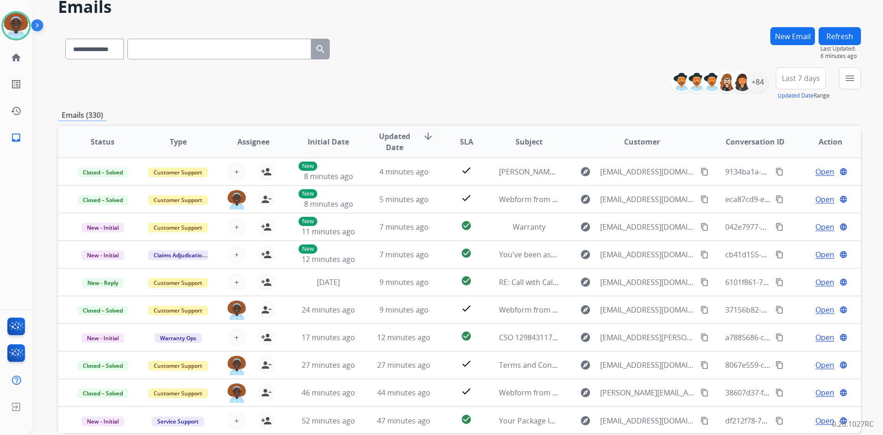
click at [837, 37] on button "Refresh" at bounding box center [840, 36] width 42 height 18
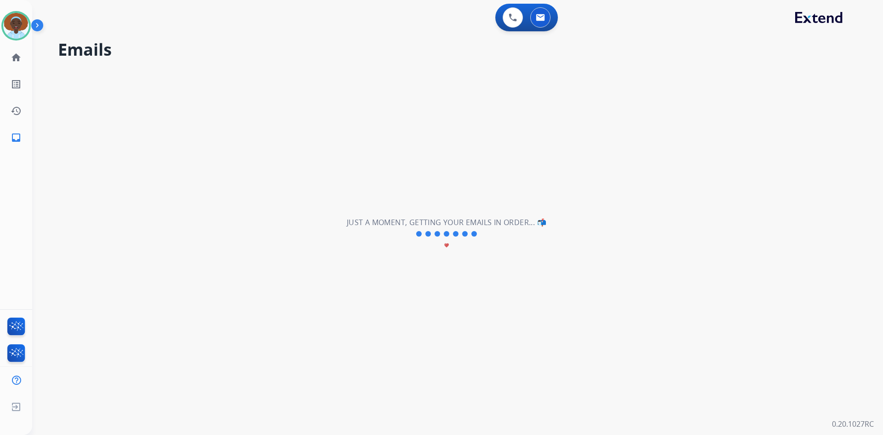
scroll to position [0, 0]
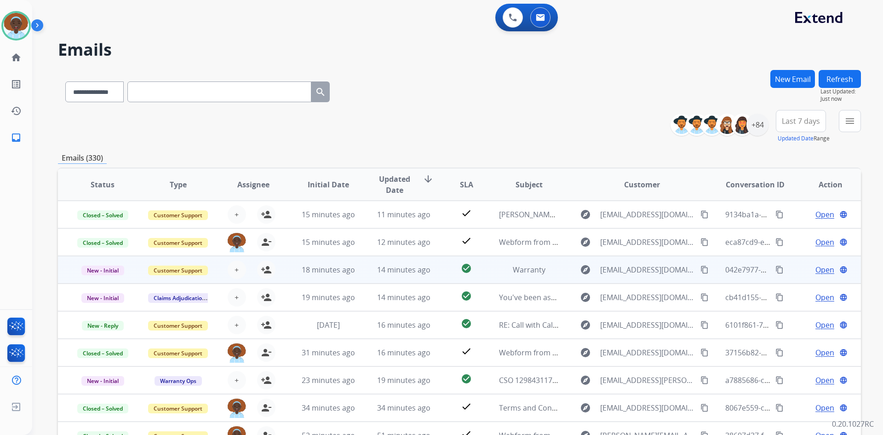
click at [816, 273] on span "Open" at bounding box center [825, 269] width 19 height 11
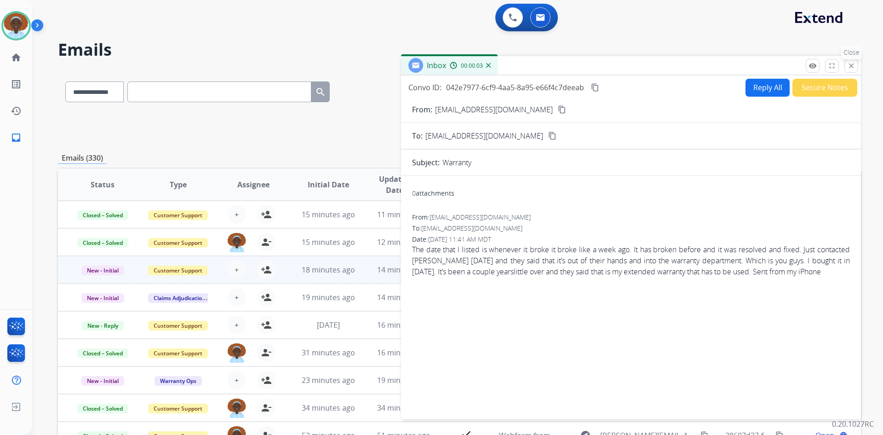
click at [850, 65] on mat-icon "close" at bounding box center [852, 66] width 8 height 8
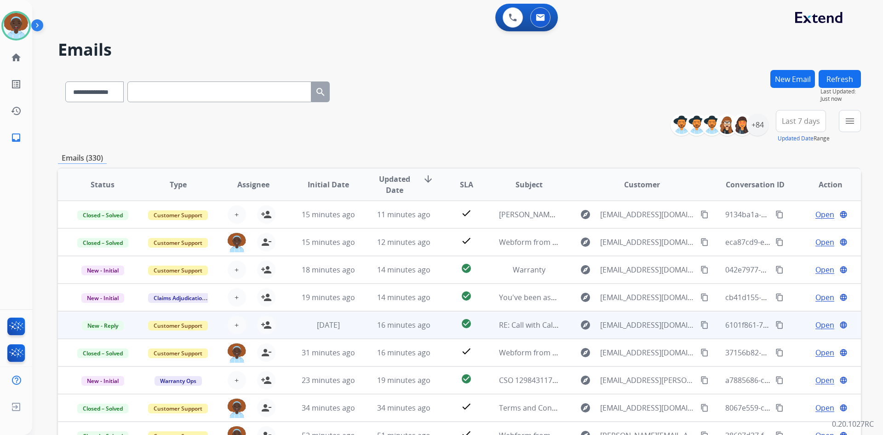
click at [821, 323] on span "Open" at bounding box center [825, 324] width 19 height 11
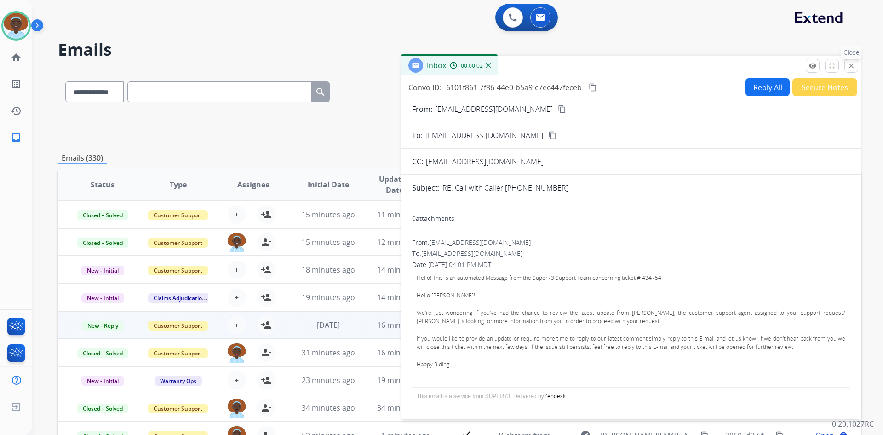
click at [848, 64] on mat-icon "close" at bounding box center [852, 66] width 8 height 8
